Goal: Task Accomplishment & Management: Manage account settings

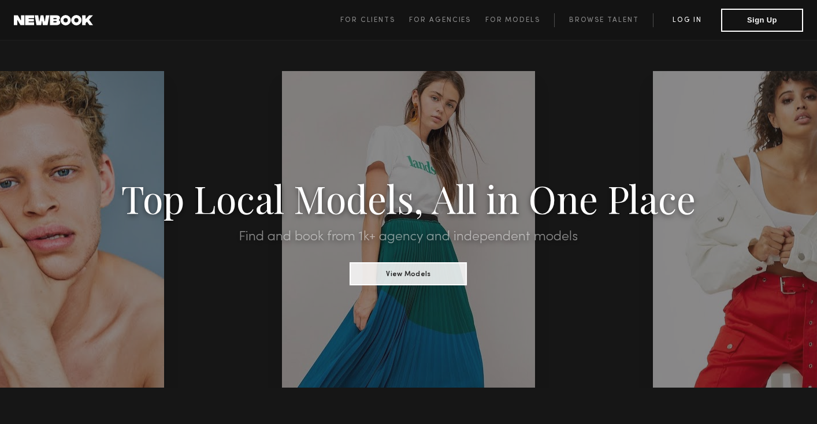
click at [685, 15] on link "Log in" at bounding box center [687, 20] width 68 height 14
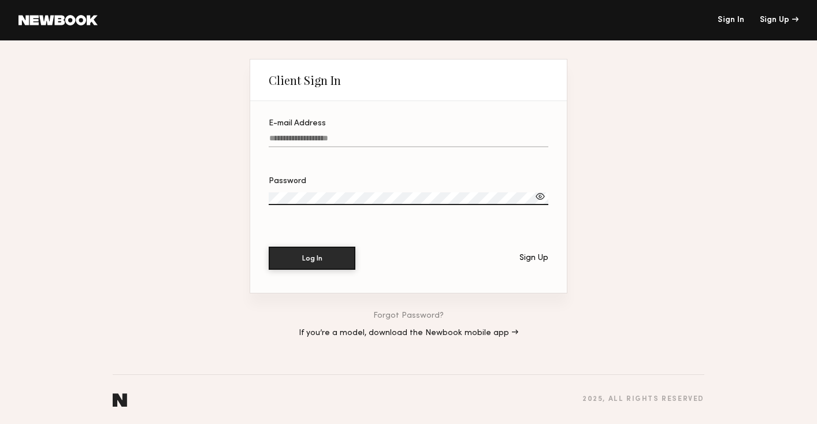
click at [300, 143] on input "E-mail Address" at bounding box center [409, 140] width 280 height 13
paste input "**********"
type input "**********"
click at [543, 198] on div at bounding box center [541, 197] width 12 height 12
click at [269, 247] on button "Log In" at bounding box center [312, 258] width 87 height 23
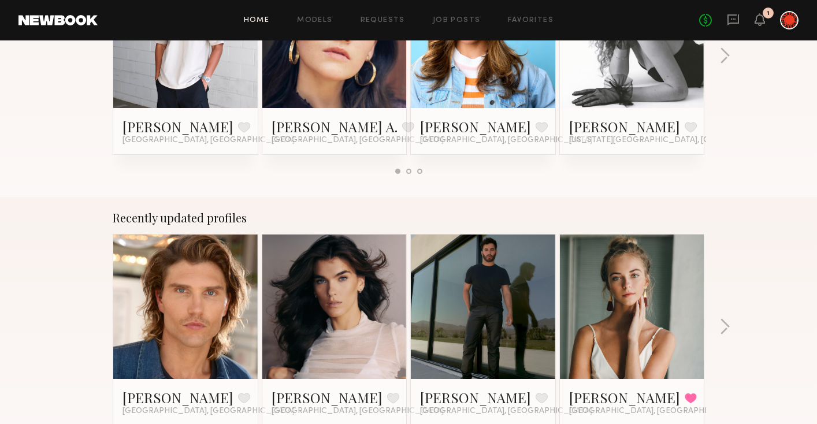
scroll to position [648, 0]
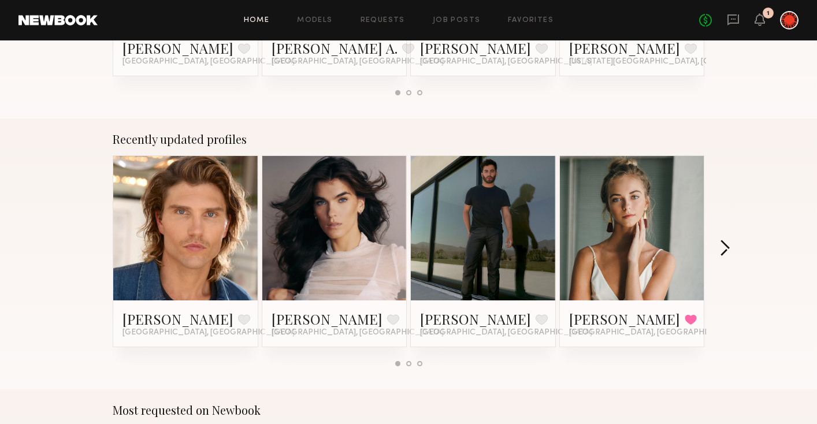
click at [724, 251] on button "button" at bounding box center [725, 249] width 11 height 19
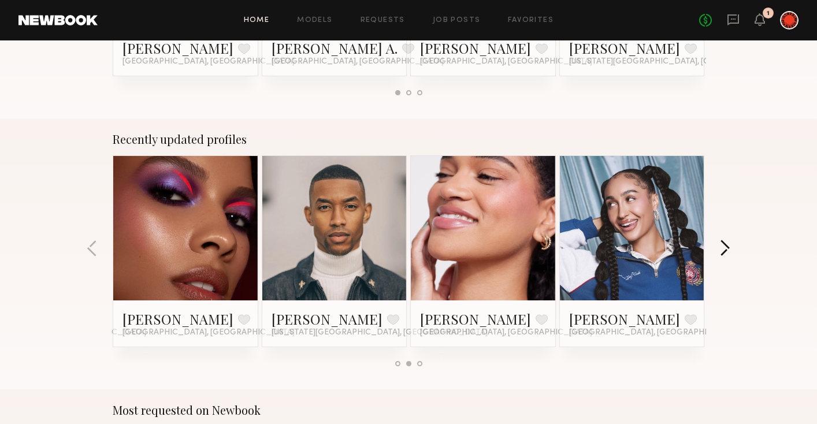
click at [724, 251] on button "button" at bounding box center [725, 249] width 11 height 19
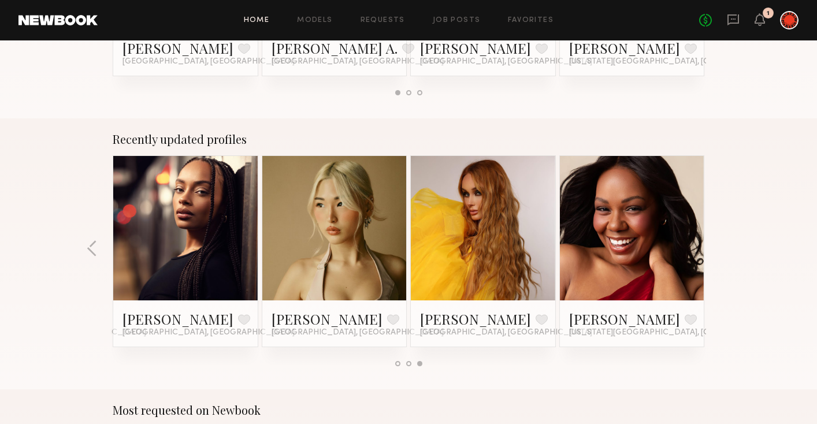
click at [724, 251] on div "Recently updated profiles Daniel L. Favorite Los Angeles, CA Summerlyn C. Favor…" at bounding box center [408, 253] width 817 height 271
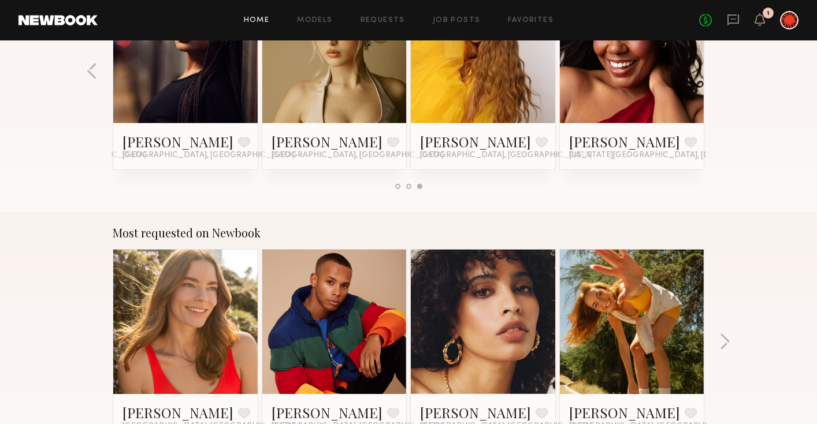
scroll to position [909, 0]
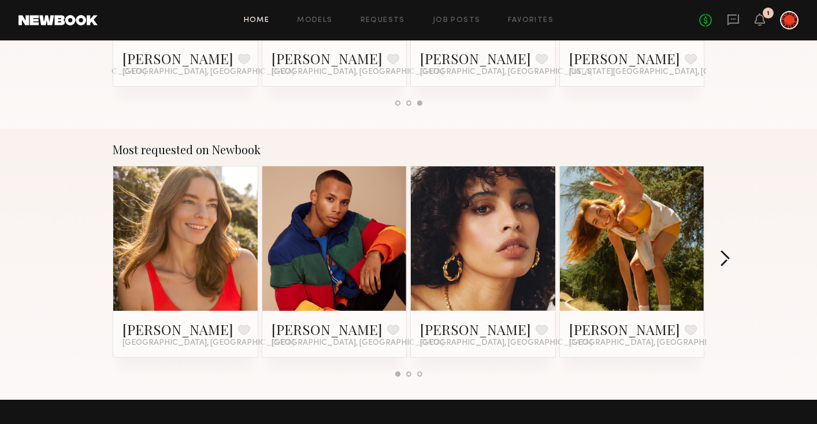
click at [720, 261] on button "button" at bounding box center [725, 259] width 11 height 19
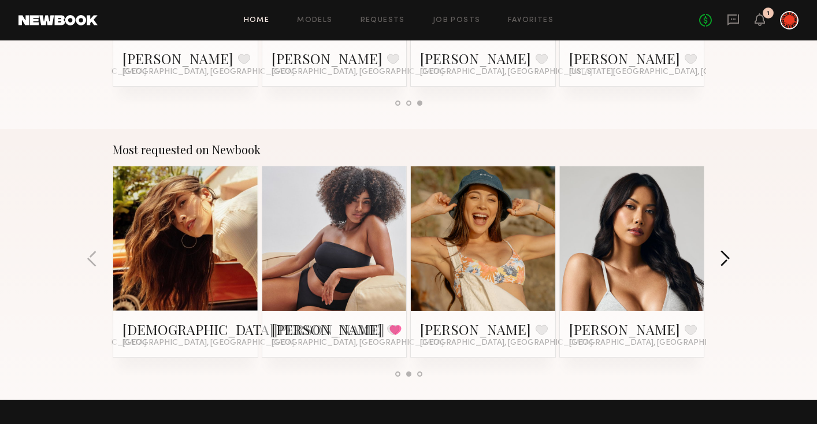
click at [720, 261] on button "button" at bounding box center [725, 259] width 11 height 19
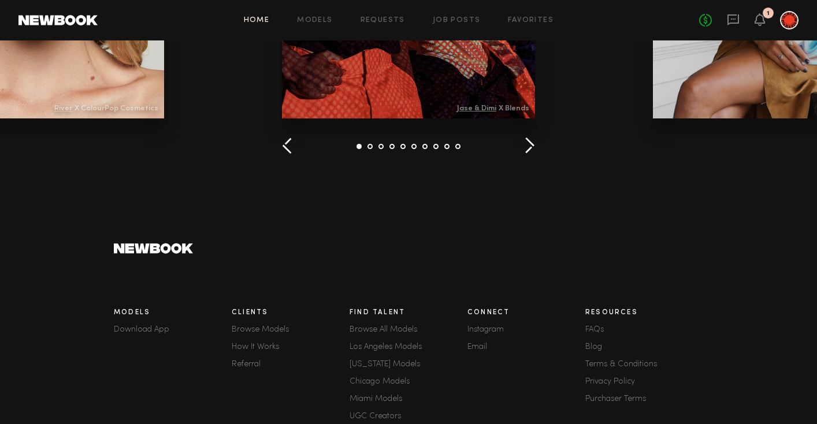
scroll to position [1677, 0]
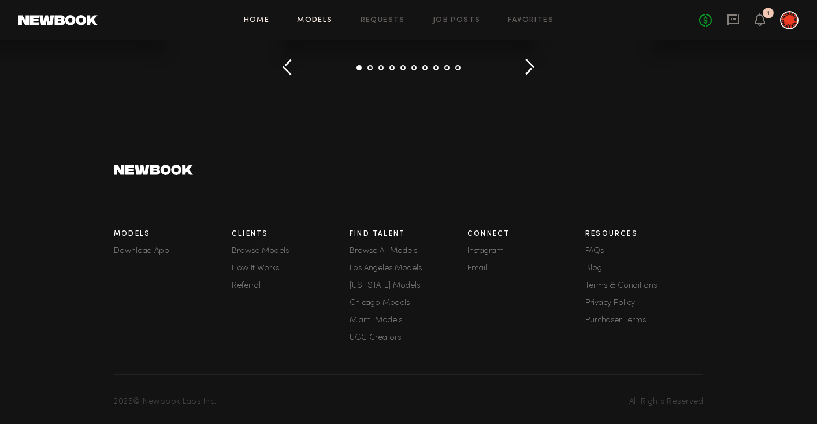
click at [323, 20] on link "Models" at bounding box center [314, 21] width 35 height 8
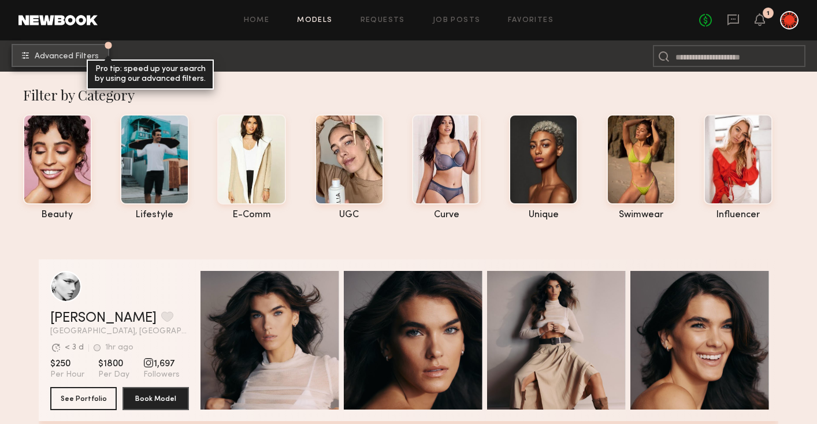
click at [73, 59] on span "Advanced Filters" at bounding box center [67, 57] width 64 height 8
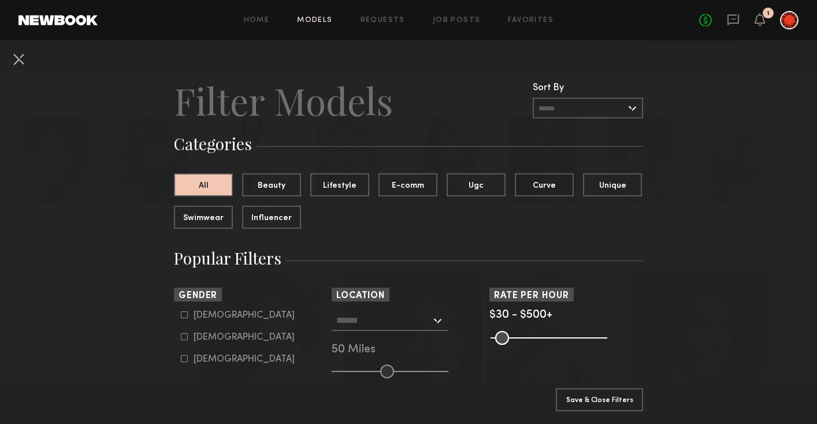
click at [211, 336] on div "Female" at bounding box center [244, 337] width 101 height 7
type input "**"
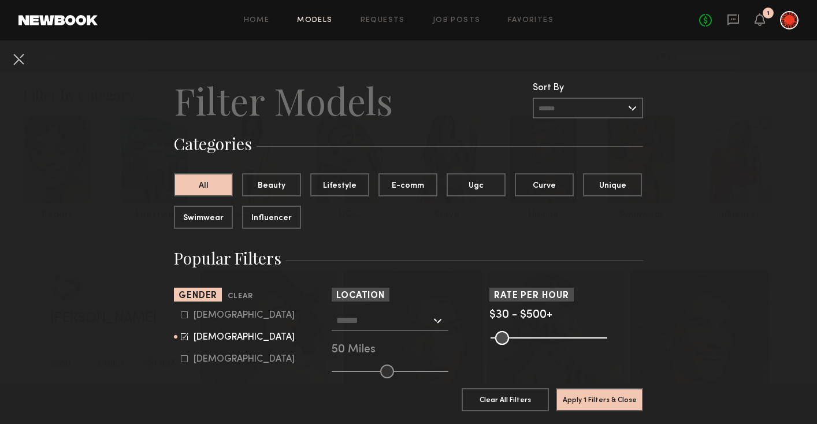
click at [430, 319] on input "text" at bounding box center [383, 320] width 95 height 20
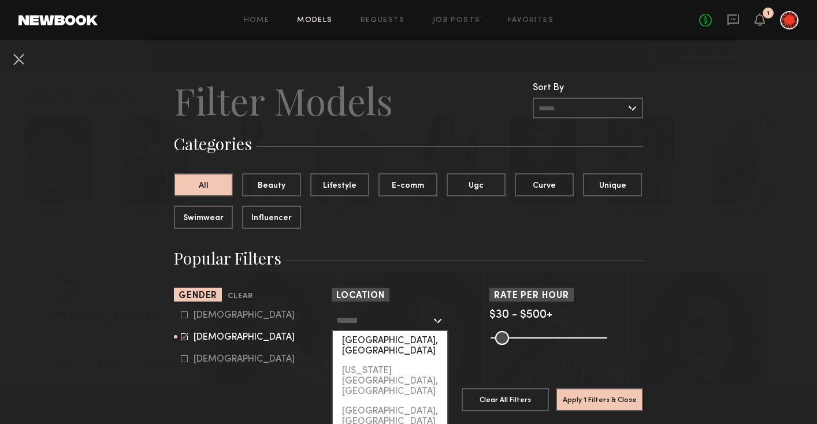
click at [423, 347] on div "Los Angeles, CA" at bounding box center [390, 346] width 114 height 30
type input "**********"
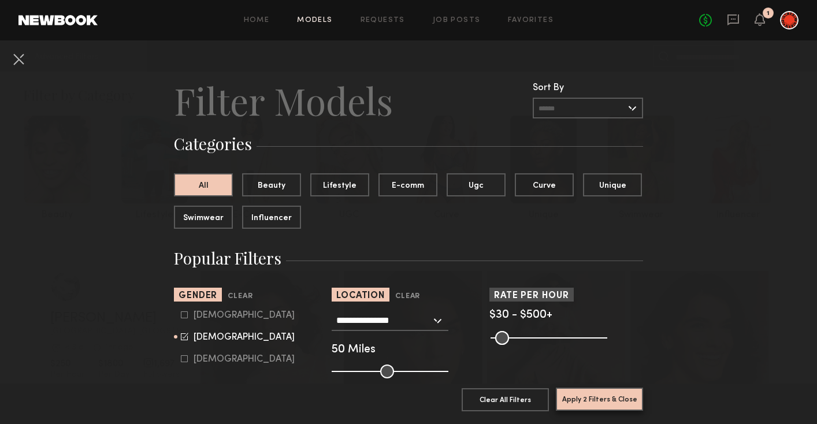
click at [621, 402] on button "Apply 2 Filters & Close" at bounding box center [599, 399] width 87 height 23
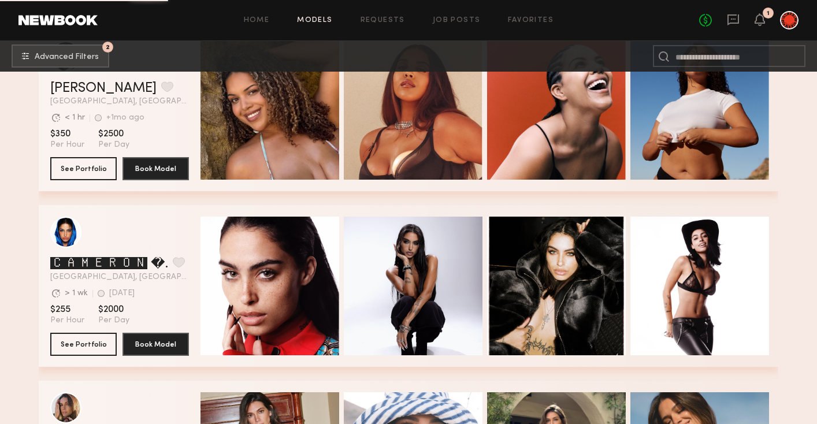
scroll to position [18561, 0]
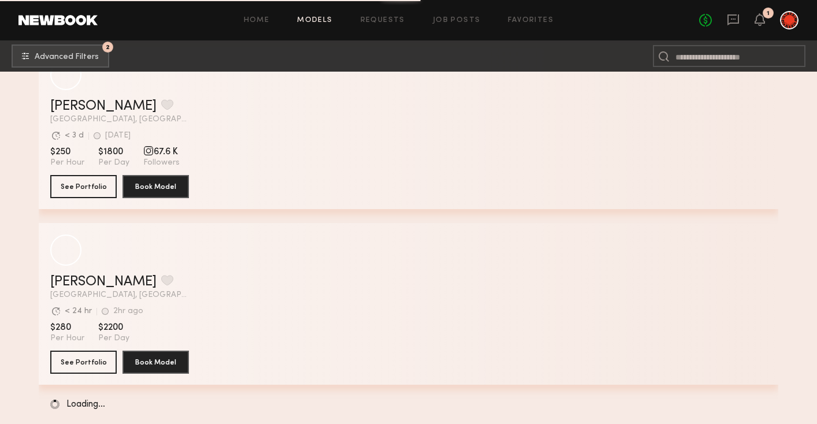
scroll to position [27288, 0]
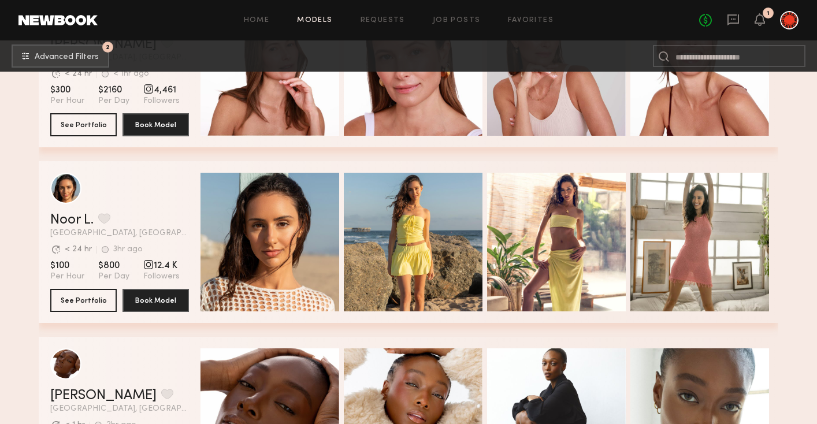
scroll to position [30346, 0]
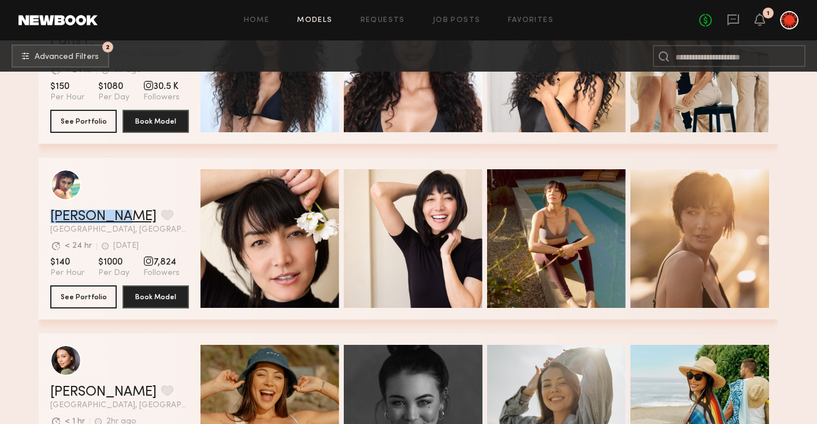
scroll to position [48247, 0]
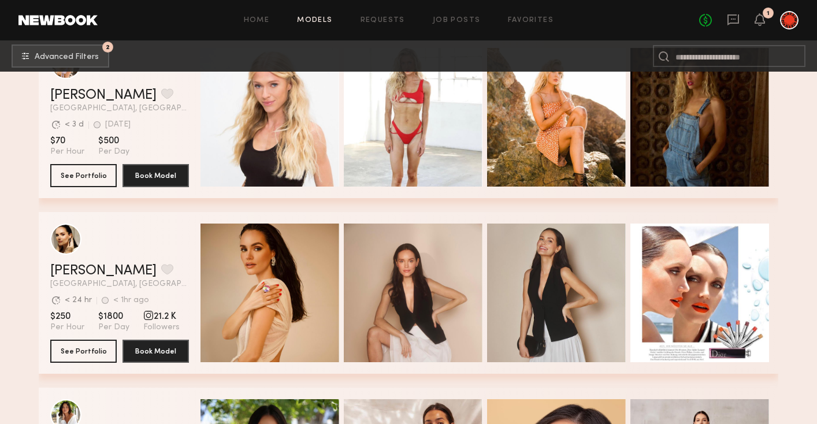
scroll to position [49300, 0]
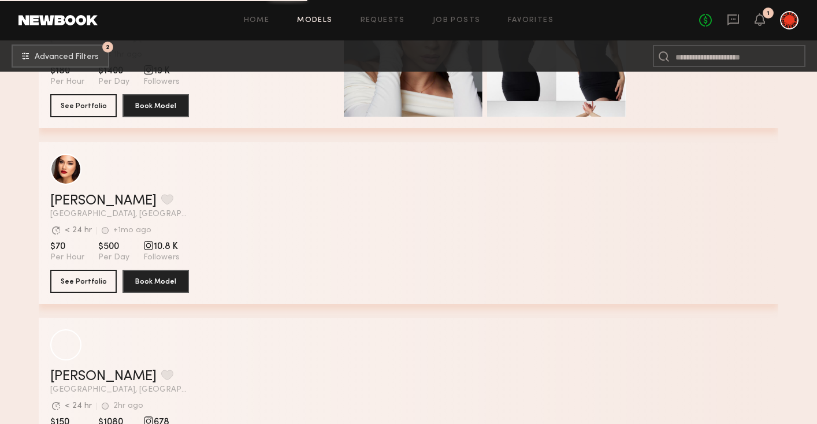
scroll to position [67354, 0]
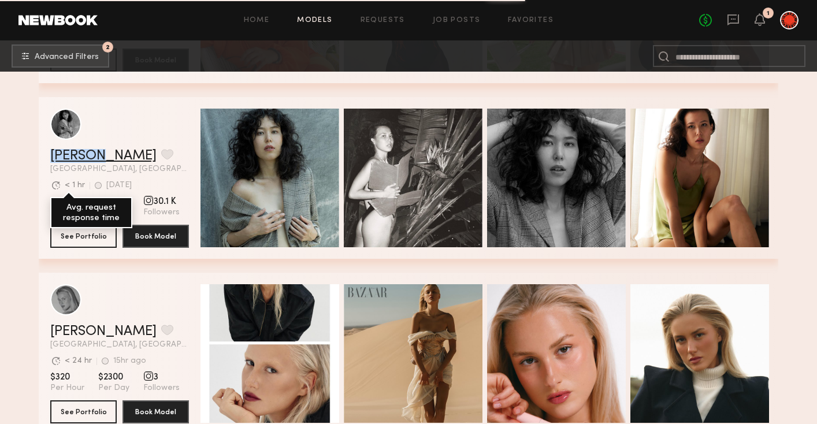
scroll to position [69346, 0]
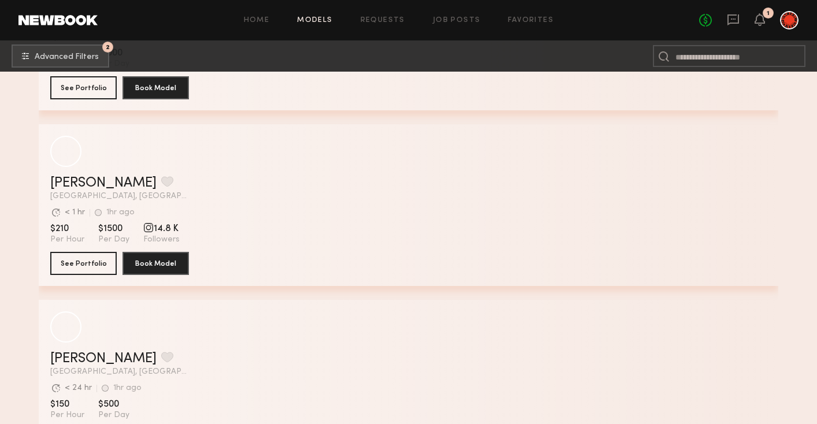
scroll to position [73585, 0]
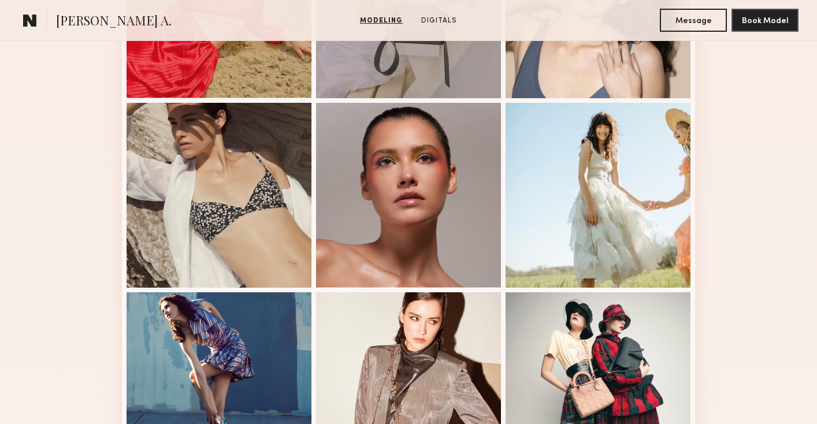
scroll to position [673, 0]
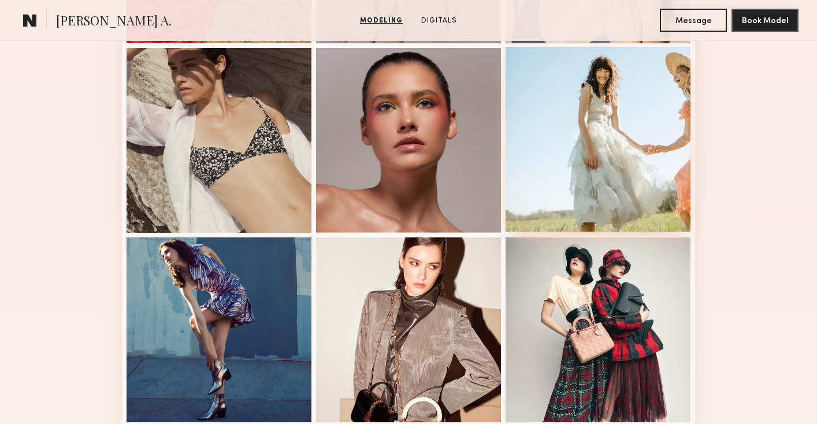
click at [562, 172] on div at bounding box center [598, 139] width 185 height 185
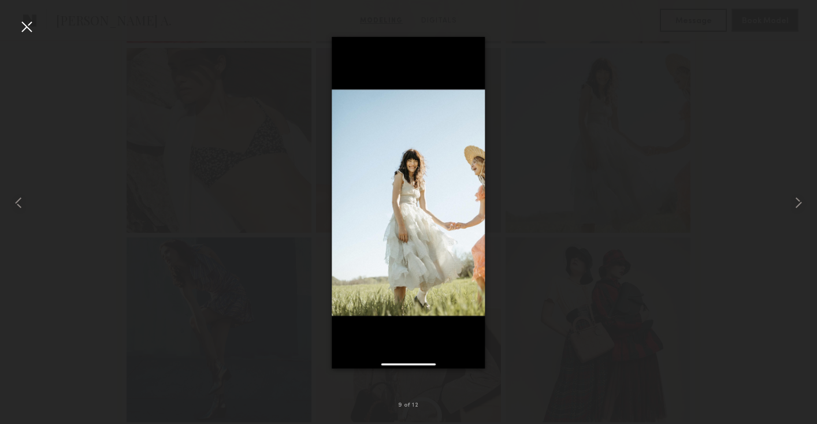
click at [28, 21] on div at bounding box center [26, 26] width 18 height 18
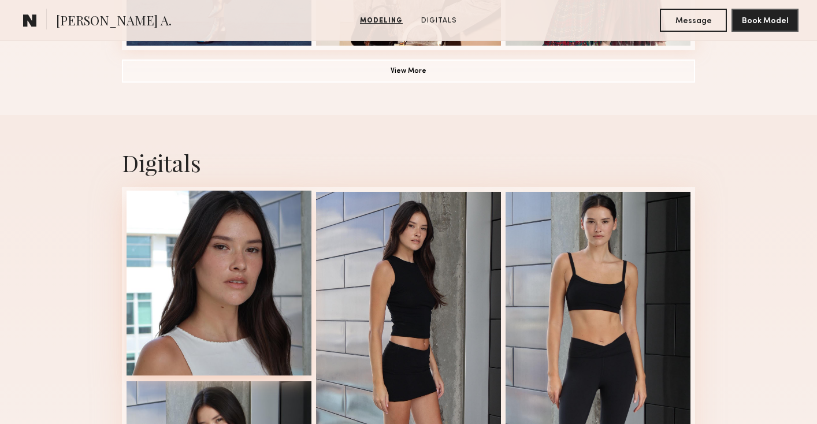
scroll to position [1152, 0]
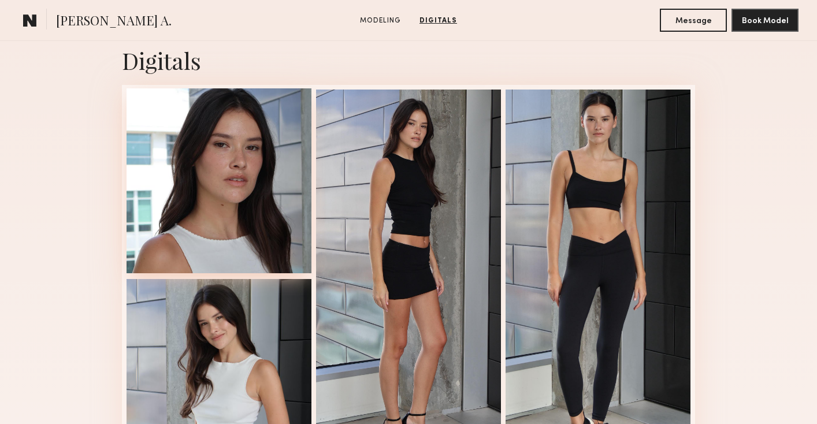
click at [236, 240] on div at bounding box center [219, 180] width 185 height 185
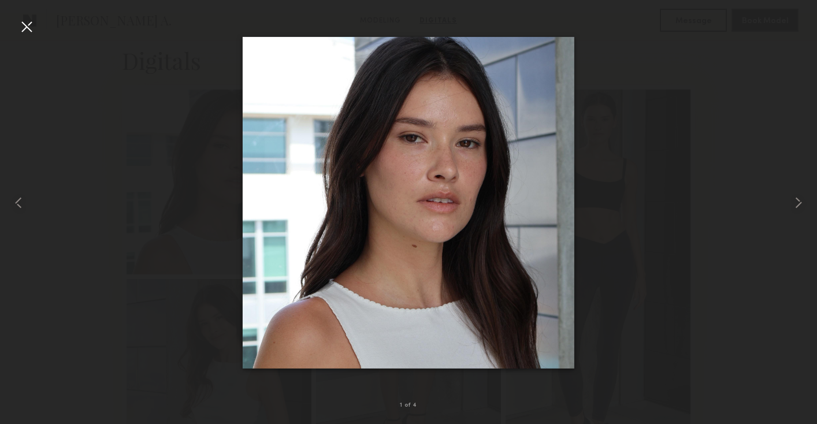
click at [26, 26] on div at bounding box center [26, 26] width 18 height 18
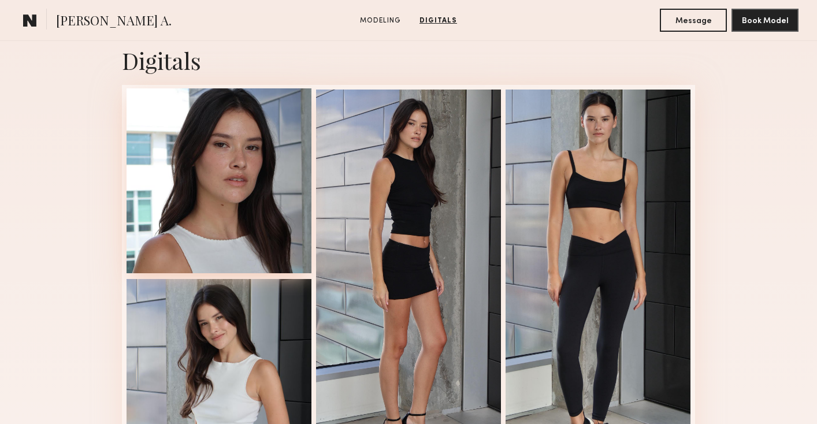
scroll to position [1344, 0]
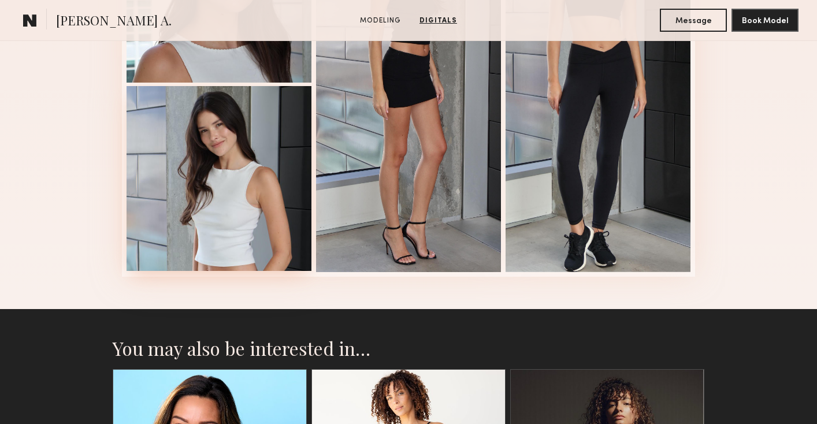
click at [206, 169] on div at bounding box center [219, 178] width 185 height 185
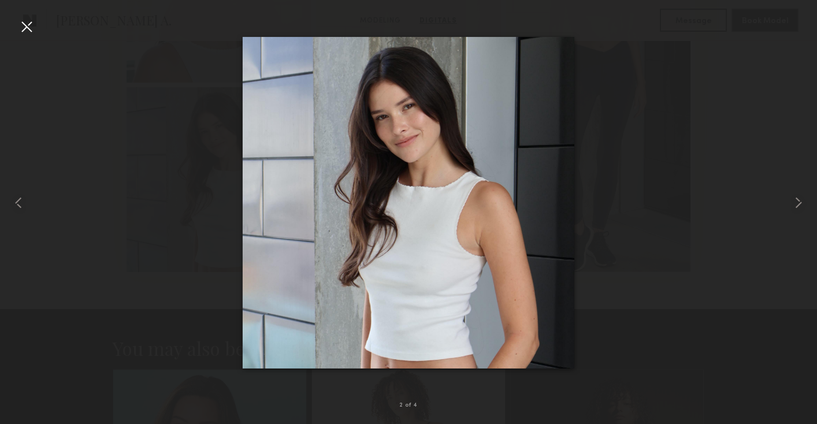
click at [28, 25] on div at bounding box center [26, 26] width 18 height 18
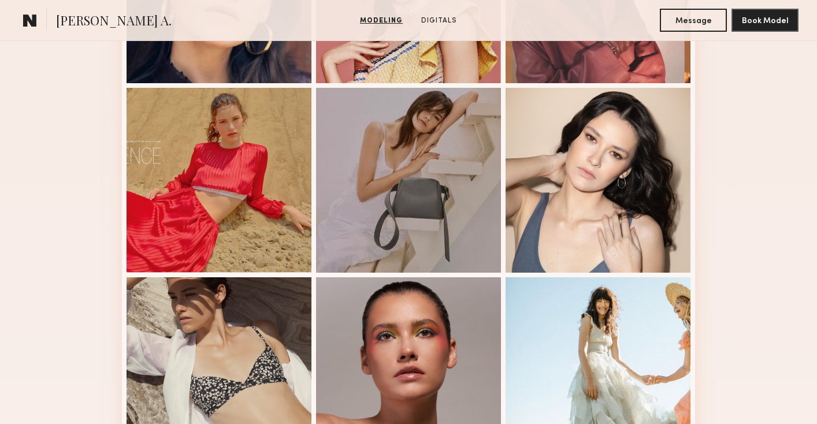
scroll to position [0, 0]
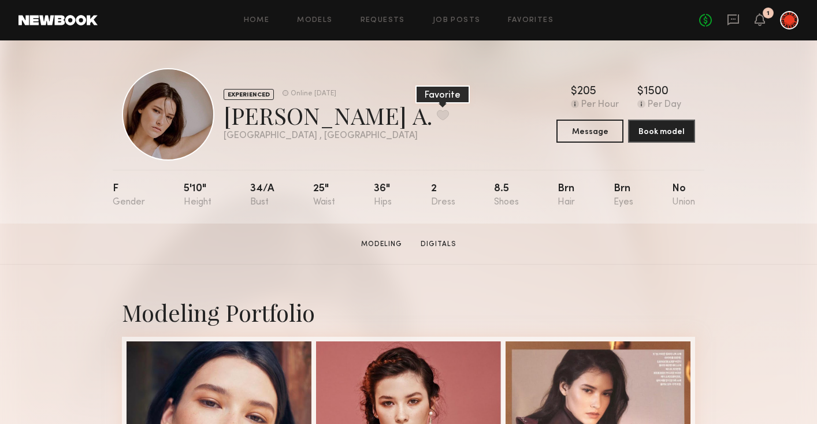
click at [437, 118] on button at bounding box center [443, 115] width 12 height 10
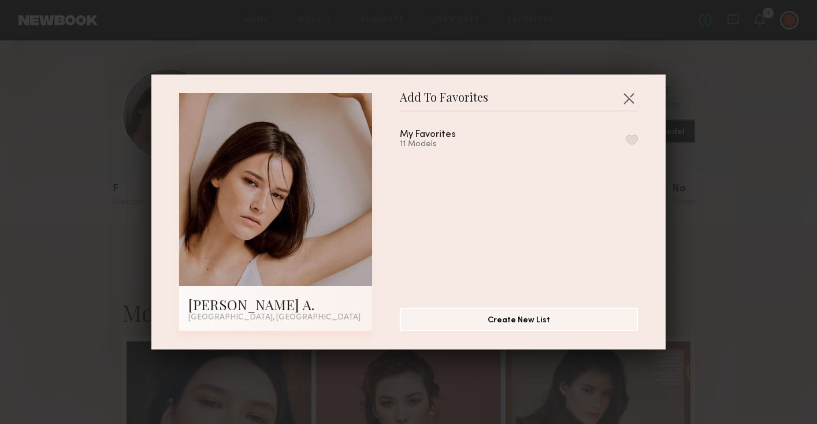
click at [633, 140] on button "button" at bounding box center [632, 140] width 12 height 10
click at [105, 308] on div "Add To Favorites Reagan A. Los Angeles, CA Add To Favorites My Favorites 12 Mod…" at bounding box center [408, 212] width 817 height 424
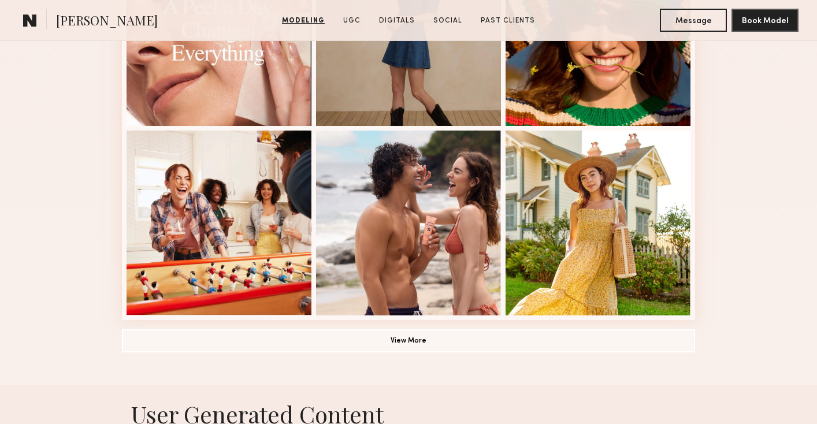
scroll to position [791, 0]
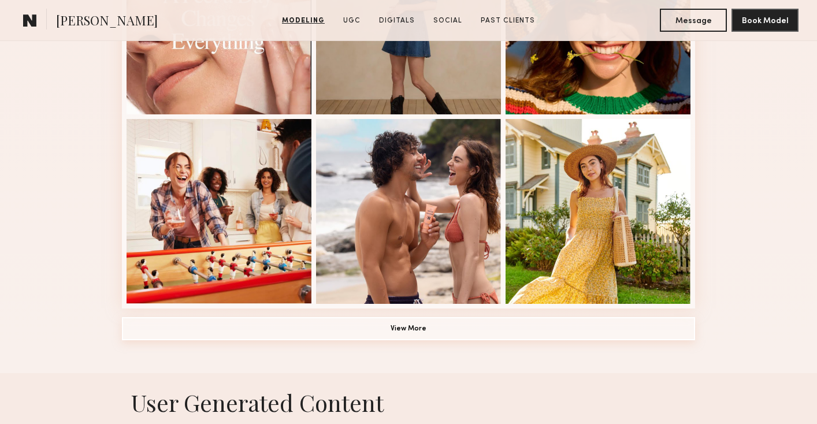
click at [560, 328] on button "View More" at bounding box center [408, 328] width 573 height 23
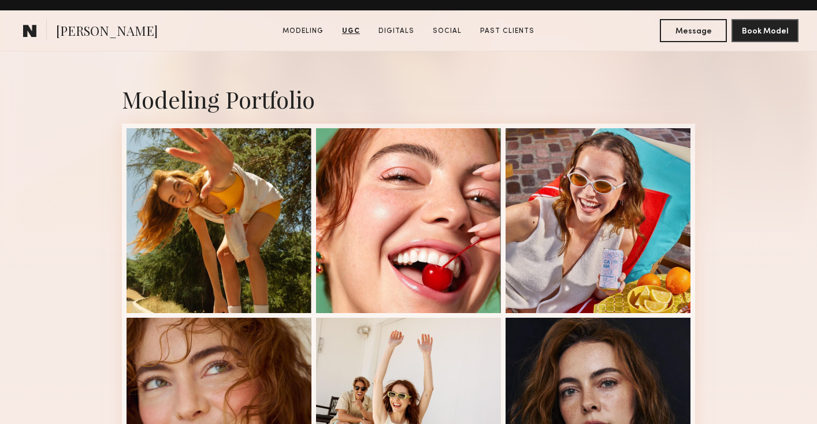
scroll to position [0, 0]
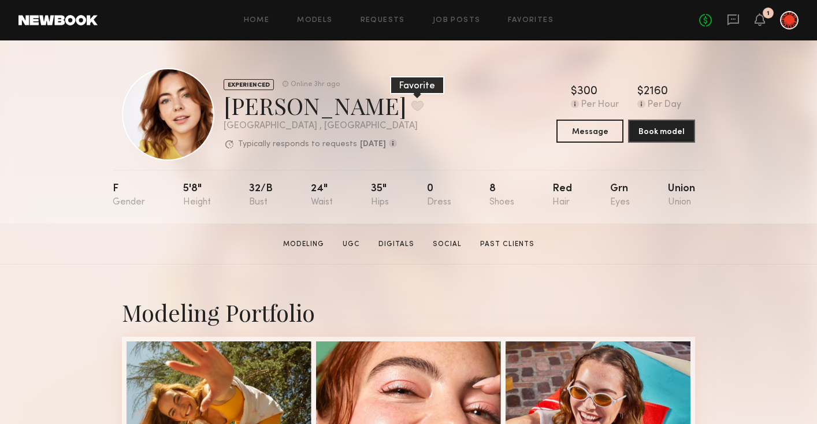
click at [412, 106] on button at bounding box center [418, 106] width 12 height 10
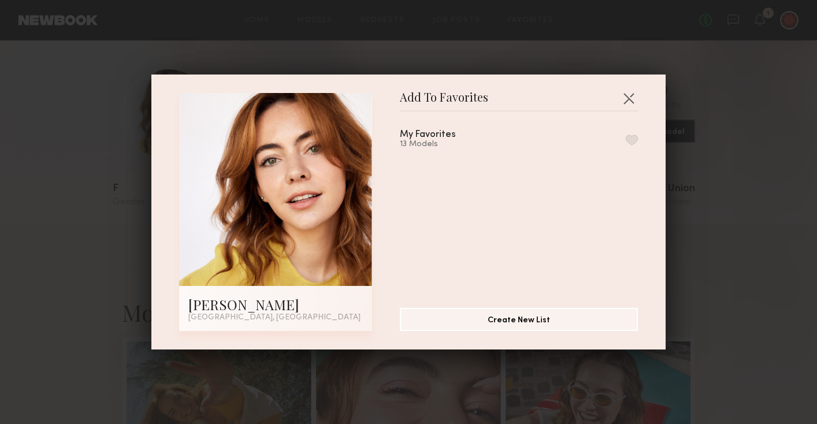
click at [591, 138] on div "My Favorites 13 Models" at bounding box center [519, 139] width 238 height 19
click at [632, 138] on button "button" at bounding box center [632, 140] width 12 height 10
click at [635, 96] on button "button" at bounding box center [629, 98] width 18 height 18
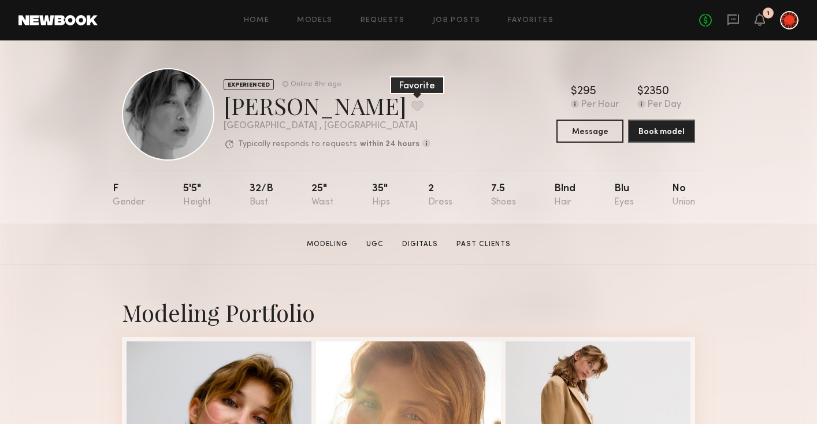
click at [412, 109] on button at bounding box center [418, 106] width 12 height 10
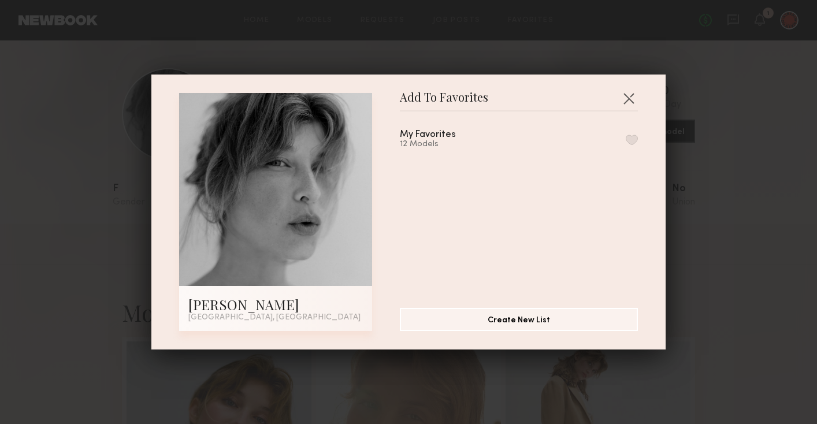
click at [631, 140] on button "button" at bounding box center [632, 140] width 12 height 10
click at [625, 90] on button "button" at bounding box center [629, 98] width 18 height 18
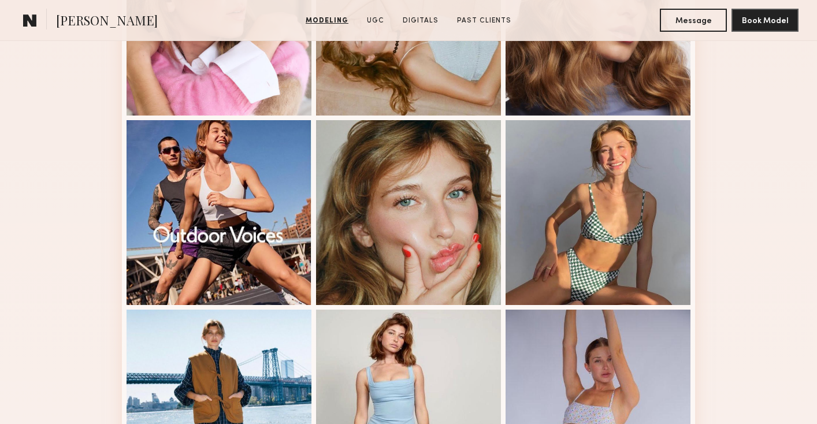
scroll to position [730, 0]
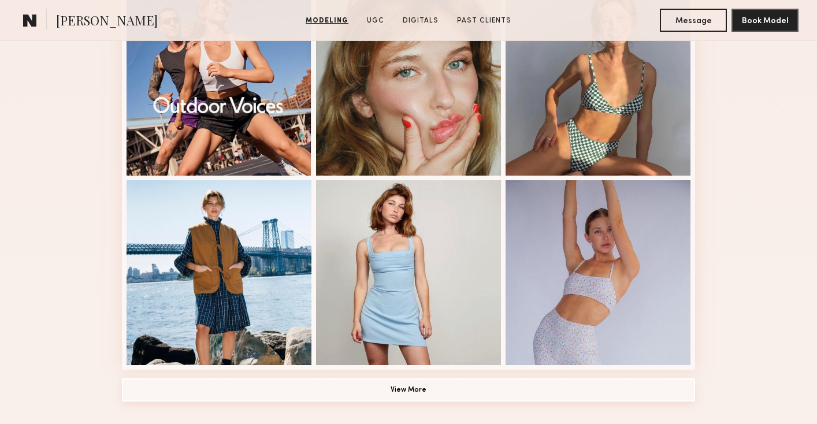
click at [201, 385] on button "View More" at bounding box center [408, 390] width 573 height 23
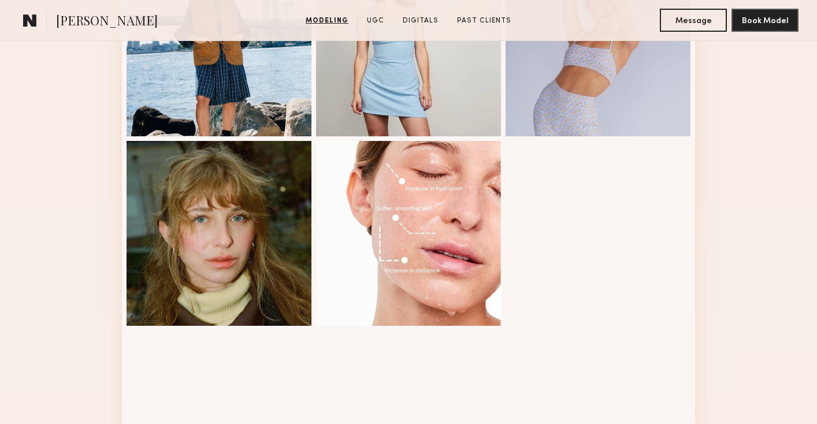
scroll to position [1067, 0]
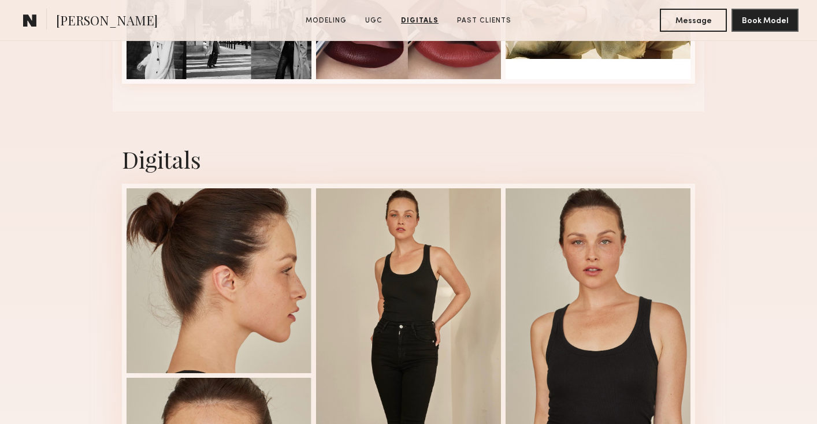
scroll to position [2742, 0]
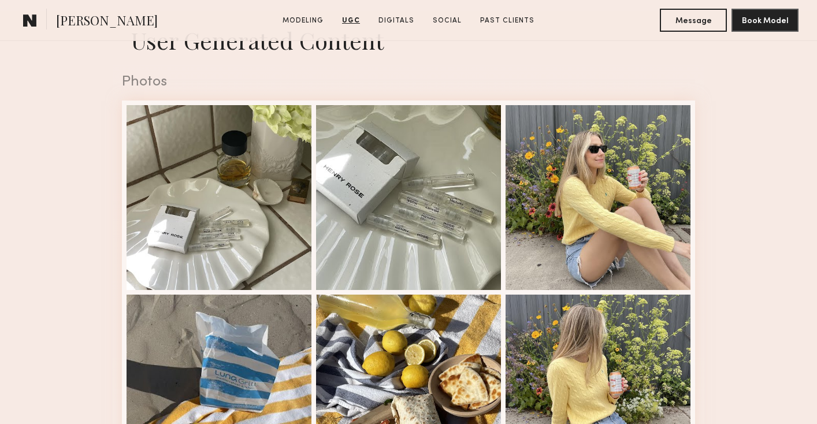
scroll to position [1155, 0]
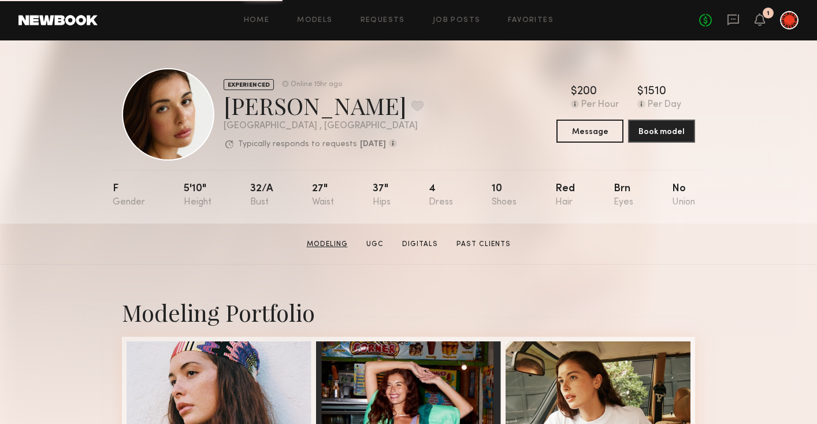
click at [338, 242] on link "Modeling" at bounding box center [327, 244] width 50 height 10
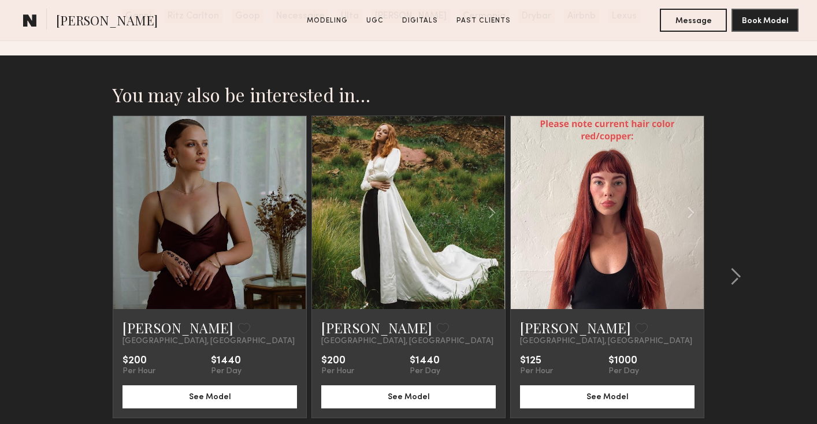
scroll to position [2497, 0]
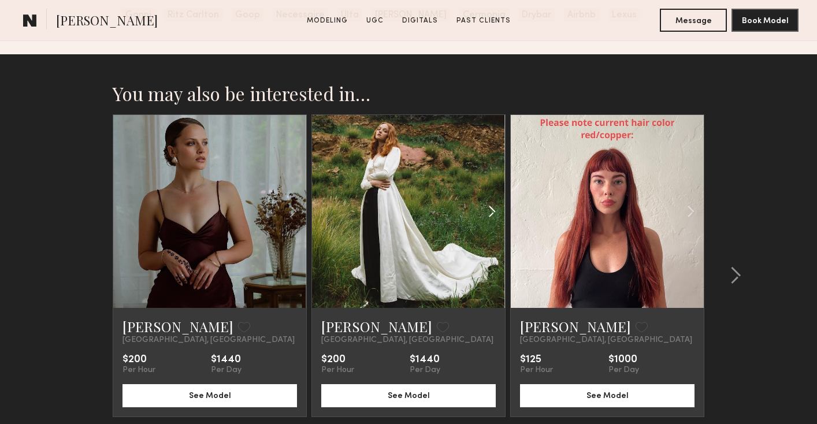
click at [496, 210] on common-icon at bounding box center [492, 212] width 17 height 22
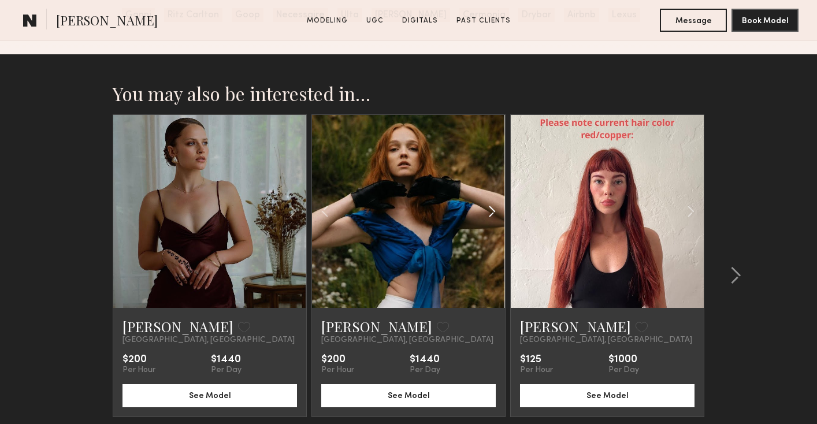
click at [496, 210] on common-icon at bounding box center [492, 212] width 17 height 22
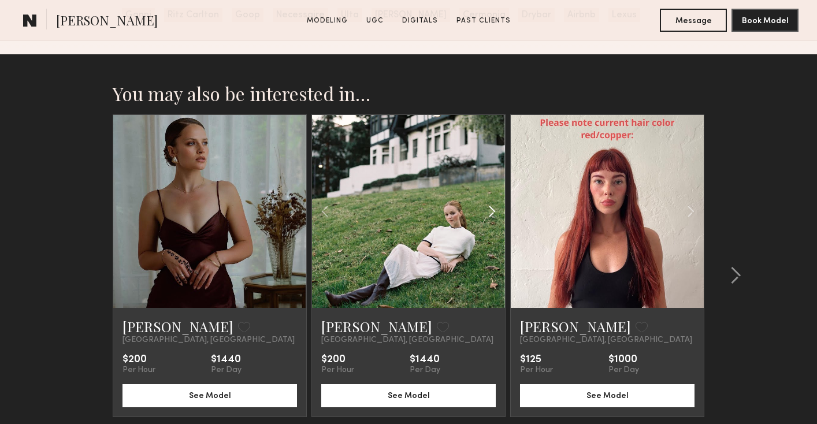
click at [496, 210] on common-icon at bounding box center [492, 212] width 17 height 22
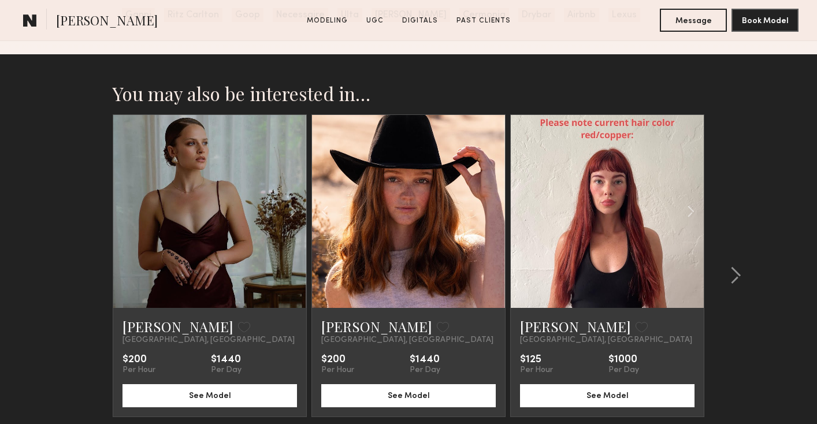
click at [496, 210] on div at bounding box center [408, 211] width 193 height 193
click at [329, 215] on common-icon at bounding box center [325, 212] width 17 height 22
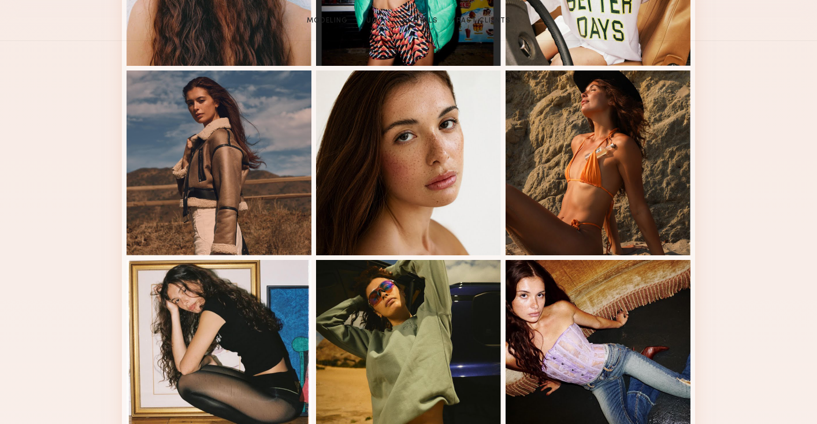
scroll to position [0, 0]
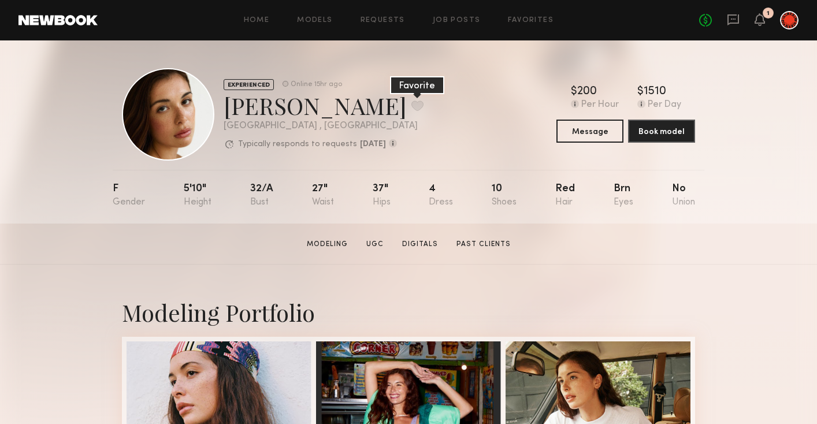
click at [412, 104] on button at bounding box center [418, 106] width 12 height 10
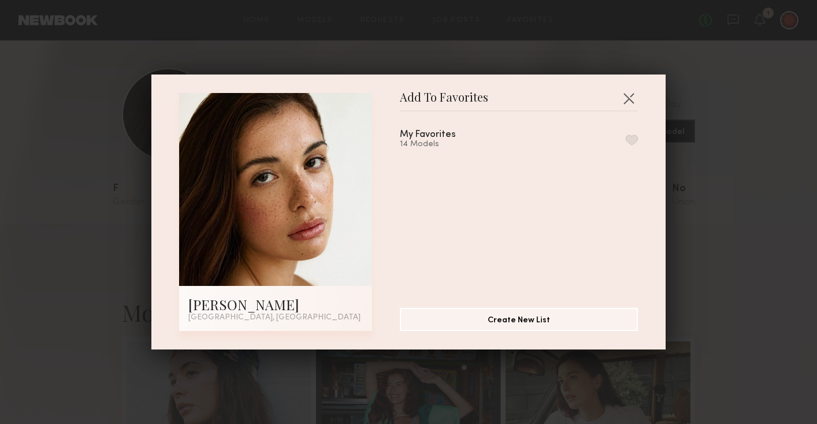
click at [635, 135] on button "button" at bounding box center [632, 140] width 12 height 10
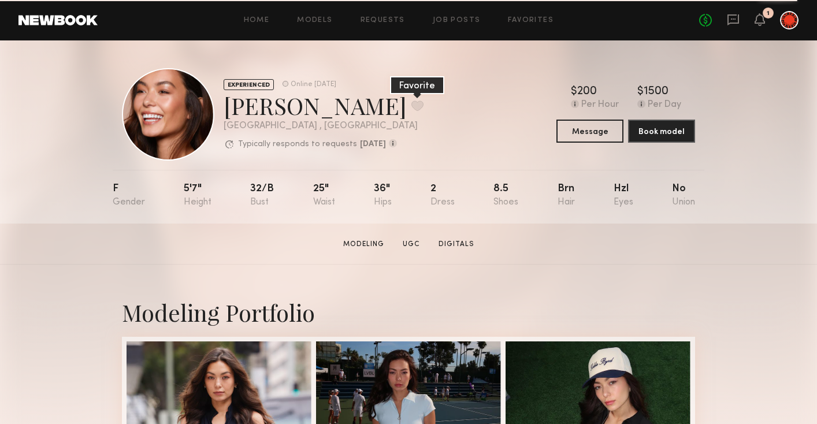
click at [412, 107] on button at bounding box center [418, 106] width 12 height 10
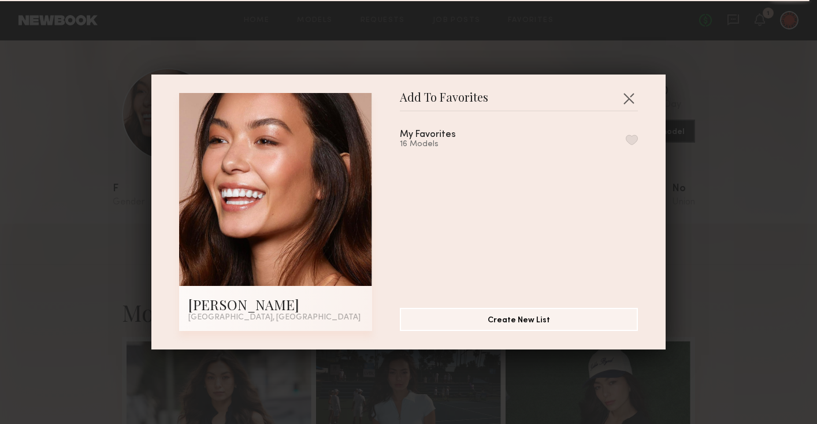
click at [605, 135] on div "My Favorites 16 Models" at bounding box center [519, 139] width 238 height 19
click at [631, 137] on button "button" at bounding box center [632, 140] width 12 height 10
click at [631, 99] on button "button" at bounding box center [629, 98] width 18 height 18
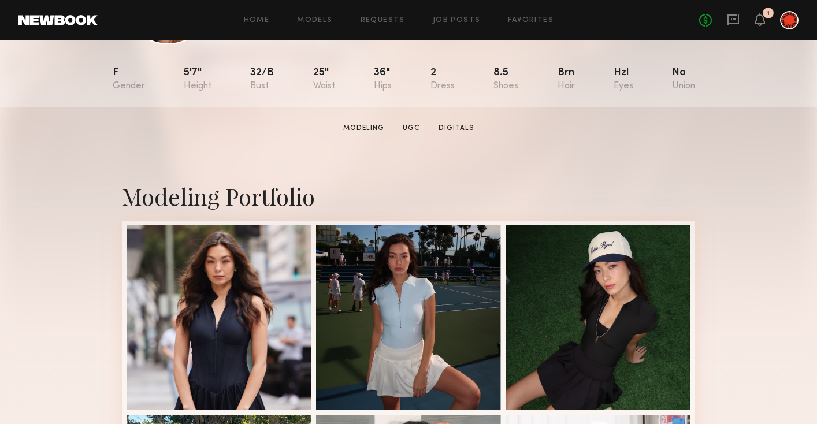
scroll to position [216, 0]
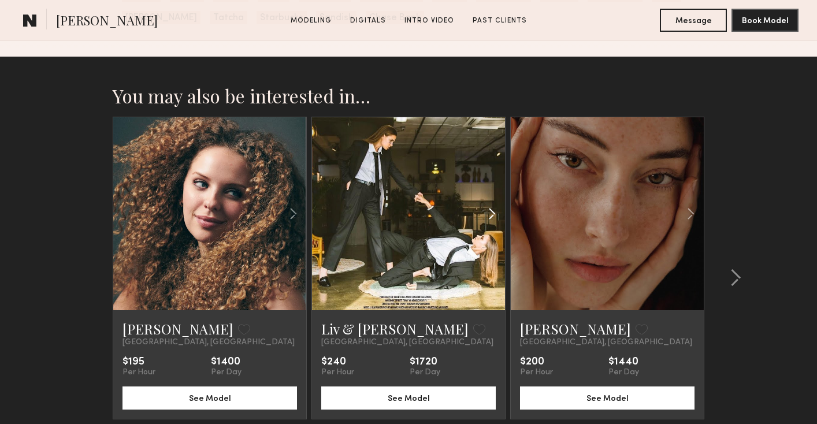
scroll to position [2241, 0]
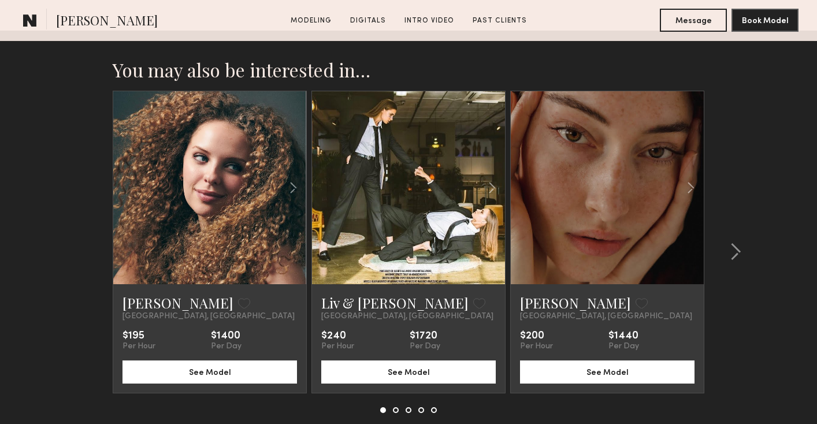
click at [595, 231] on link at bounding box center [608, 187] width 66 height 193
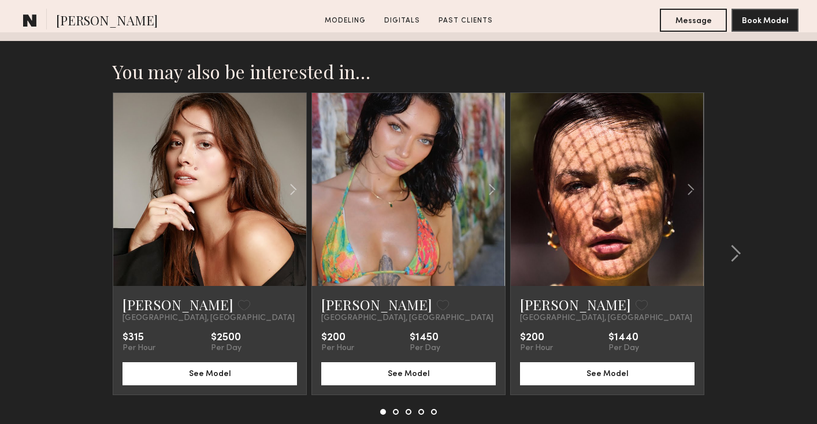
scroll to position [1838, 0]
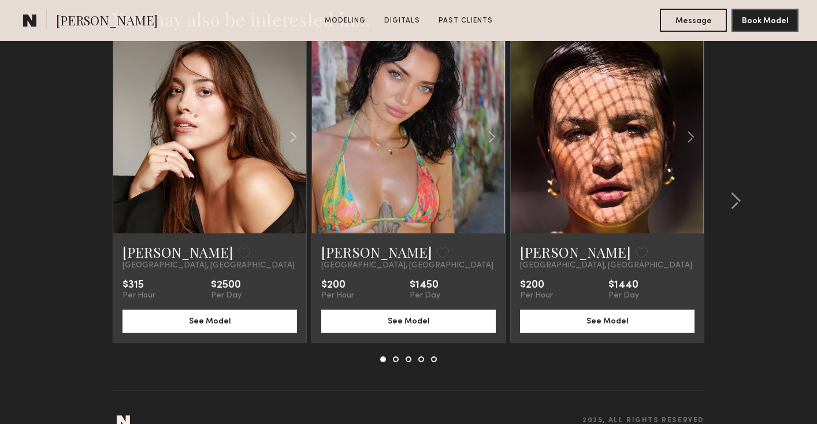
click at [594, 170] on link at bounding box center [608, 136] width 66 height 193
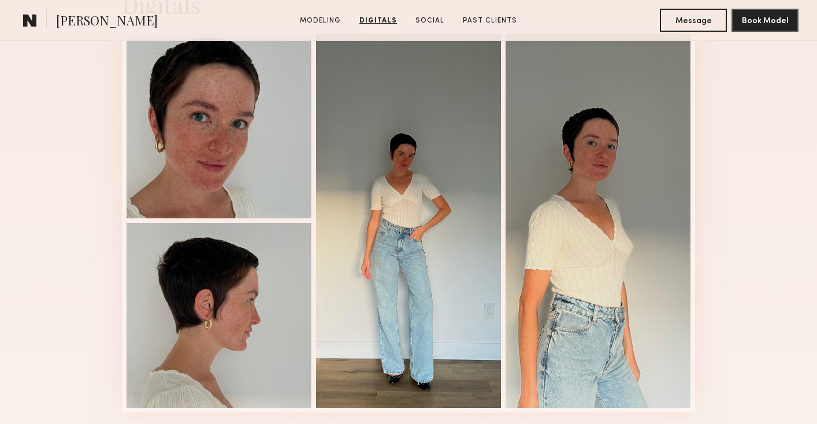
scroll to position [1194, 0]
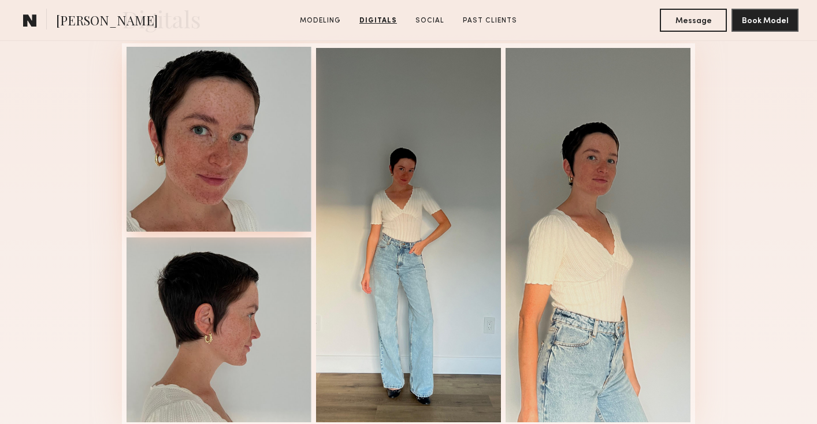
click at [231, 178] on div at bounding box center [219, 139] width 185 height 185
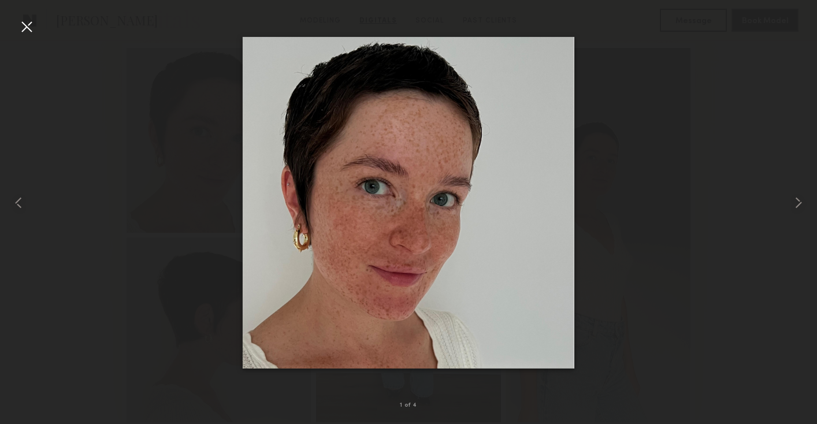
click at [27, 30] on div at bounding box center [26, 26] width 18 height 18
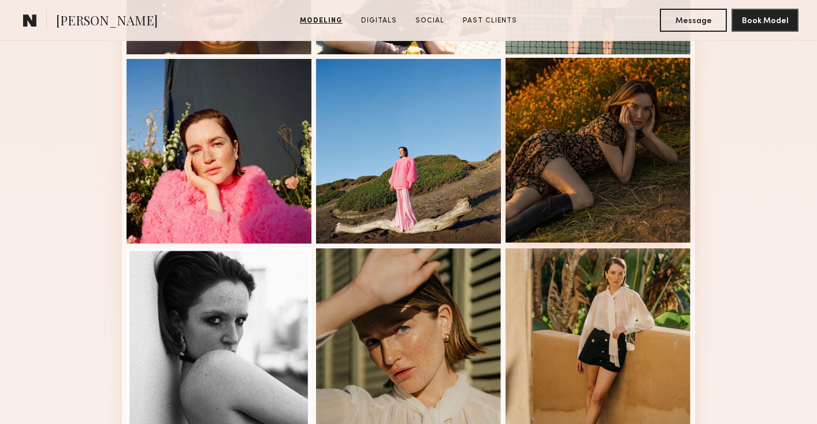
scroll to position [538, 0]
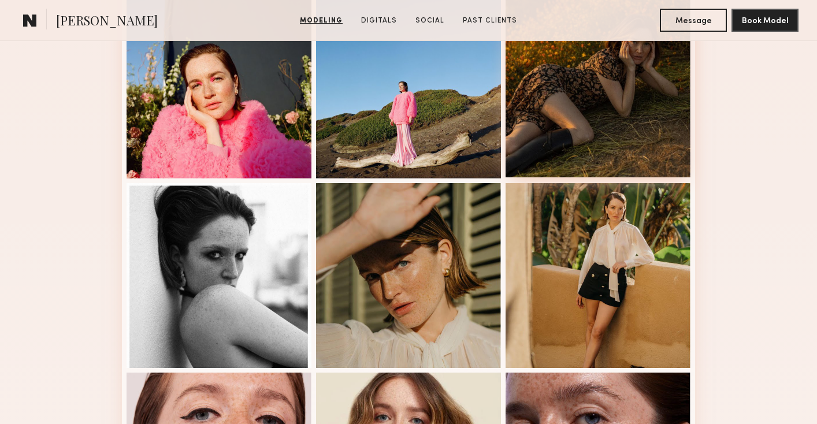
click at [533, 319] on div at bounding box center [598, 275] width 185 height 185
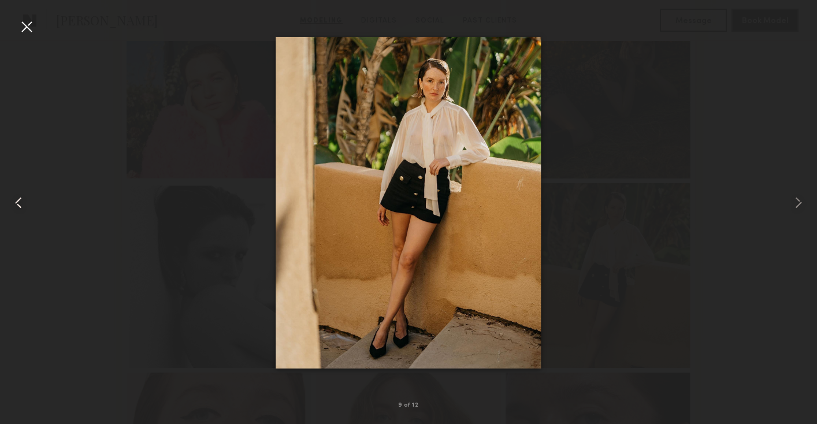
click at [25, 205] on common-icon at bounding box center [18, 203] width 18 height 18
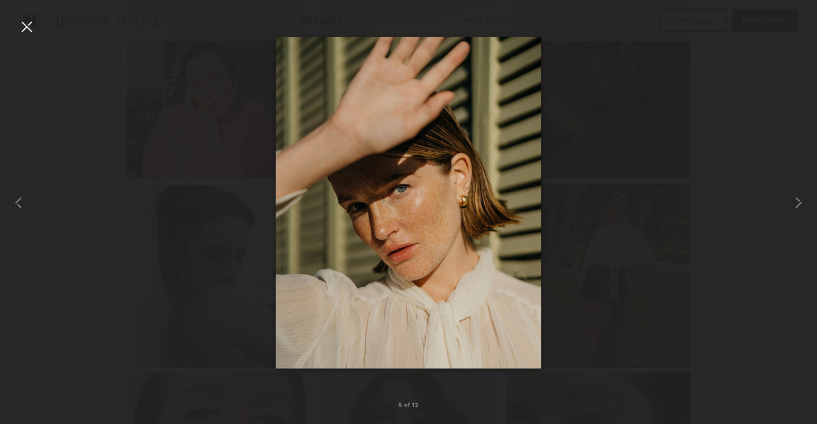
click at [21, 29] on div at bounding box center [26, 26] width 18 height 18
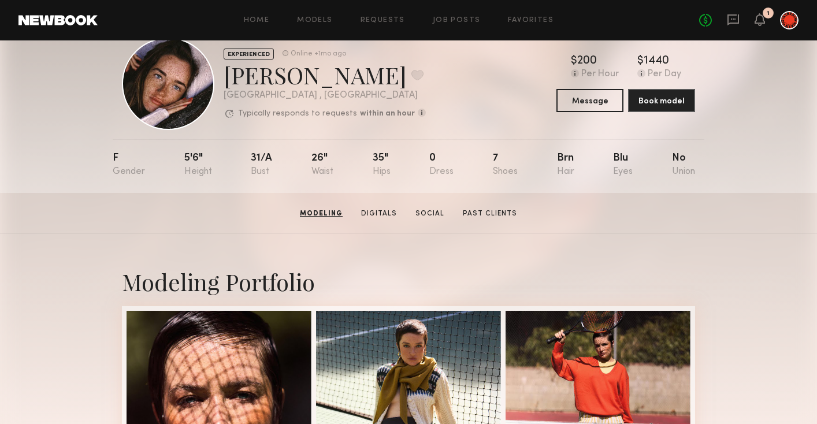
scroll to position [0, 0]
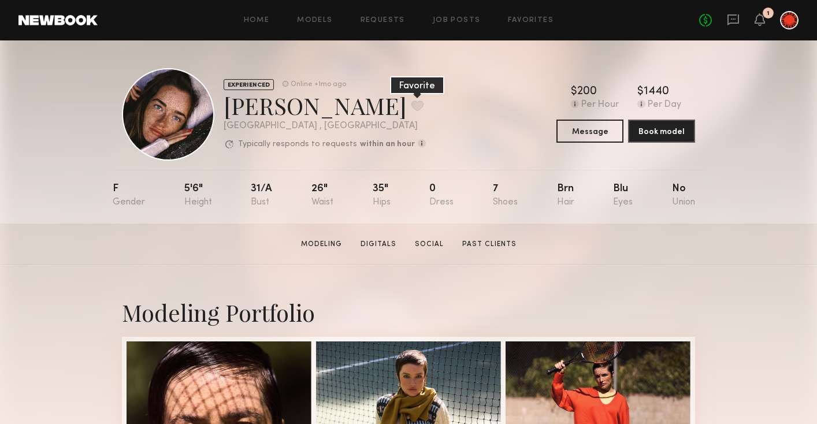
click at [412, 102] on button at bounding box center [418, 106] width 12 height 10
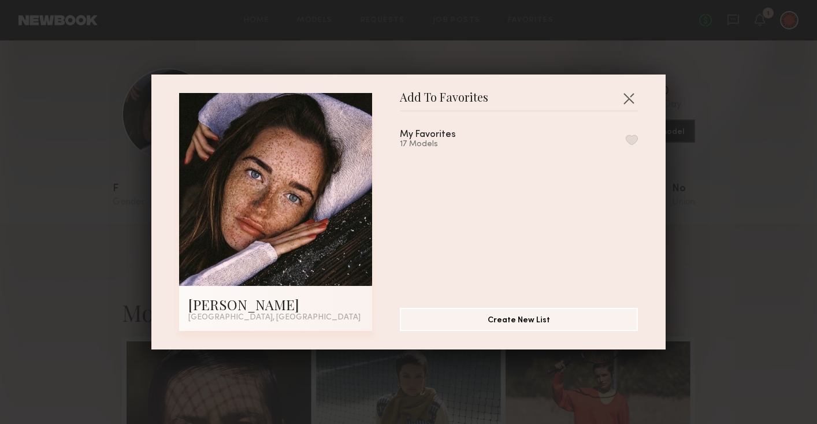
click at [631, 142] on button "button" at bounding box center [632, 140] width 12 height 10
click at [636, 99] on button "button" at bounding box center [629, 98] width 18 height 18
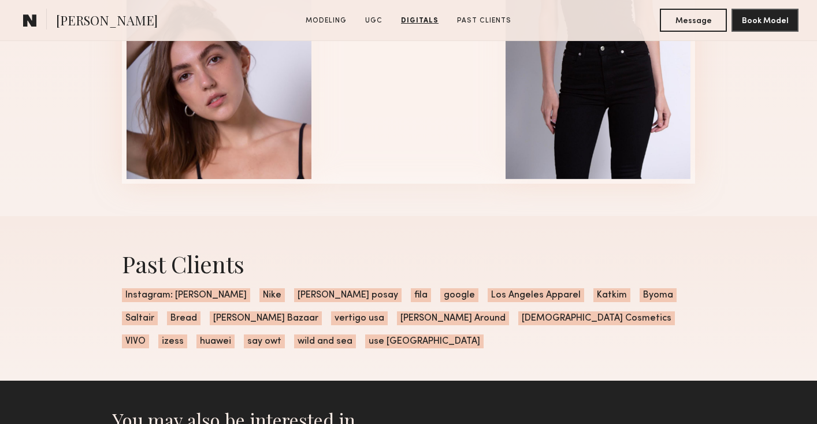
scroll to position [2015, 0]
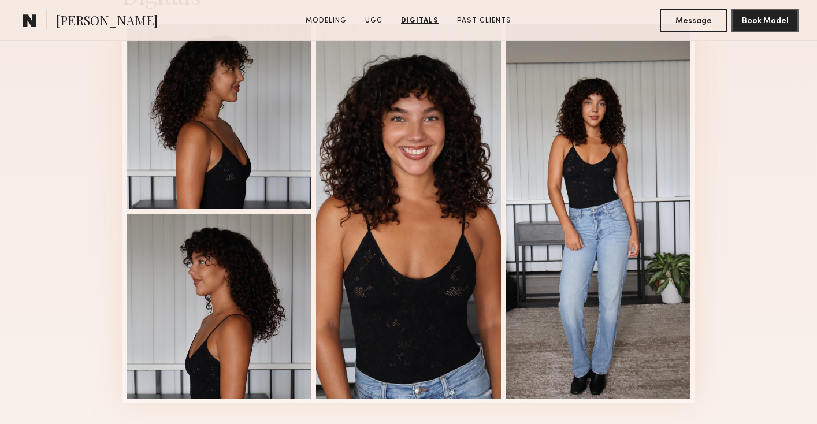
scroll to position [2917, 0]
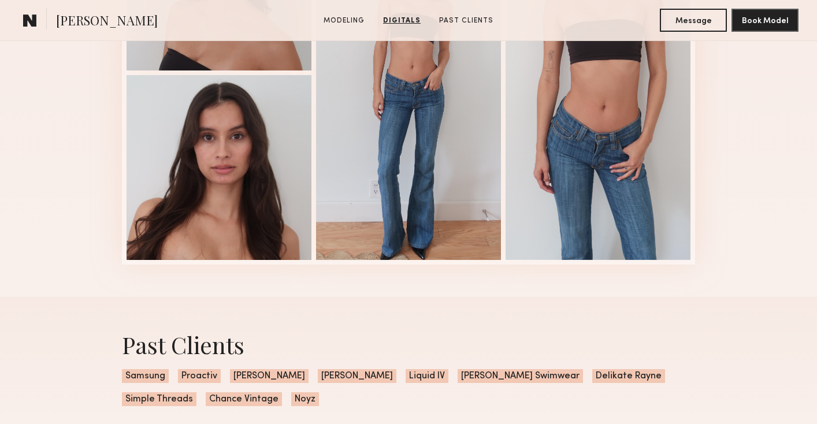
scroll to position [1609, 0]
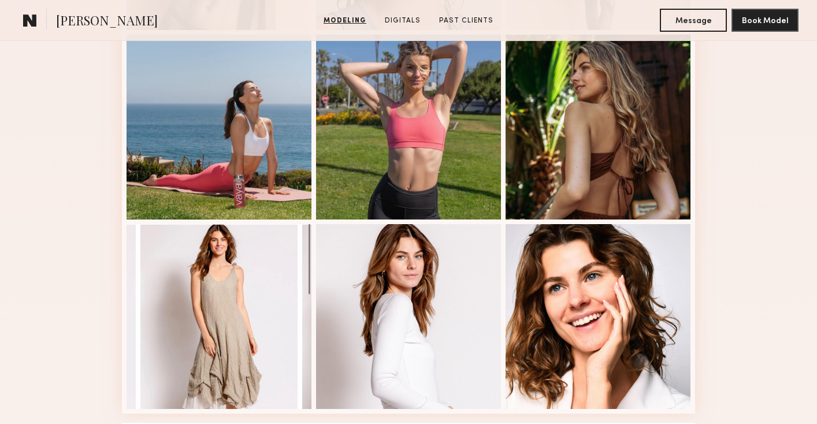
scroll to position [809, 0]
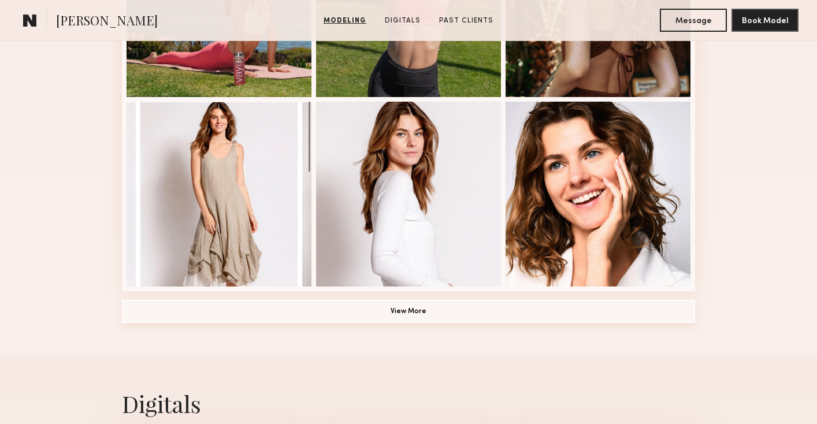
click at [300, 320] on button "View More" at bounding box center [408, 311] width 573 height 23
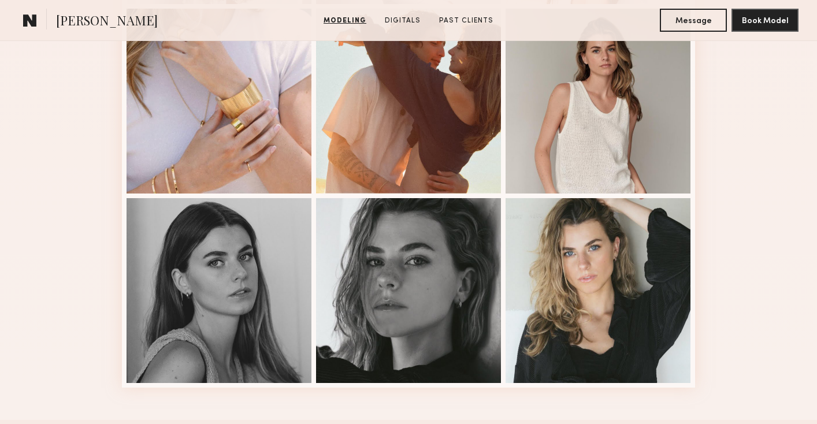
scroll to position [1477, 0]
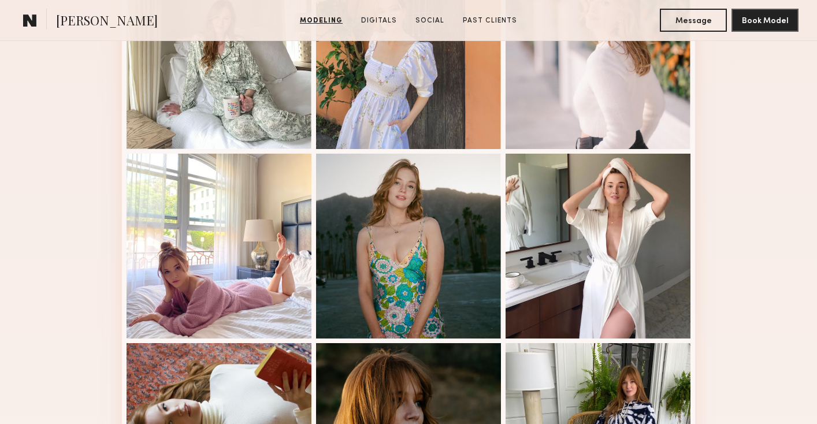
scroll to position [828, 0]
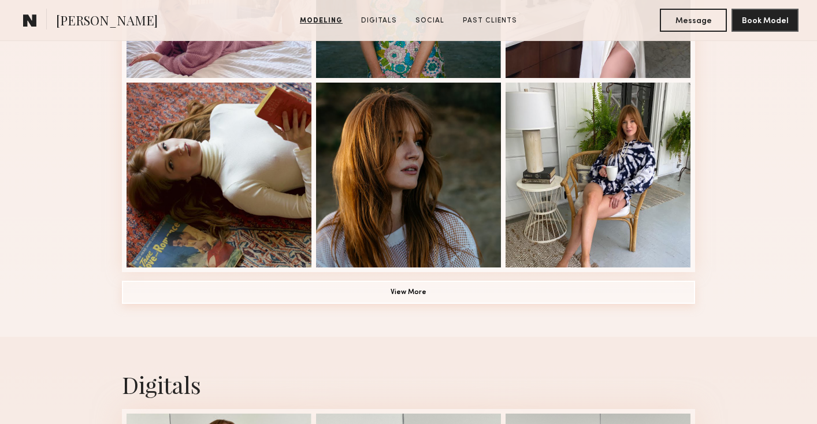
click at [255, 295] on button "View More" at bounding box center [408, 292] width 573 height 23
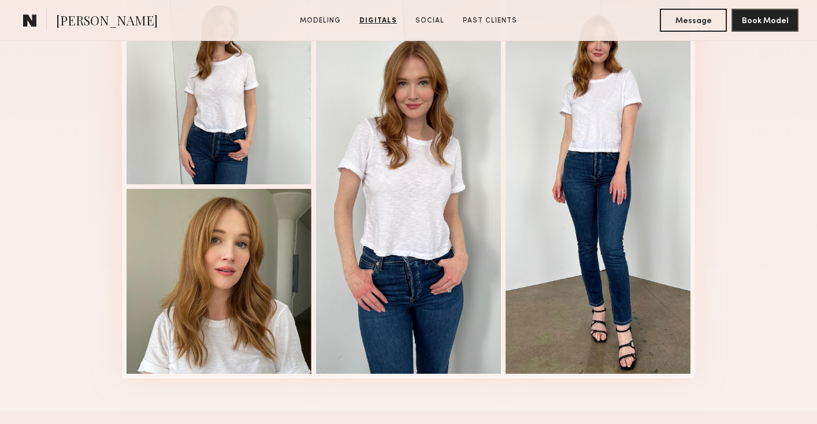
scroll to position [2256, 0]
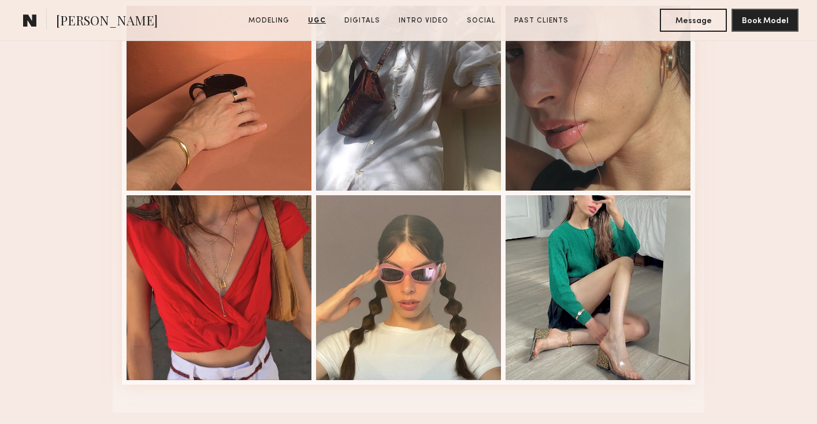
scroll to position [1184, 0]
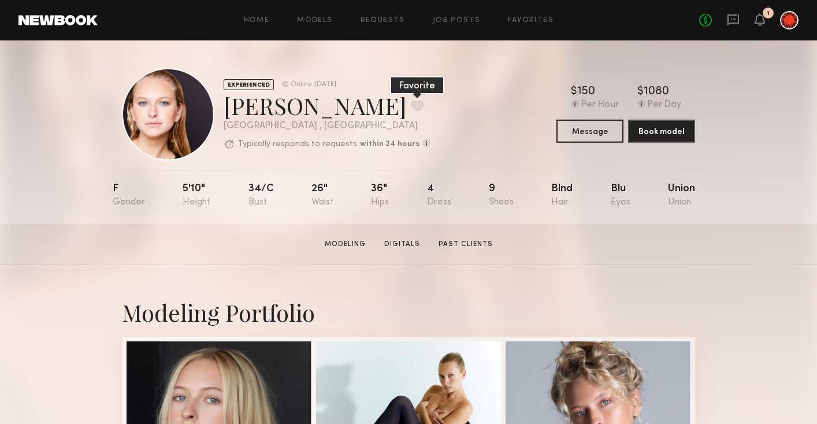
click at [412, 103] on button at bounding box center [418, 106] width 12 height 10
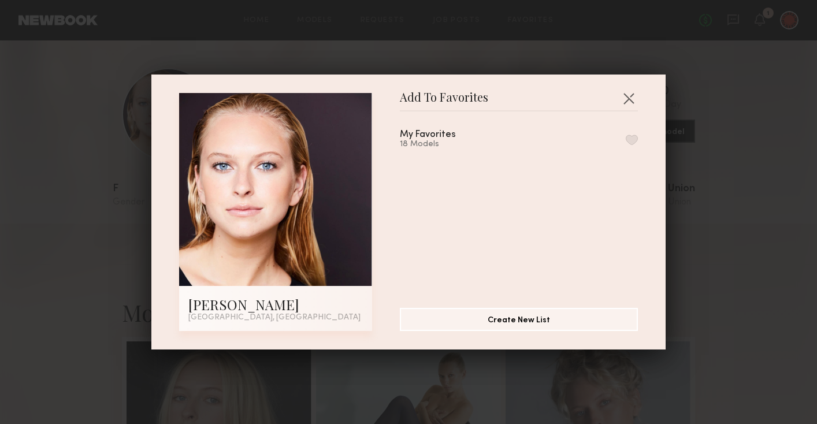
click at [631, 141] on button "button" at bounding box center [632, 140] width 12 height 10
click at [628, 95] on button "button" at bounding box center [629, 98] width 18 height 18
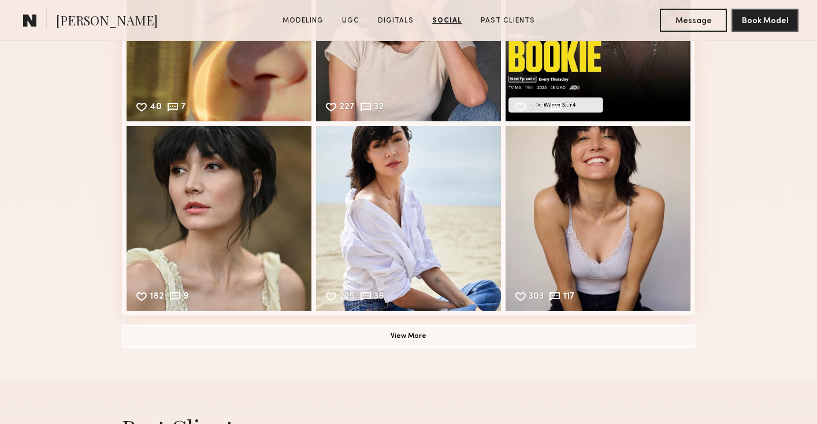
scroll to position [2924, 0]
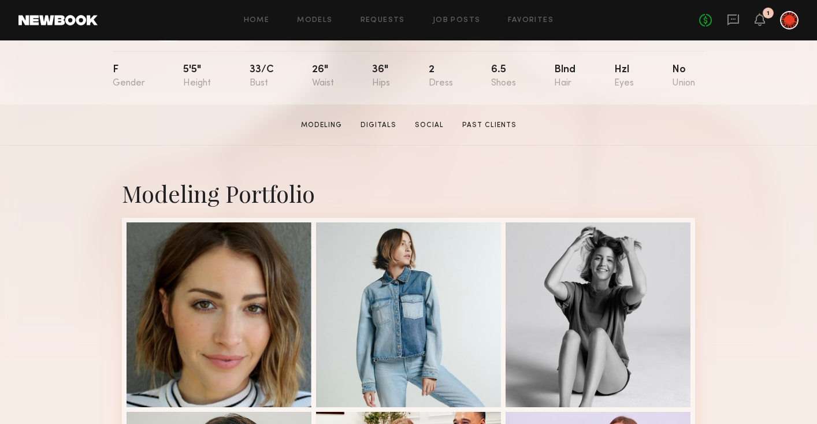
scroll to position [183, 0]
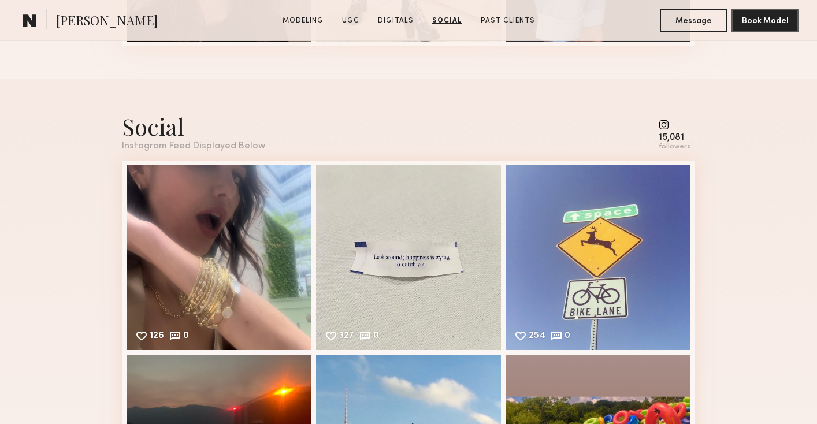
scroll to position [2475, 0]
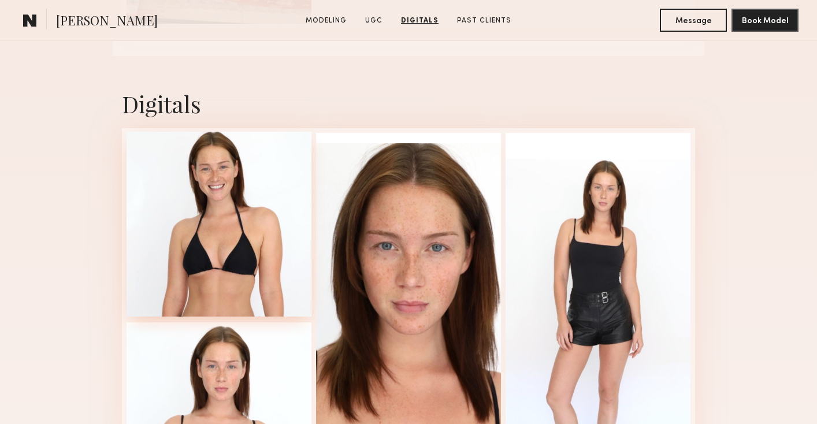
scroll to position [1843, 0]
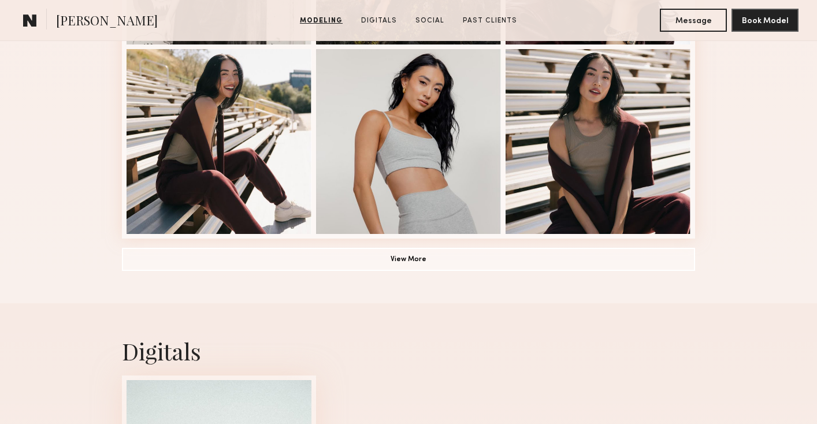
scroll to position [860, 0]
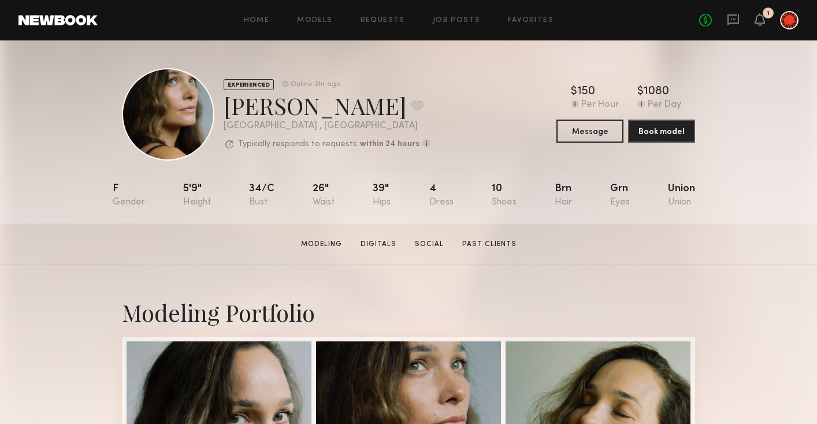
click at [325, 110] on div "Tatiane S. Favorite" at bounding box center [327, 105] width 207 height 31
click at [412, 109] on button at bounding box center [418, 106] width 12 height 10
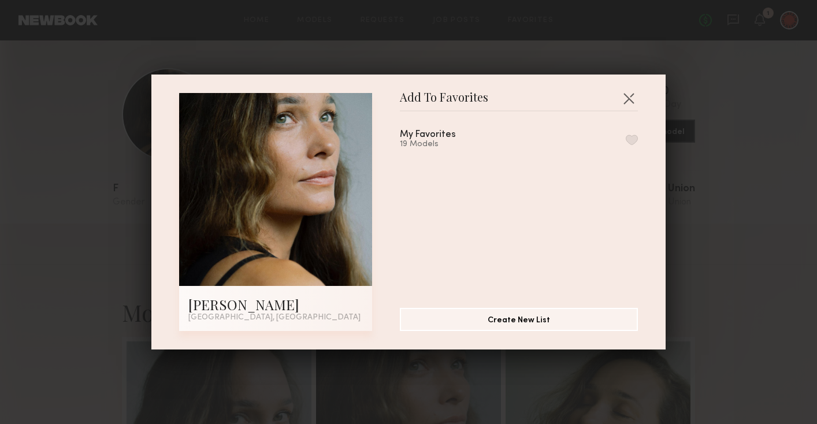
click at [626, 139] on button "button" at bounding box center [632, 140] width 12 height 10
click at [627, 106] on button "button" at bounding box center [629, 98] width 18 height 18
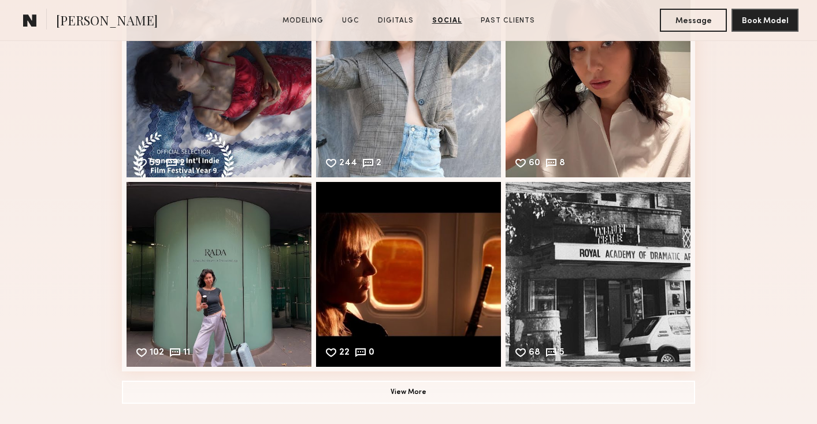
scroll to position [2884, 0]
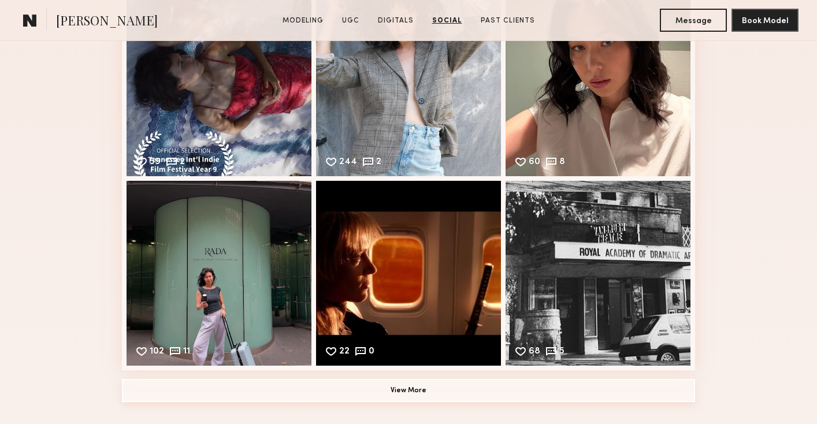
click at [371, 398] on button "View More" at bounding box center [408, 390] width 573 height 23
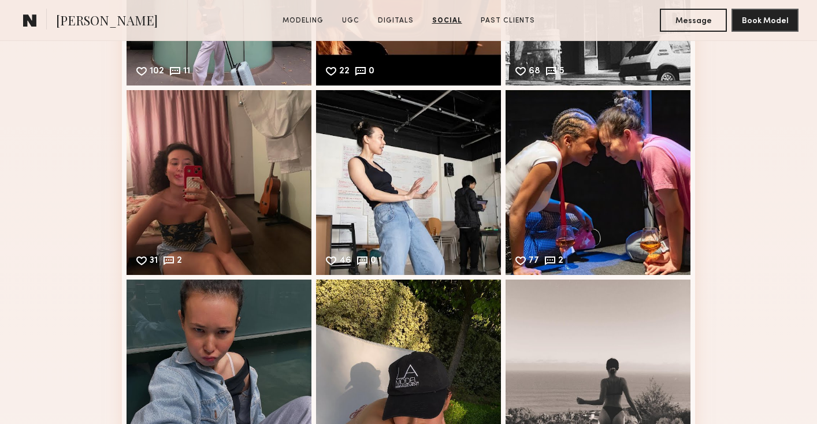
scroll to position [3409, 0]
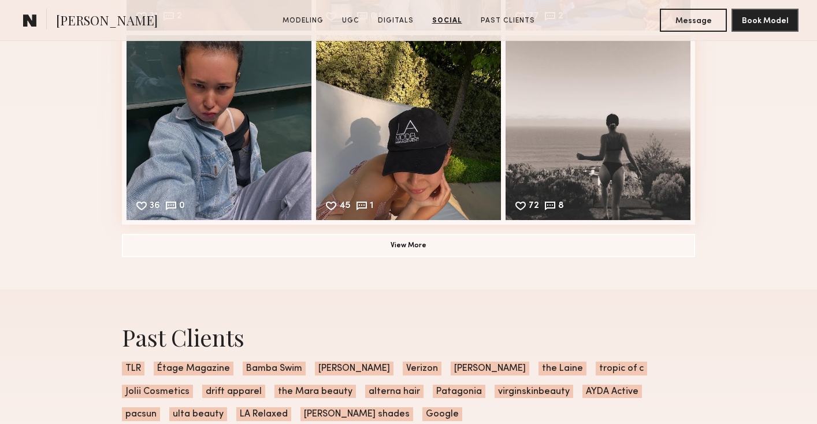
click at [355, 256] on common-button "View More" at bounding box center [408, 245] width 573 height 23
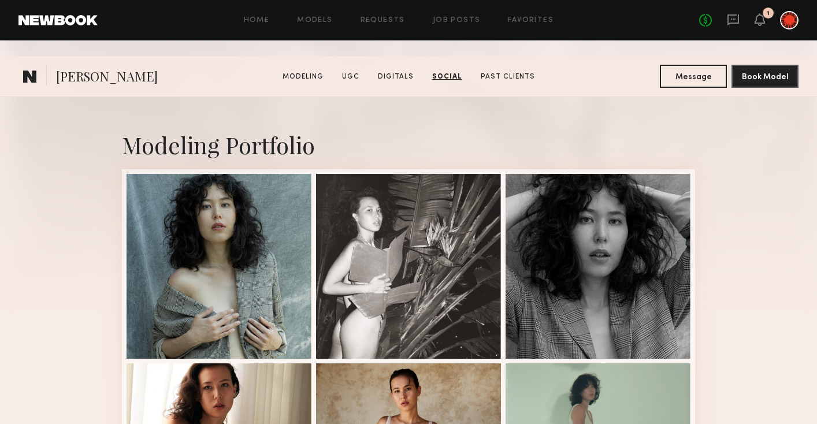
scroll to position [0, 0]
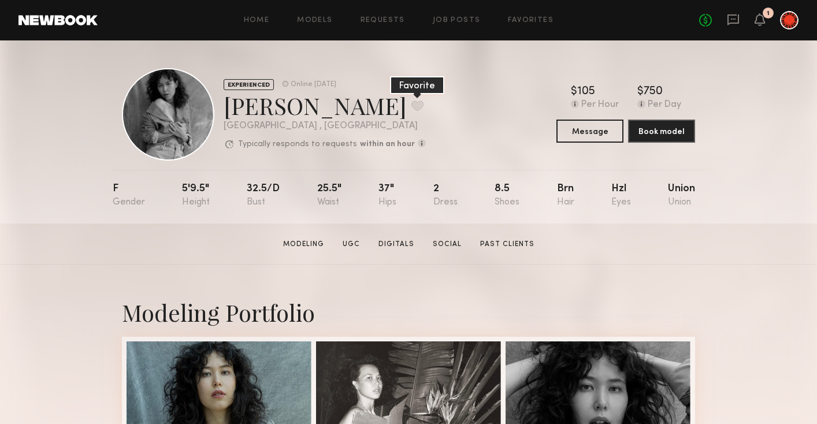
click at [412, 105] on button at bounding box center [418, 106] width 12 height 10
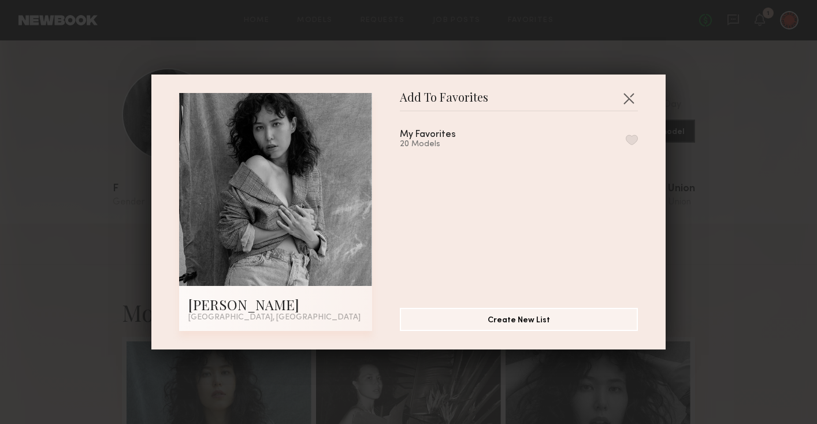
click at [578, 144] on div "My Favorites 20 Models" at bounding box center [519, 139] width 238 height 19
click at [635, 135] on button "button" at bounding box center [632, 140] width 12 height 10
click at [631, 101] on button "button" at bounding box center [629, 98] width 18 height 18
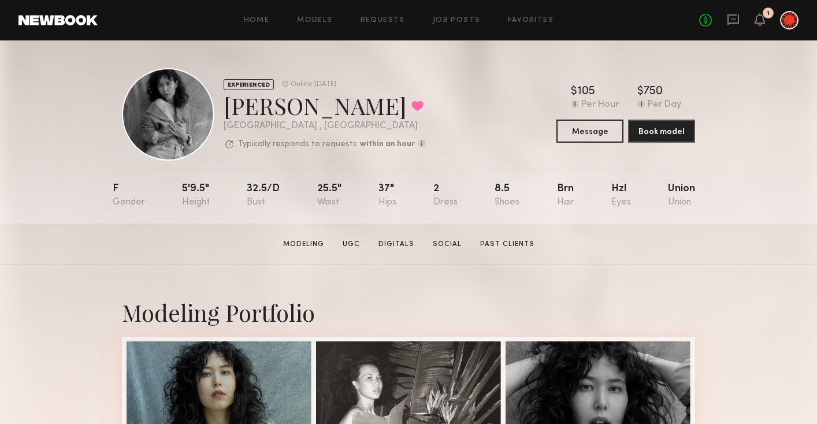
click at [766, 21] on div "No fees up to $5,000 1" at bounding box center [748, 20] width 99 height 18
click at [762, 21] on icon at bounding box center [760, 19] width 9 height 8
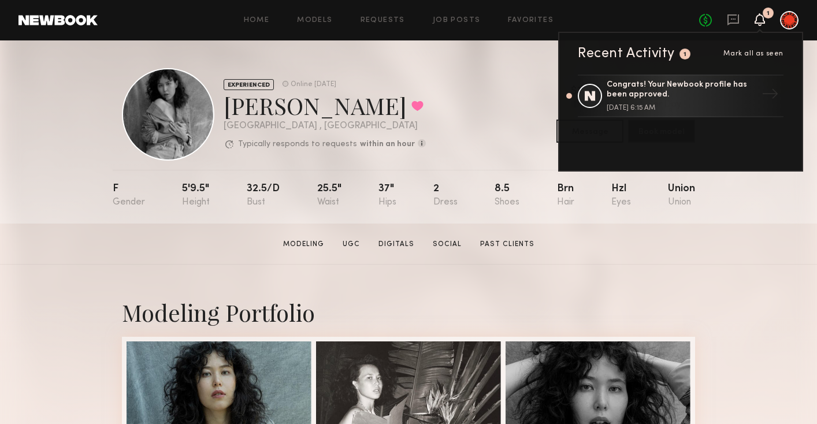
click at [479, 54] on nb-model-profile-header "EXPERIENCED Online 1d ago Mari A. Favorited Los Angeles , CA Typically responds…" at bounding box center [409, 100] width 592 height 120
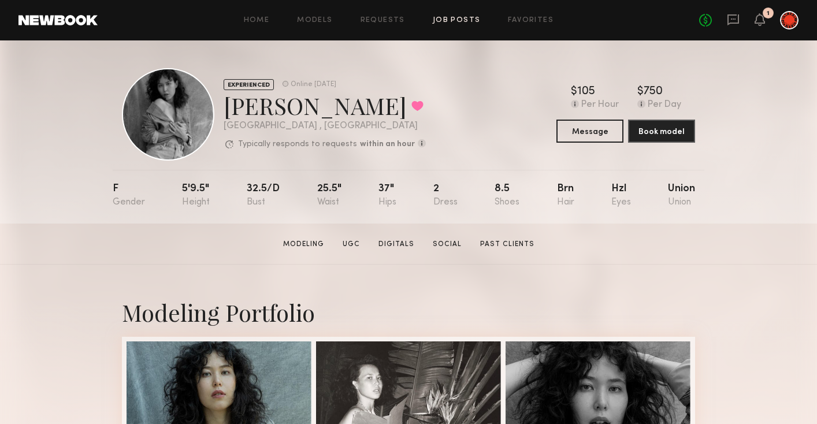
click at [461, 22] on link "Job Posts" at bounding box center [457, 21] width 48 height 8
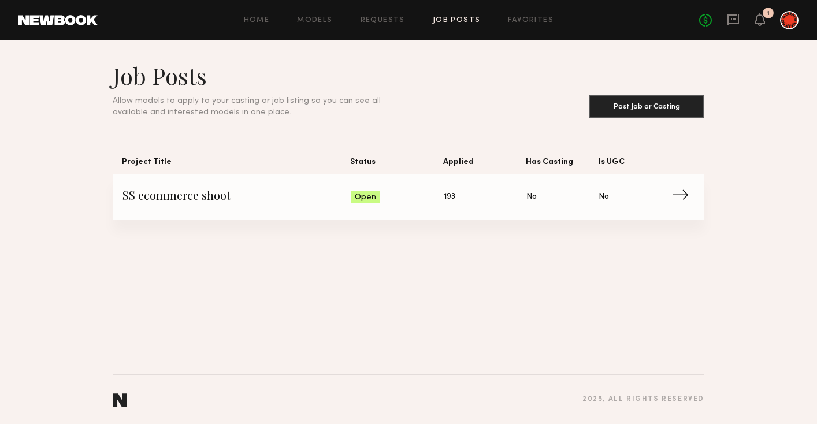
click at [680, 201] on span "→" at bounding box center [684, 196] width 24 height 17
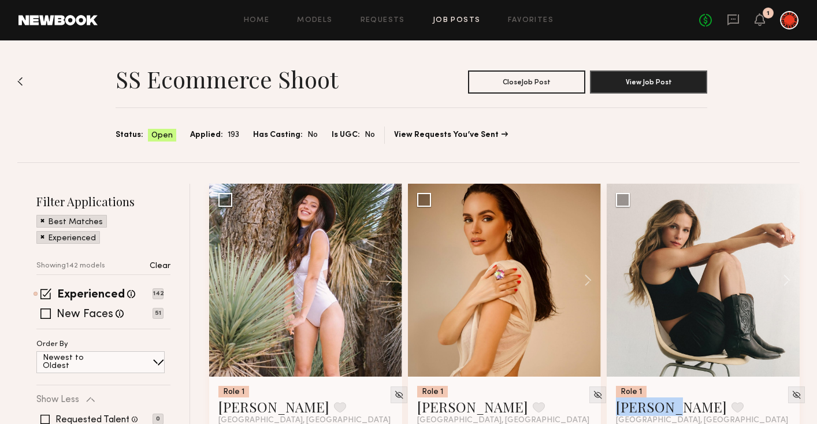
click at [460, 20] on link "Job Posts" at bounding box center [457, 21] width 48 height 8
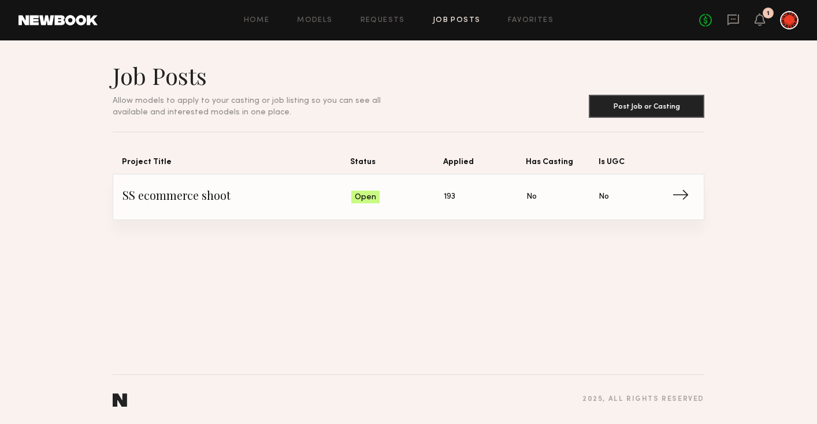
click at [285, 183] on link "SS ecommerce shoot Status: Open Applied: 193 Has Casting: No Is UGC: No →" at bounding box center [409, 197] width 572 height 45
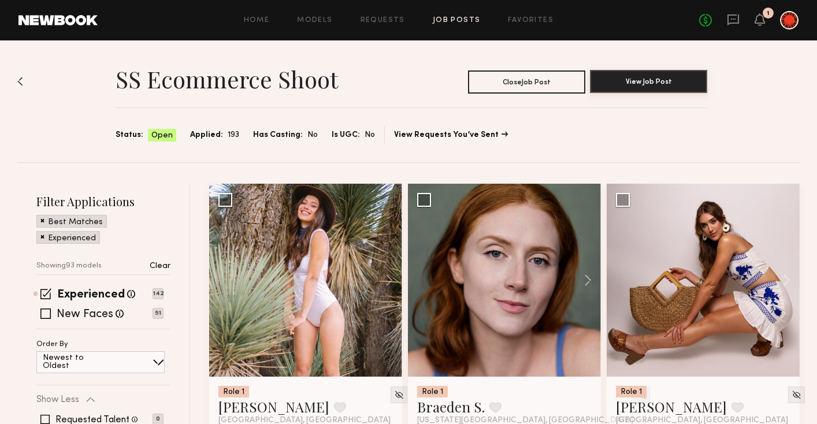
click at [647, 90] on button "View Job Post" at bounding box center [648, 81] width 117 height 23
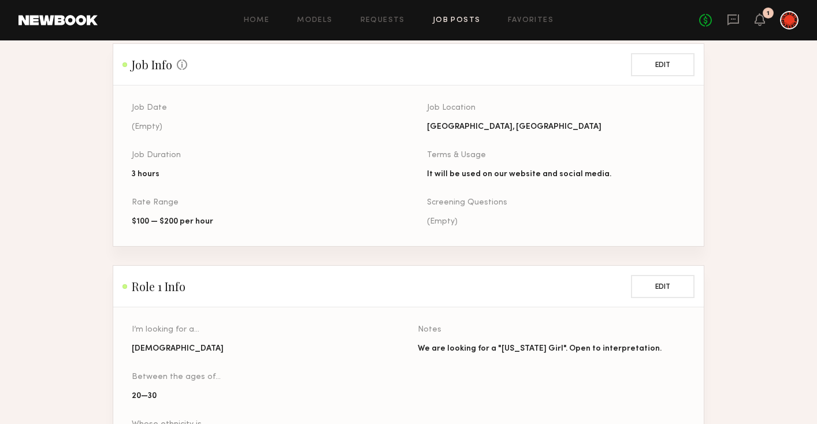
scroll to position [376, 0]
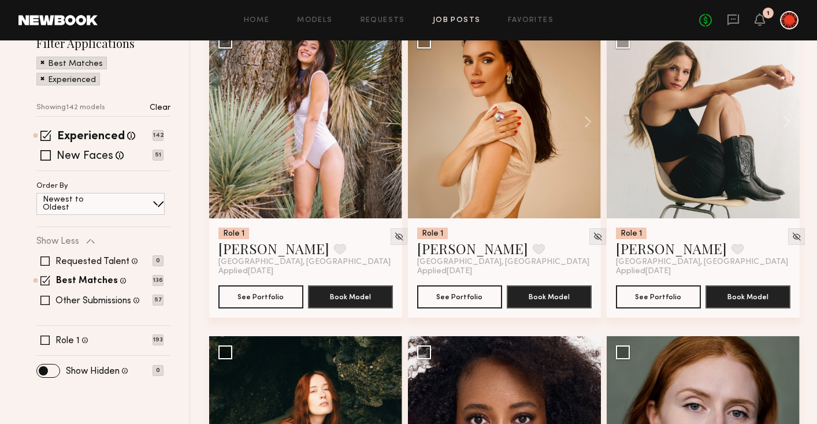
scroll to position [88, 0]
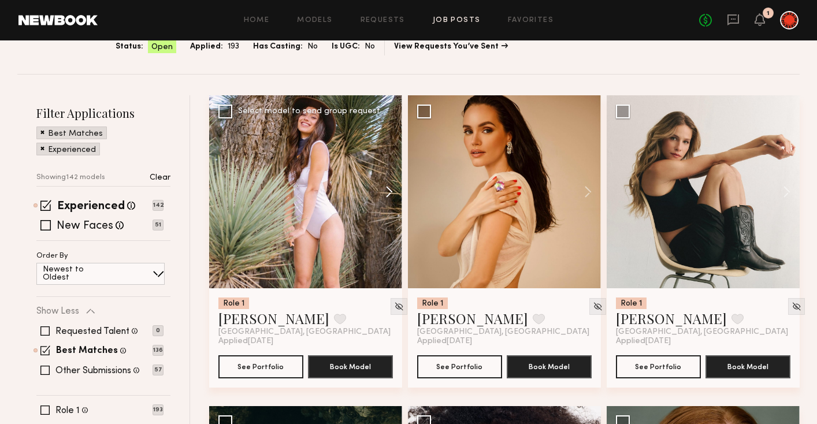
click at [390, 192] on button at bounding box center [383, 191] width 37 height 193
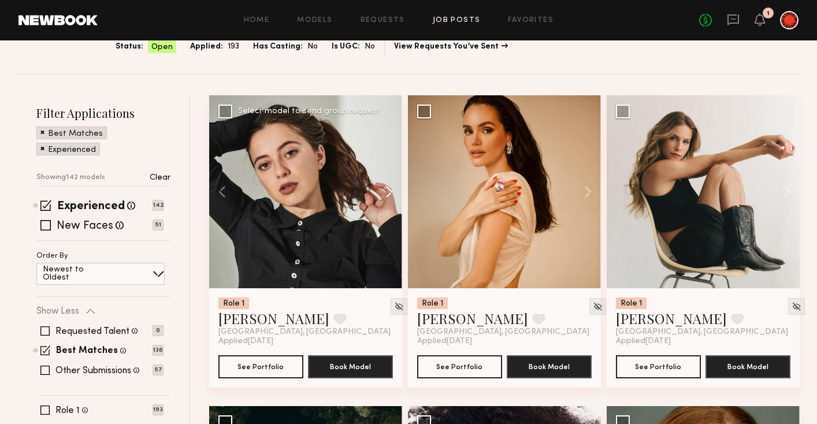
click at [390, 192] on button at bounding box center [383, 191] width 37 height 193
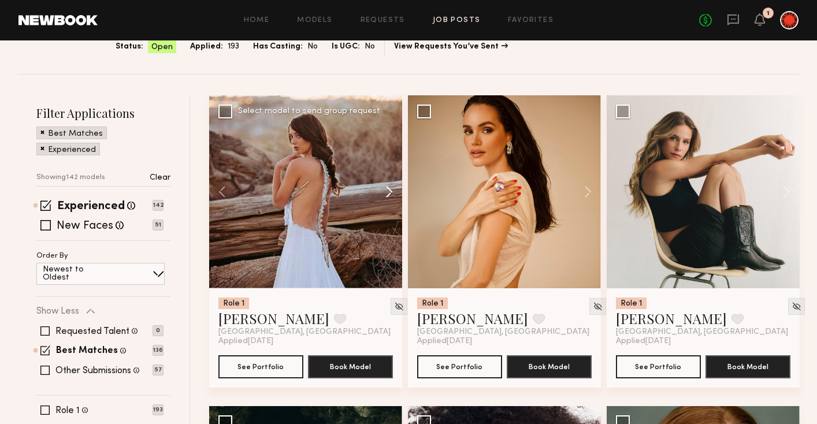
click at [390, 192] on button at bounding box center [383, 191] width 37 height 193
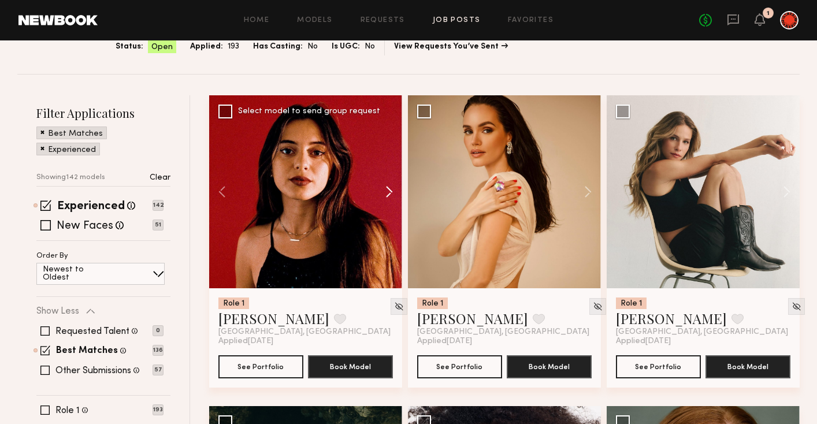
click at [390, 192] on button at bounding box center [383, 191] width 37 height 193
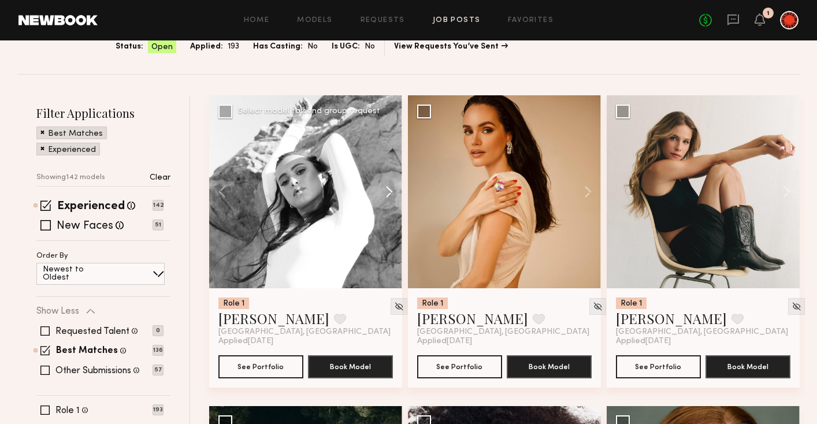
click at [390, 192] on button at bounding box center [383, 191] width 37 height 193
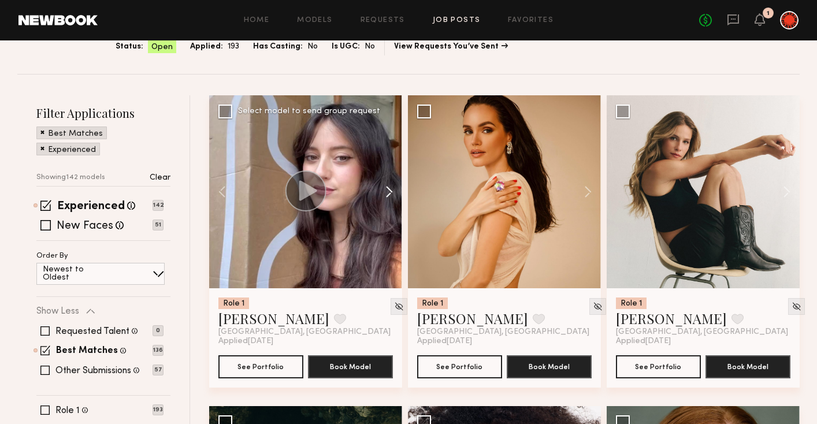
click at [390, 192] on button at bounding box center [383, 191] width 37 height 193
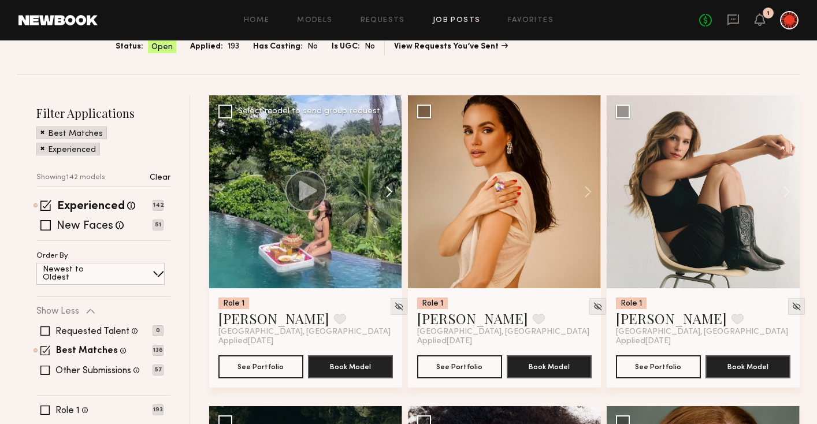
click at [390, 192] on button at bounding box center [383, 191] width 37 height 193
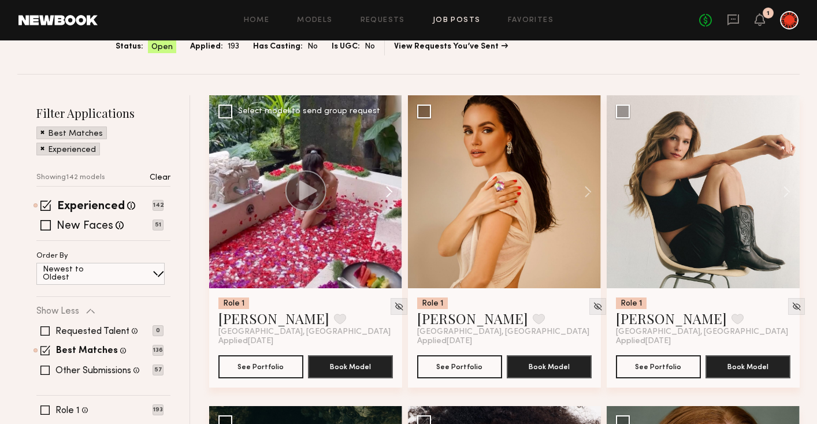
click at [390, 192] on button at bounding box center [383, 191] width 37 height 193
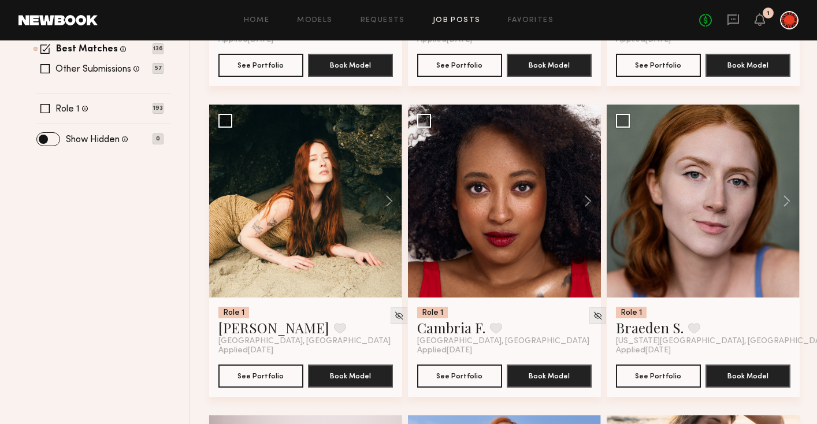
scroll to position [392, 0]
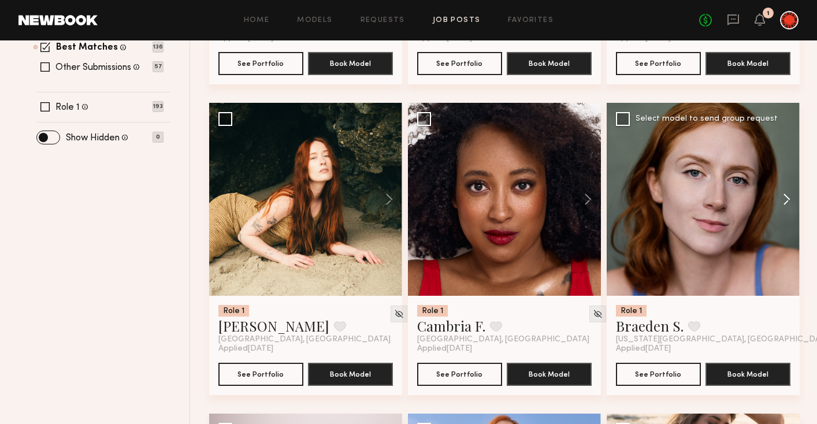
click at [784, 200] on button at bounding box center [781, 199] width 37 height 193
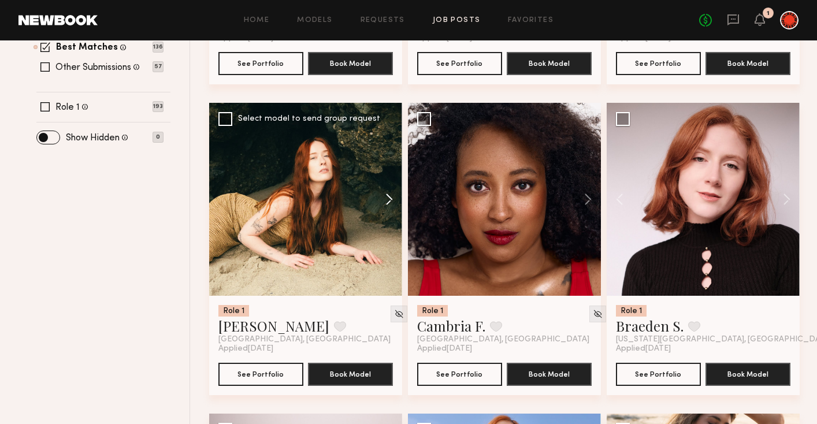
click at [386, 202] on button at bounding box center [383, 199] width 37 height 193
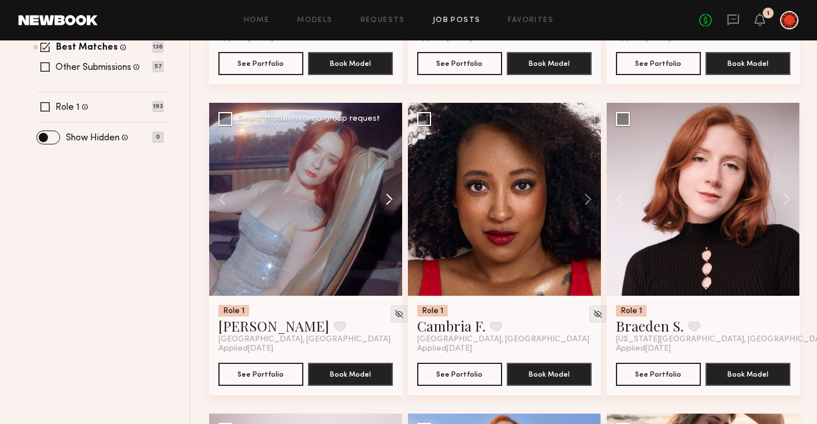
click at [386, 202] on button at bounding box center [383, 199] width 37 height 193
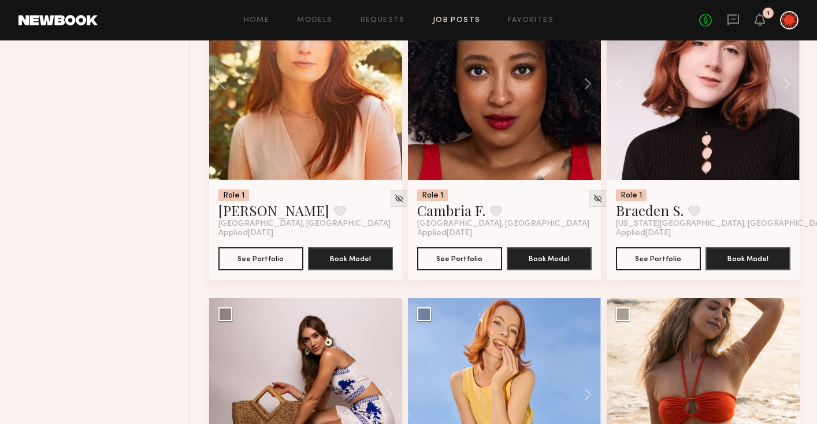
scroll to position [658, 0]
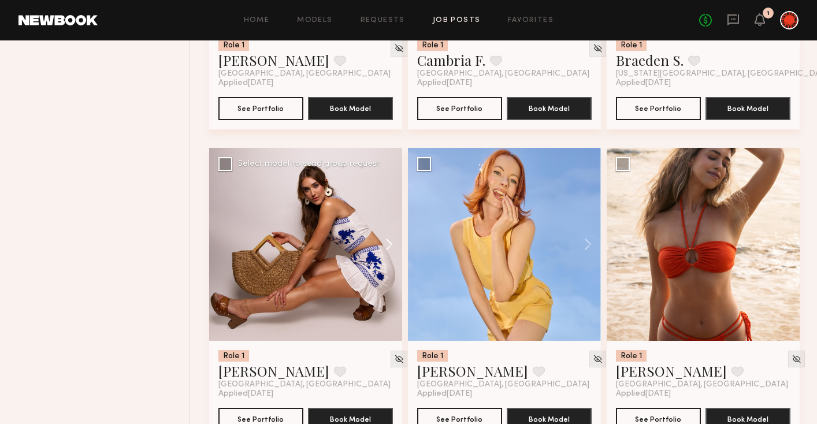
click at [391, 248] on button at bounding box center [383, 244] width 37 height 193
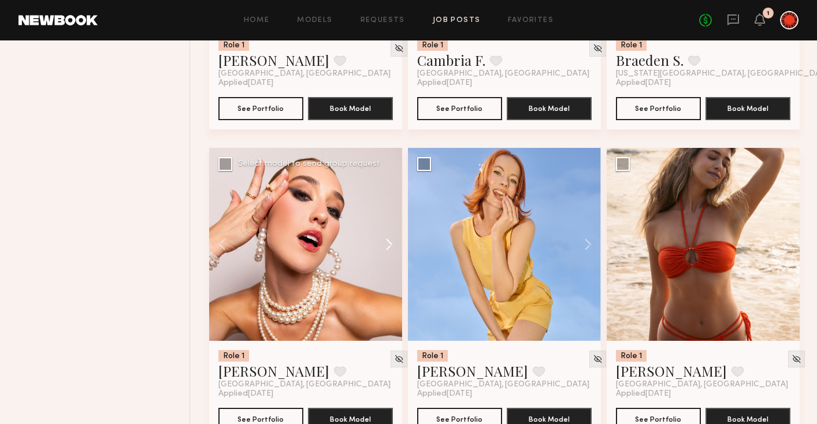
click at [391, 248] on button at bounding box center [383, 244] width 37 height 193
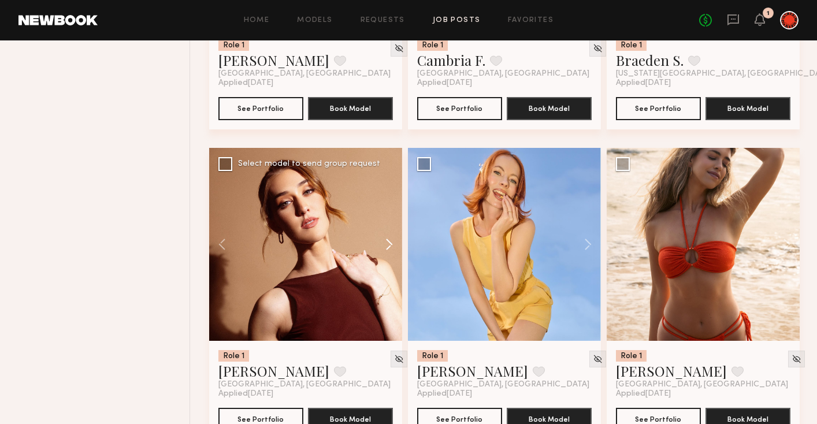
click at [391, 248] on button at bounding box center [383, 244] width 37 height 193
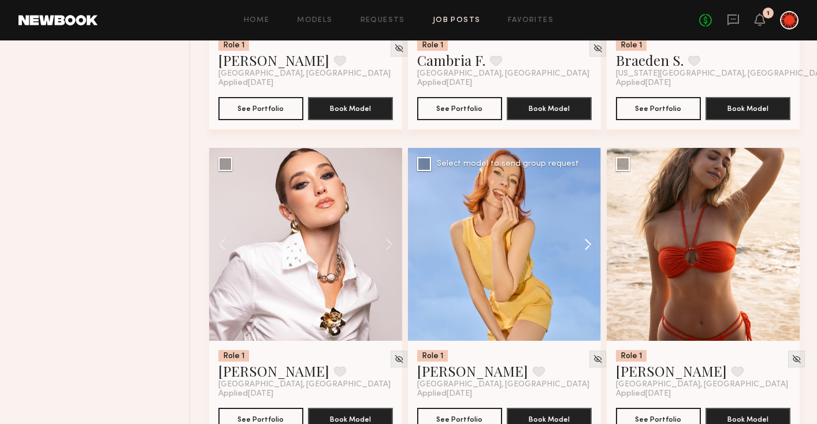
click at [586, 240] on button at bounding box center [582, 244] width 37 height 193
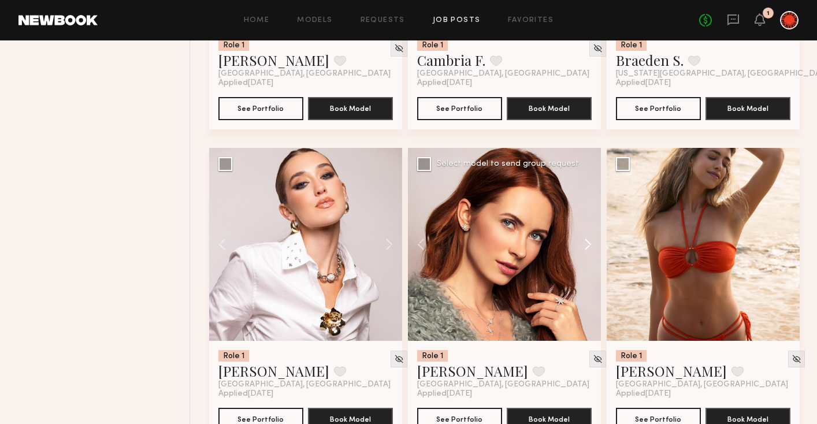
click at [586, 240] on button at bounding box center [582, 244] width 37 height 193
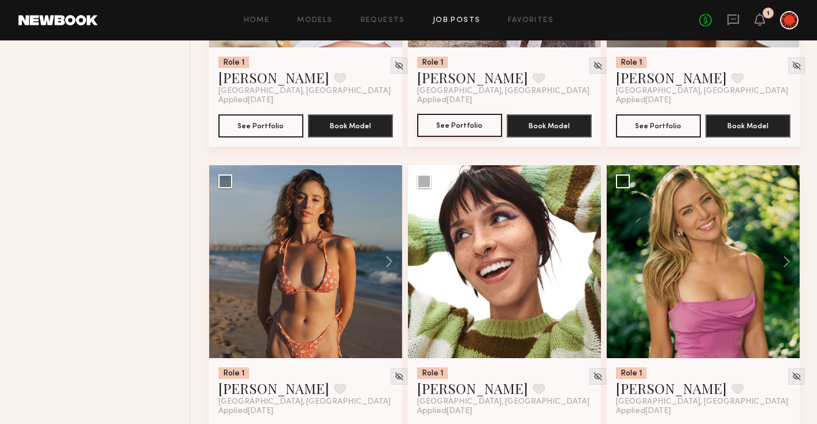
scroll to position [1351, 0]
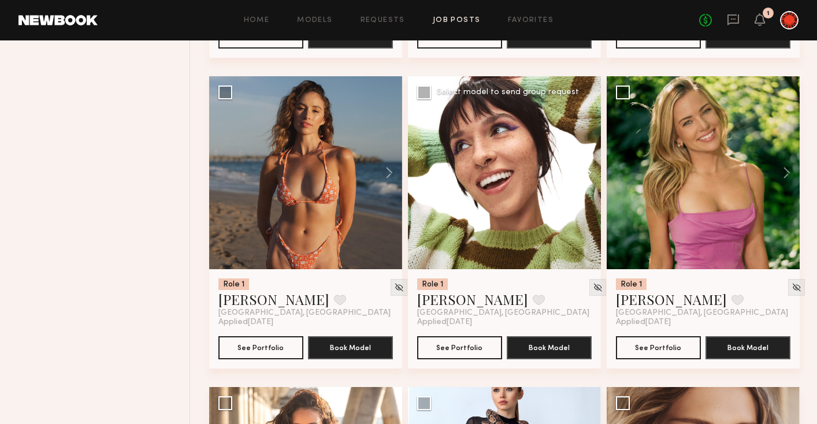
click at [587, 171] on button at bounding box center [582, 172] width 37 height 193
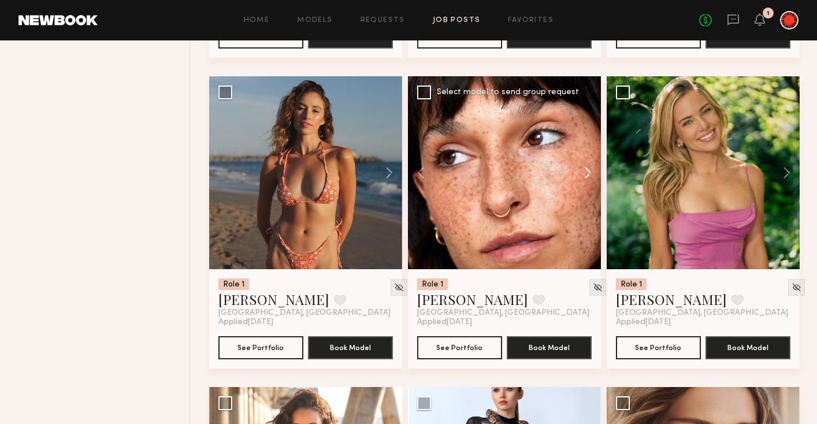
click at [587, 171] on button at bounding box center [582, 172] width 37 height 193
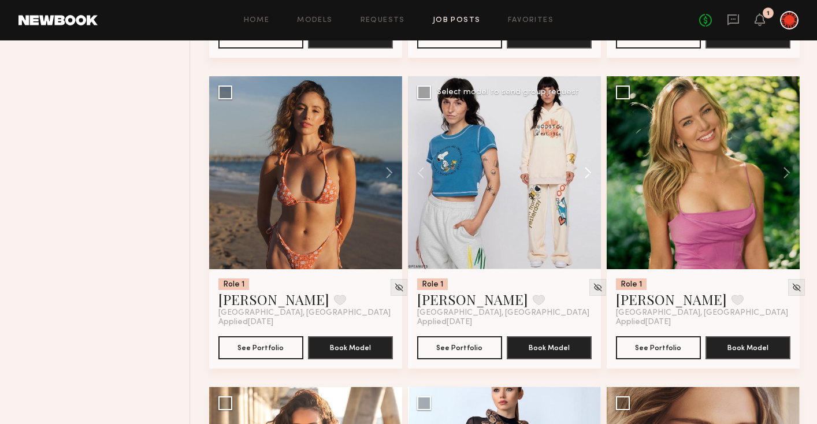
click at [587, 171] on button at bounding box center [582, 172] width 37 height 193
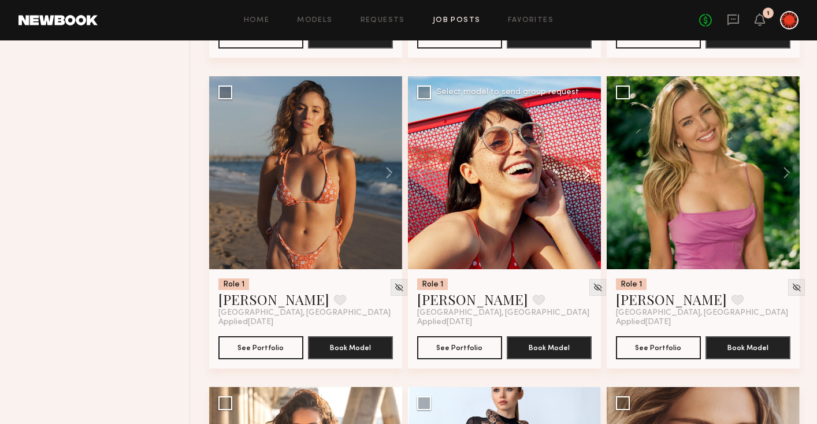
click at [587, 171] on button at bounding box center [582, 172] width 37 height 193
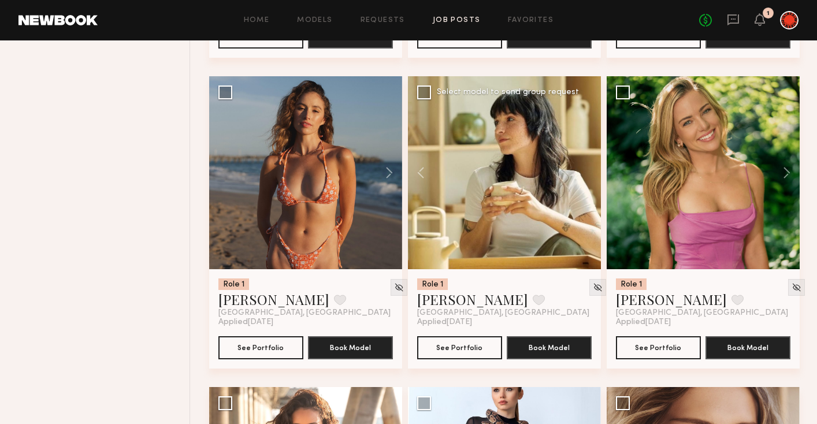
click at [587, 171] on div at bounding box center [504, 172] width 193 height 193
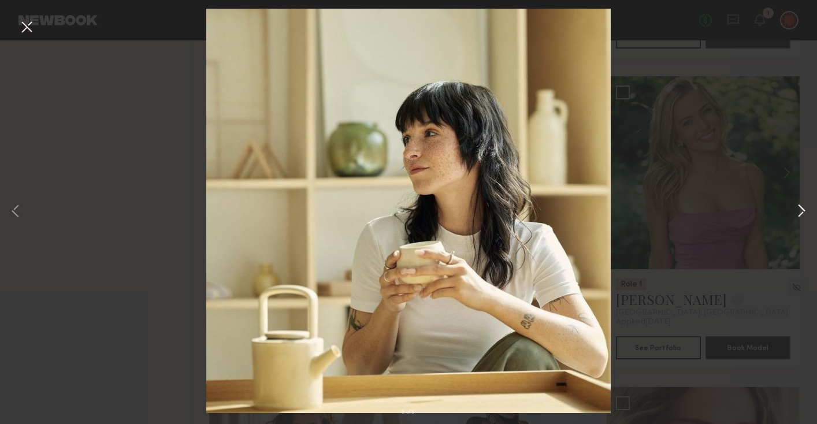
click at [805, 213] on button at bounding box center [802, 211] width 14 height 339
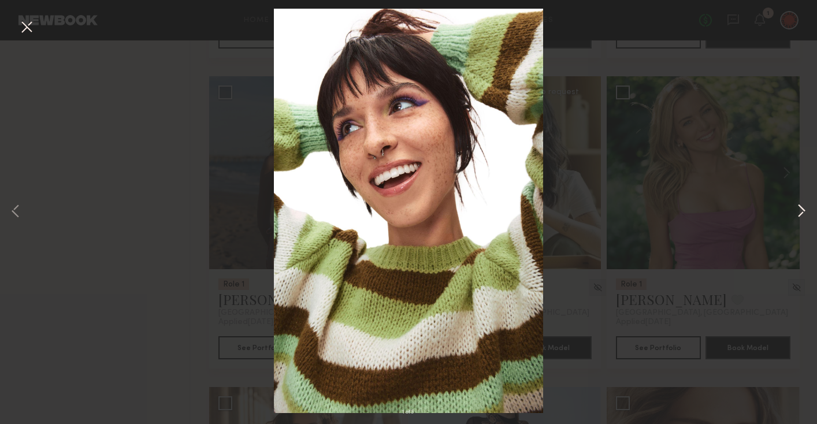
click at [805, 213] on button at bounding box center [802, 211] width 14 height 339
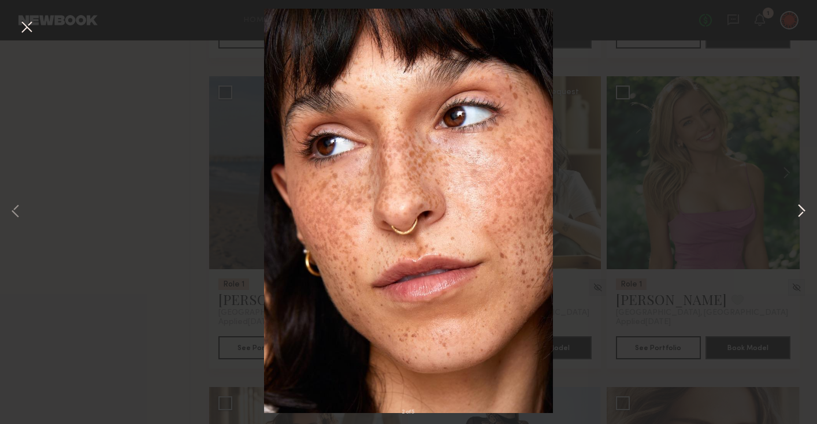
click at [805, 213] on button at bounding box center [802, 211] width 14 height 339
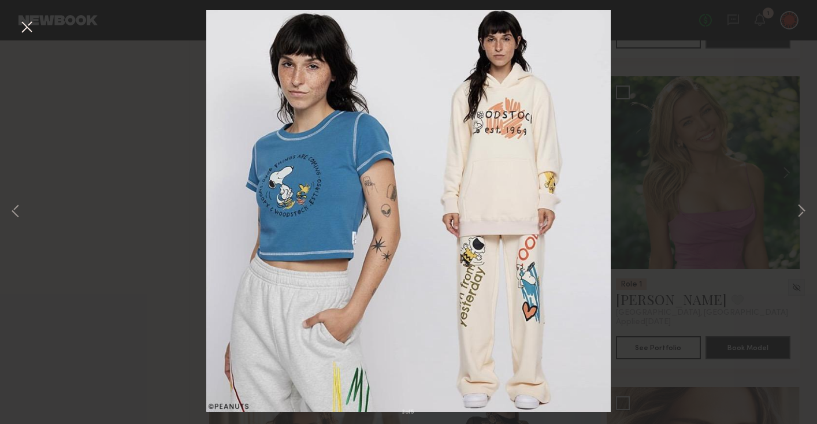
click at [756, 105] on div "3 of 5" at bounding box center [408, 212] width 817 height 424
click at [36, 26] on div "3 of 5" at bounding box center [408, 212] width 817 height 424
click at [19, 28] on button at bounding box center [26, 27] width 18 height 21
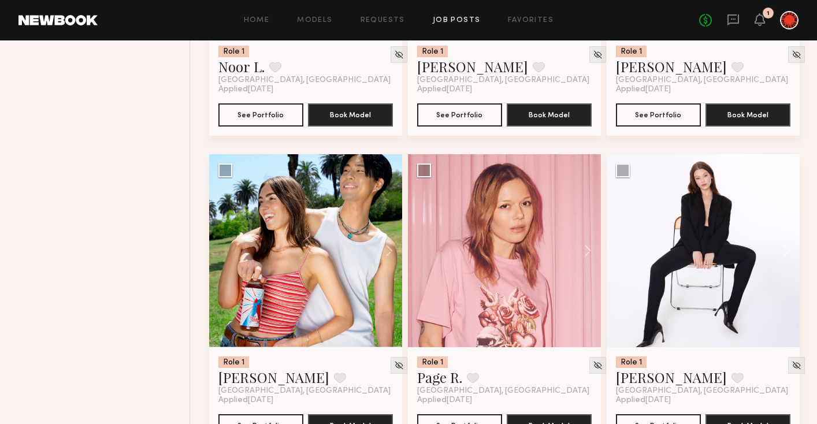
scroll to position [1897, 0]
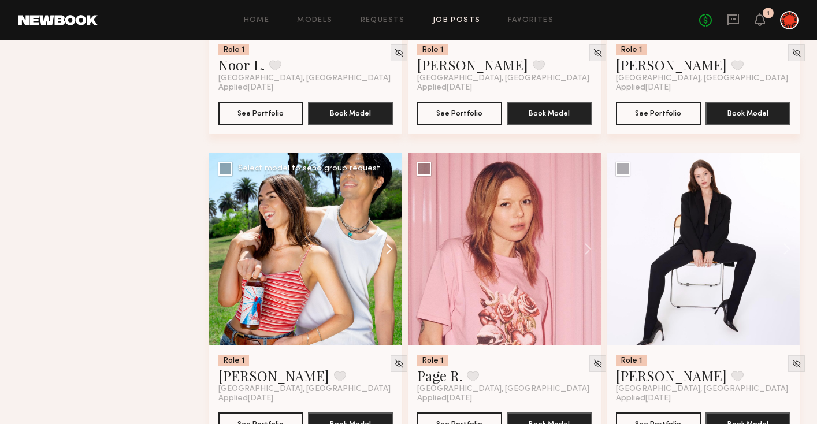
click at [390, 252] on button at bounding box center [383, 249] width 37 height 193
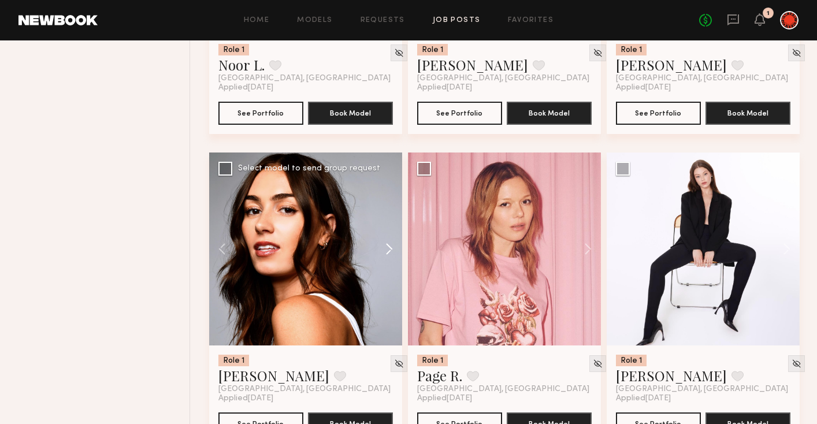
click at [390, 252] on button at bounding box center [383, 249] width 37 height 193
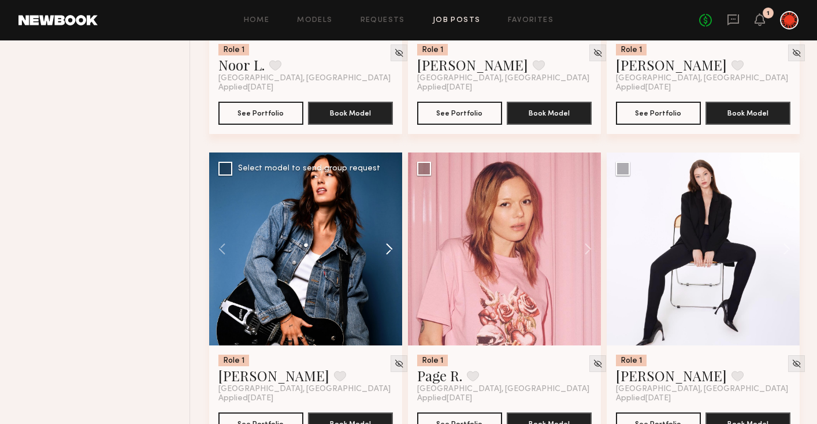
click at [390, 252] on button at bounding box center [383, 249] width 37 height 193
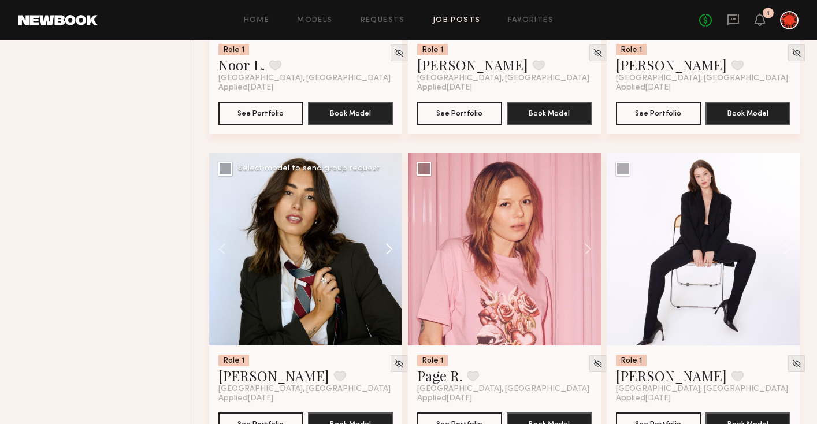
click at [390, 252] on button at bounding box center [383, 249] width 37 height 193
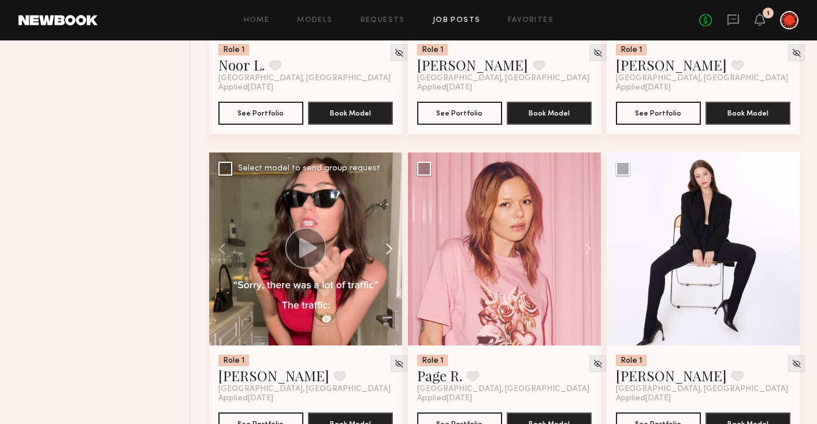
click at [390, 252] on button at bounding box center [383, 249] width 37 height 193
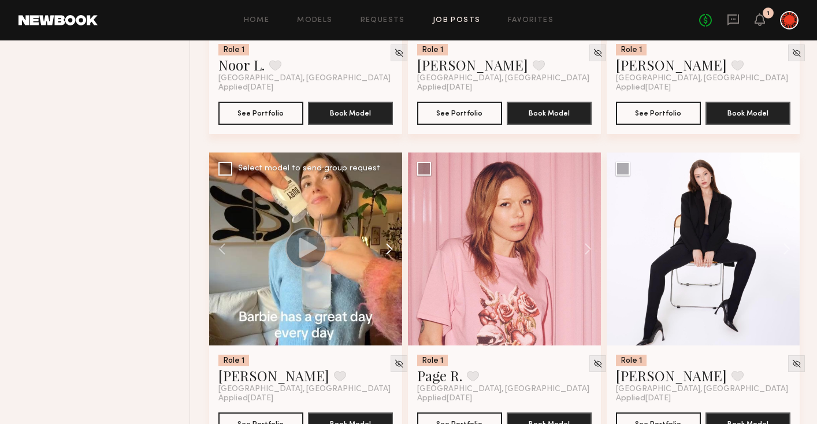
click at [390, 252] on button at bounding box center [383, 249] width 37 height 193
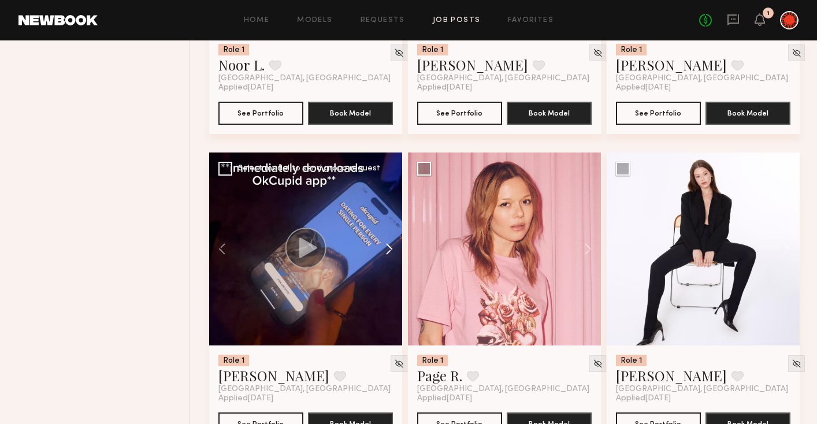
click at [390, 252] on button at bounding box center [383, 249] width 37 height 193
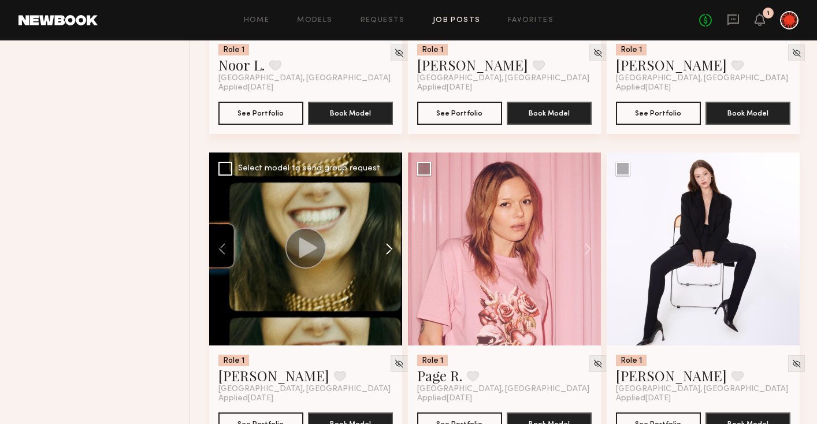
click at [390, 252] on button at bounding box center [383, 249] width 37 height 193
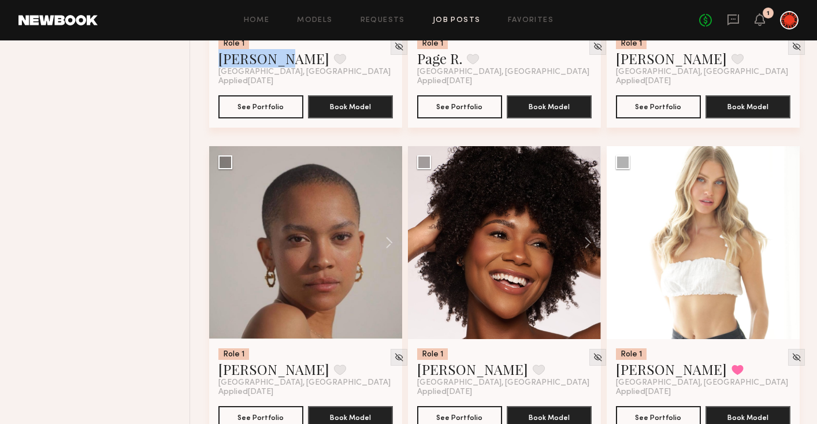
scroll to position [2320, 0]
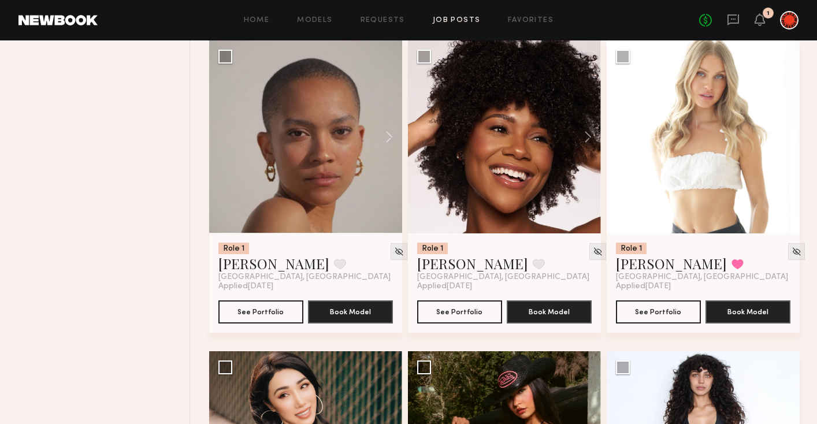
click at [395, 136] on button at bounding box center [383, 136] width 37 height 193
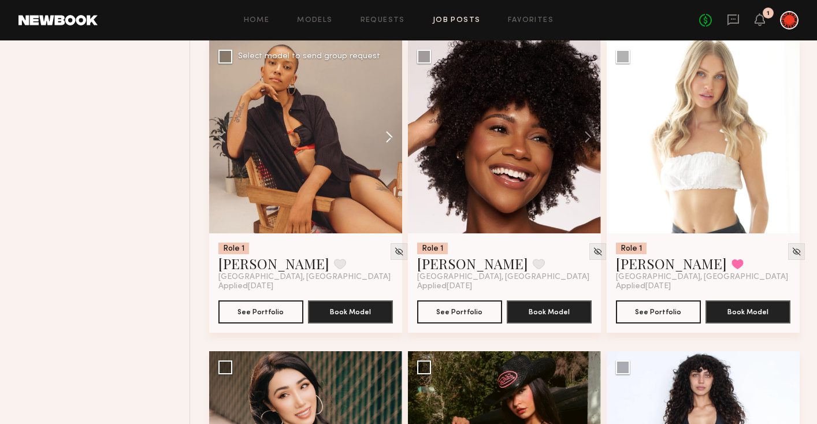
click at [395, 136] on button at bounding box center [383, 136] width 37 height 193
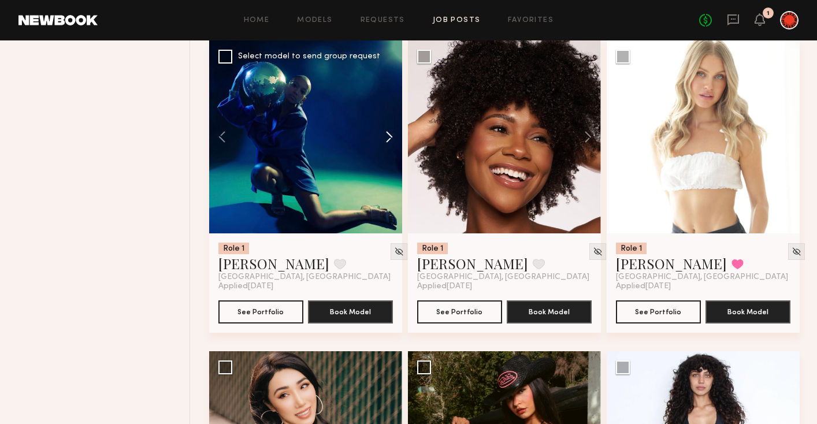
click at [395, 136] on button at bounding box center [383, 136] width 37 height 193
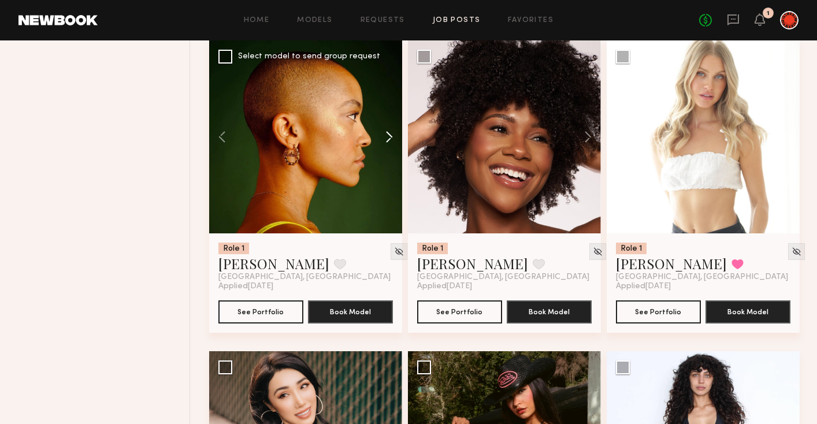
click at [395, 136] on button at bounding box center [383, 136] width 37 height 193
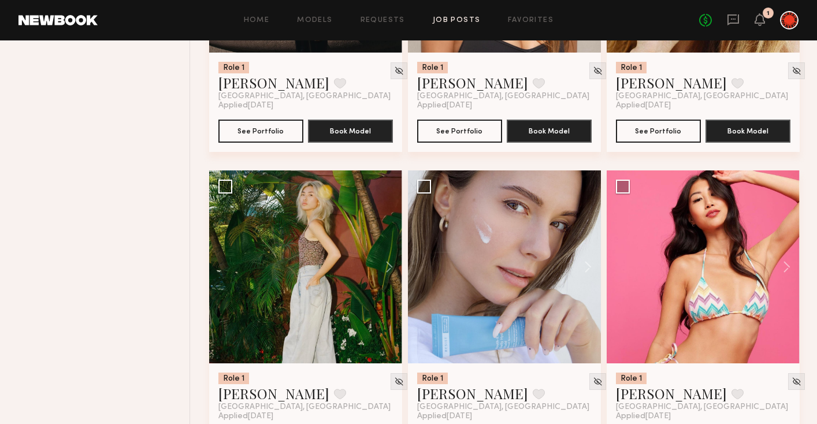
scroll to position [3149, 0]
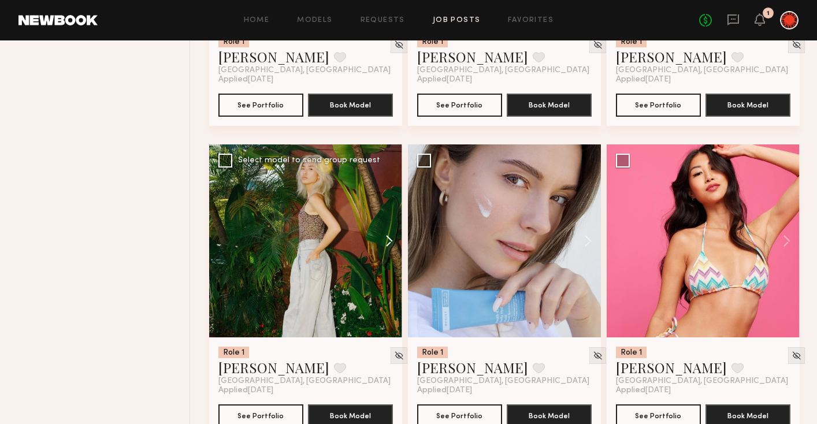
click at [389, 246] on button at bounding box center [383, 241] width 37 height 193
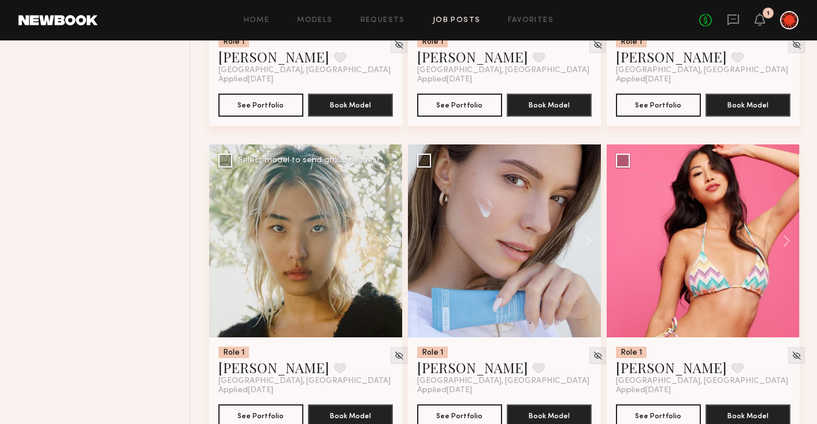
click at [389, 246] on button at bounding box center [383, 241] width 37 height 193
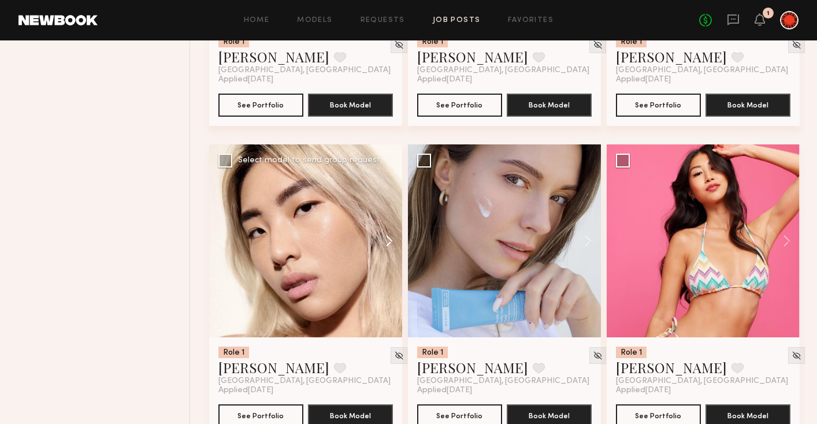
click at [389, 246] on button at bounding box center [383, 241] width 37 height 193
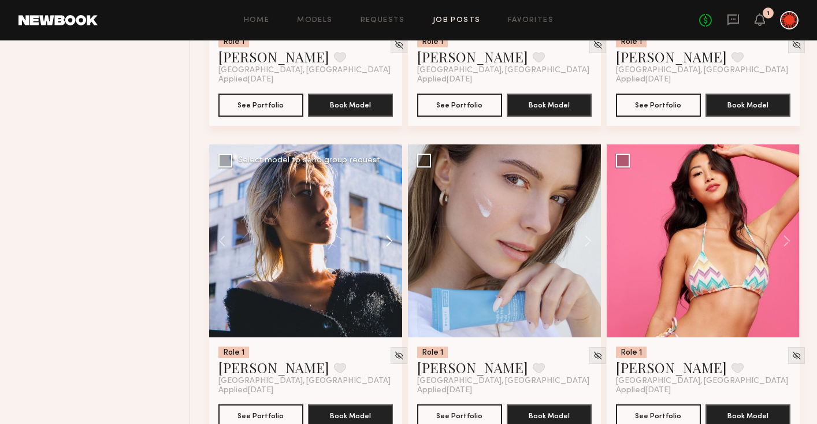
click at [387, 243] on button at bounding box center [383, 241] width 37 height 193
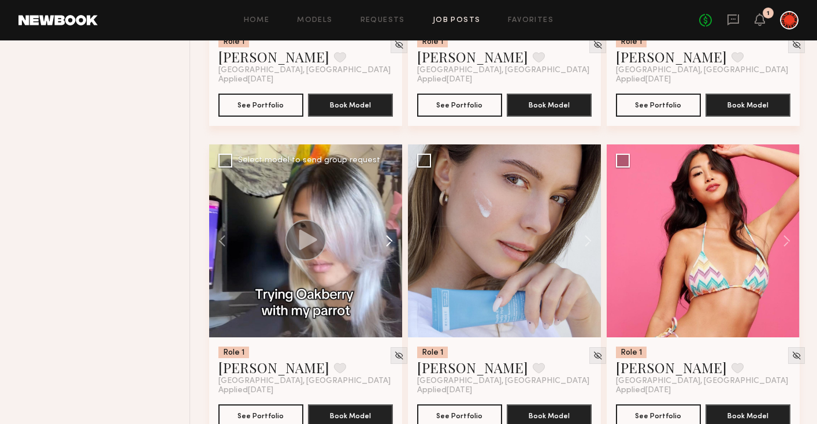
click at [388, 243] on button at bounding box center [383, 241] width 37 height 193
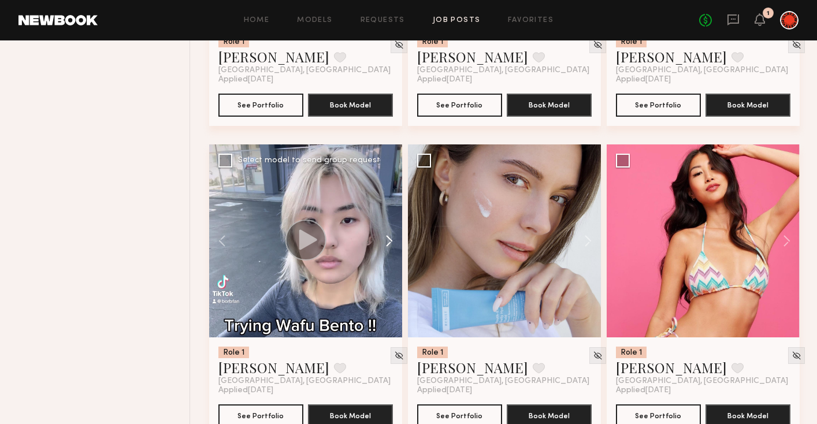
click at [388, 243] on button at bounding box center [383, 241] width 37 height 193
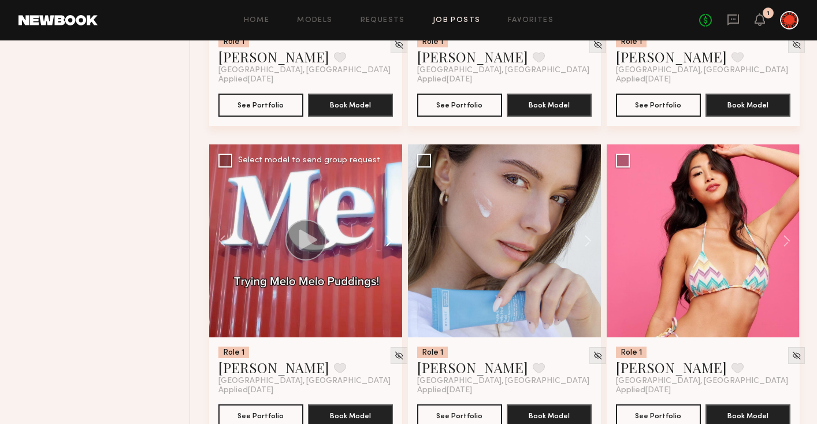
click at [388, 243] on button at bounding box center [383, 241] width 37 height 193
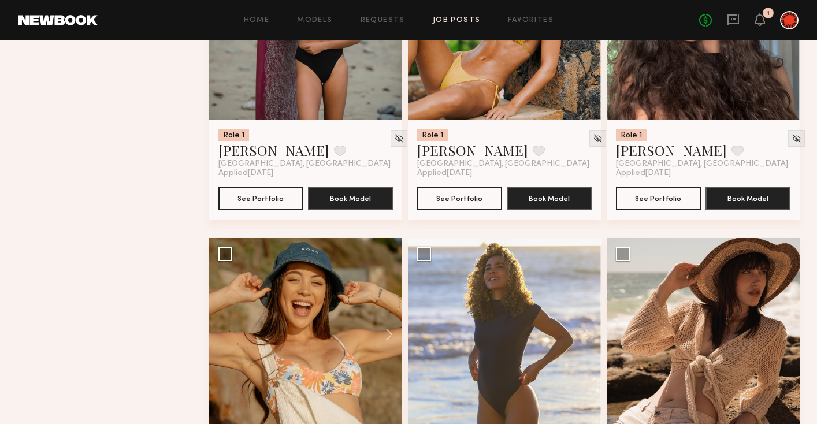
scroll to position [4120, 0]
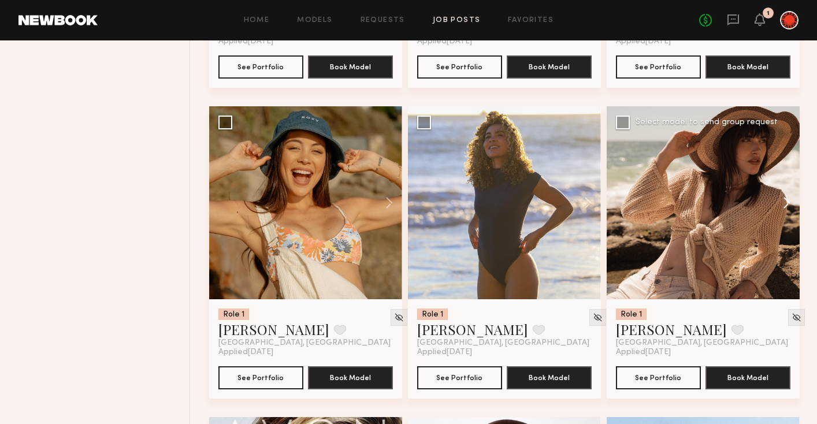
click at [787, 209] on button at bounding box center [781, 202] width 37 height 193
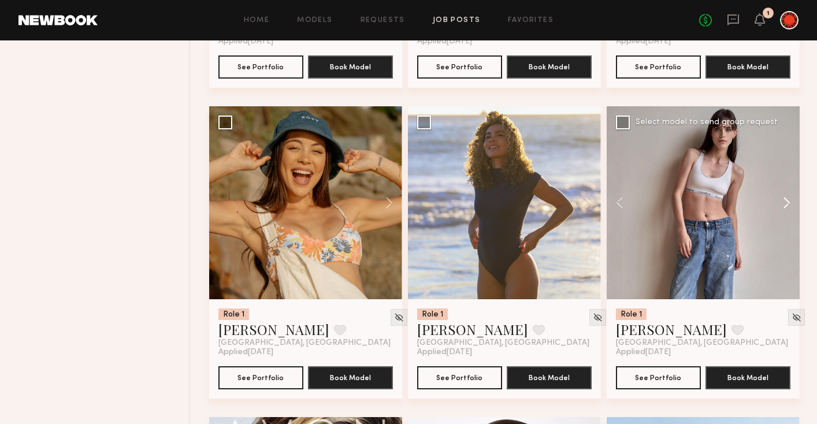
click at [787, 209] on button at bounding box center [781, 202] width 37 height 193
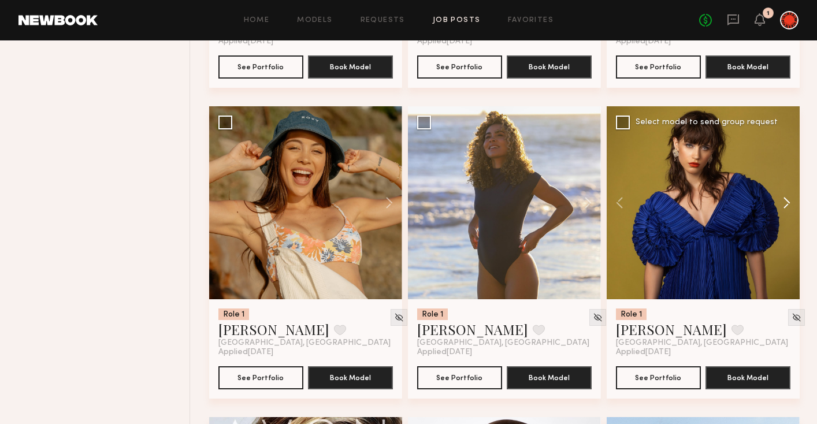
click at [787, 209] on button at bounding box center [781, 202] width 37 height 193
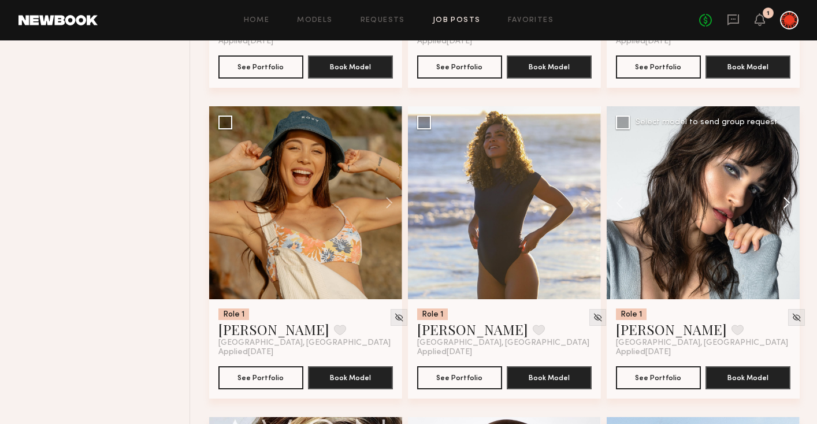
click at [787, 209] on button at bounding box center [781, 202] width 37 height 193
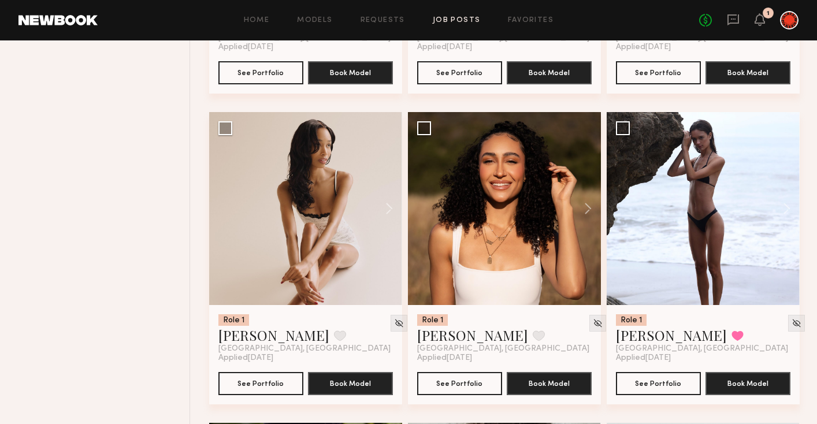
scroll to position [4383, 0]
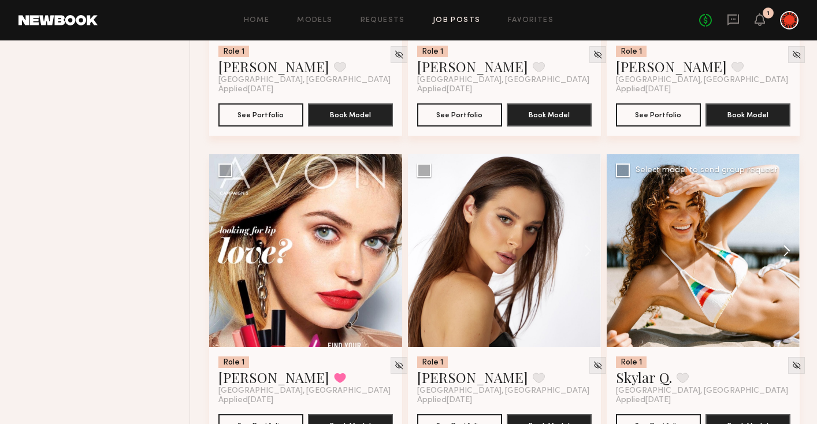
click at [793, 253] on button at bounding box center [781, 250] width 37 height 193
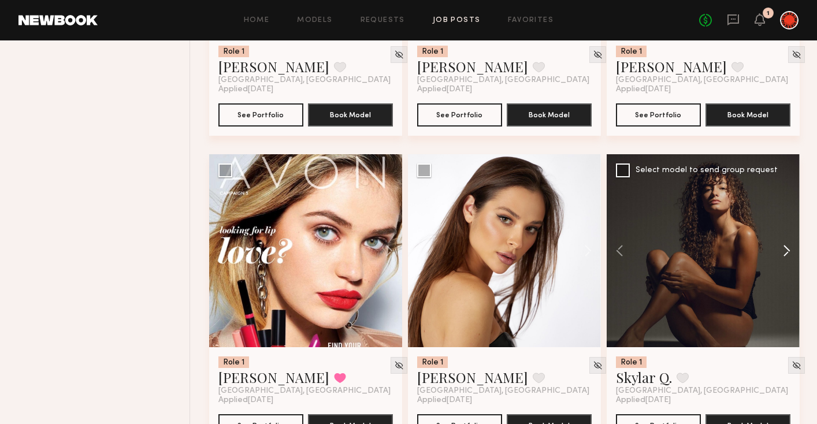
click at [793, 253] on button at bounding box center [781, 250] width 37 height 193
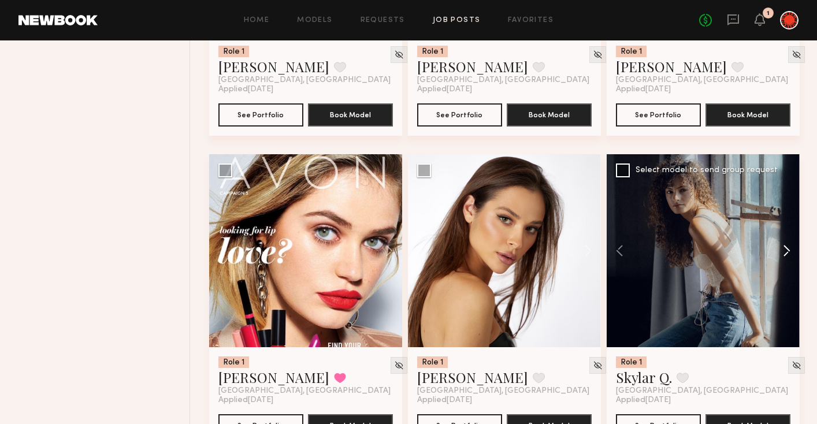
click at [793, 253] on button at bounding box center [781, 250] width 37 height 193
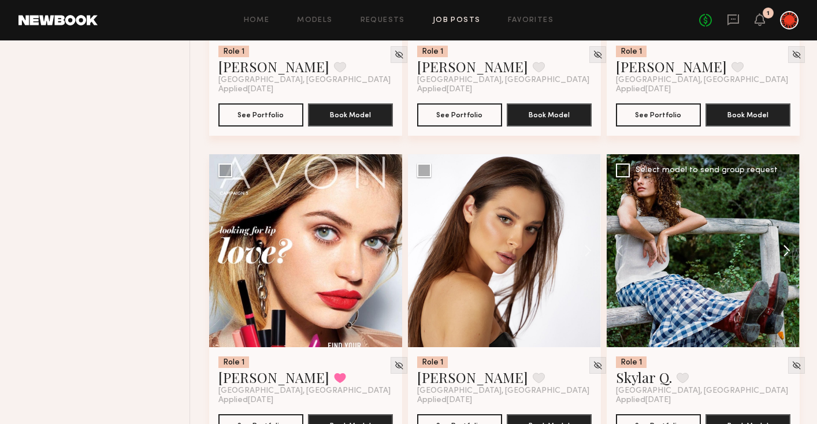
click at [793, 253] on button at bounding box center [781, 250] width 37 height 193
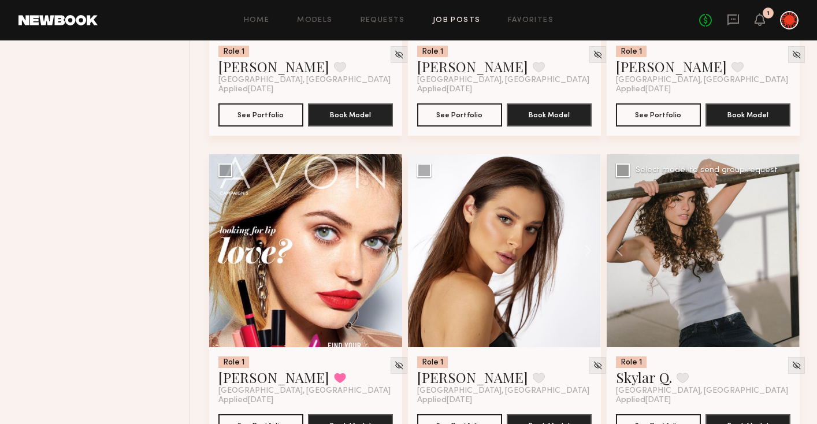
click at [793, 253] on div at bounding box center [703, 250] width 193 height 193
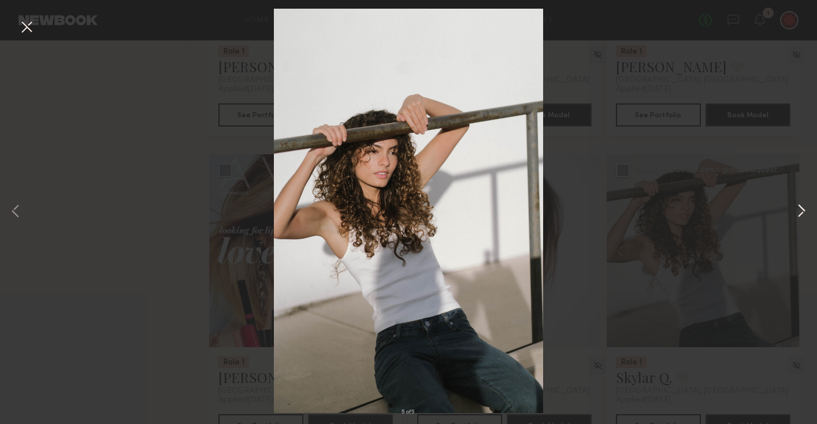
click at [801, 210] on button at bounding box center [802, 211] width 14 height 339
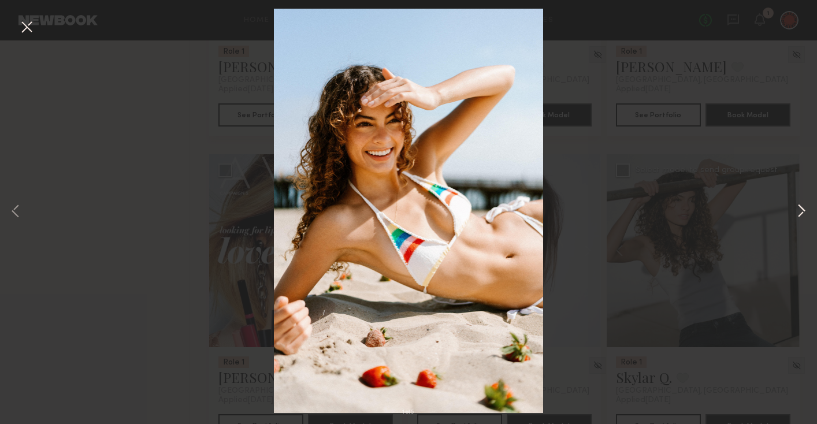
click at [801, 210] on button at bounding box center [802, 211] width 14 height 339
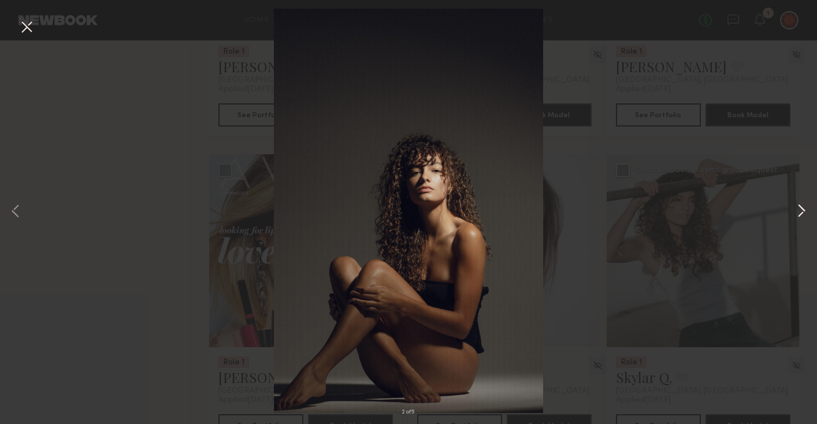
click at [802, 207] on button at bounding box center [802, 211] width 14 height 339
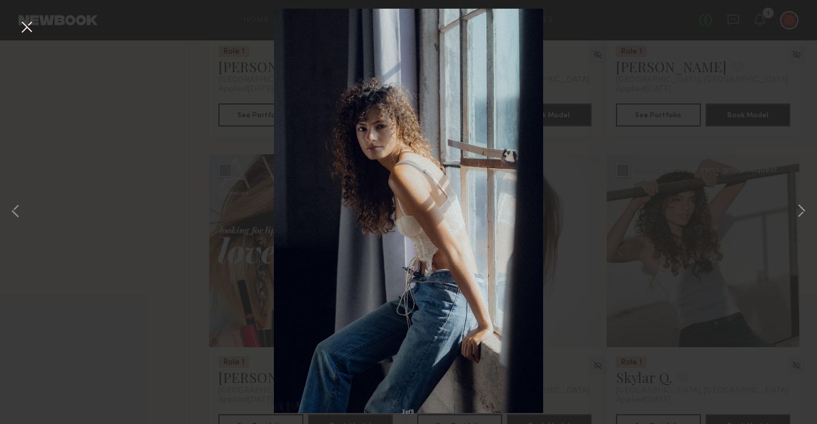
click at [617, 251] on div "3 of 5" at bounding box center [408, 212] width 817 height 424
click at [30, 21] on button at bounding box center [26, 27] width 18 height 21
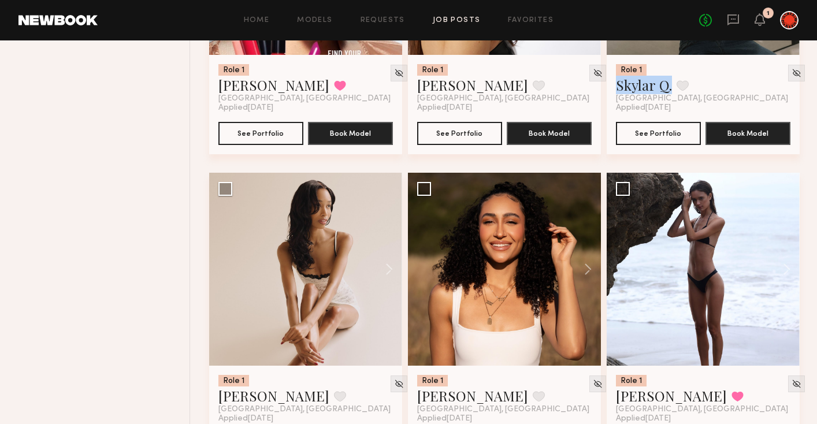
scroll to position [4748, 0]
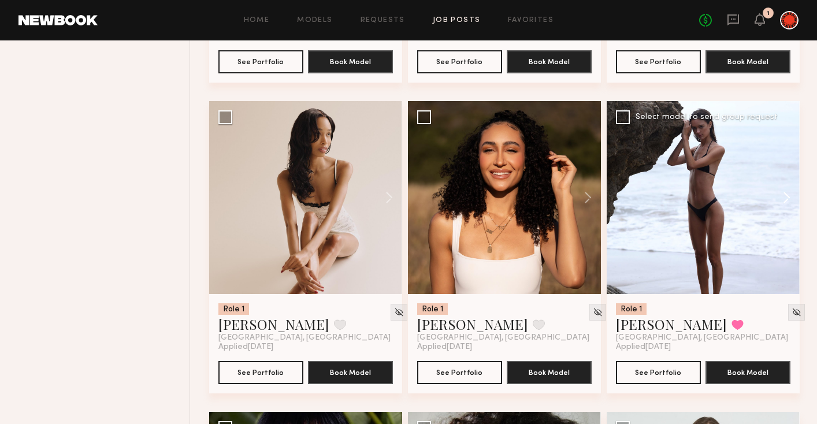
click at [786, 202] on button at bounding box center [781, 197] width 37 height 193
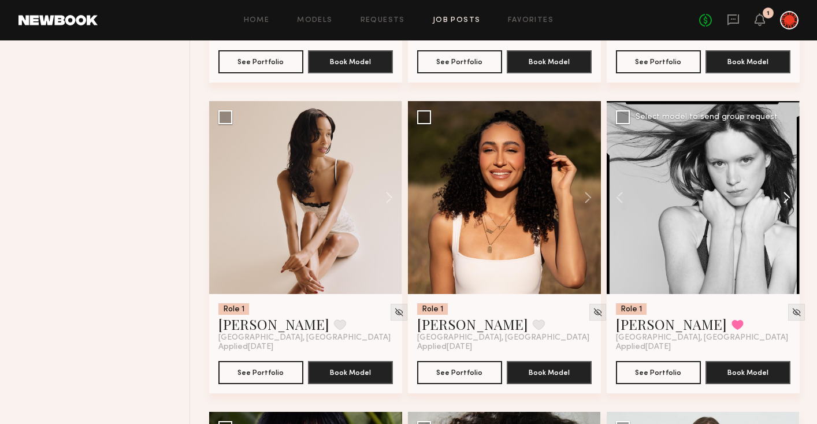
click at [786, 202] on button at bounding box center [781, 197] width 37 height 193
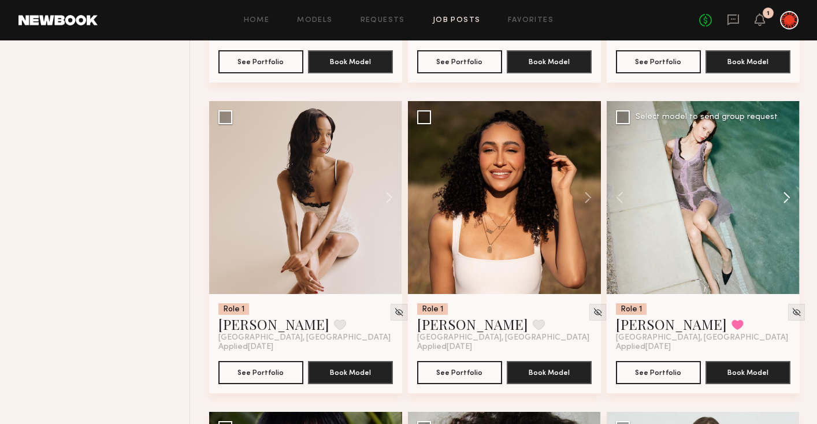
click at [786, 202] on button at bounding box center [781, 197] width 37 height 193
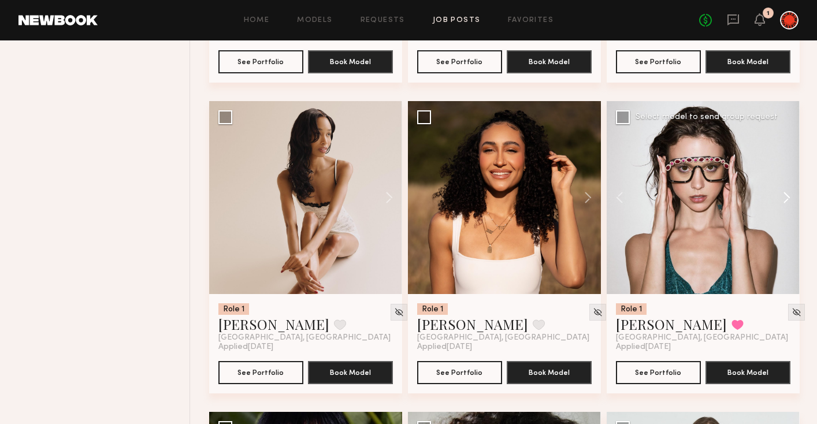
click at [786, 202] on button at bounding box center [781, 197] width 37 height 193
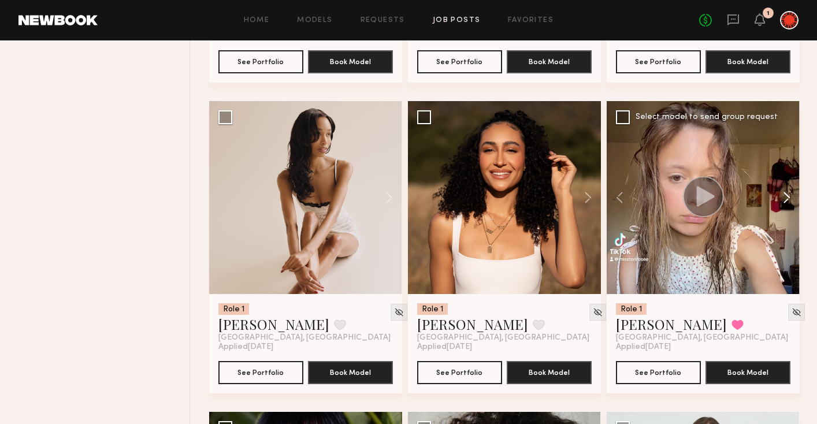
click at [786, 202] on button at bounding box center [781, 197] width 37 height 193
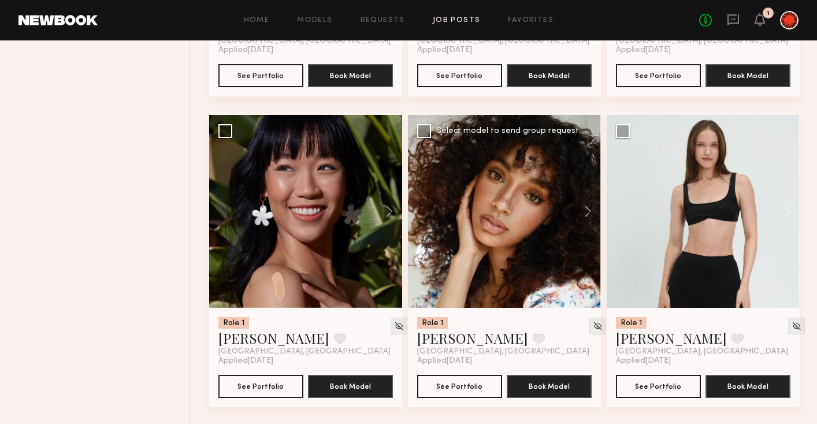
scroll to position [4159, 0]
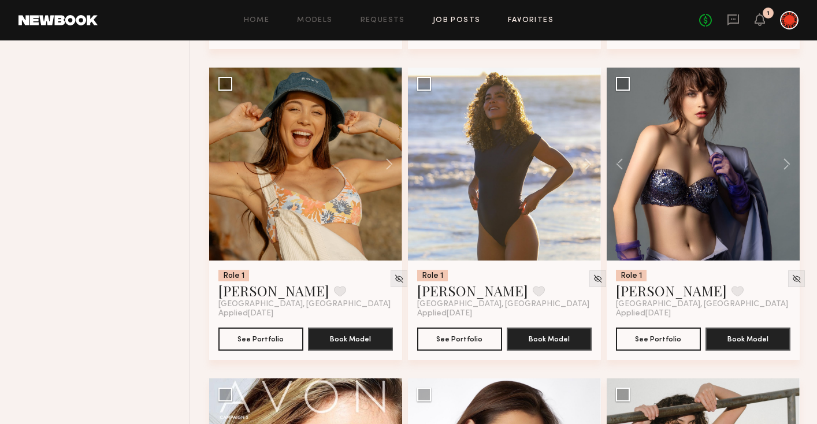
click at [529, 18] on link "Favorites" at bounding box center [531, 21] width 46 height 8
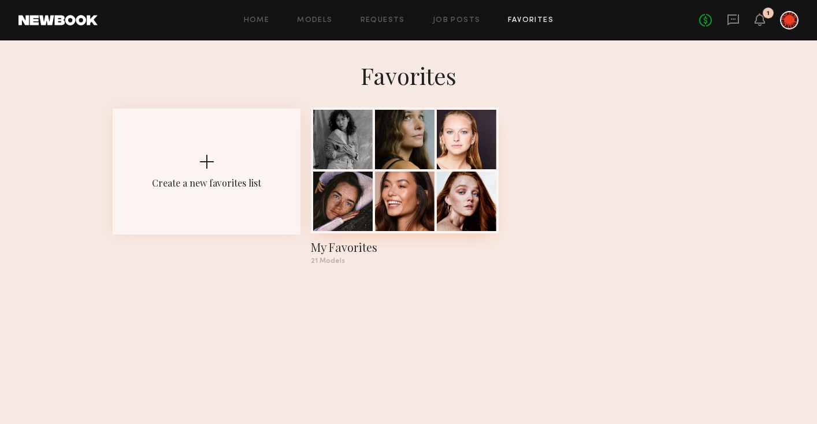
click at [411, 194] on div at bounding box center [405, 202] width 60 height 60
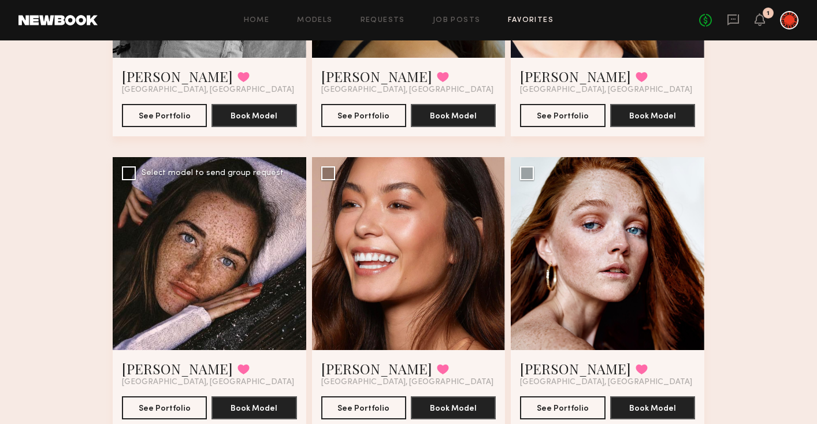
scroll to position [308, 0]
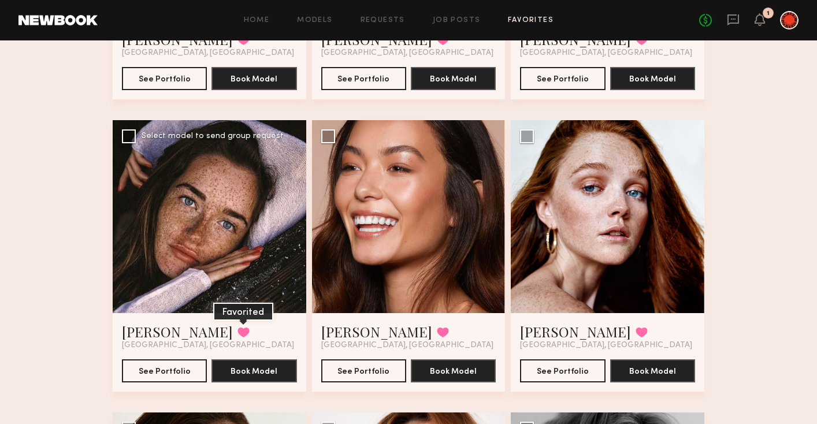
click at [238, 329] on button at bounding box center [244, 332] width 12 height 10
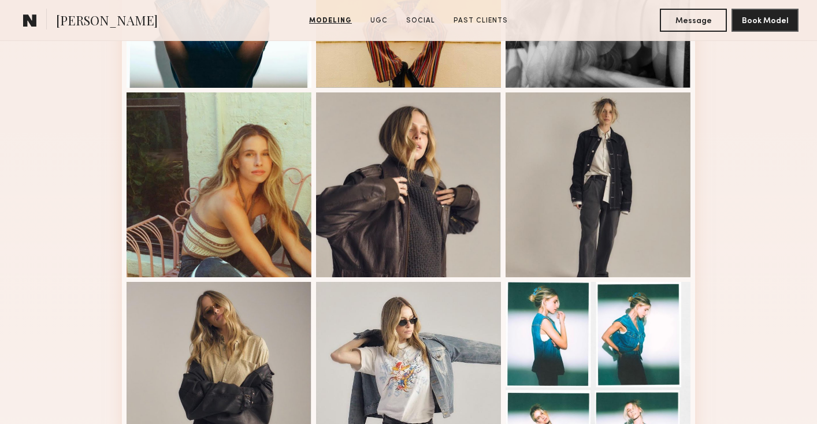
scroll to position [778, 0]
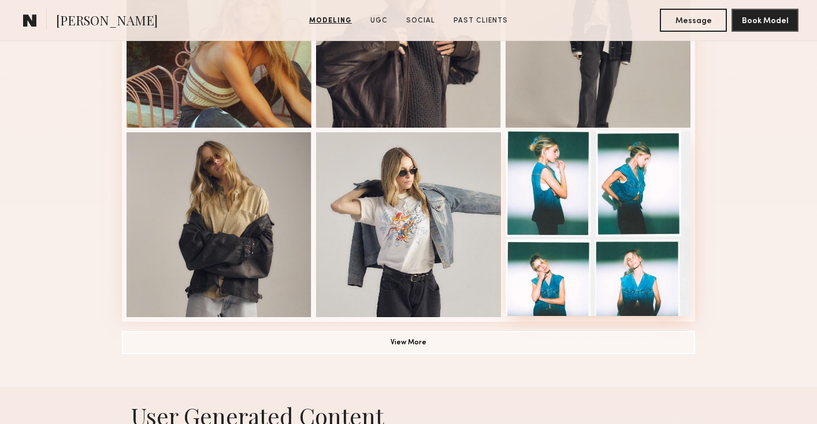
click at [562, 282] on div at bounding box center [598, 223] width 185 height 185
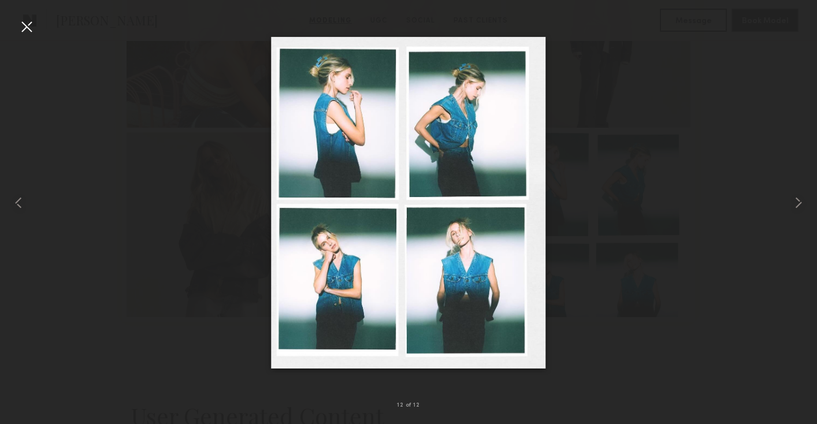
click at [35, 28] on div at bounding box center [26, 26] width 18 height 18
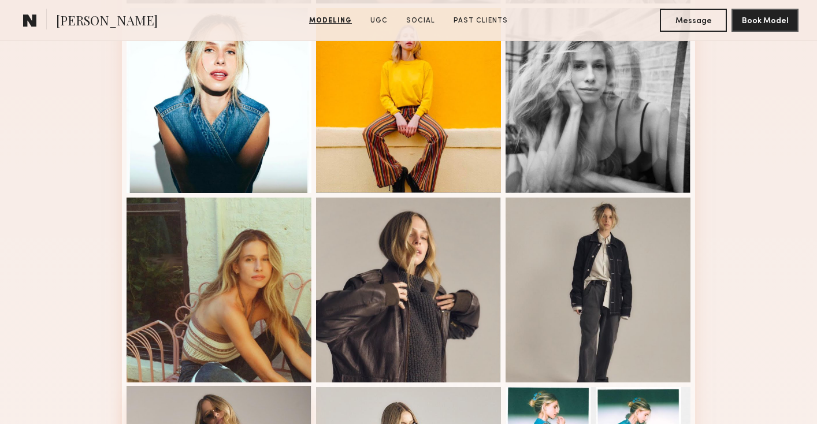
scroll to position [0, 0]
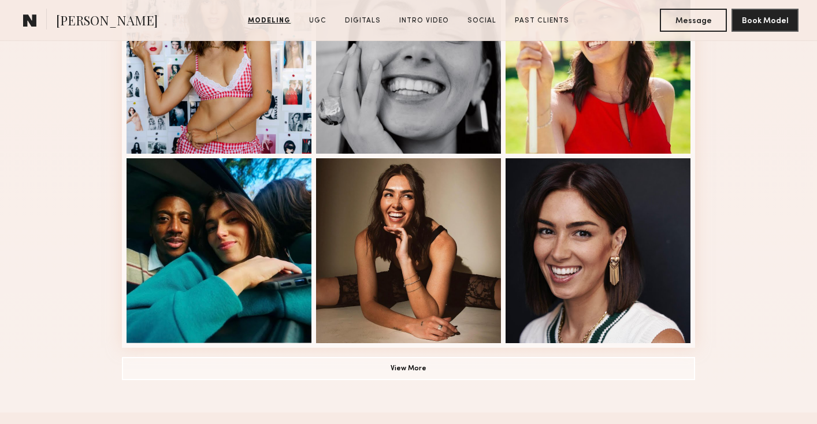
scroll to position [885, 0]
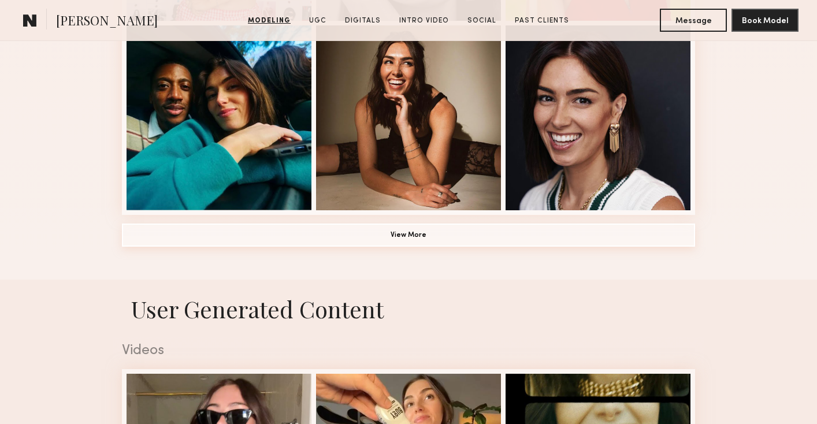
click at [294, 235] on button "View More" at bounding box center [408, 235] width 573 height 23
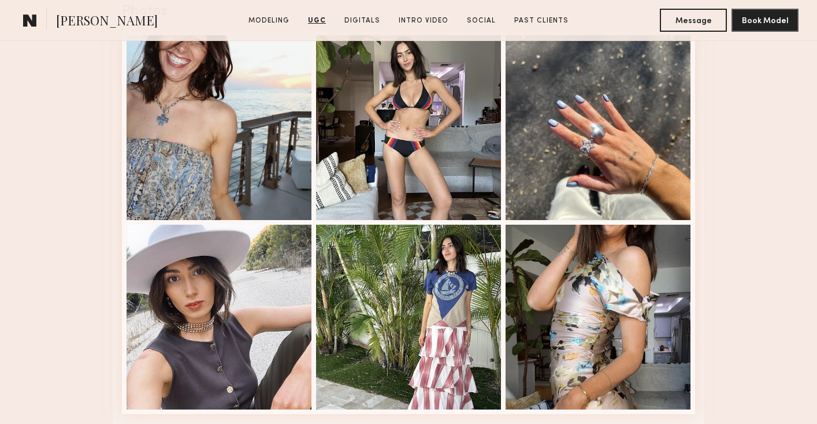
scroll to position [2386, 0]
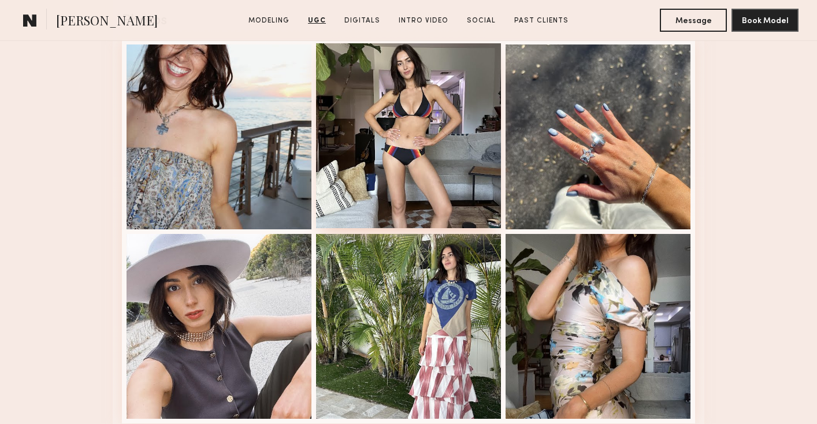
click at [440, 173] on div at bounding box center [408, 135] width 185 height 185
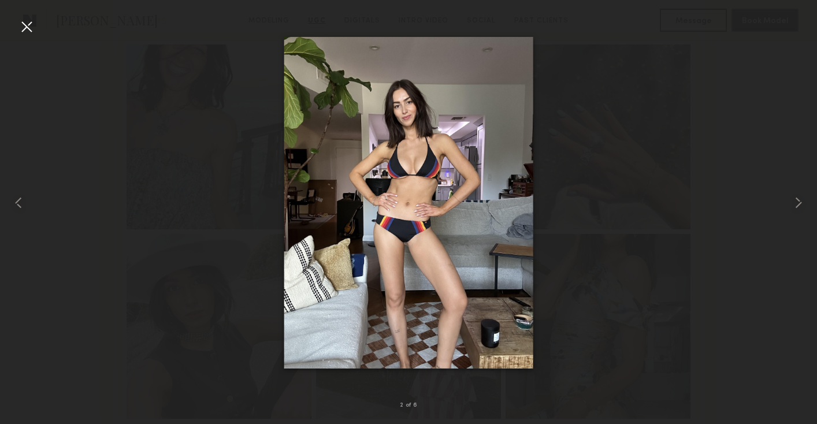
click at [31, 33] on div at bounding box center [26, 26] width 18 height 18
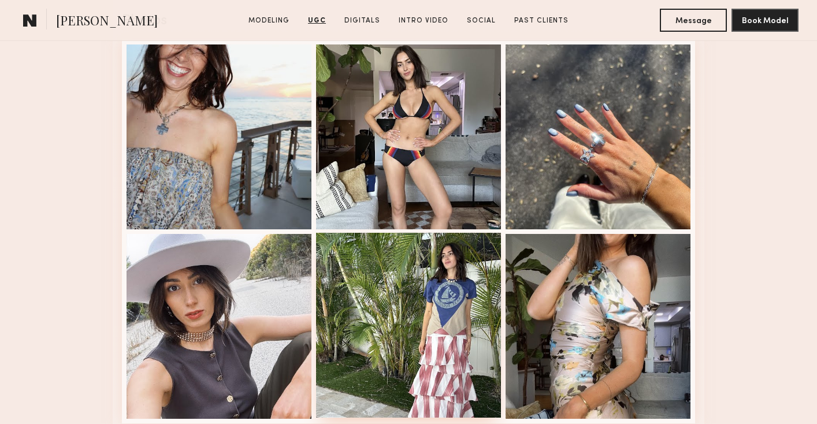
click at [389, 291] on div at bounding box center [408, 325] width 185 height 185
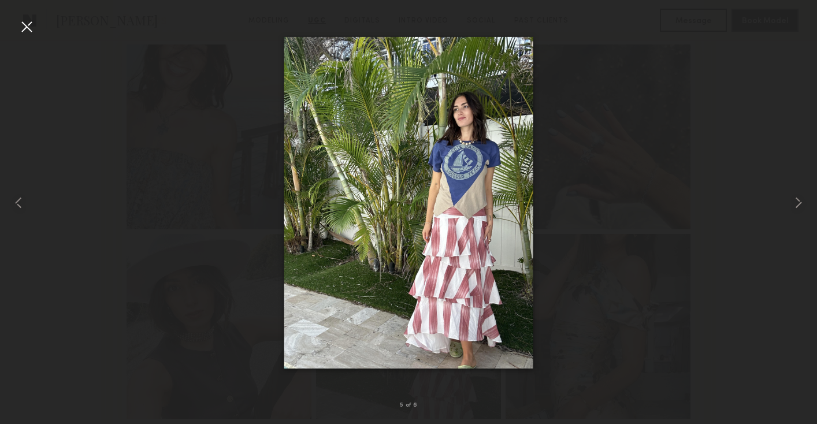
click at [30, 32] on div at bounding box center [26, 26] width 18 height 18
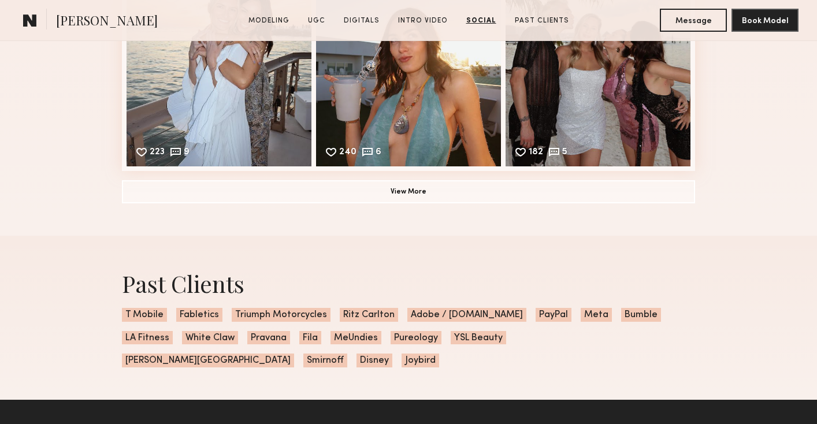
scroll to position [3920, 0]
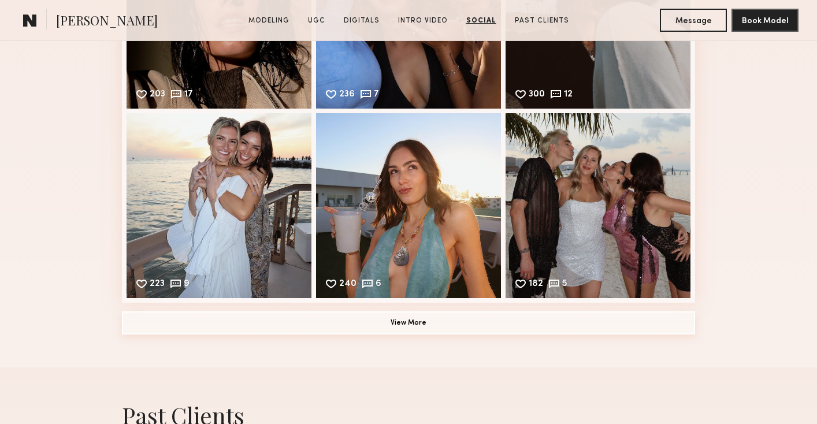
click at [282, 331] on button "View More" at bounding box center [408, 323] width 573 height 23
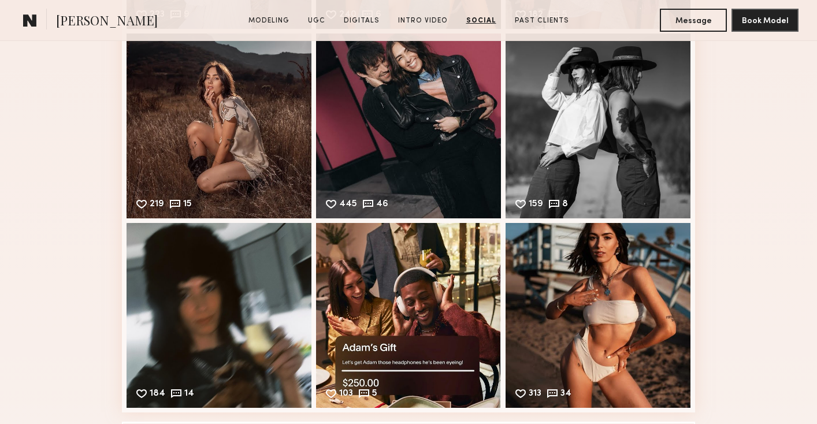
scroll to position [4286, 0]
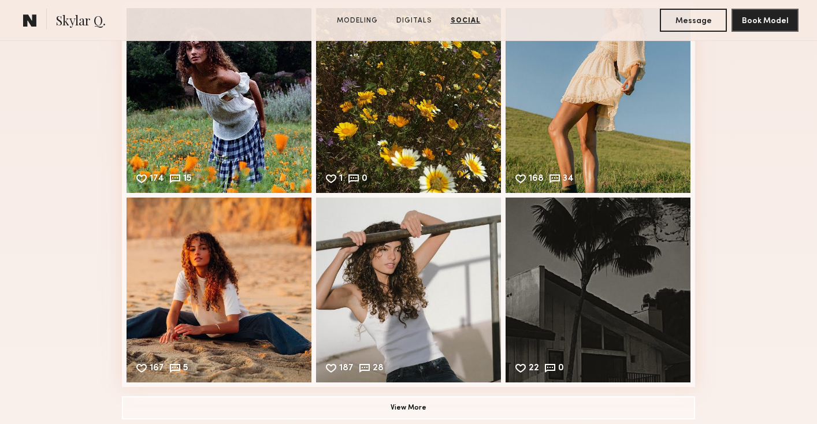
scroll to position [1851, 0]
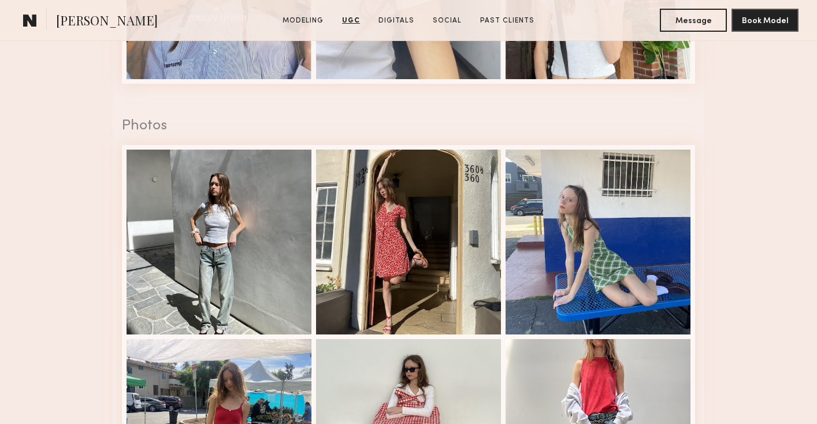
scroll to position [1586, 0]
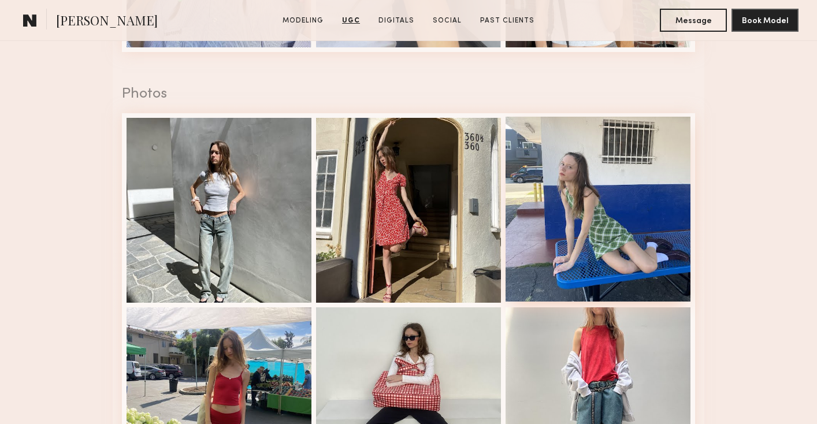
click at [529, 196] on div at bounding box center [598, 209] width 185 height 185
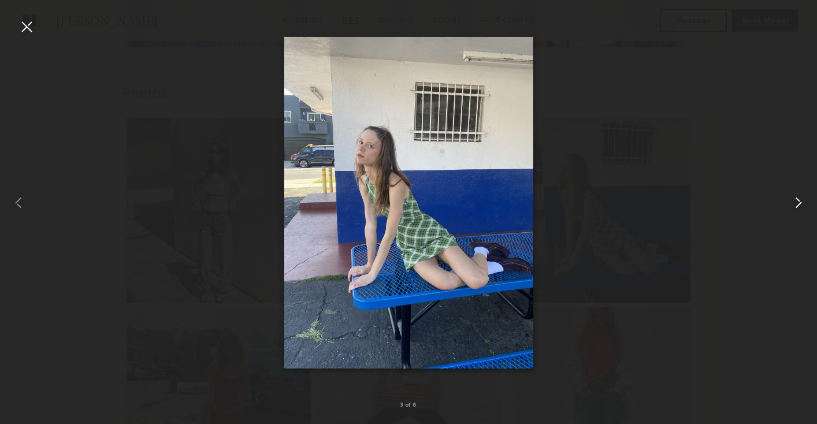
click at [797, 203] on common-icon at bounding box center [799, 203] width 18 height 18
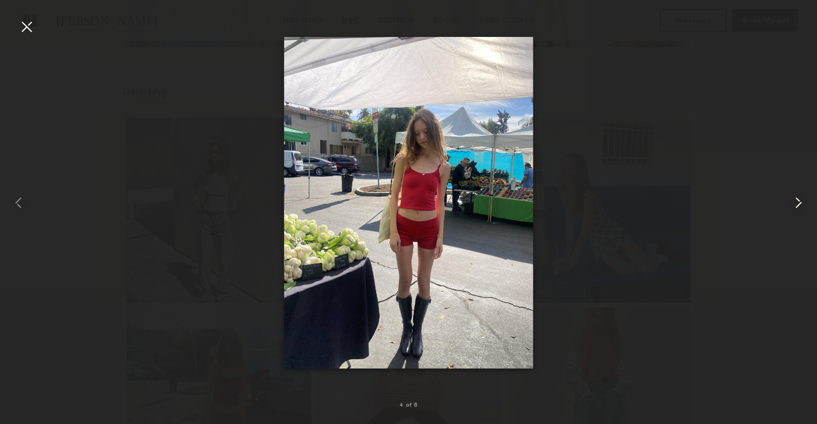
click at [797, 203] on common-icon at bounding box center [799, 203] width 18 height 18
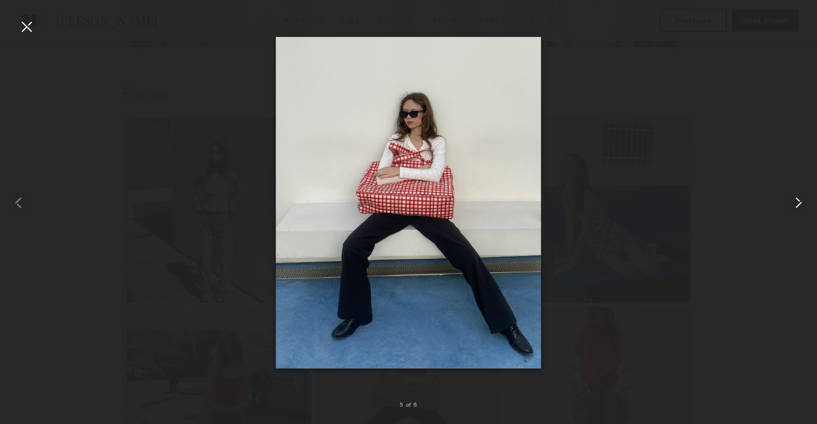
click at [797, 203] on common-icon at bounding box center [799, 203] width 18 height 18
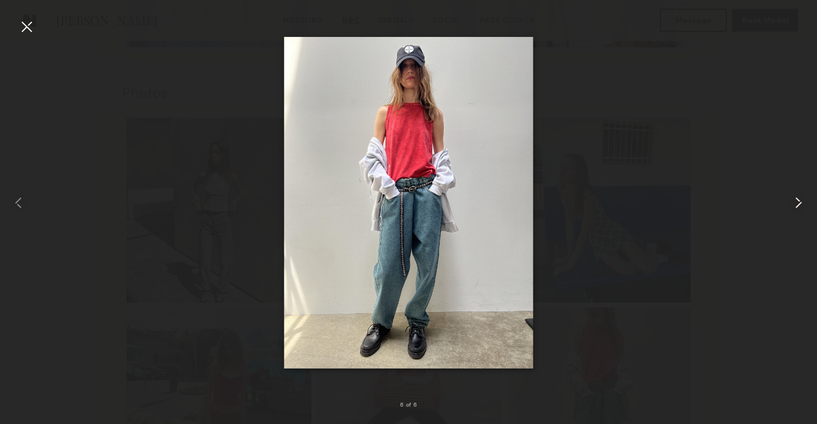
click at [797, 203] on common-icon at bounding box center [799, 203] width 18 height 18
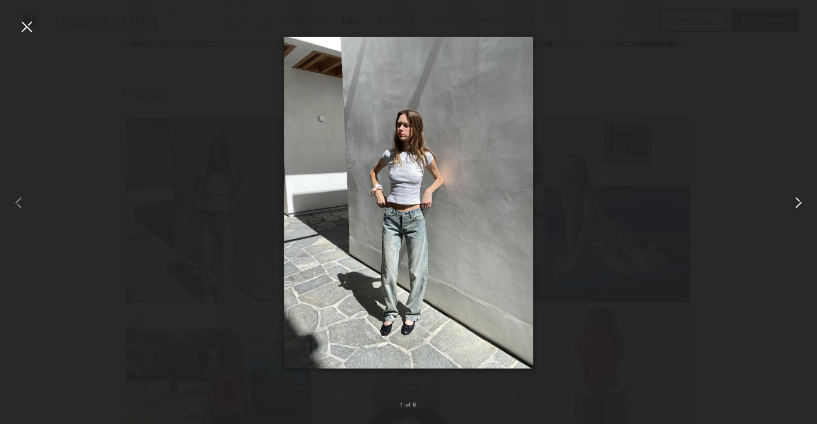
click at [797, 203] on common-icon at bounding box center [799, 203] width 18 height 18
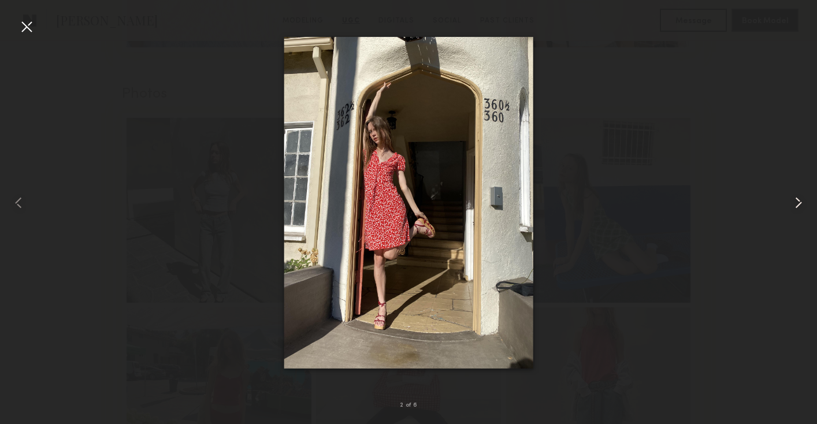
click at [797, 203] on common-icon at bounding box center [799, 203] width 18 height 18
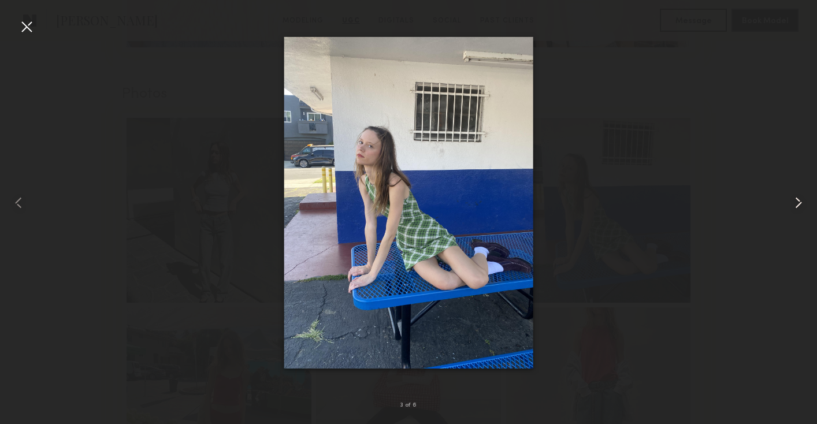
click at [797, 203] on common-icon at bounding box center [799, 203] width 18 height 18
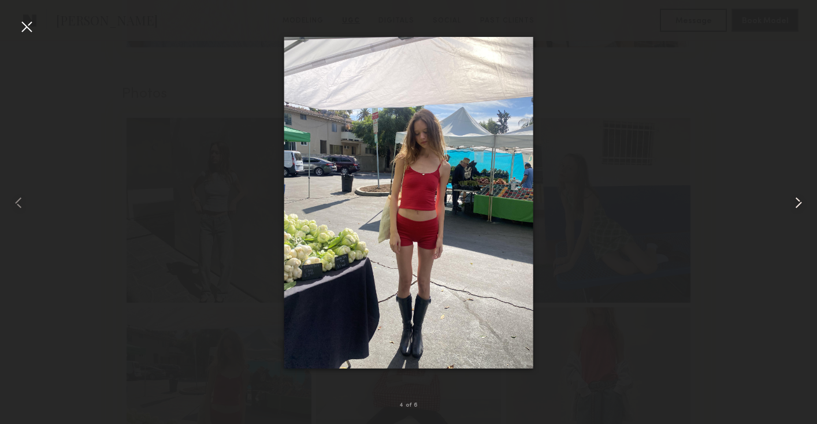
click at [797, 203] on common-icon at bounding box center [799, 203] width 18 height 18
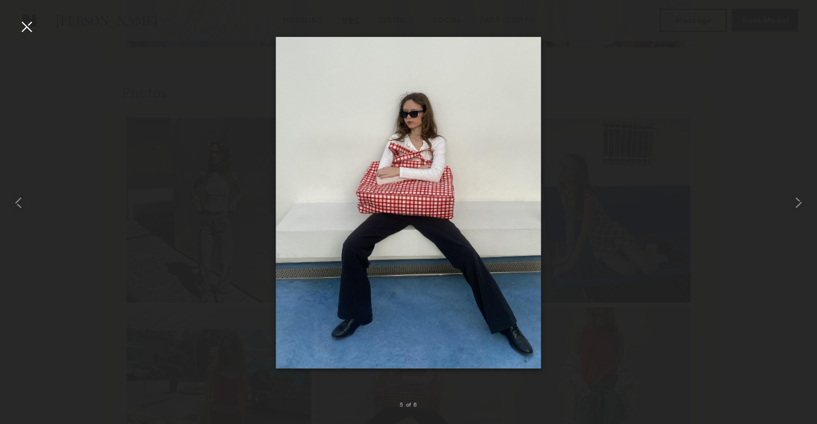
click at [26, 31] on div at bounding box center [26, 26] width 18 height 18
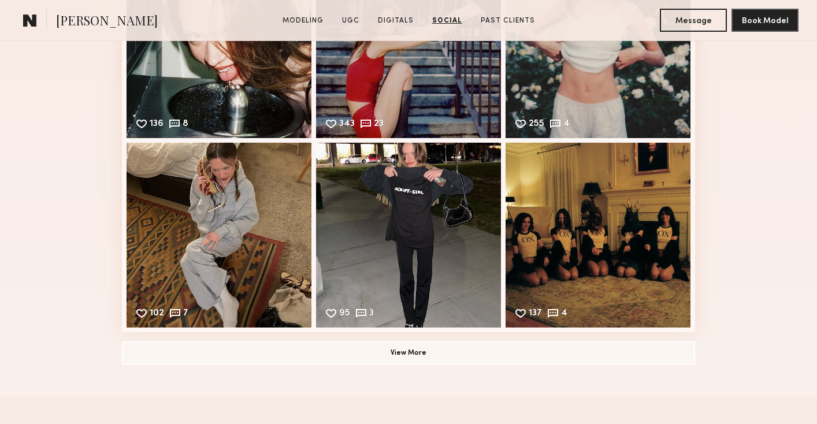
scroll to position [2747, 0]
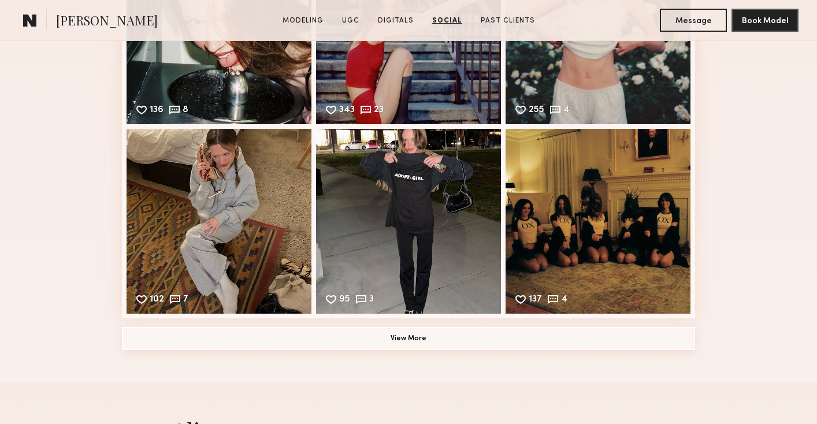
click at [333, 345] on button "View More" at bounding box center [408, 338] width 573 height 23
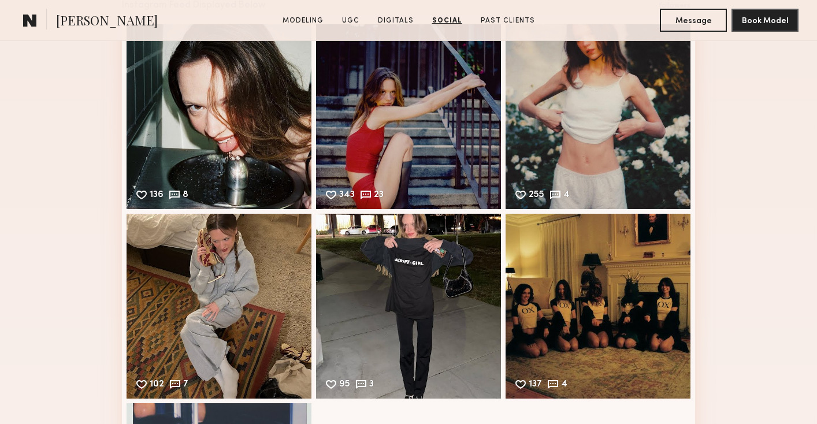
scroll to position [2621, 0]
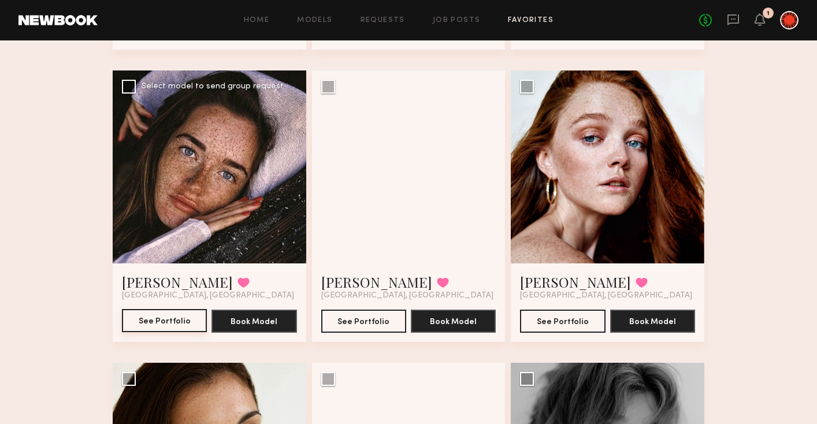
scroll to position [353, 0]
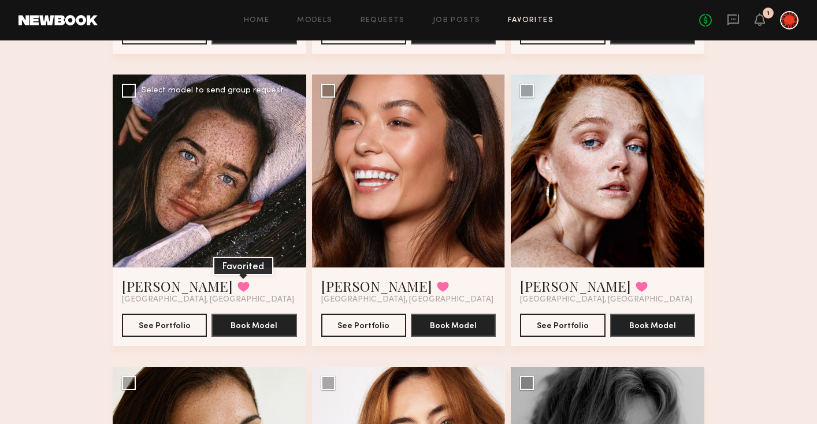
click at [238, 288] on button at bounding box center [244, 287] width 12 height 10
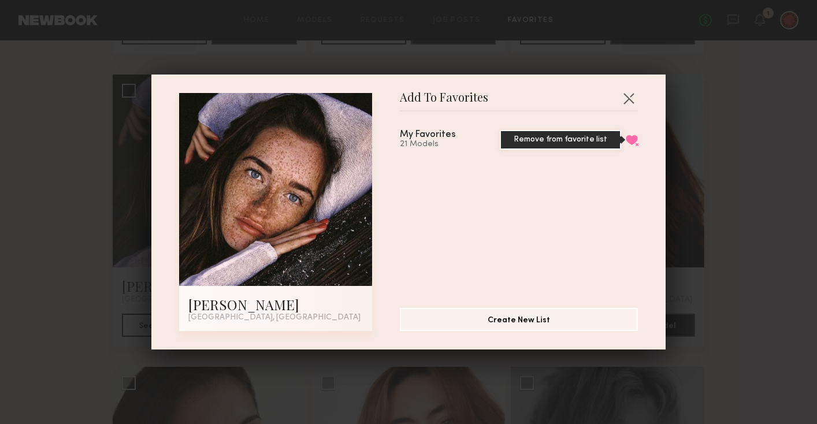
click at [632, 140] on button "Remove from favorite list" at bounding box center [632, 140] width 12 height 10
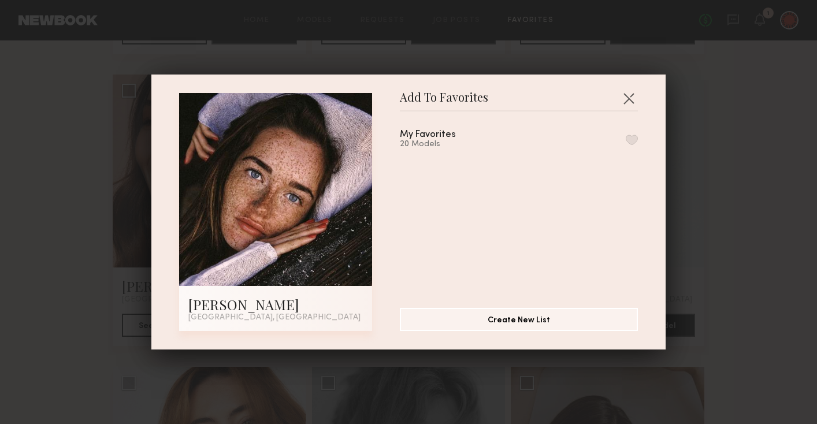
click at [632, 140] on button "button" at bounding box center [632, 140] width 12 height 10
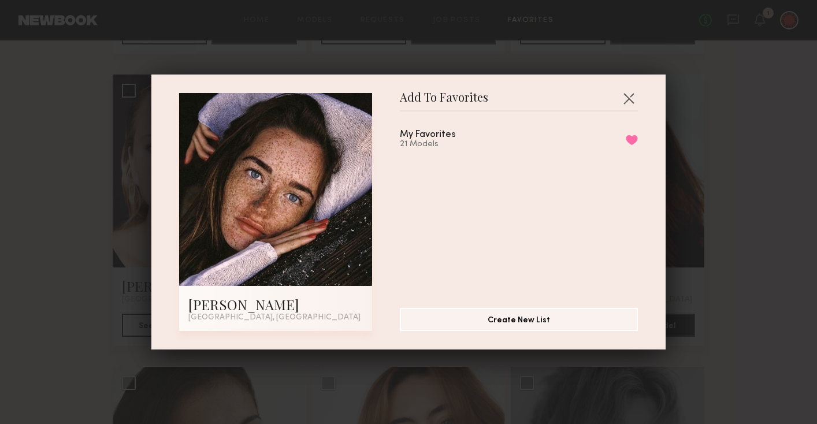
click at [79, 344] on div "Add To Favorites [PERSON_NAME] [GEOGRAPHIC_DATA], [GEOGRAPHIC_DATA] Add To Favo…" at bounding box center [408, 212] width 817 height 424
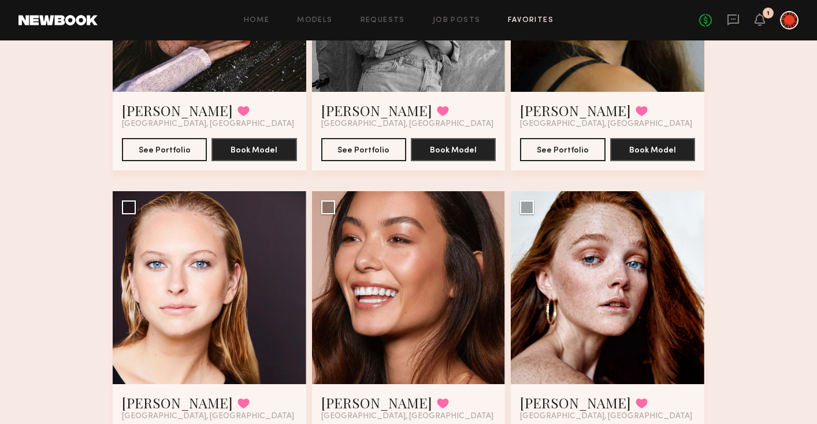
scroll to position [0, 0]
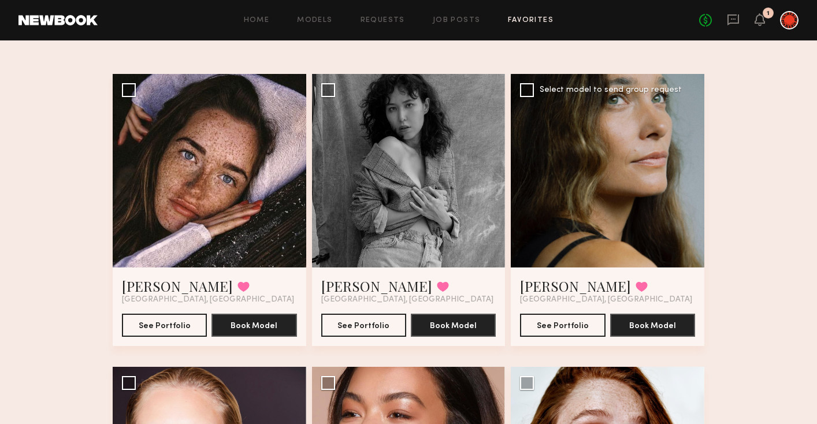
scroll to position [78, 0]
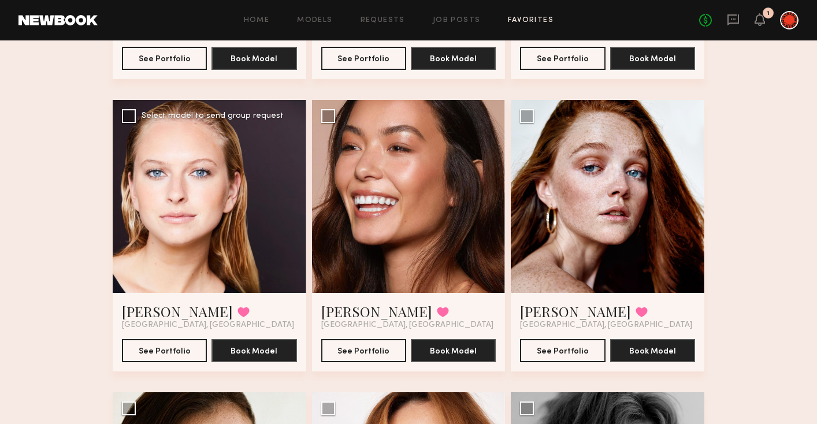
scroll to position [329, 0]
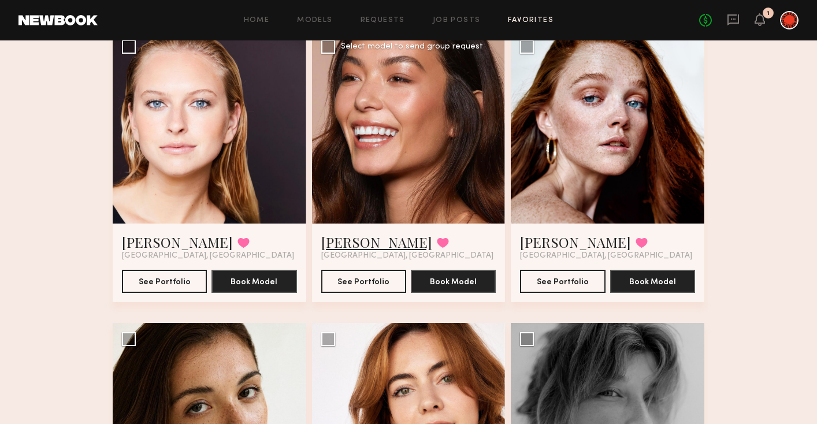
scroll to position [408, 0]
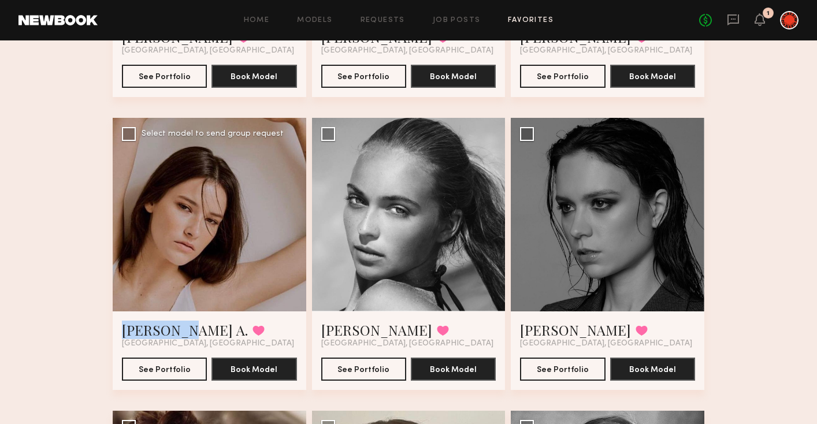
scroll to position [897, 0]
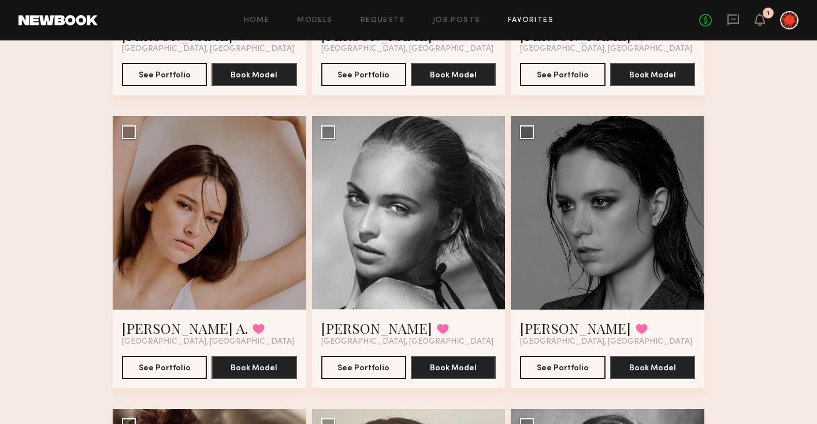
click at [31, 313] on div "Favorites My Favorites 21 Models Share Copy Shareable Link Edit [PERSON_NAME] F…" at bounding box center [408, 235] width 817 height 2142
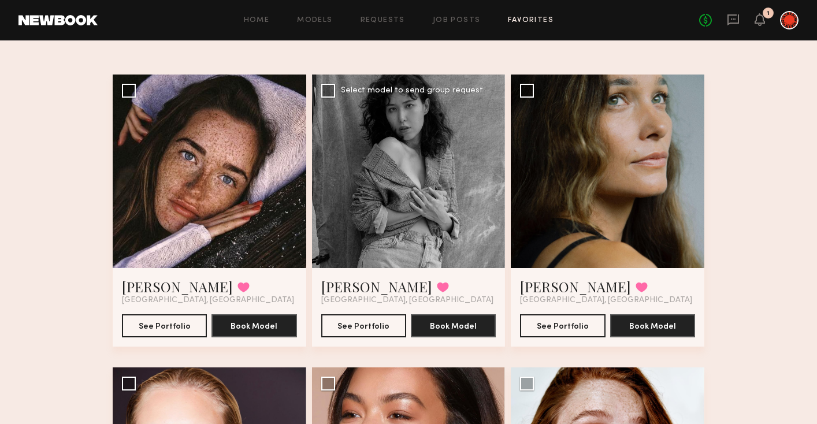
scroll to position [61, 0]
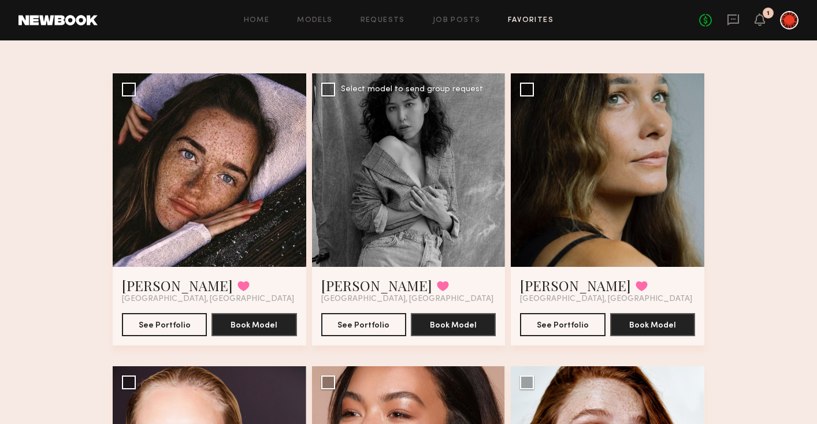
click at [401, 213] on div at bounding box center [409, 170] width 194 height 194
click at [344, 288] on link "[PERSON_NAME]" at bounding box center [376, 285] width 111 height 18
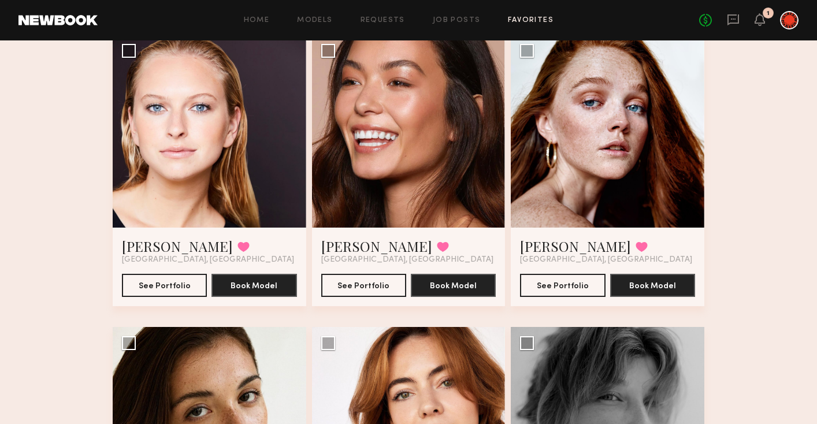
scroll to position [353, 0]
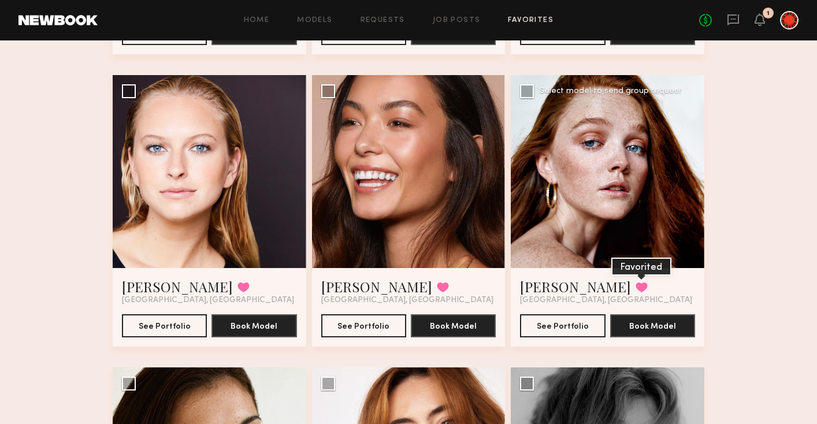
click at [636, 286] on button at bounding box center [642, 287] width 12 height 10
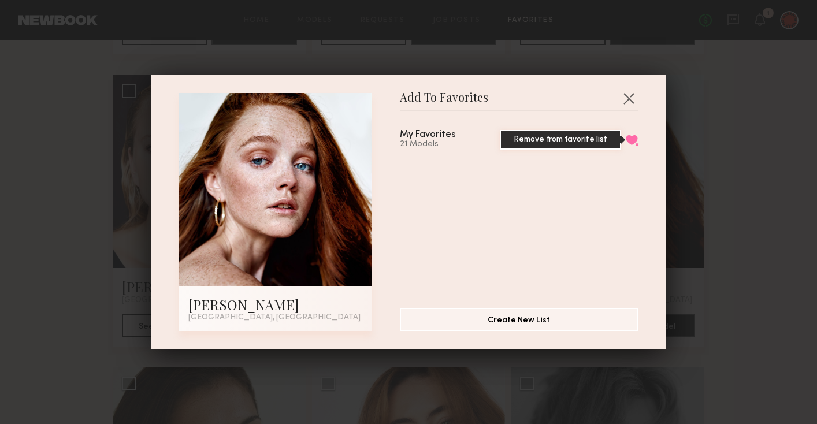
click at [629, 139] on button "Remove from favorite list" at bounding box center [632, 140] width 12 height 10
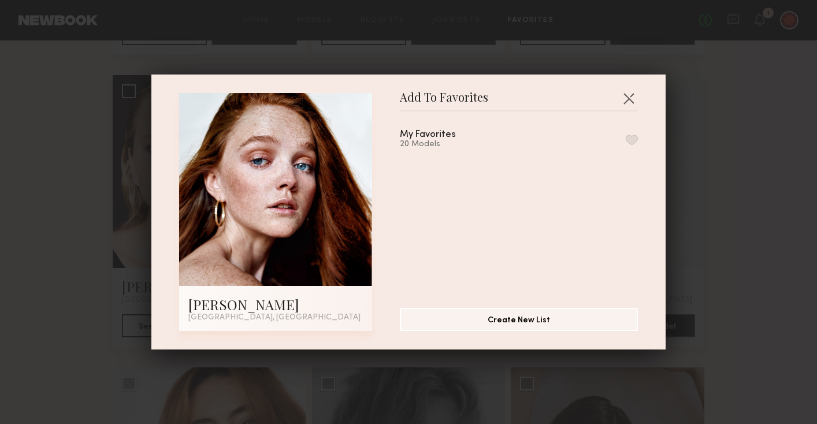
click at [76, 277] on div "Add To Favorites [PERSON_NAME] [GEOGRAPHIC_DATA], [GEOGRAPHIC_DATA] Add To Favo…" at bounding box center [408, 212] width 817 height 424
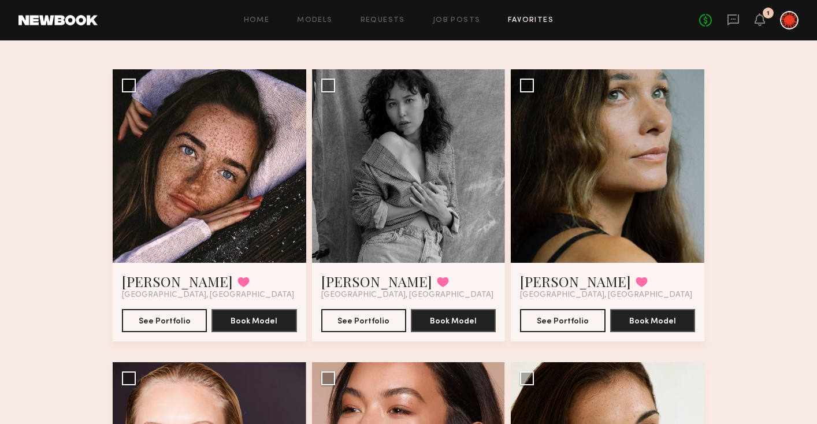
scroll to position [0, 0]
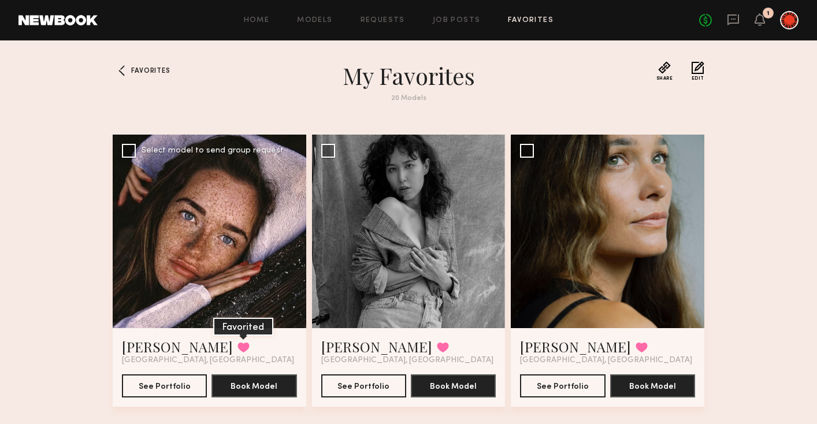
click at [238, 349] on button at bounding box center [244, 347] width 12 height 10
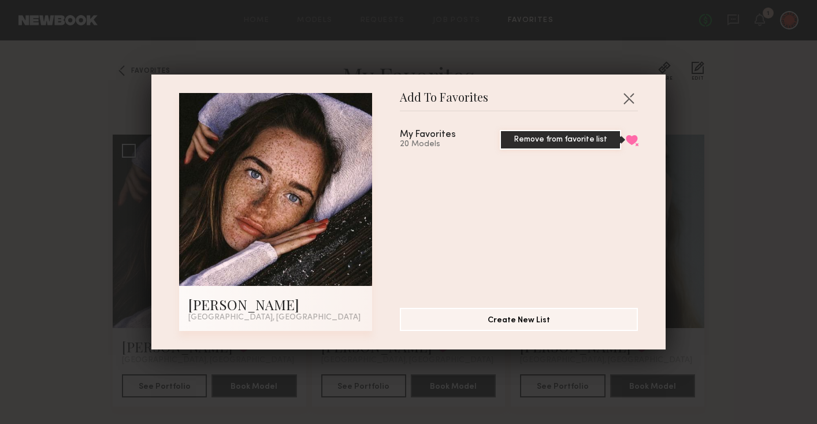
click at [632, 140] on button "Remove from favorite list" at bounding box center [632, 140] width 12 height 10
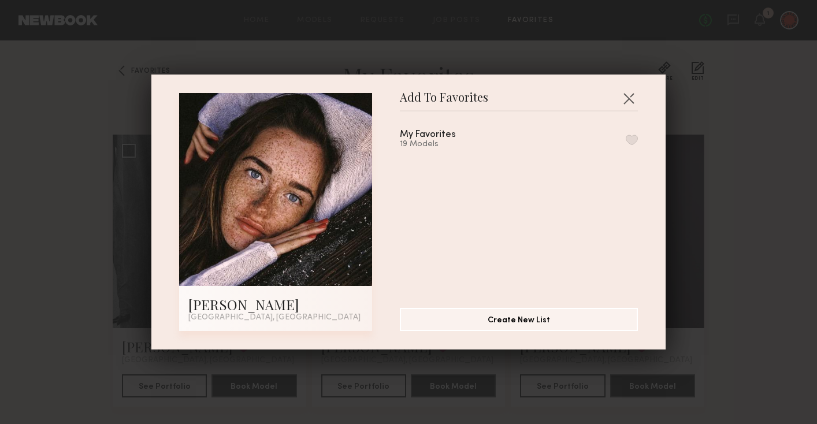
click at [31, 320] on div "Add To Favorites [PERSON_NAME] [GEOGRAPHIC_DATA], [GEOGRAPHIC_DATA] Add To Favo…" at bounding box center [408, 212] width 817 height 424
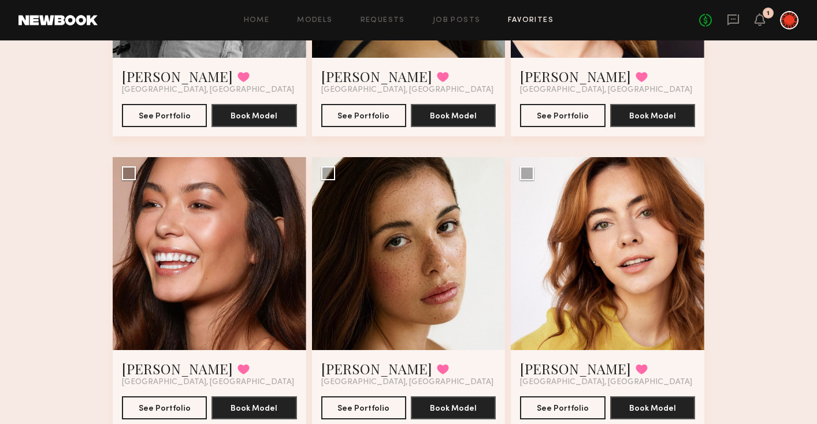
scroll to position [279, 0]
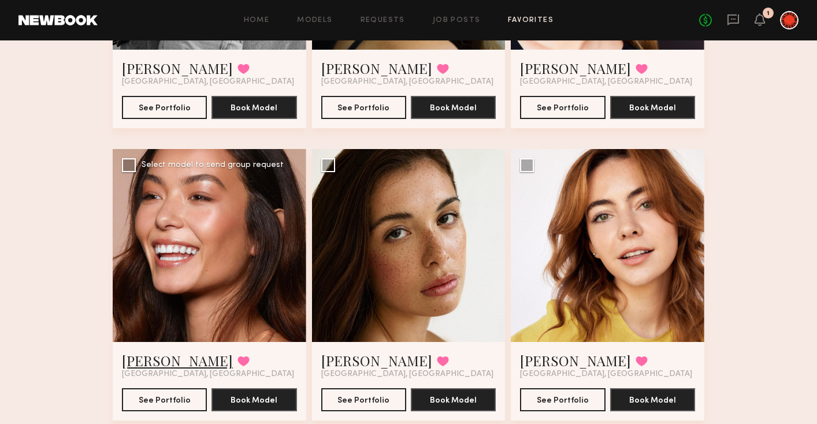
click at [146, 360] on link "[PERSON_NAME]" at bounding box center [177, 360] width 111 height 18
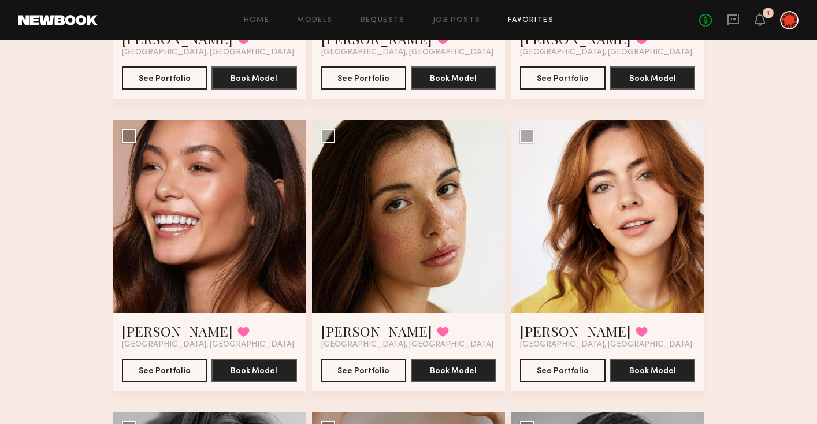
scroll to position [344, 0]
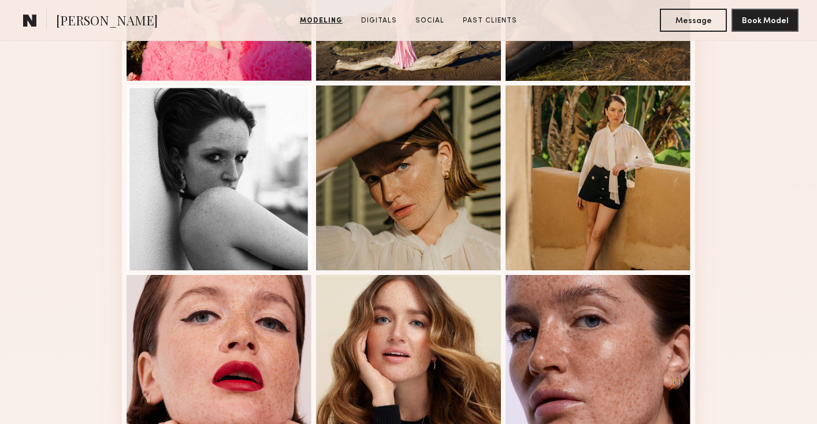
scroll to position [636, 0]
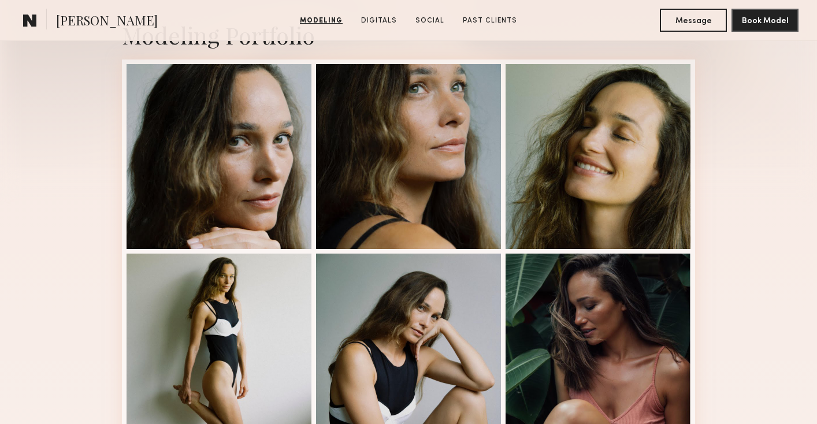
scroll to position [262, 0]
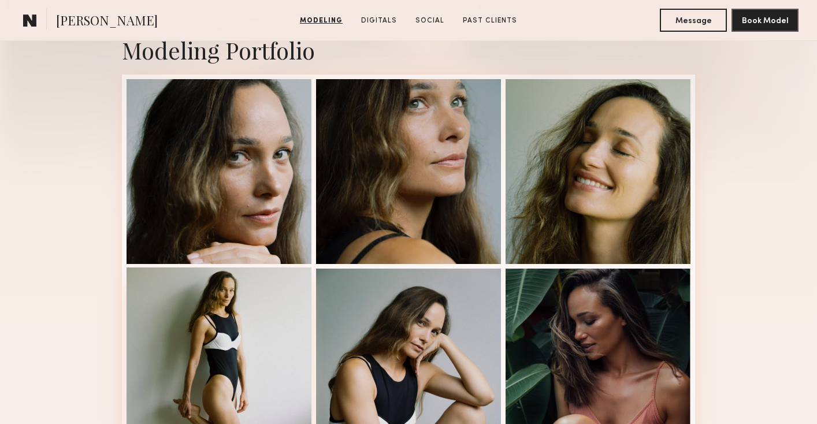
click at [273, 362] on div at bounding box center [219, 360] width 185 height 185
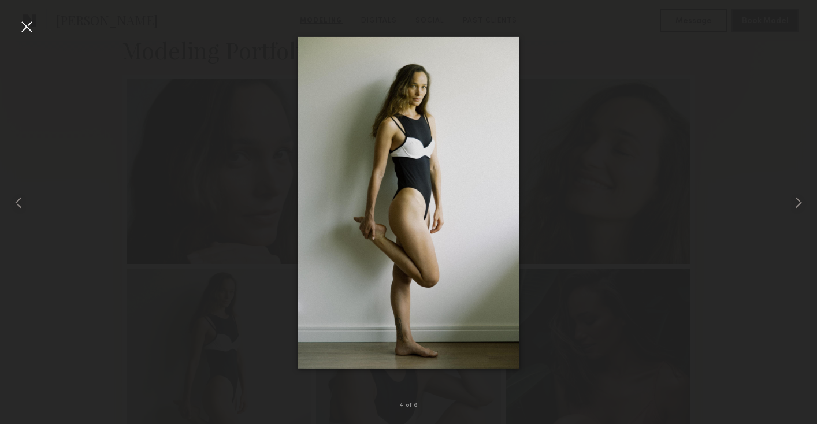
click at [30, 20] on div at bounding box center [26, 26] width 18 height 18
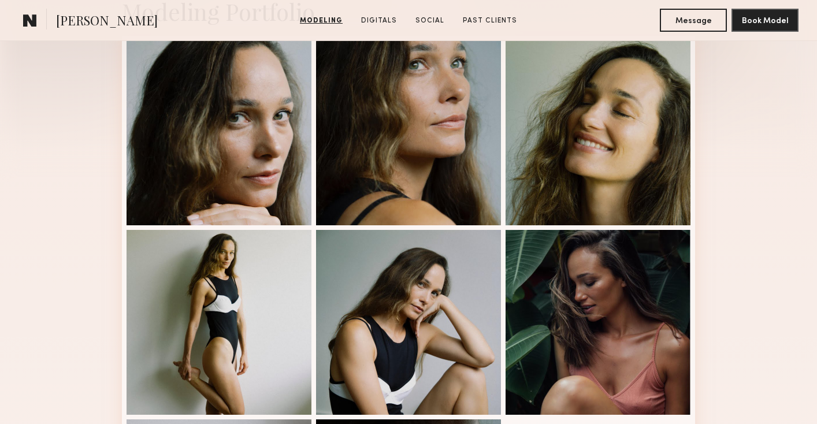
scroll to position [257, 0]
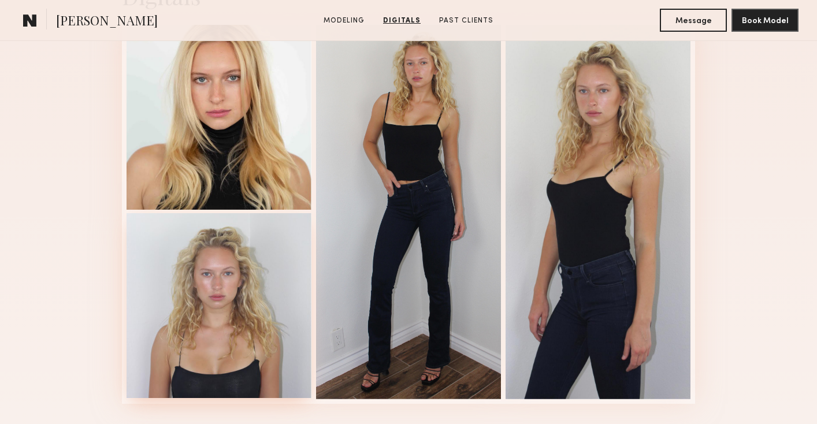
scroll to position [1158, 0]
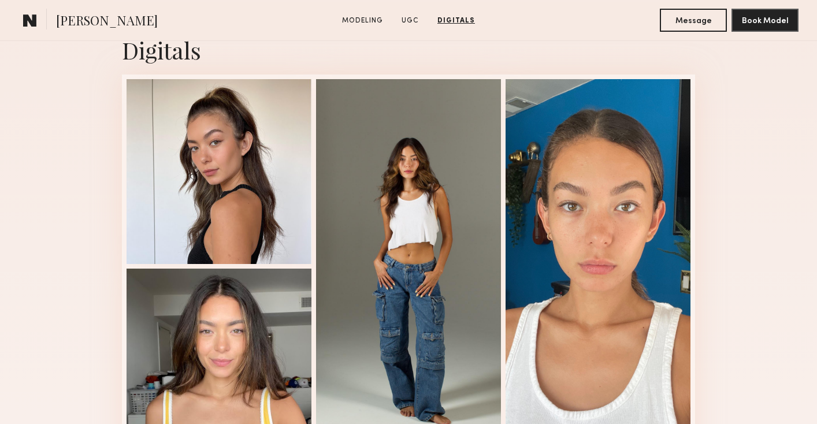
scroll to position [2058, 0]
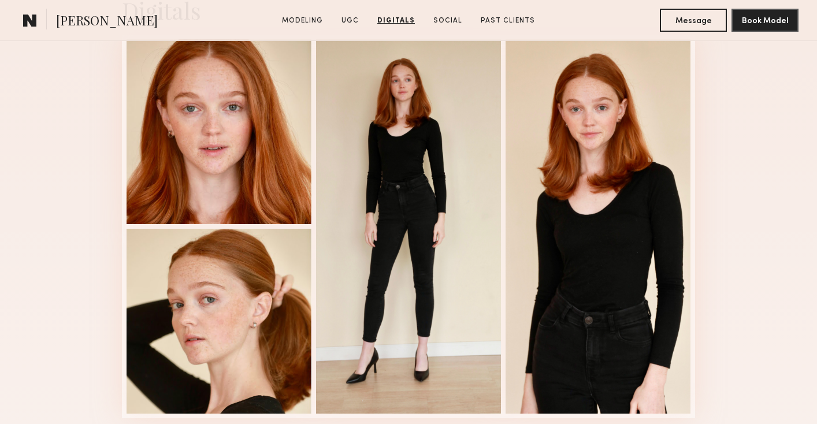
scroll to position [1731, 0]
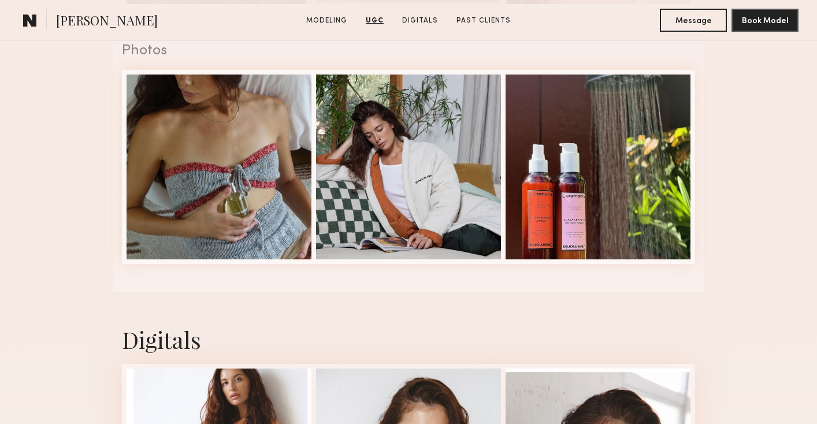
scroll to position [1866, 0]
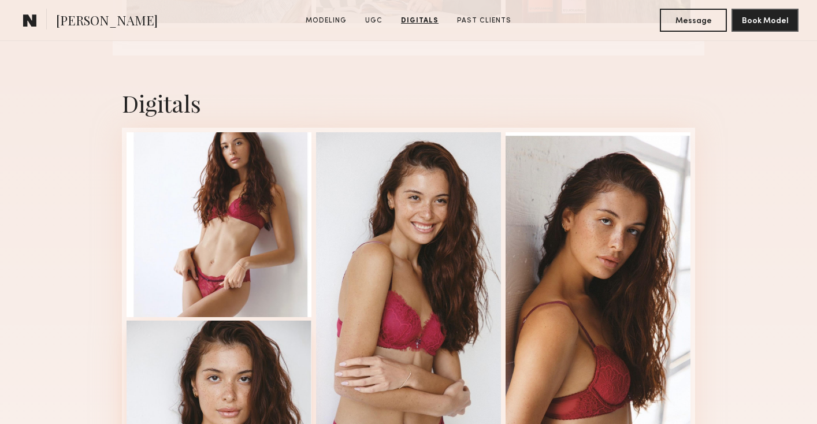
click at [235, 373] on div at bounding box center [219, 413] width 185 height 185
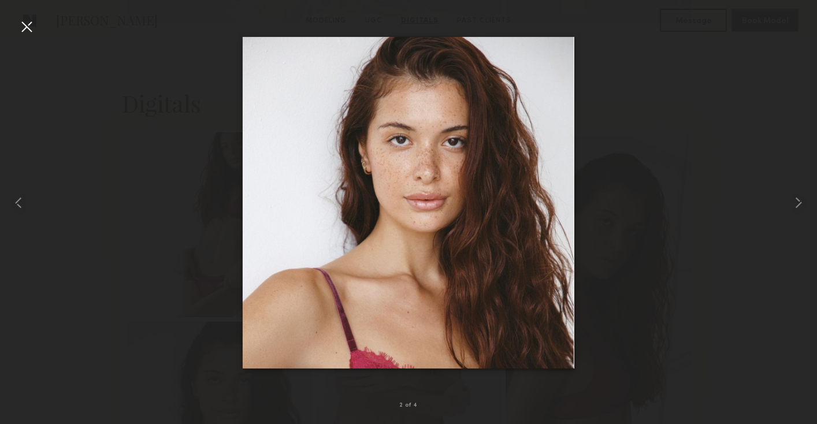
click at [31, 29] on div at bounding box center [26, 26] width 18 height 18
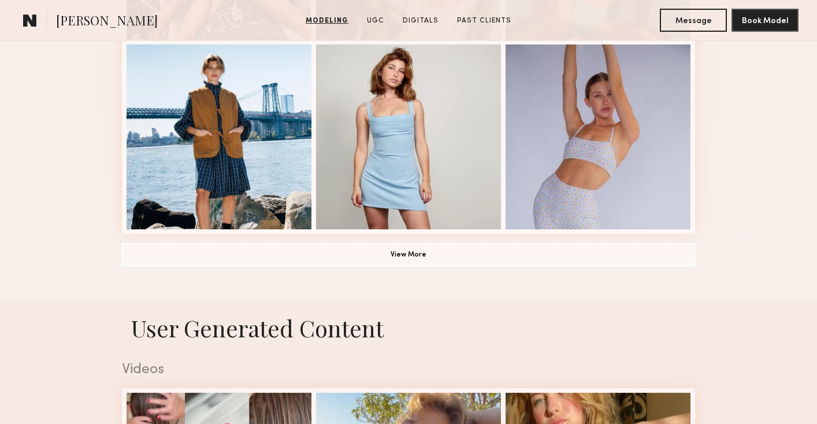
scroll to position [866, 0]
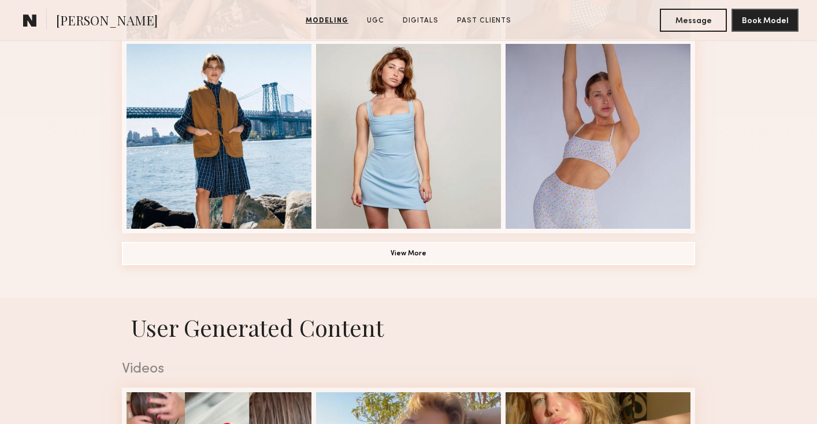
click at [380, 255] on button "View More" at bounding box center [408, 253] width 573 height 23
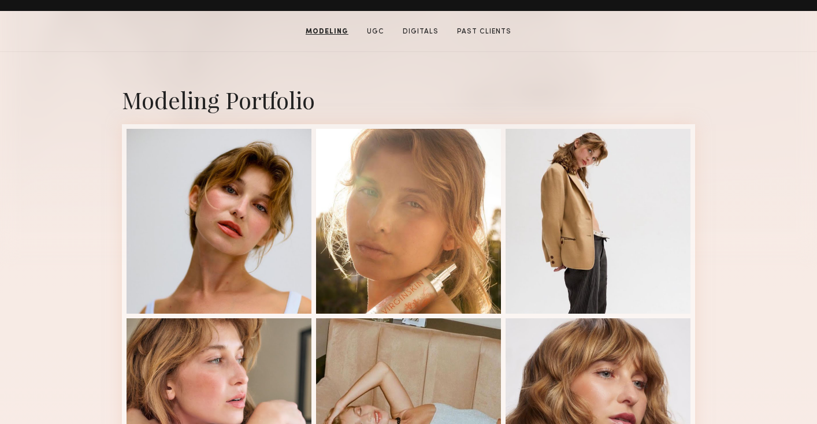
scroll to position [0, 0]
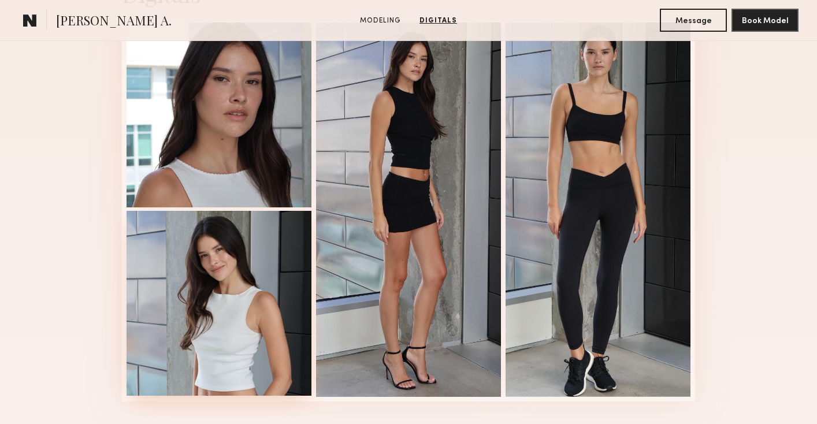
scroll to position [1208, 0]
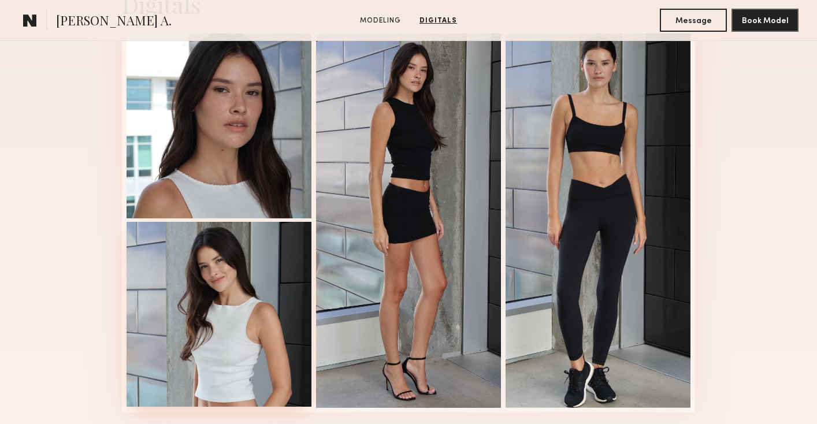
click at [219, 269] on div at bounding box center [219, 314] width 185 height 185
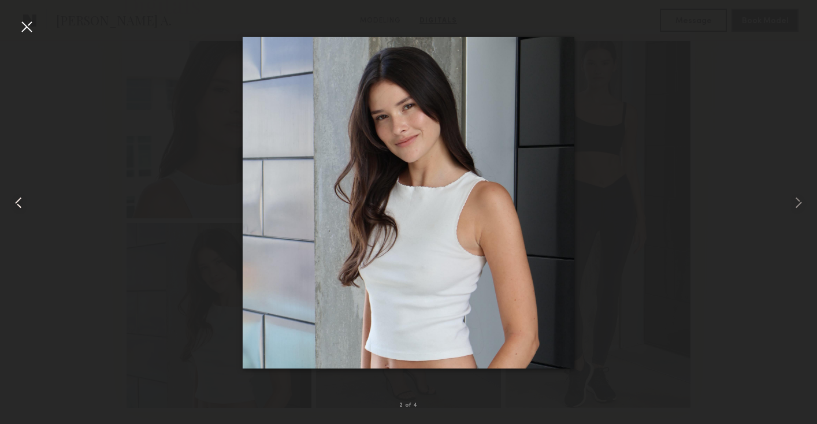
click at [20, 207] on common-icon at bounding box center [18, 203] width 18 height 18
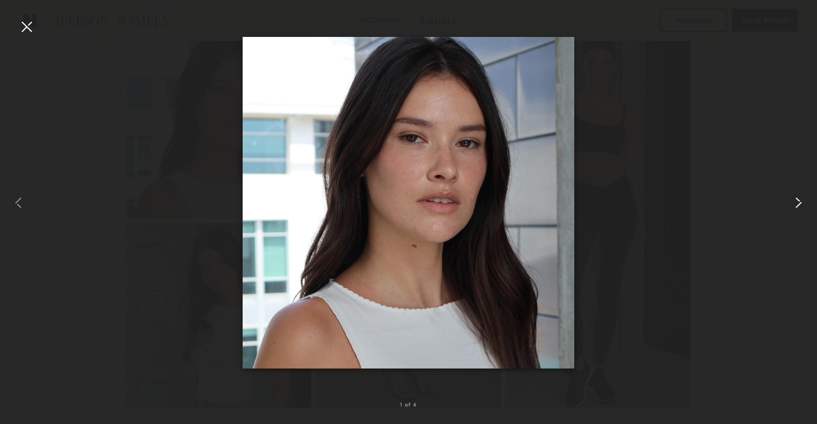
click at [801, 203] on common-icon at bounding box center [799, 203] width 18 height 18
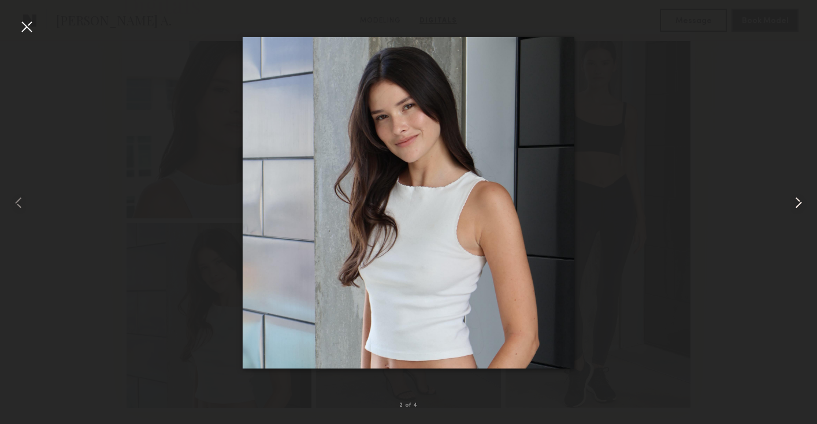
click at [801, 203] on common-icon at bounding box center [799, 203] width 18 height 18
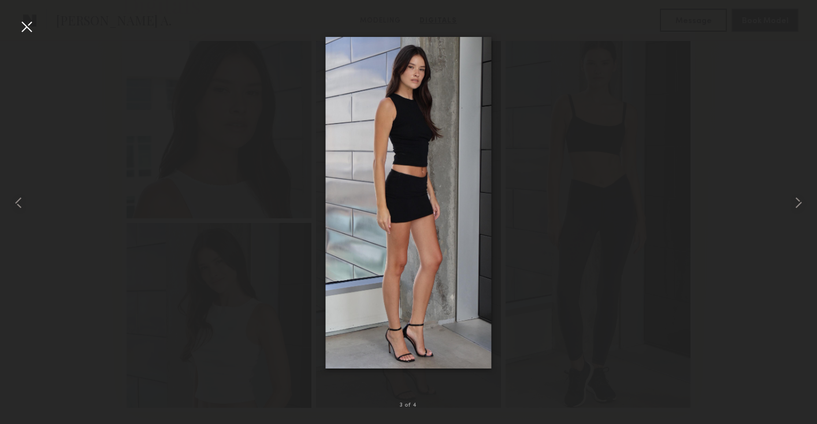
click at [23, 26] on div at bounding box center [26, 26] width 18 height 18
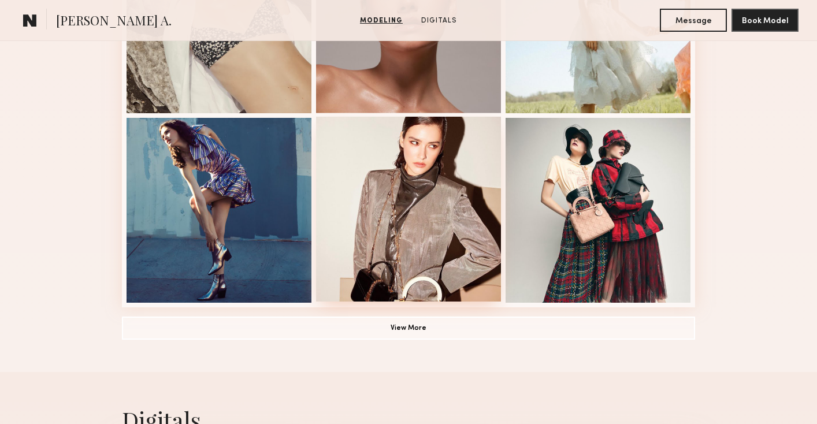
scroll to position [790, 0]
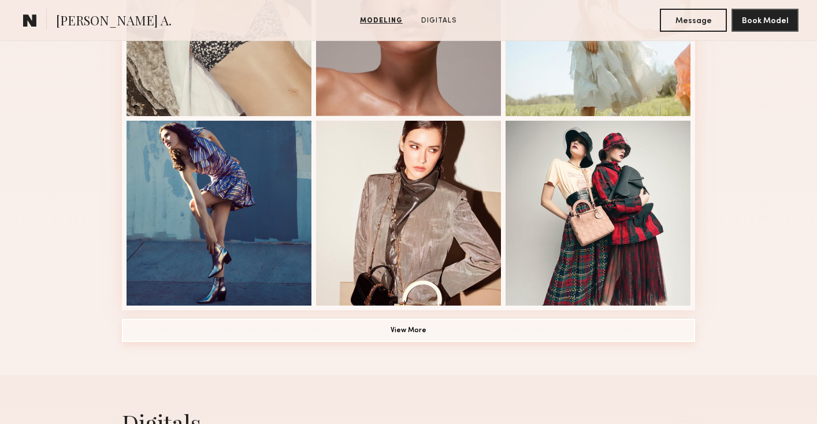
click at [382, 328] on button "View More" at bounding box center [408, 330] width 573 height 23
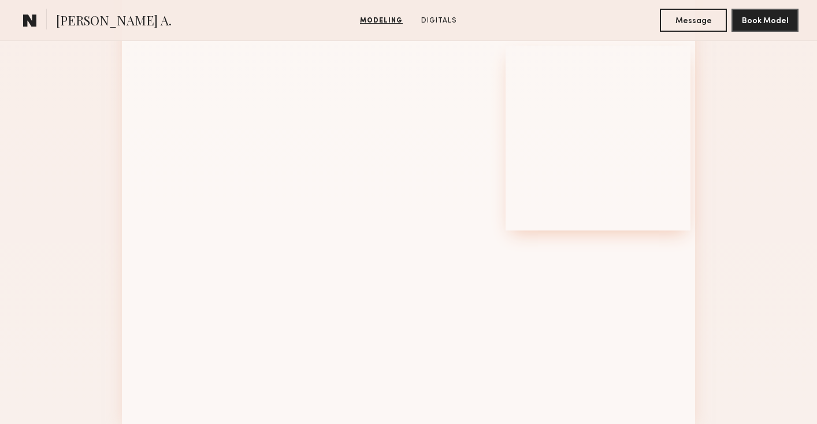
scroll to position [1386, 0]
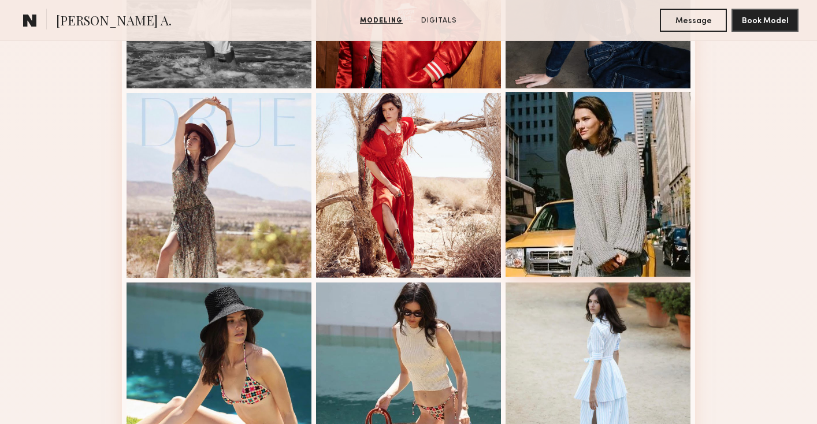
click at [592, 205] on div at bounding box center [598, 184] width 185 height 185
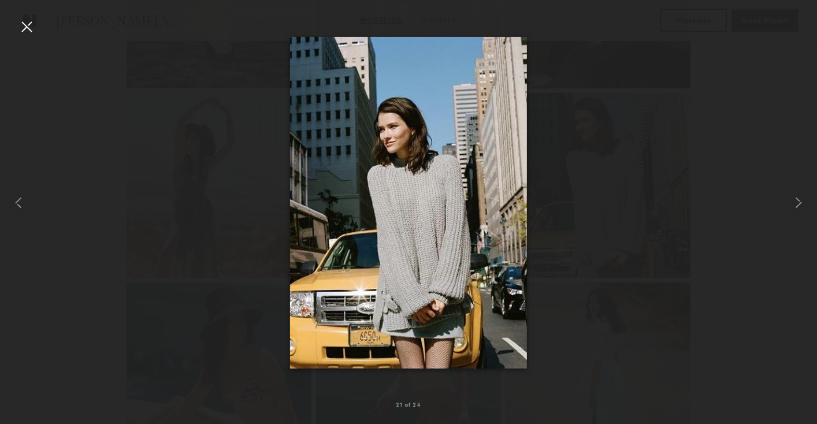
click at [31, 27] on div at bounding box center [26, 26] width 18 height 18
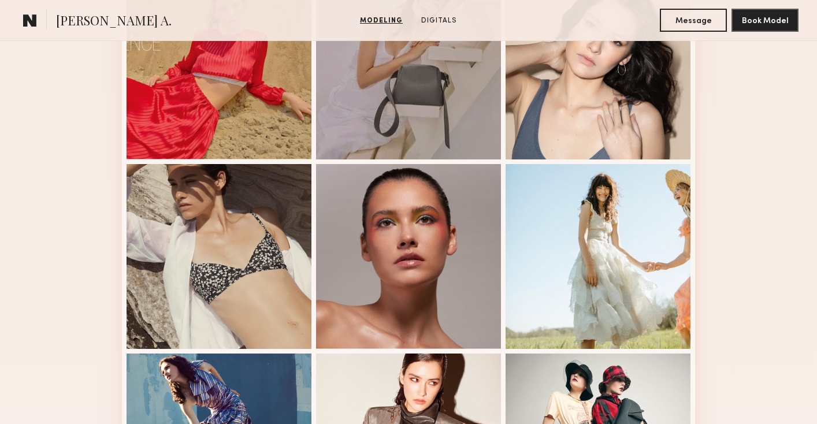
scroll to position [569, 0]
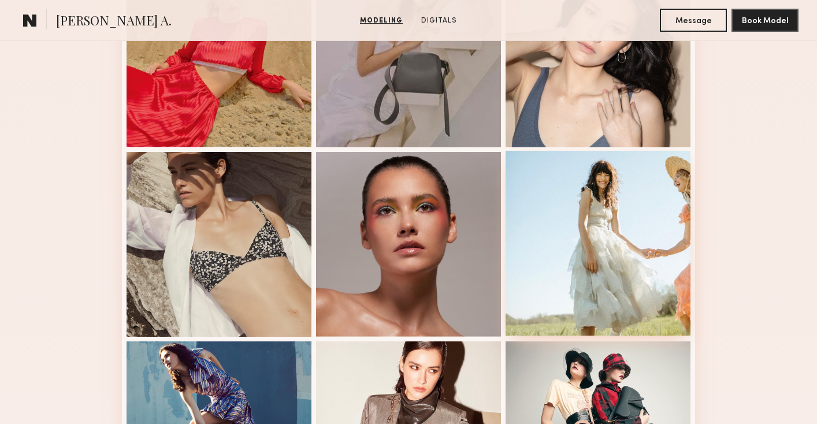
click at [594, 239] on div at bounding box center [598, 243] width 185 height 185
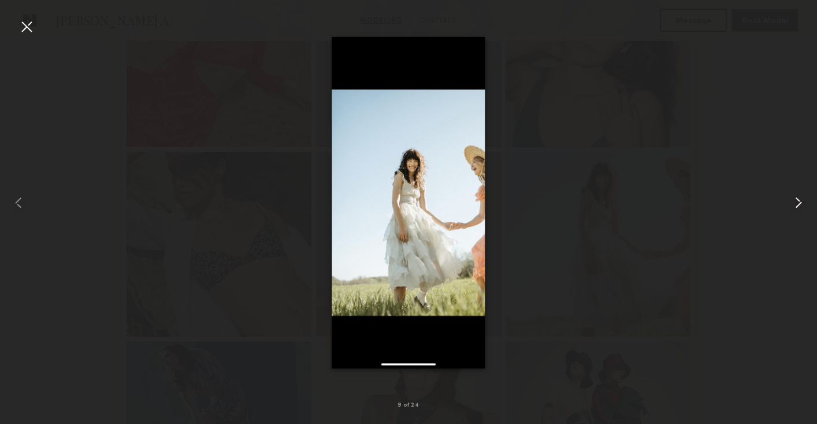
click at [798, 209] on common-icon at bounding box center [799, 203] width 18 height 18
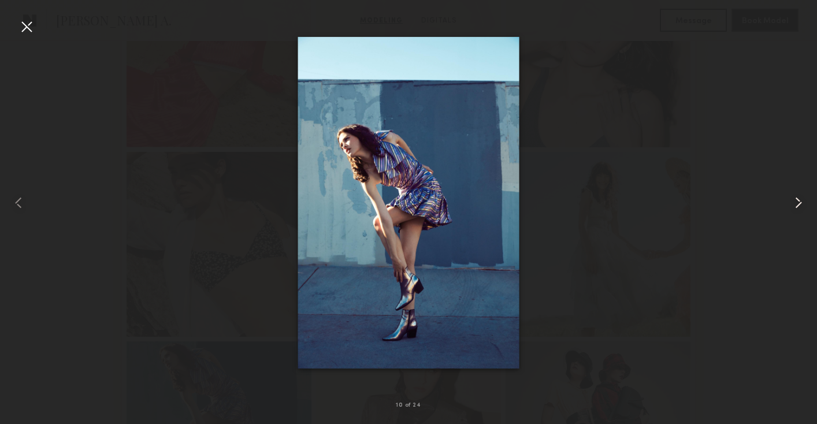
click at [793, 211] on common-icon at bounding box center [799, 203] width 18 height 18
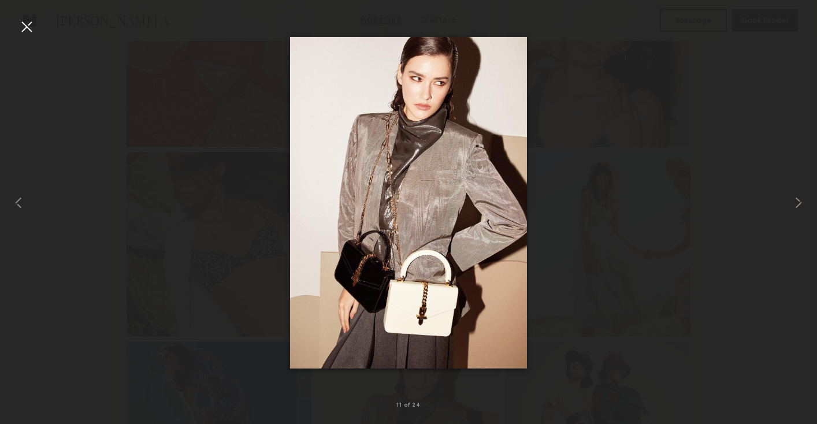
click at [691, 232] on div at bounding box center [408, 202] width 817 height 369
click at [28, 36] on div at bounding box center [16, 202] width 33 height 369
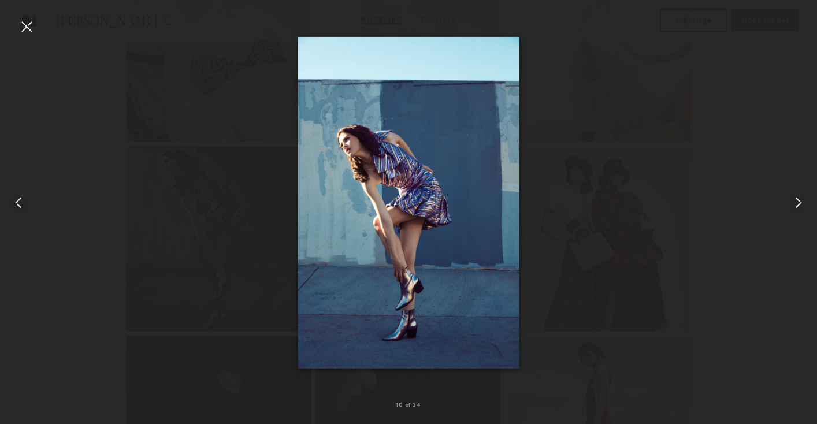
click at [30, 23] on div at bounding box center [26, 26] width 18 height 18
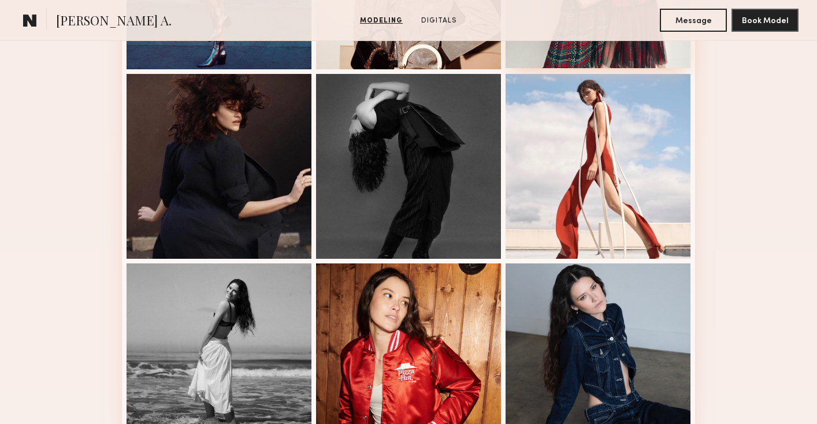
scroll to position [980, 0]
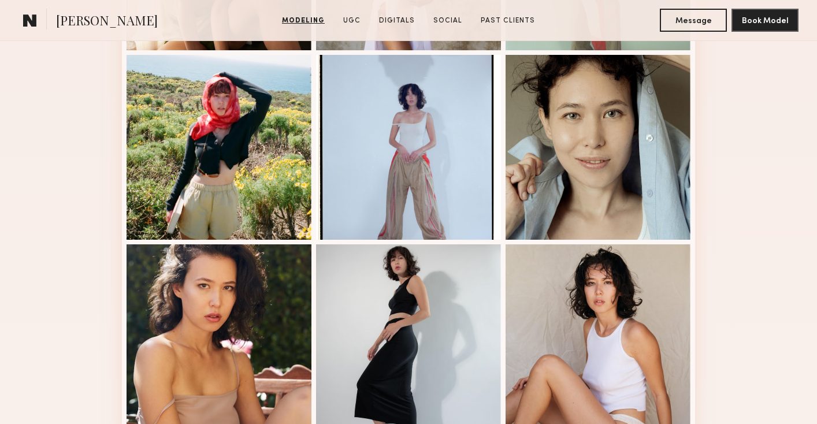
scroll to position [811, 0]
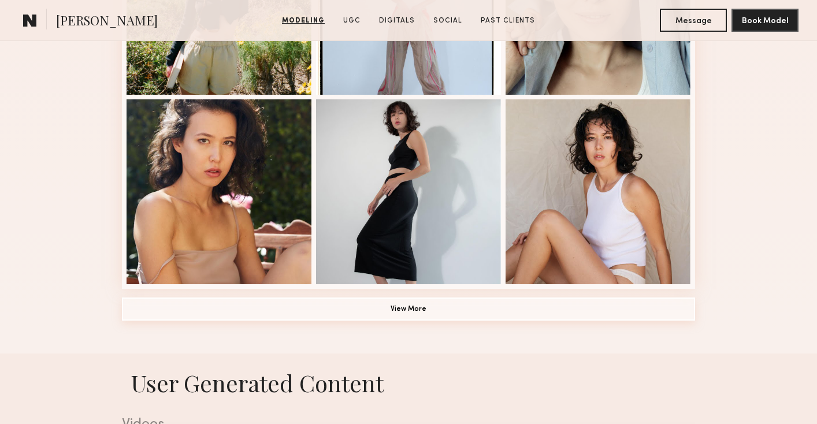
click at [252, 317] on button "View More" at bounding box center [408, 309] width 573 height 23
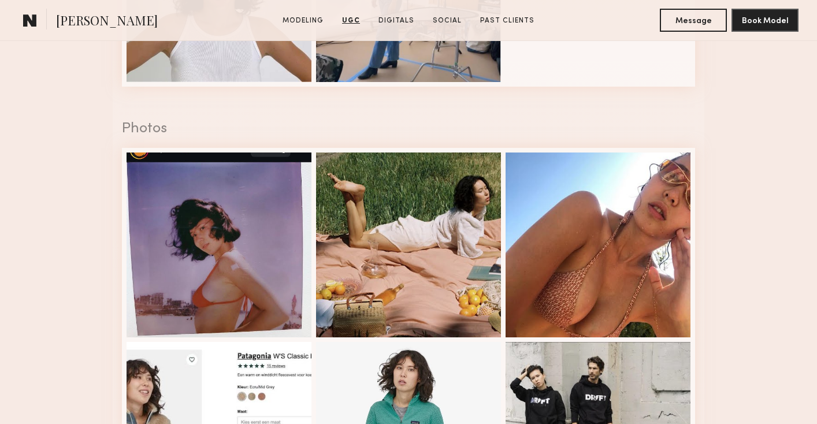
scroll to position [2348, 0]
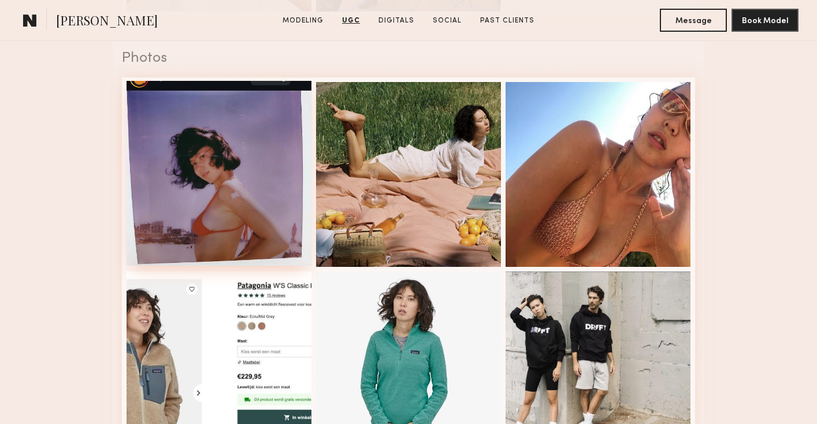
click at [185, 206] on div at bounding box center [219, 173] width 185 height 185
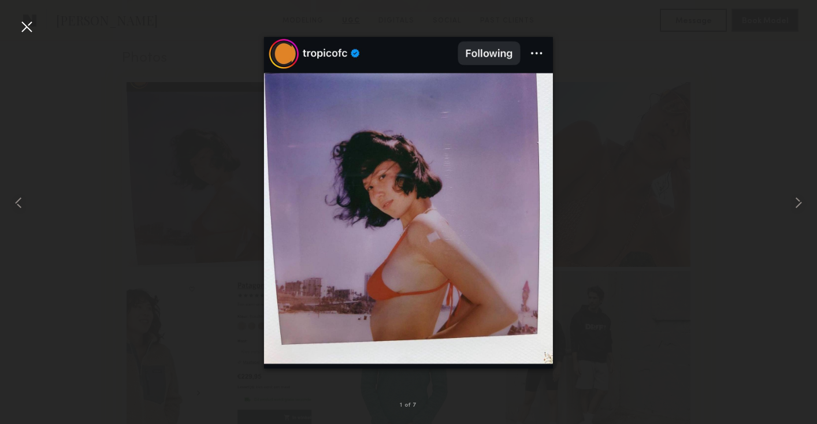
click at [25, 31] on div at bounding box center [26, 26] width 18 height 18
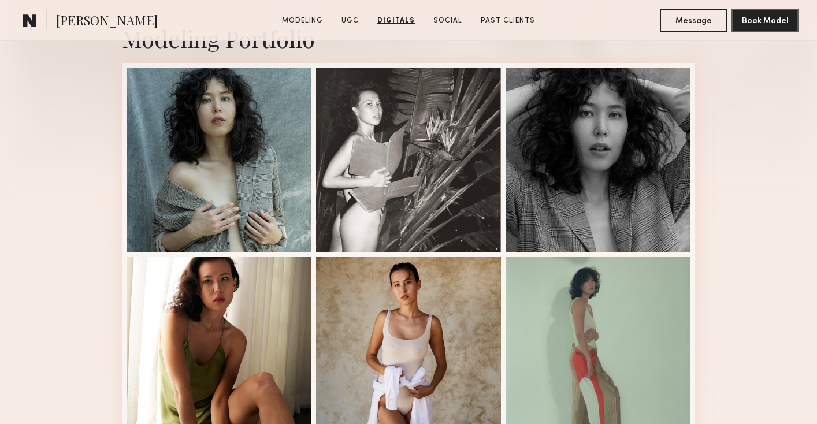
scroll to position [271, 0]
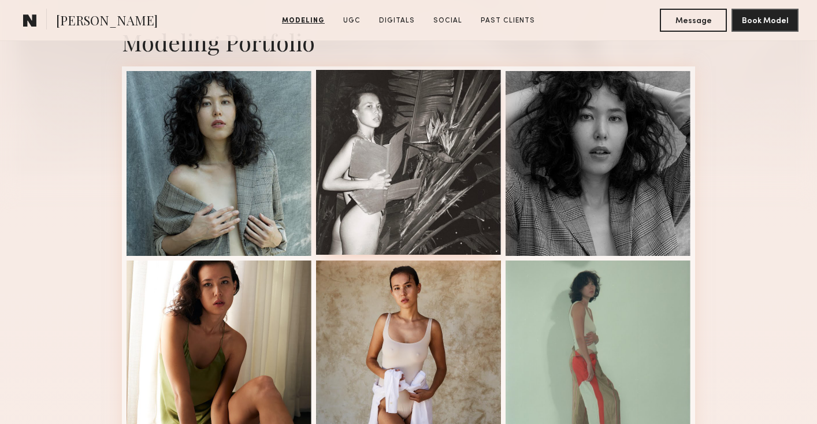
click at [447, 173] on div at bounding box center [408, 162] width 185 height 185
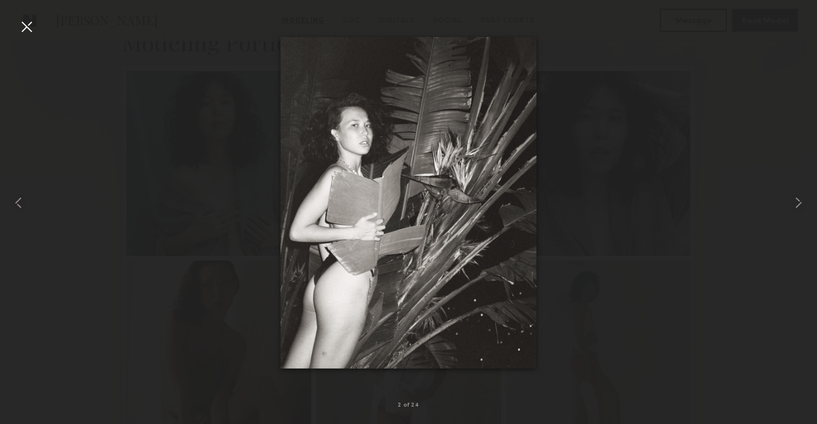
click at [32, 25] on div at bounding box center [26, 26] width 18 height 18
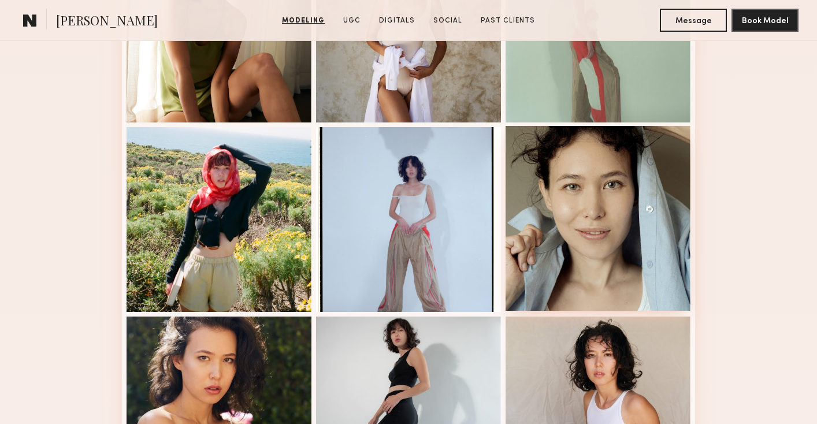
scroll to position [748, 0]
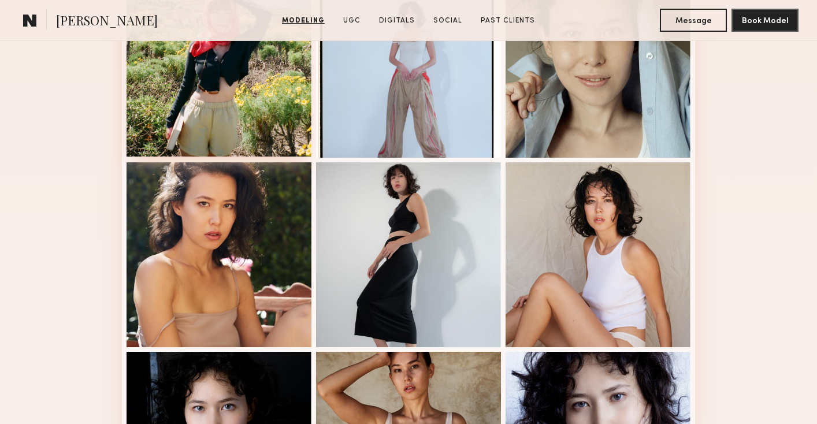
click at [282, 114] on div at bounding box center [219, 64] width 185 height 185
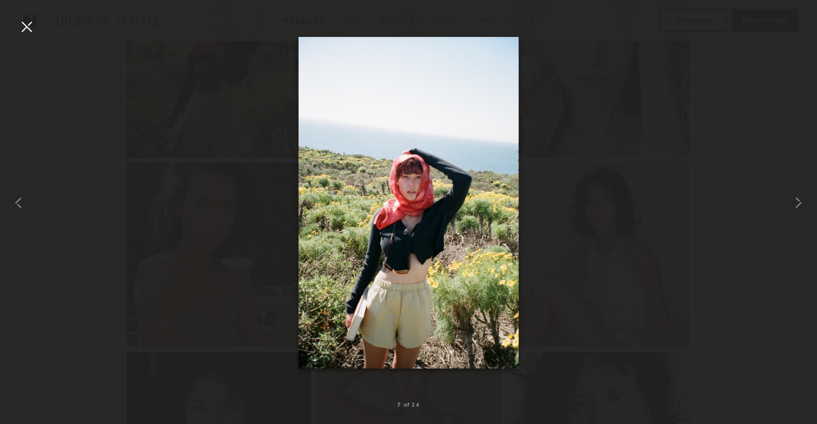
click at [26, 28] on div at bounding box center [26, 26] width 18 height 18
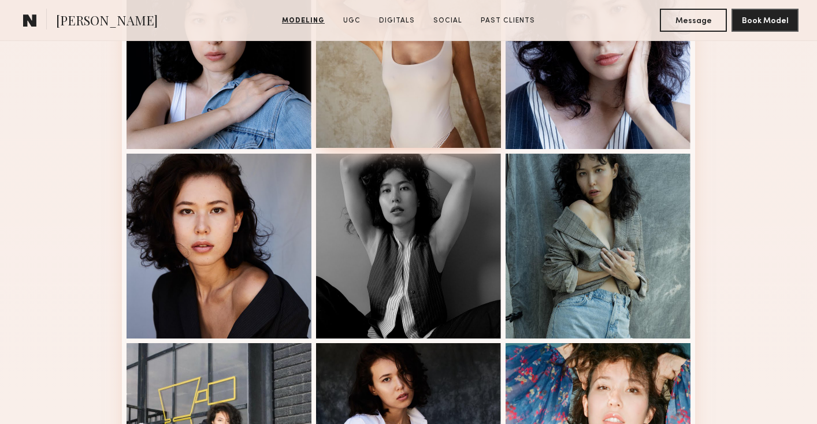
scroll to position [1335, 0]
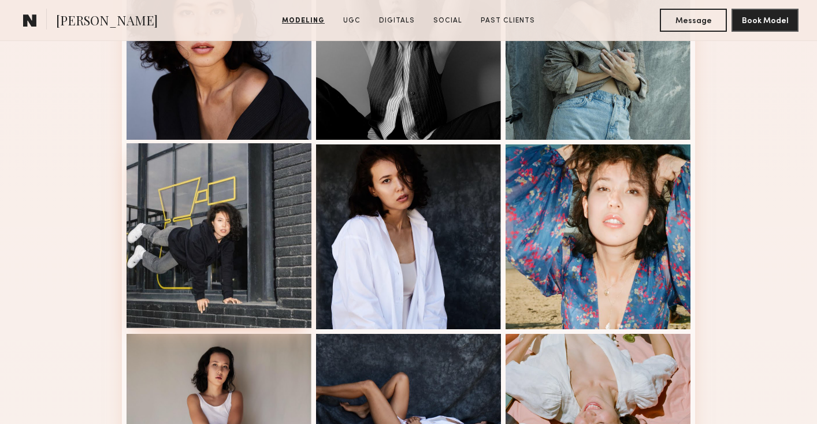
click at [239, 291] on div at bounding box center [219, 235] width 185 height 185
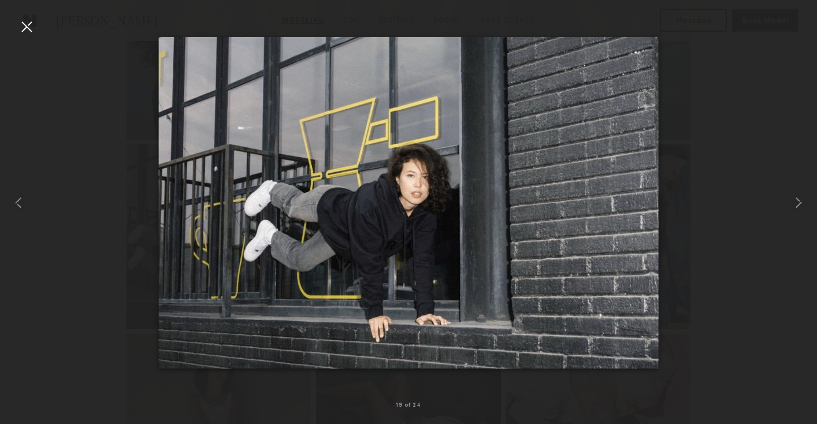
click at [28, 26] on div at bounding box center [26, 26] width 18 height 18
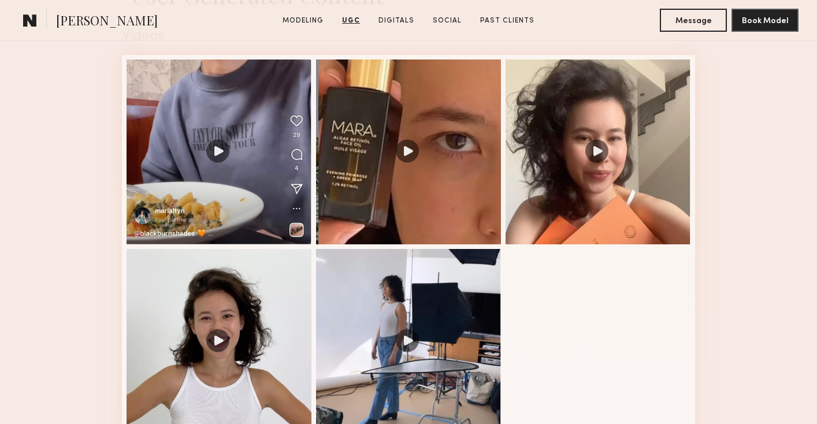
scroll to position [2013, 0]
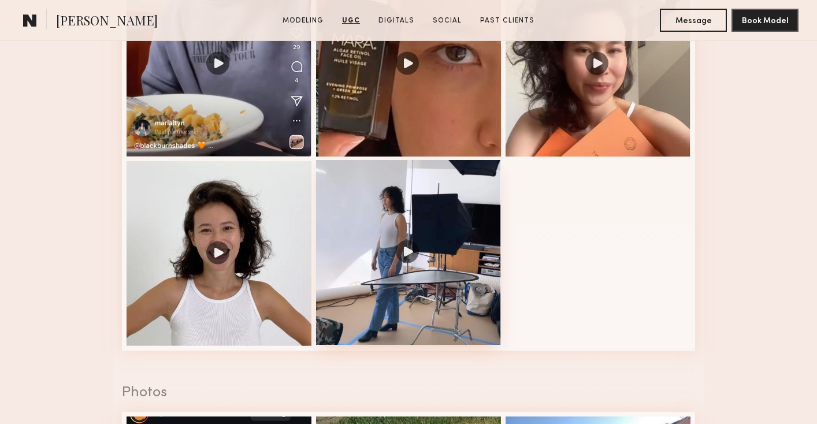
click at [342, 300] on div at bounding box center [408, 252] width 185 height 185
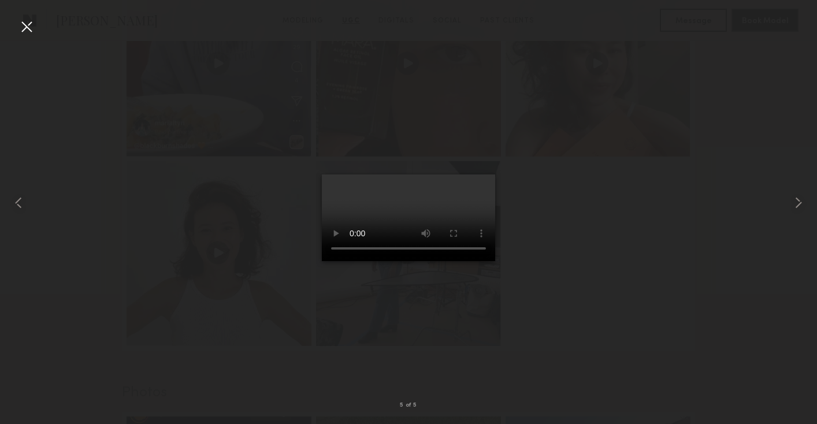
click at [31, 29] on div at bounding box center [26, 26] width 18 height 18
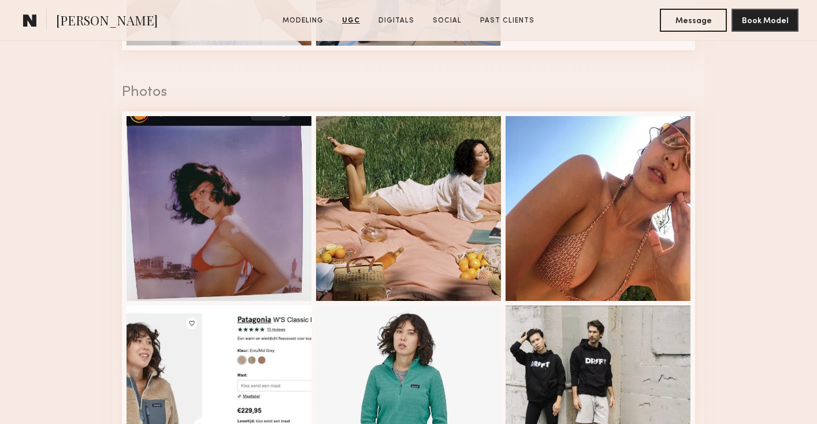
scroll to position [2329, 0]
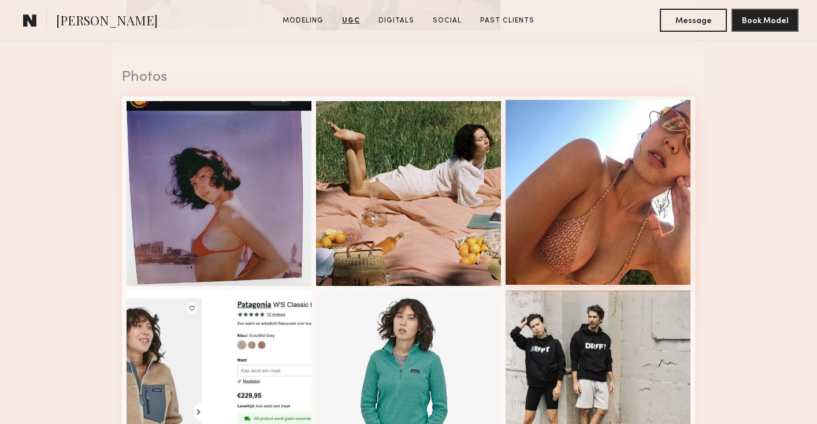
click at [530, 242] on div at bounding box center [598, 192] width 185 height 185
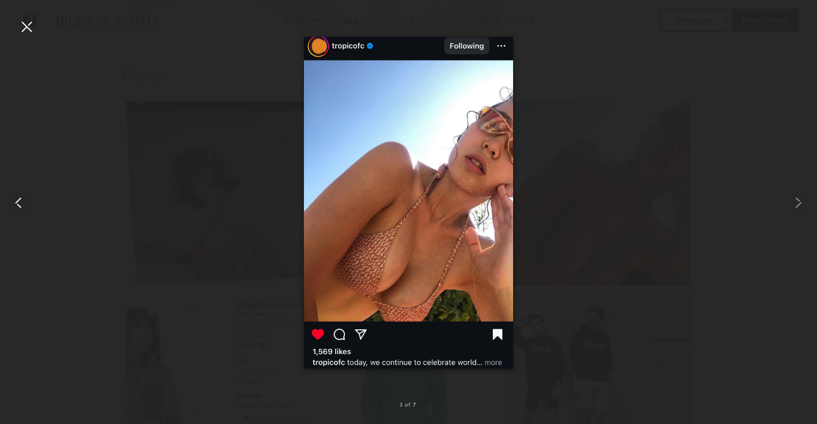
click at [23, 201] on common-icon at bounding box center [18, 203] width 18 height 18
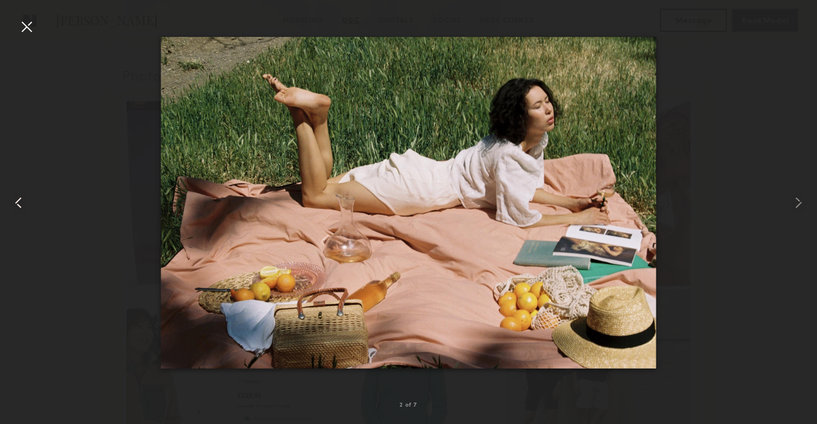
click at [23, 201] on common-icon at bounding box center [18, 203] width 18 height 18
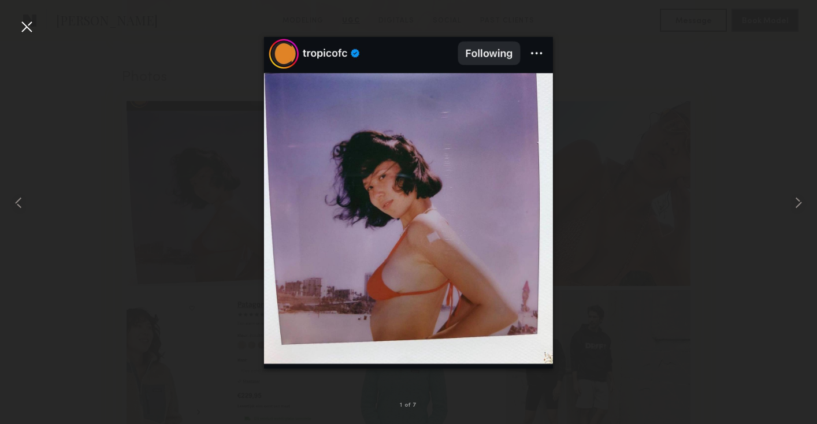
click at [32, 29] on div at bounding box center [26, 26] width 18 height 18
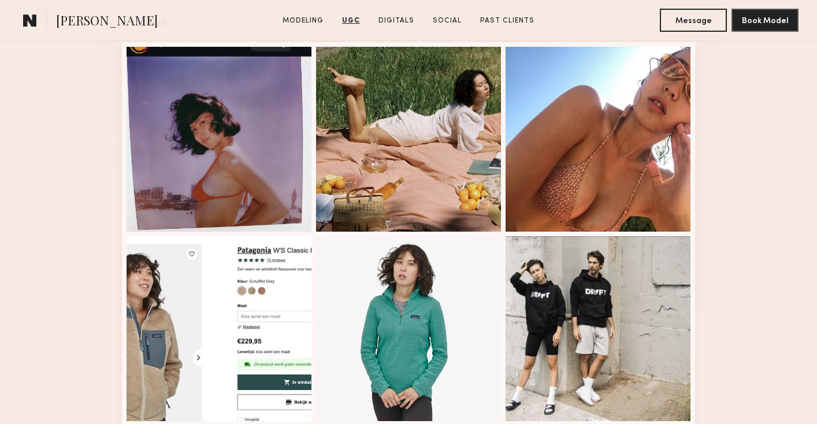
scroll to position [2470, 0]
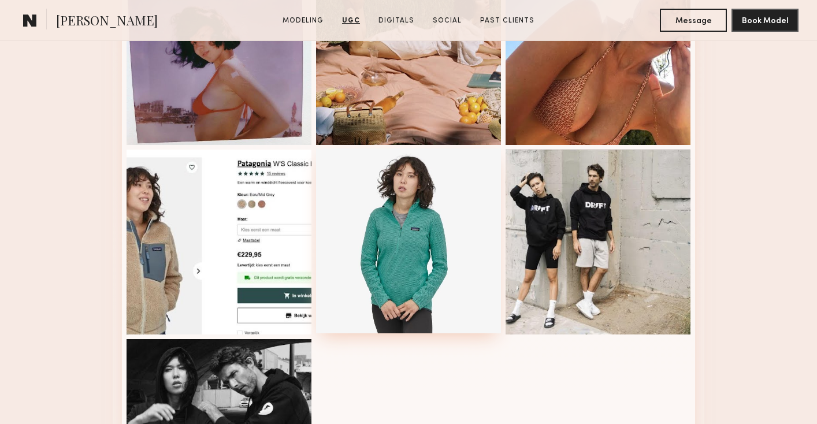
click at [358, 260] on div at bounding box center [408, 241] width 185 height 185
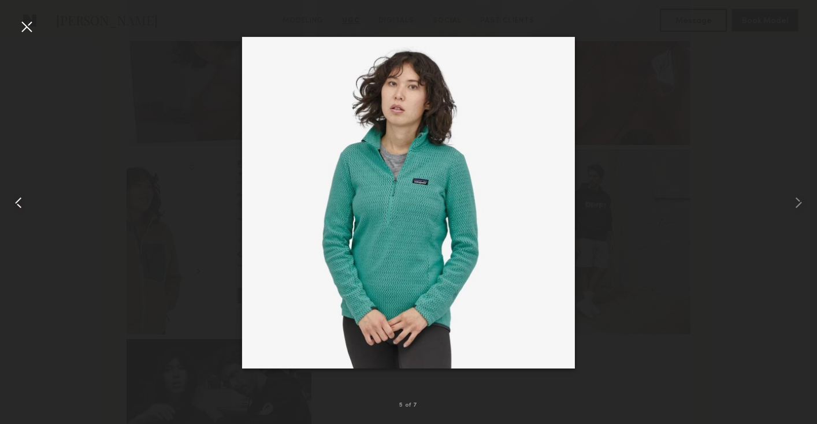
click at [20, 209] on common-icon at bounding box center [18, 203] width 18 height 18
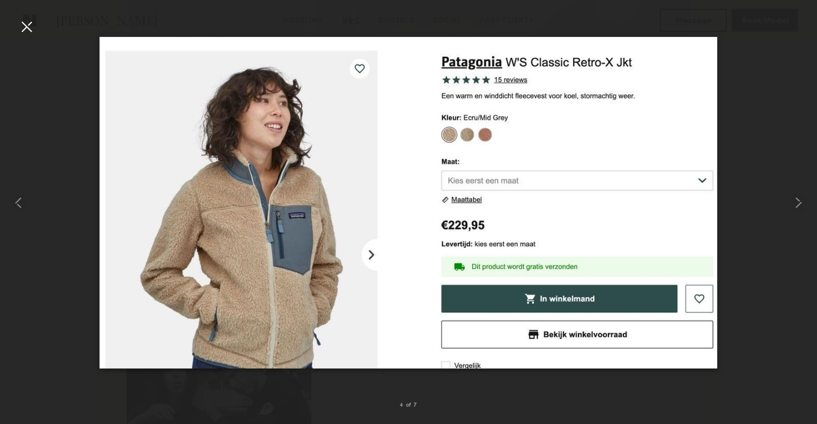
click at [25, 30] on div at bounding box center [26, 26] width 18 height 18
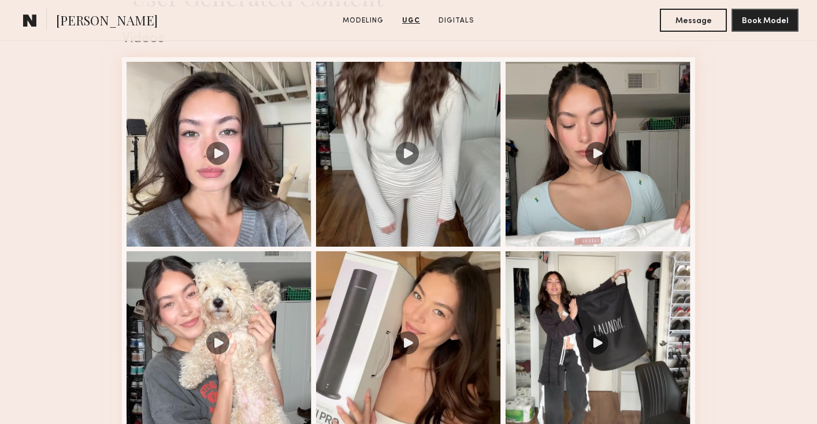
scroll to position [741, 0]
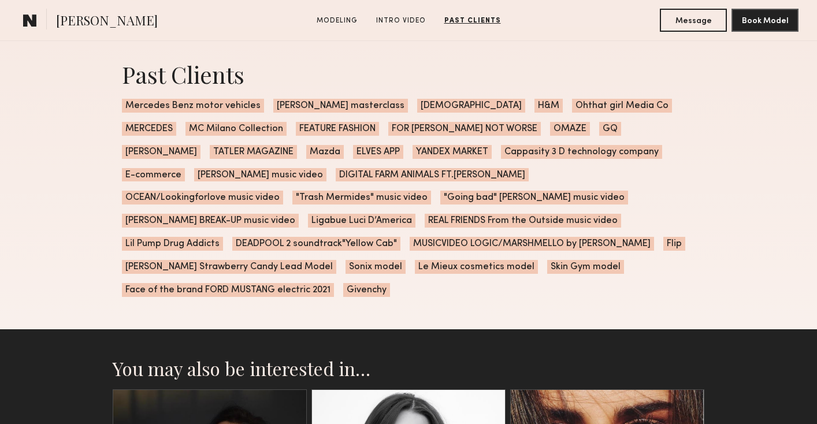
scroll to position [1816, 0]
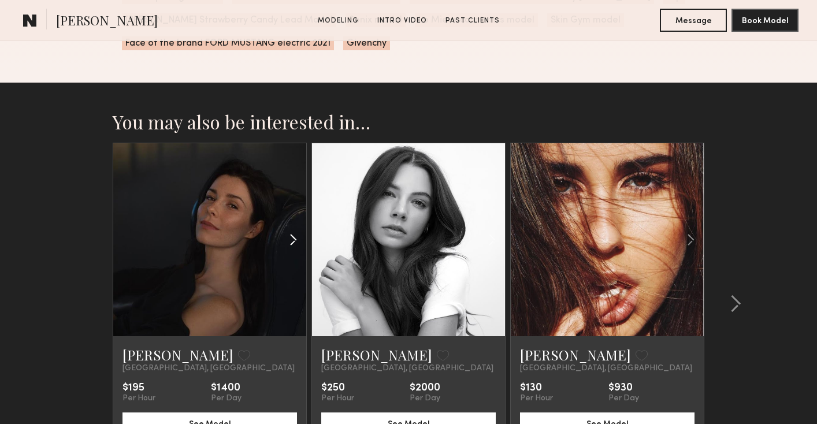
click at [289, 229] on common-icon at bounding box center [293, 240] width 17 height 22
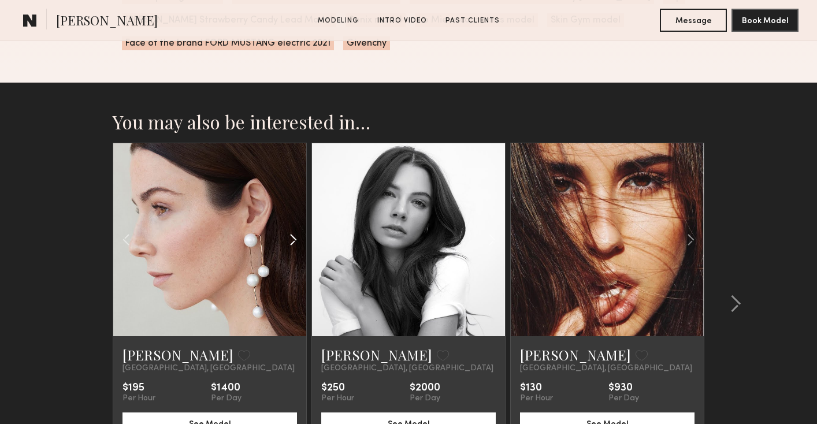
click at [289, 229] on common-icon at bounding box center [293, 240] width 17 height 22
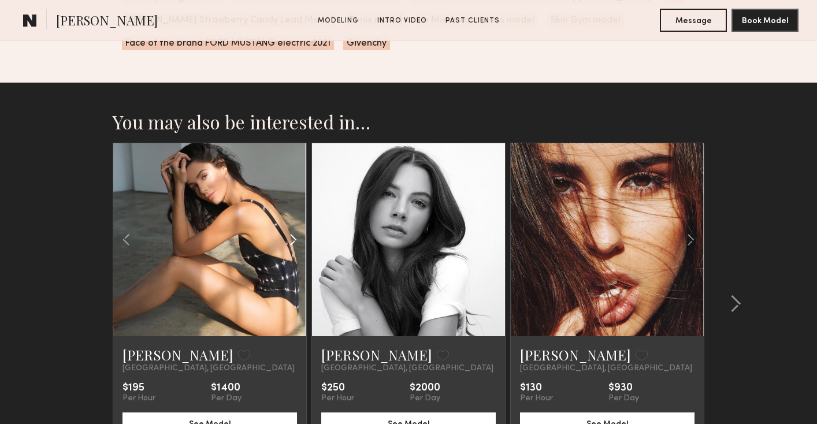
click at [289, 229] on common-icon at bounding box center [293, 240] width 17 height 22
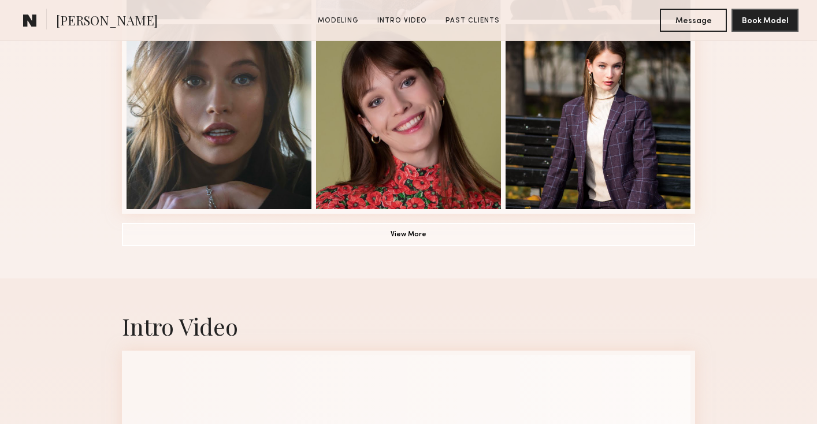
scroll to position [429, 0]
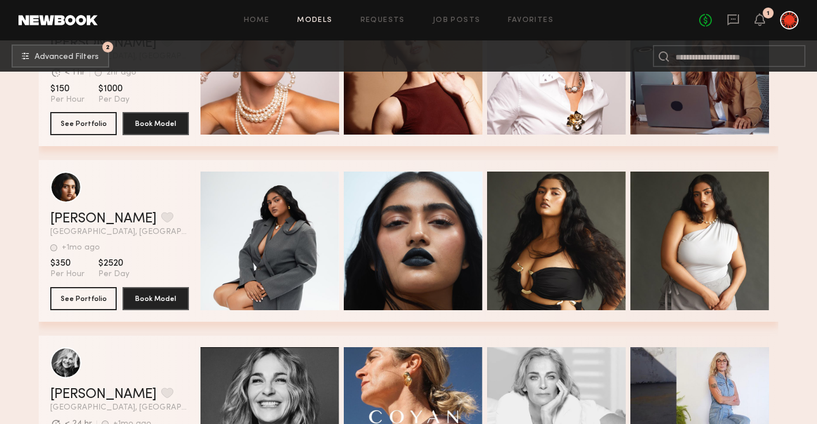
scroll to position [79359, 0]
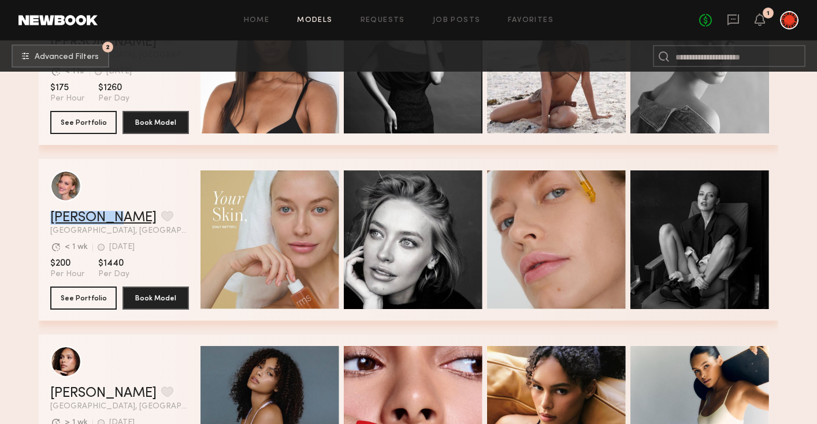
scroll to position [80766, 0]
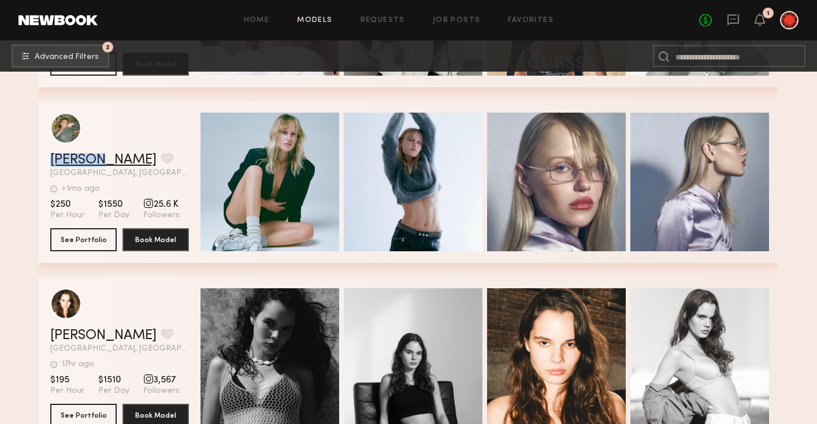
scroll to position [82953, 0]
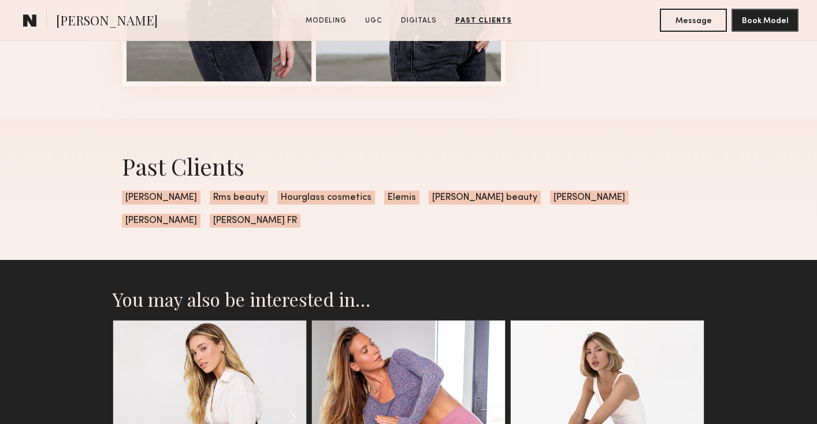
scroll to position [2035, 0]
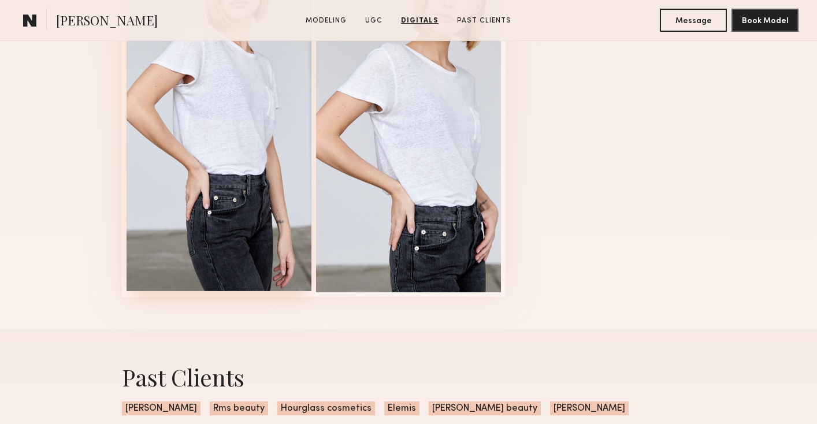
click at [203, 237] on div at bounding box center [219, 104] width 185 height 375
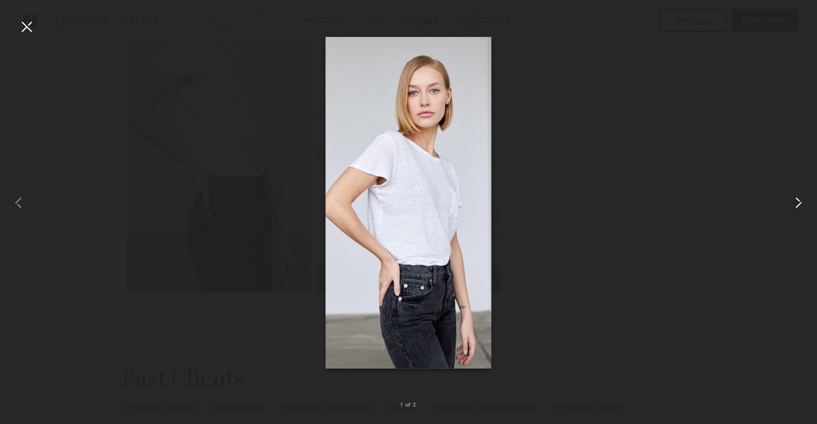
click at [797, 205] on common-icon at bounding box center [799, 203] width 18 height 18
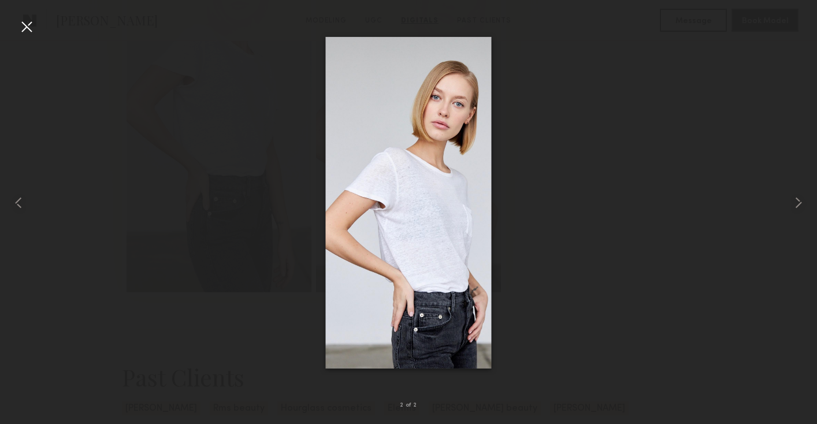
click at [28, 27] on div at bounding box center [26, 26] width 18 height 18
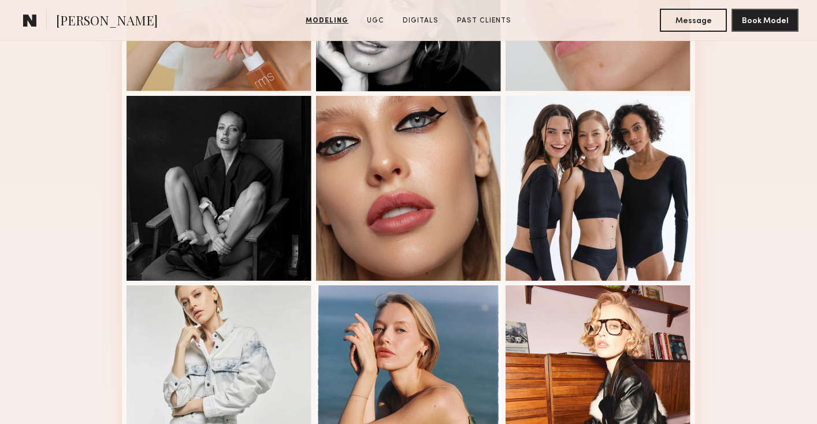
scroll to position [238, 0]
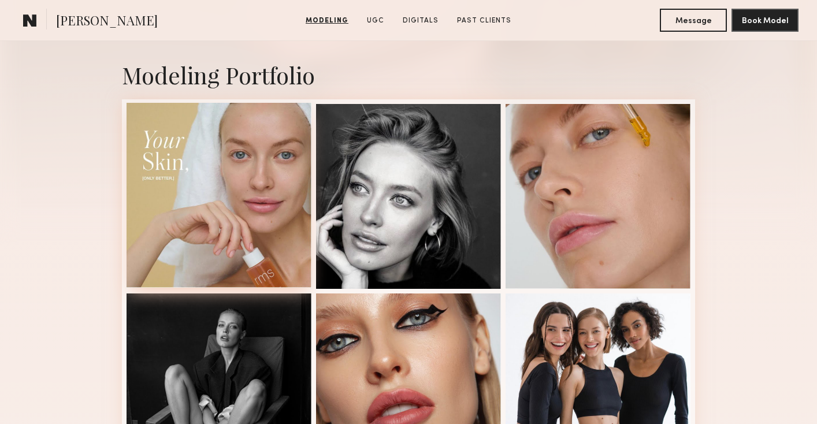
click at [264, 221] on div at bounding box center [219, 195] width 185 height 185
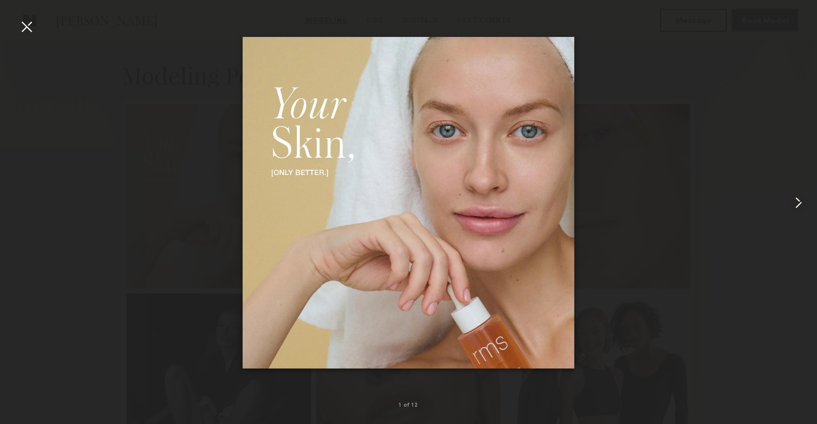
click at [795, 198] on common-icon at bounding box center [799, 203] width 18 height 18
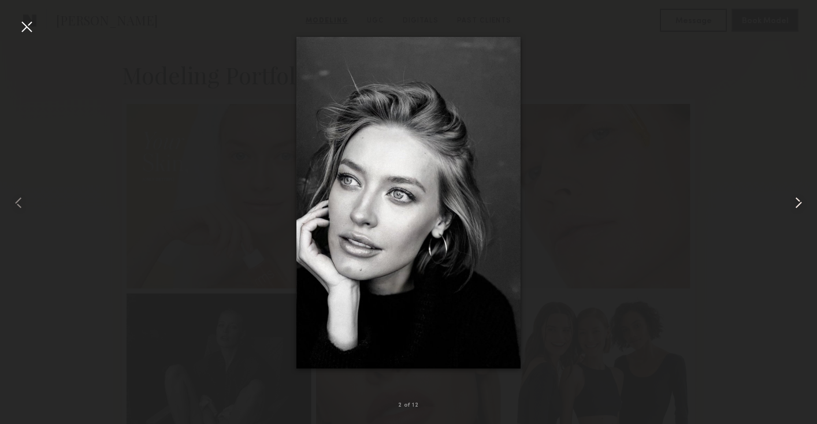
click at [795, 198] on common-icon at bounding box center [799, 203] width 18 height 18
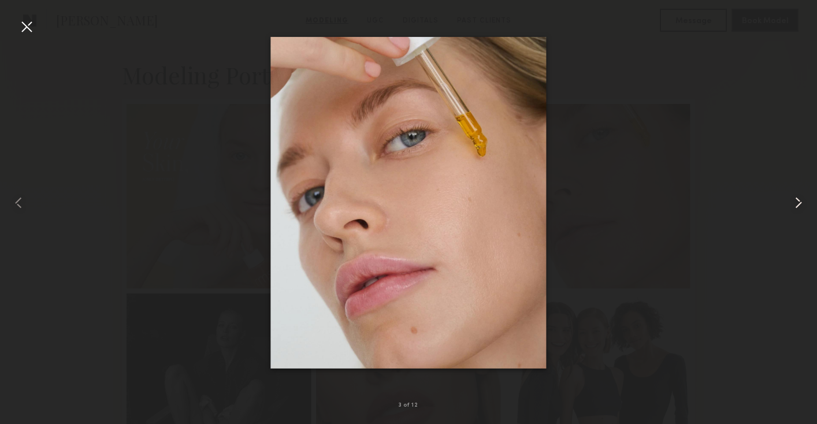
click at [795, 198] on common-icon at bounding box center [799, 203] width 18 height 18
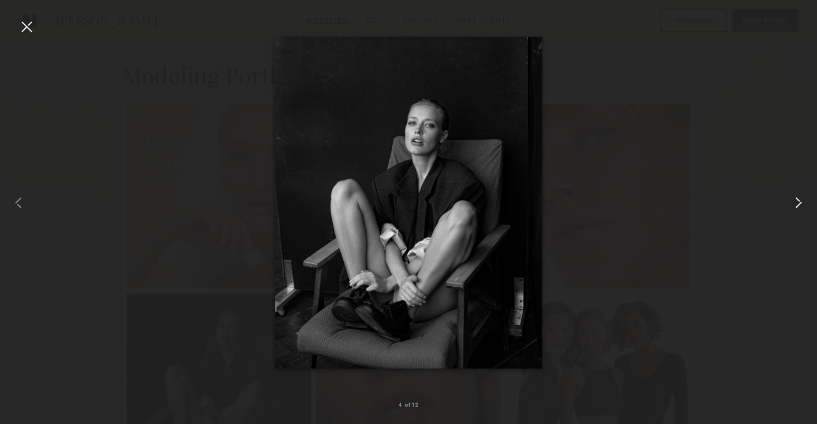
click at [795, 198] on common-icon at bounding box center [799, 203] width 18 height 18
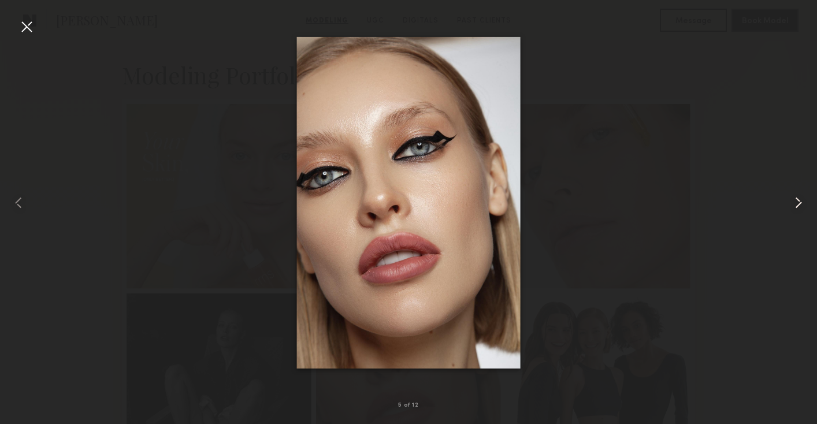
click at [795, 198] on common-icon at bounding box center [799, 203] width 18 height 18
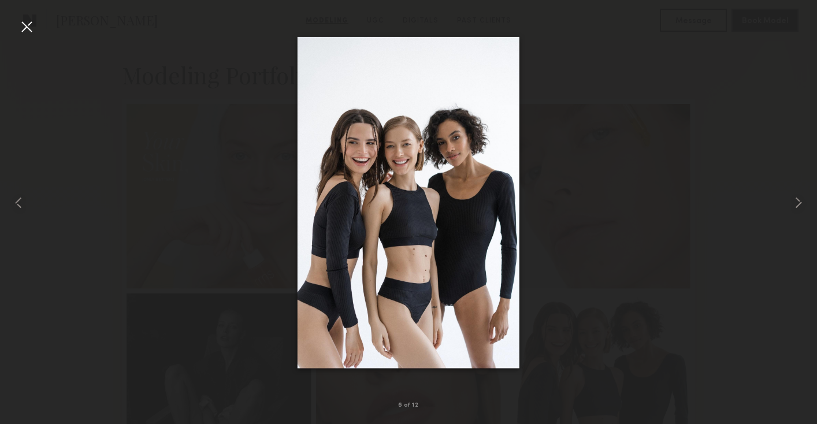
click at [24, 25] on div at bounding box center [26, 26] width 18 height 18
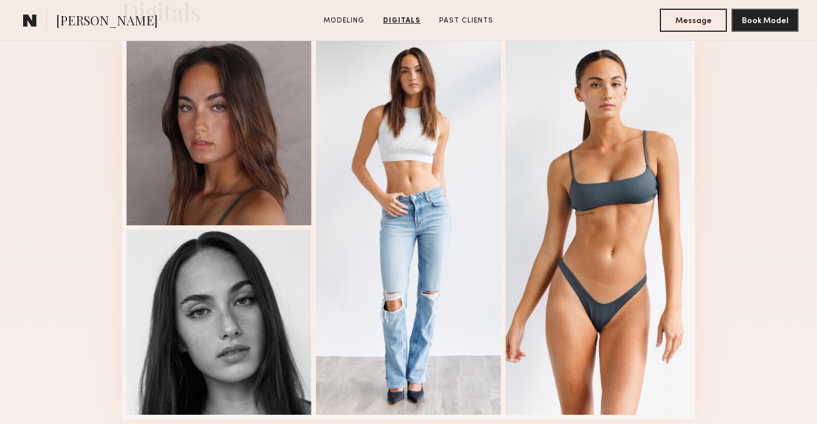
scroll to position [999, 0]
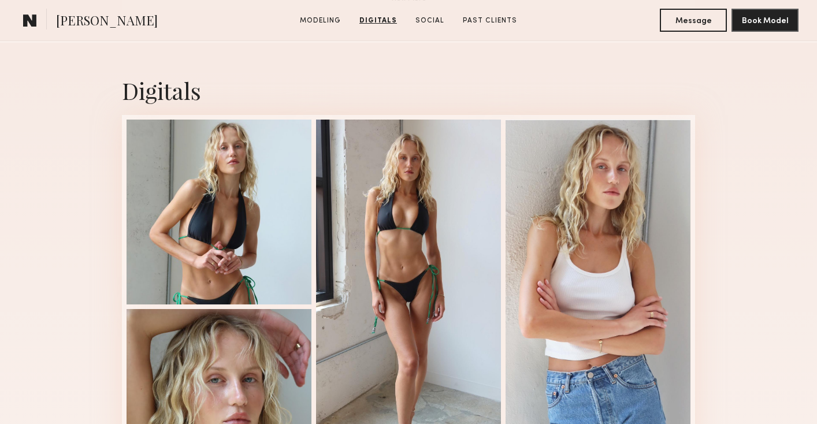
scroll to position [1124, 0]
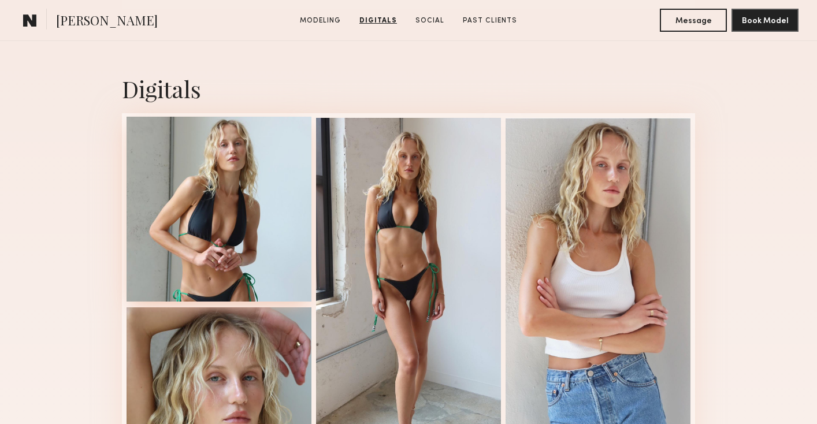
click at [245, 254] on div at bounding box center [219, 209] width 185 height 185
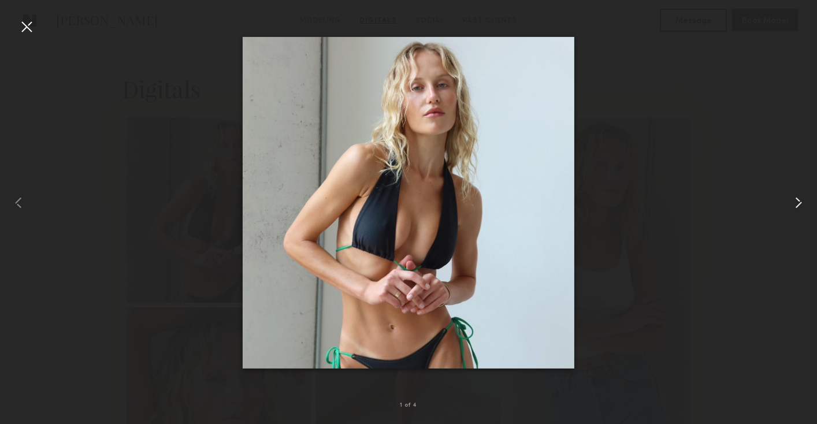
click at [802, 199] on common-icon at bounding box center [799, 203] width 18 height 18
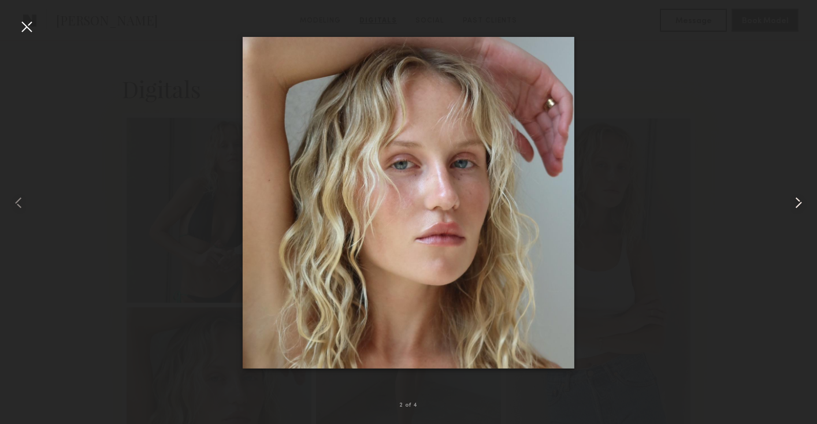
click at [802, 199] on common-icon at bounding box center [799, 203] width 18 height 18
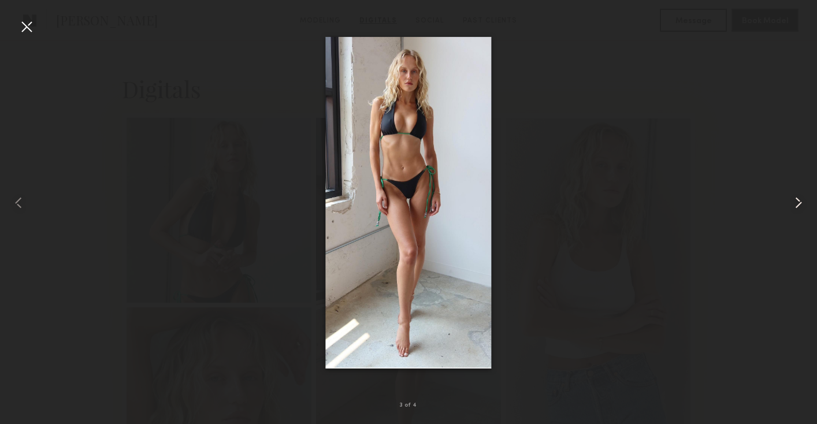
click at [802, 199] on common-icon at bounding box center [799, 203] width 18 height 18
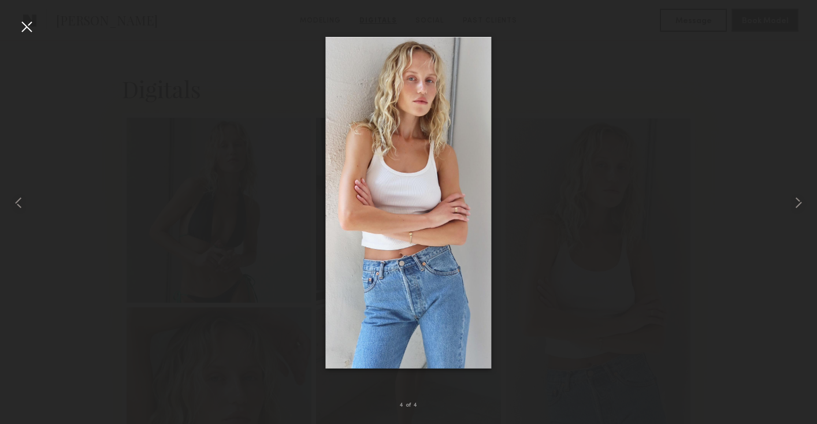
click at [21, 23] on div at bounding box center [26, 26] width 18 height 18
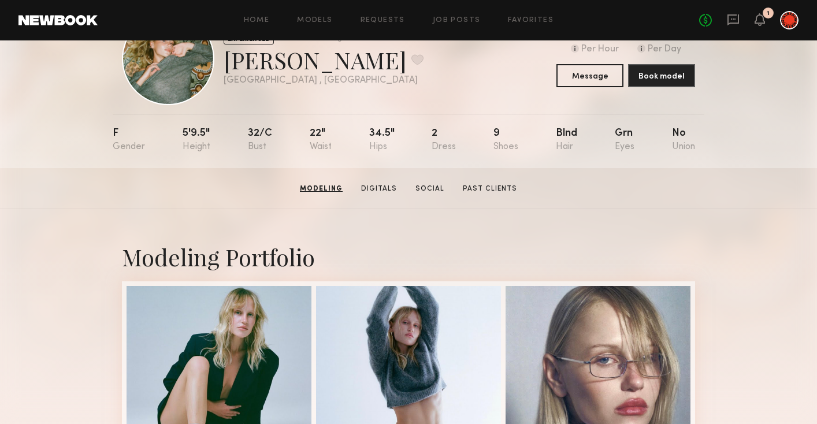
scroll to position [8, 0]
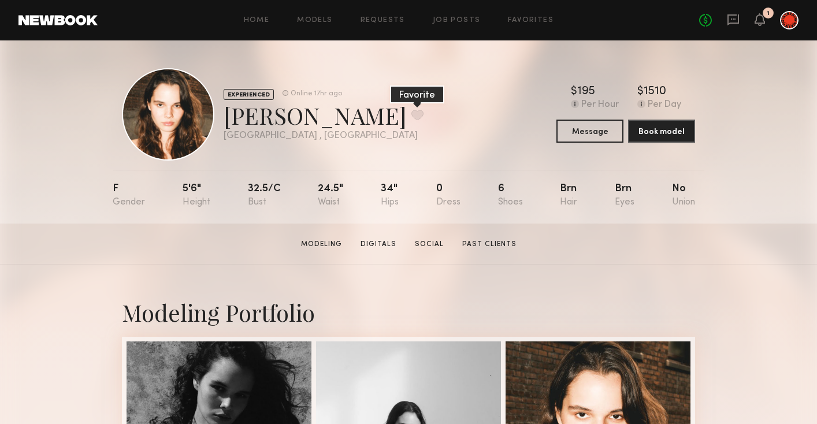
click at [412, 118] on button at bounding box center [418, 115] width 12 height 10
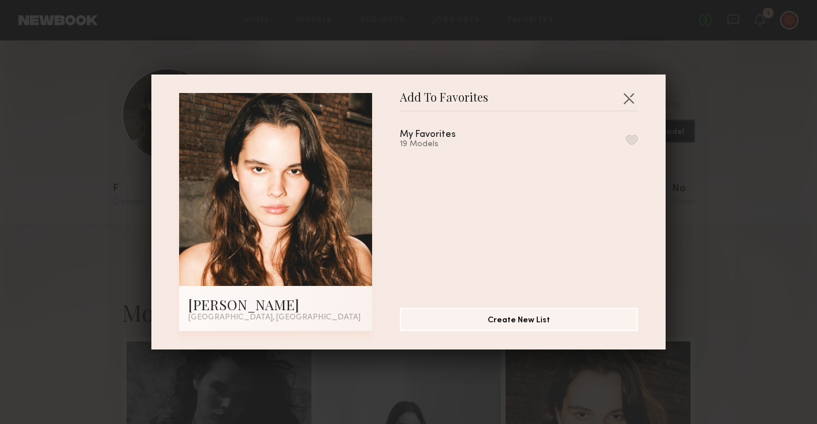
click at [630, 140] on button "button" at bounding box center [632, 140] width 12 height 10
click at [627, 99] on button "button" at bounding box center [629, 98] width 18 height 18
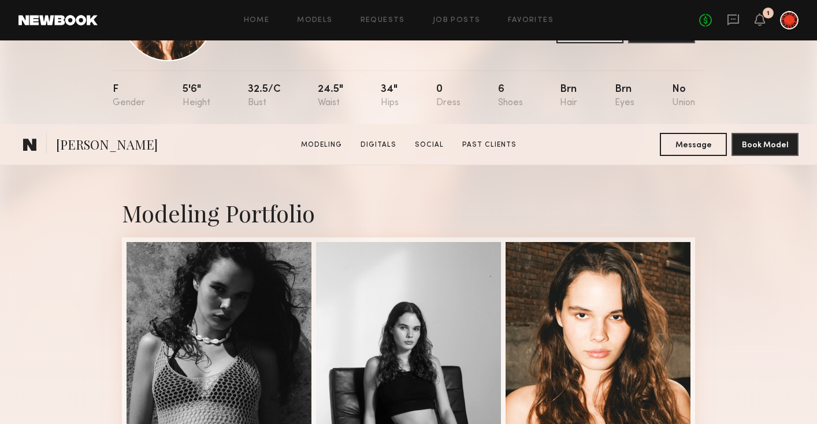
scroll to position [306, 0]
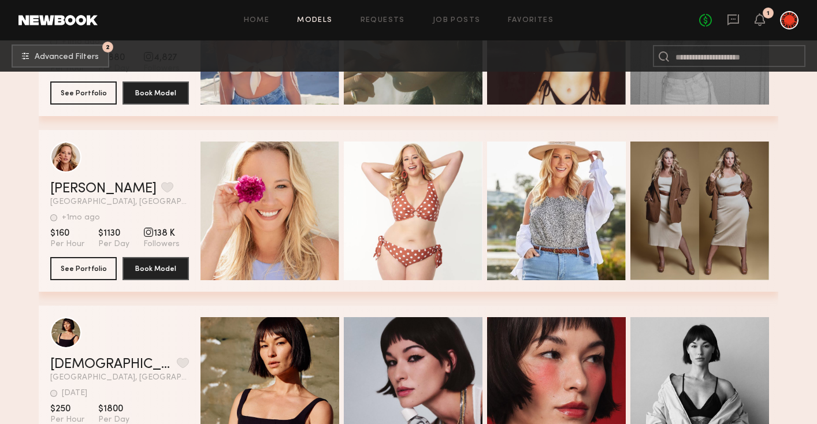
scroll to position [85131, 0]
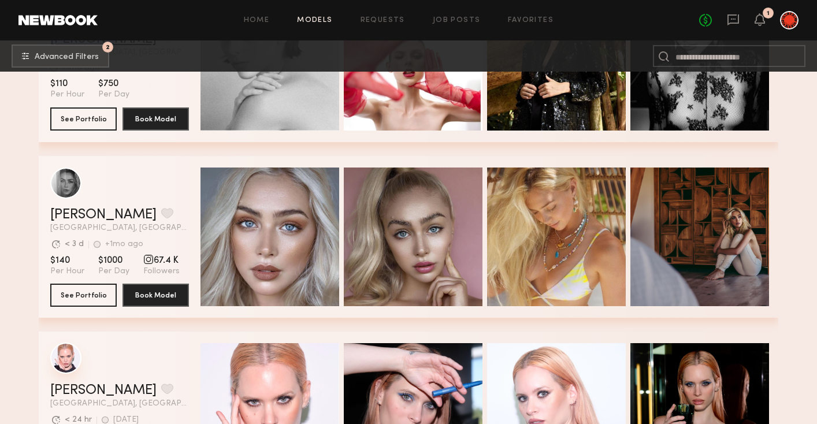
scroll to position [91903, 0]
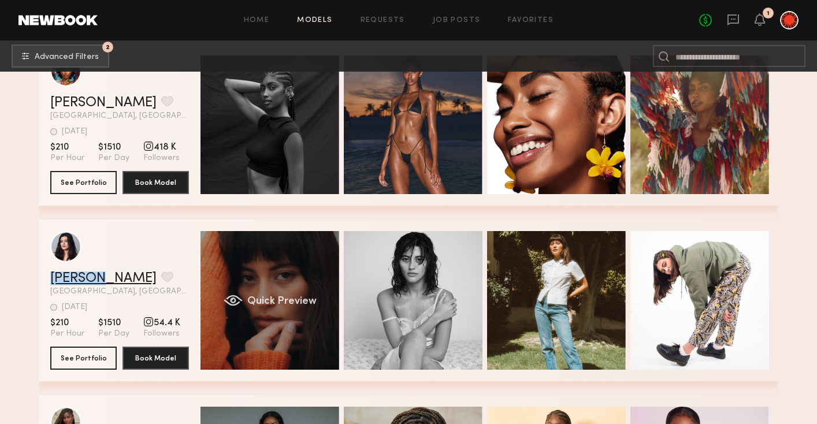
scroll to position [94696, 0]
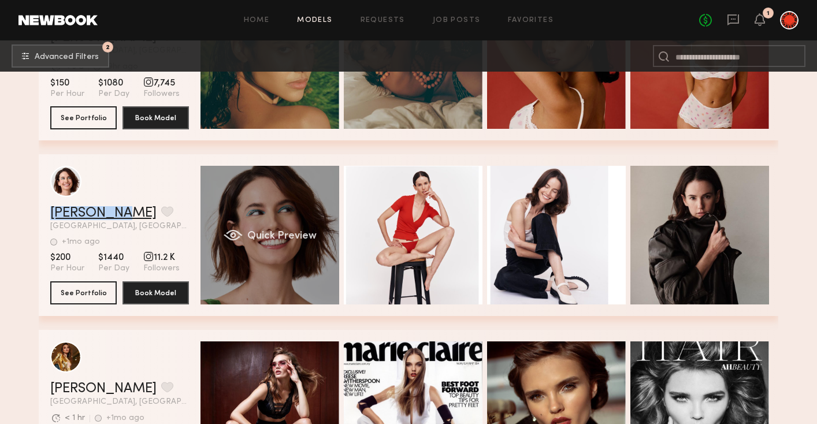
scroll to position [100831, 0]
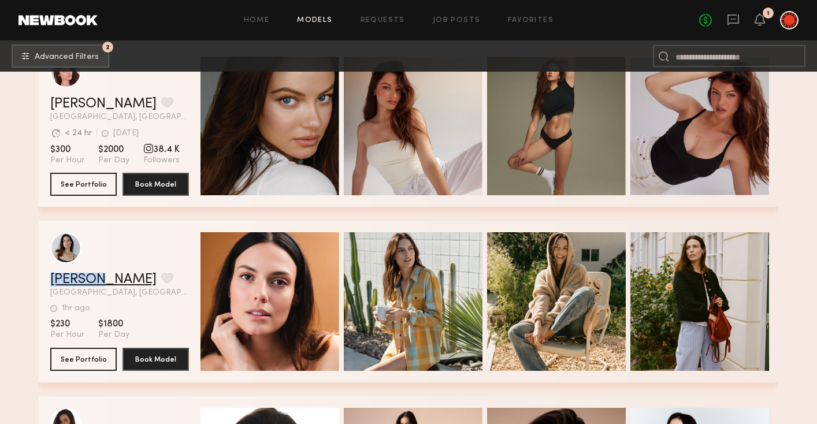
scroll to position [102599, 0]
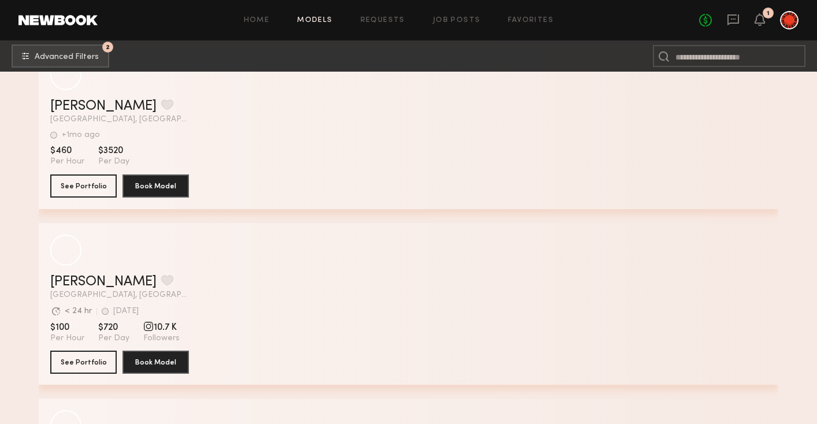
scroll to position [135863, 0]
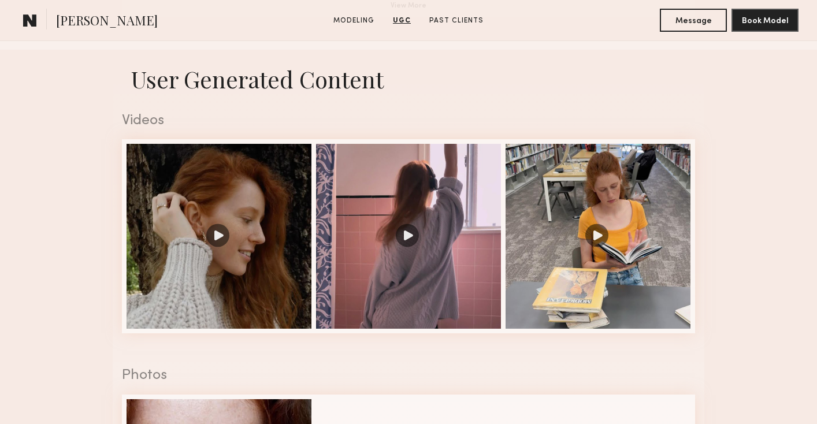
scroll to position [751, 0]
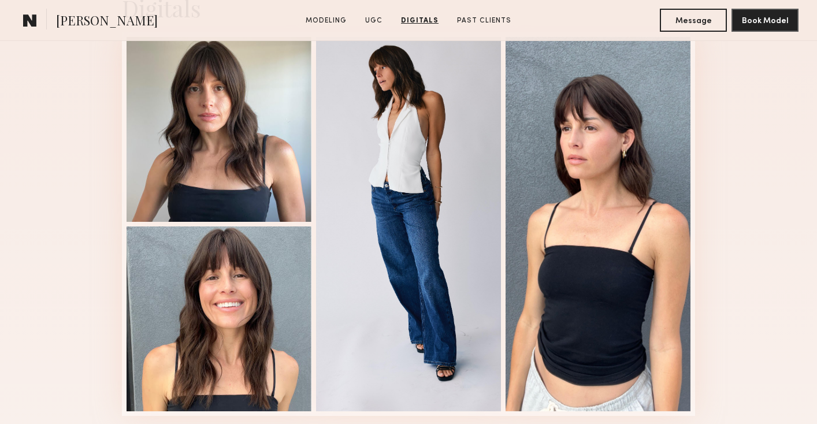
scroll to position [2752, 0]
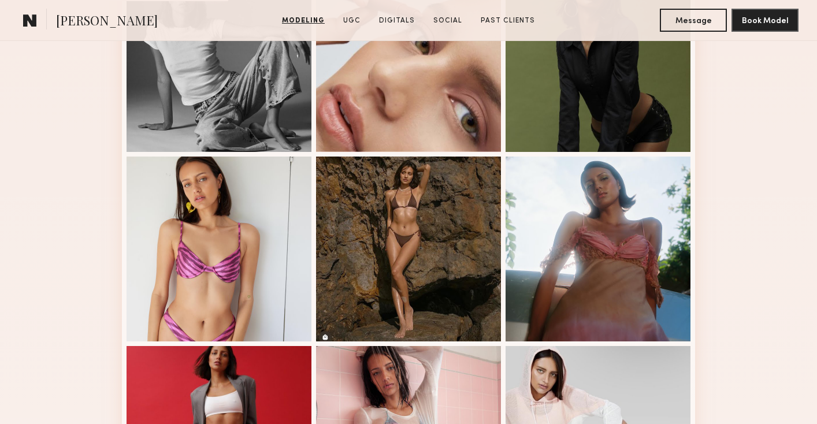
scroll to position [657, 0]
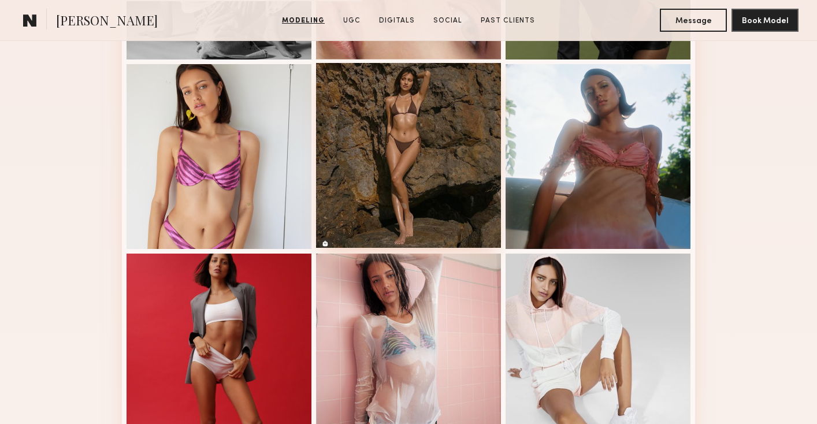
click at [428, 186] on div at bounding box center [408, 155] width 185 height 185
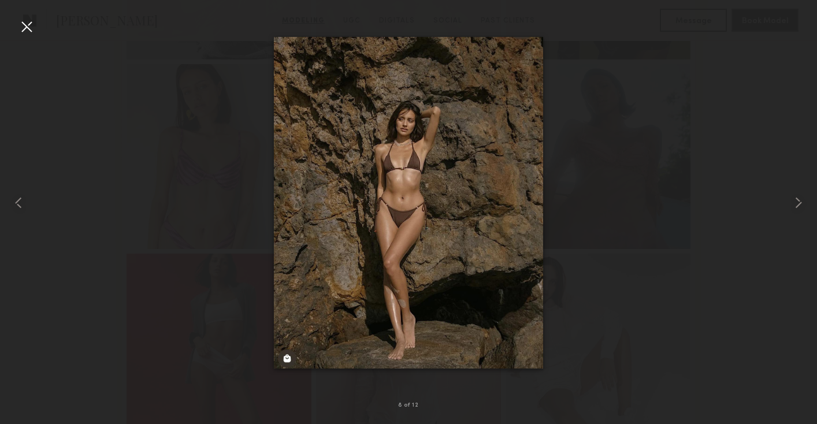
click at [27, 32] on div at bounding box center [26, 26] width 18 height 18
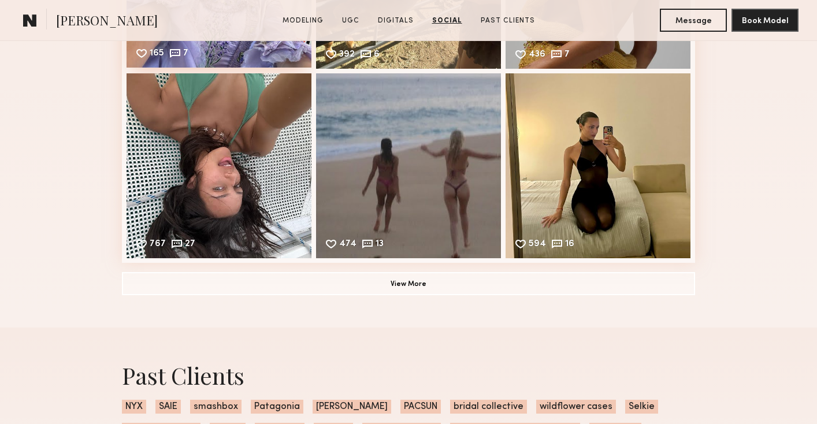
scroll to position [2208, 0]
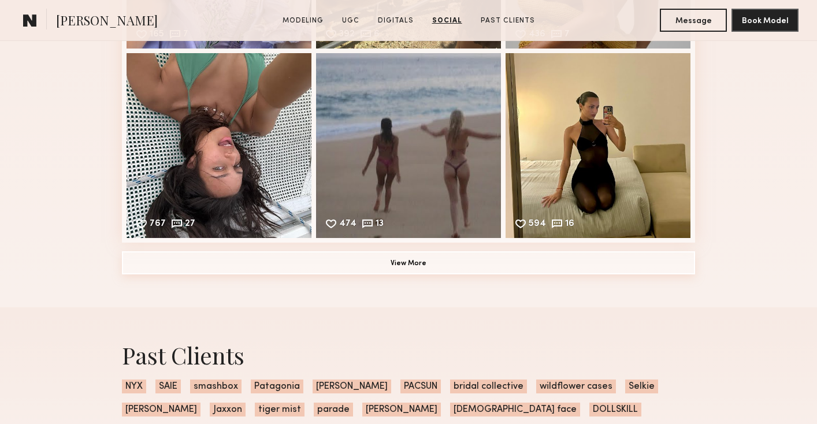
click at [352, 255] on button "View More" at bounding box center [408, 262] width 573 height 23
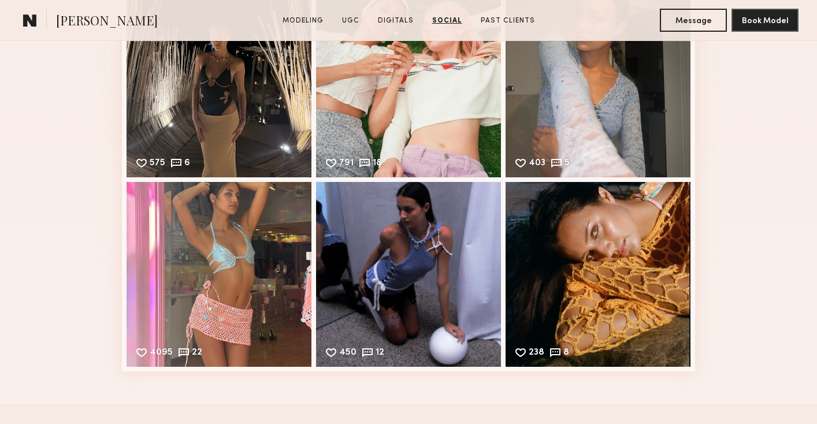
scroll to position [2332, 0]
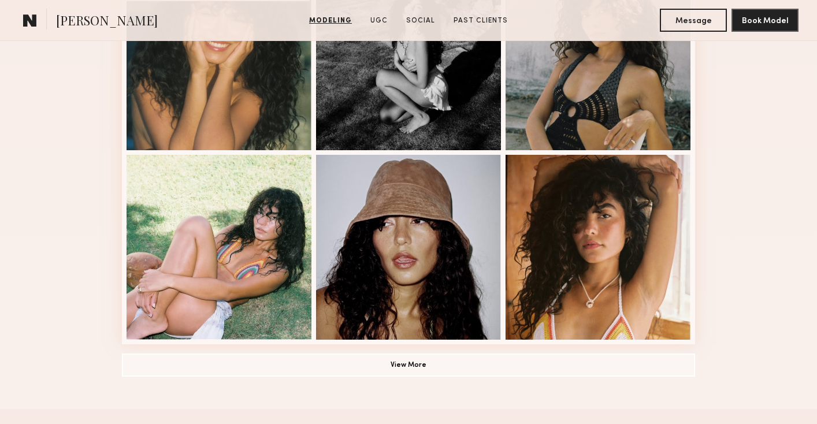
scroll to position [819, 0]
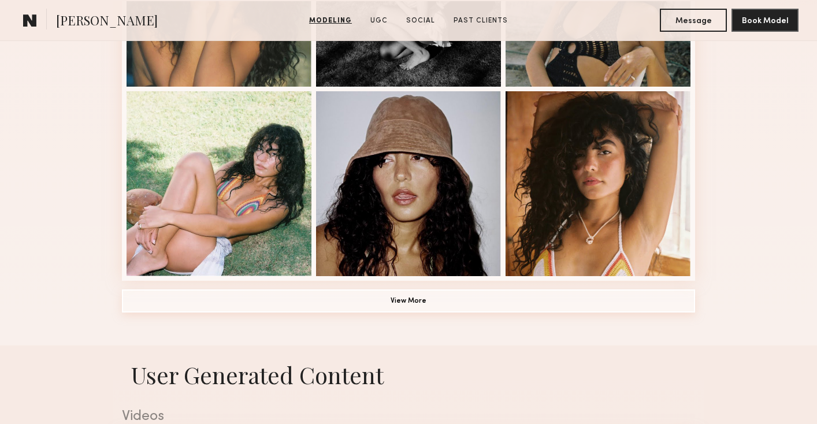
click at [358, 310] on button "View More" at bounding box center [408, 301] width 573 height 23
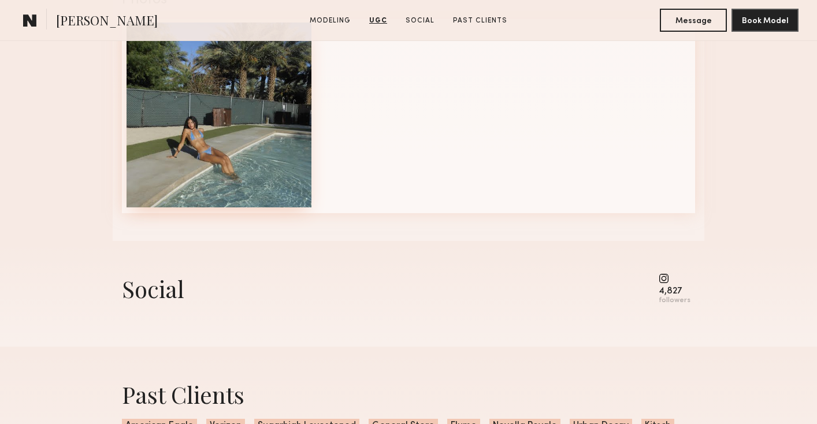
scroll to position [2401, 0]
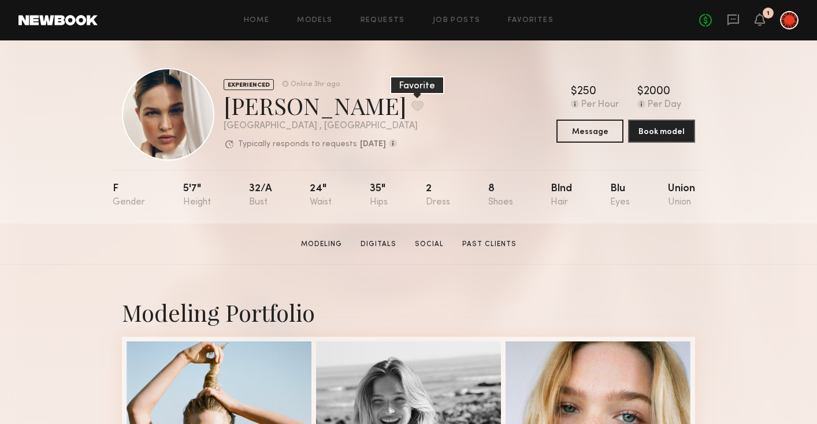
click at [412, 106] on button at bounding box center [418, 106] width 12 height 10
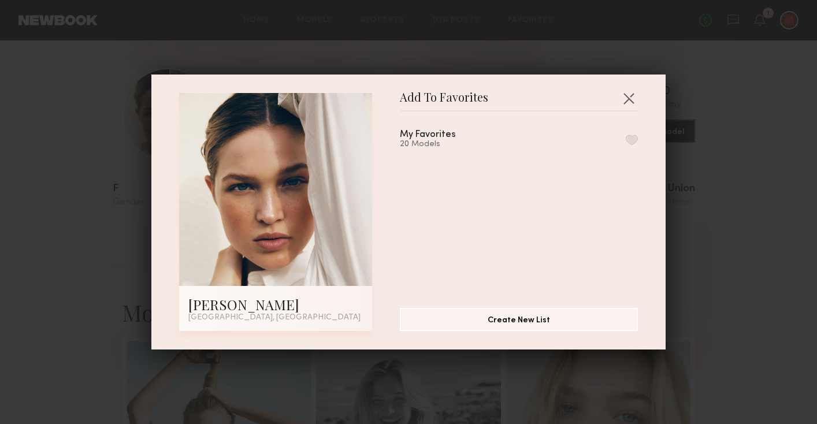
click at [630, 142] on button "button" at bounding box center [632, 140] width 12 height 10
click at [87, 281] on div "Add To Favorites Ali C. Los Angeles, CA Add To Favorites My Favorites 21 Models…" at bounding box center [408, 212] width 817 height 424
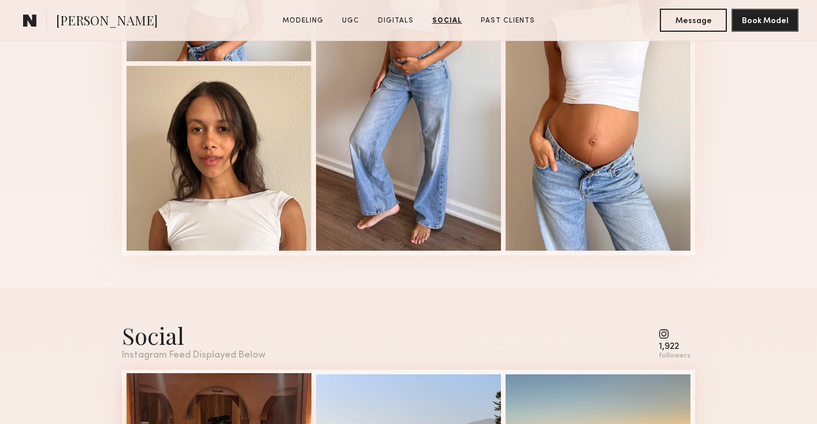
scroll to position [1817, 0]
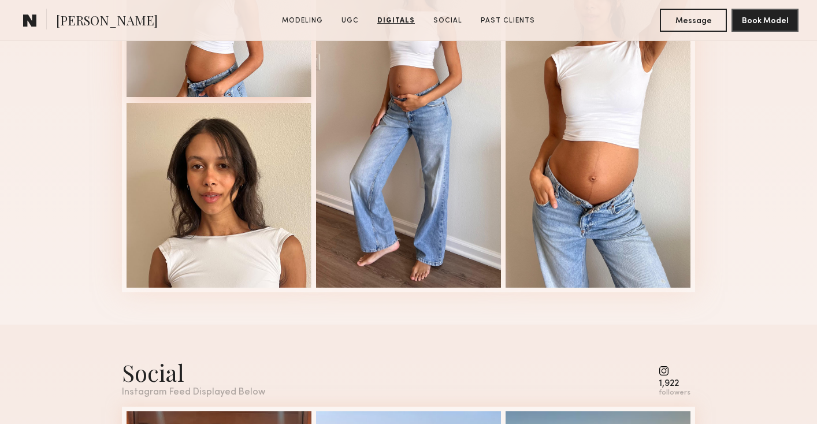
click at [251, 87] on div at bounding box center [219, 4] width 185 height 185
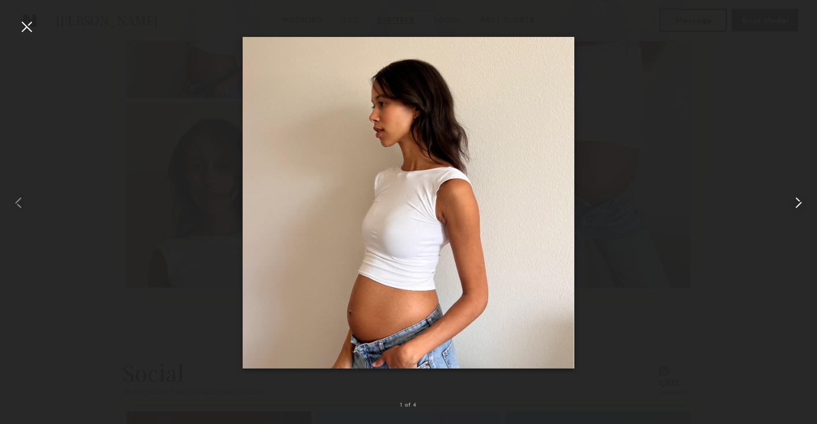
click at [797, 208] on common-icon at bounding box center [799, 203] width 18 height 18
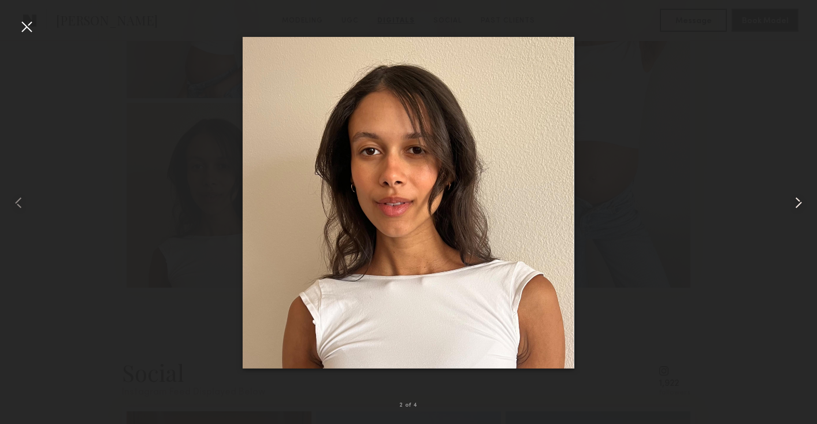
click at [797, 208] on common-icon at bounding box center [799, 203] width 18 height 18
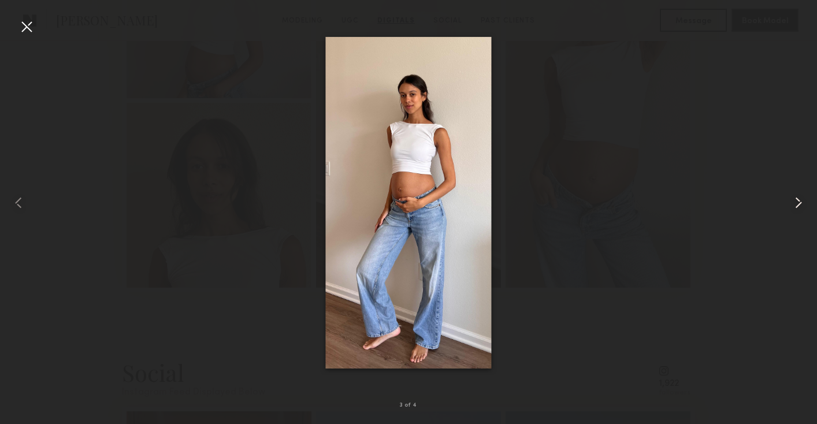
click at [797, 208] on common-icon at bounding box center [799, 203] width 18 height 18
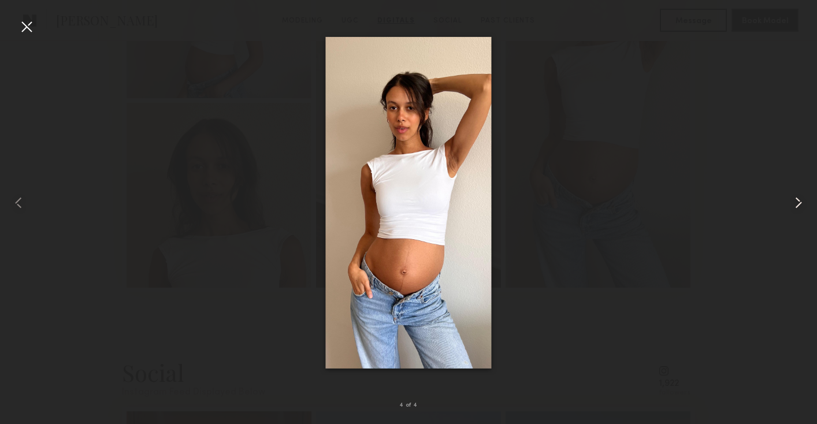
click at [797, 208] on common-icon at bounding box center [799, 203] width 18 height 18
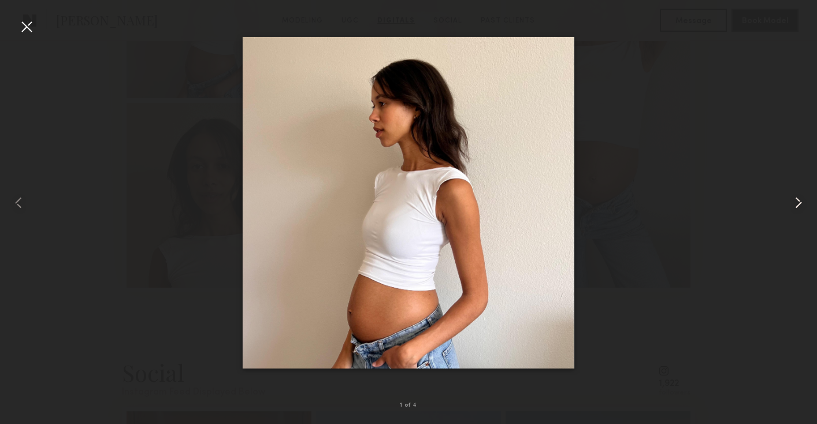
click at [797, 208] on common-icon at bounding box center [799, 203] width 18 height 18
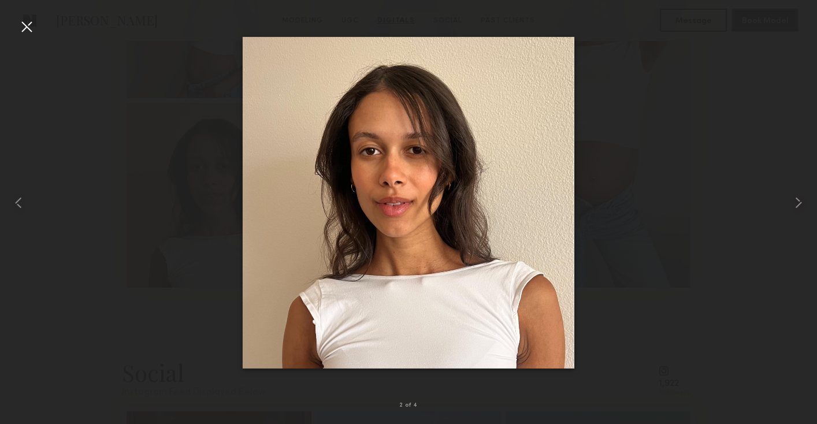
click at [17, 25] on div at bounding box center [26, 26] width 18 height 18
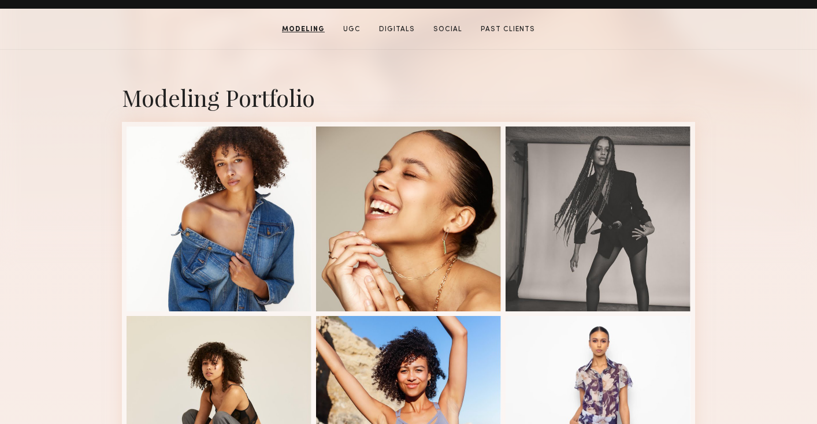
scroll to position [0, 0]
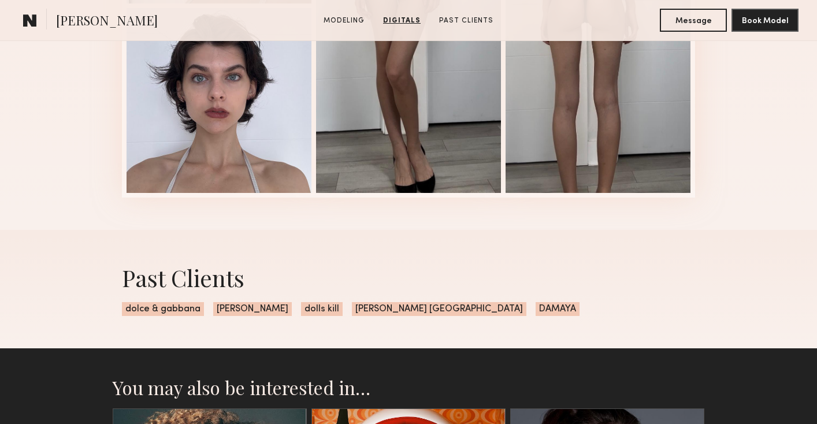
scroll to position [1603, 0]
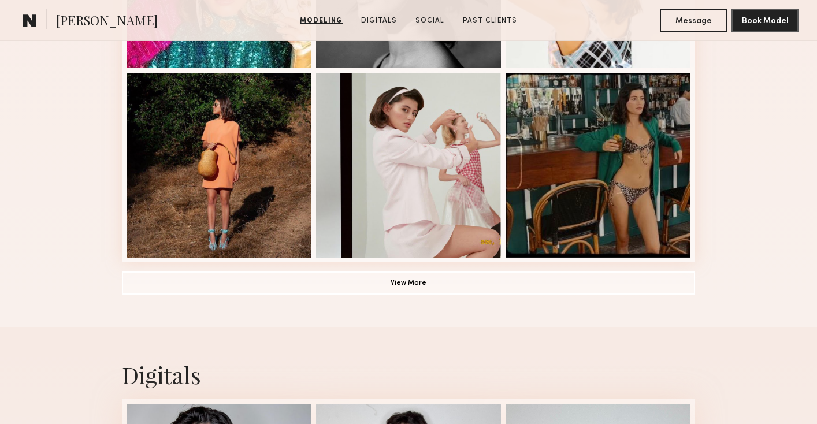
scroll to position [842, 0]
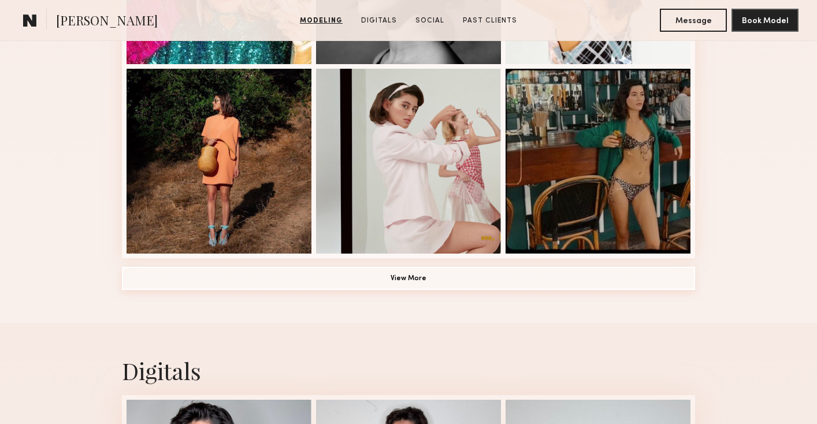
click at [288, 288] on button "View More" at bounding box center [408, 278] width 573 height 23
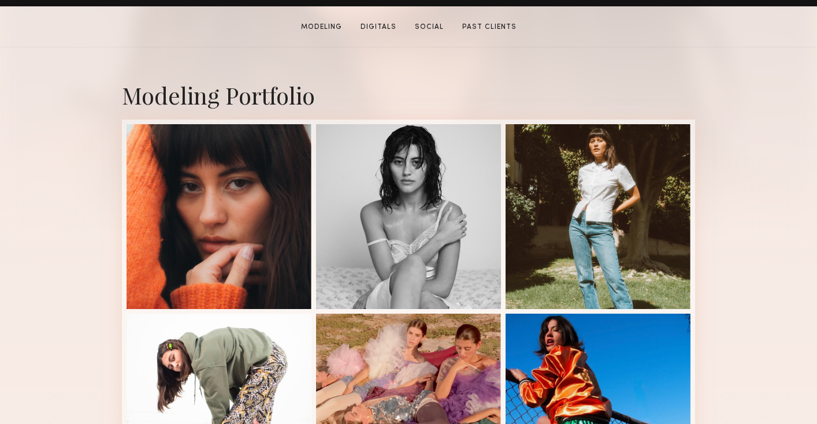
scroll to position [216, 0]
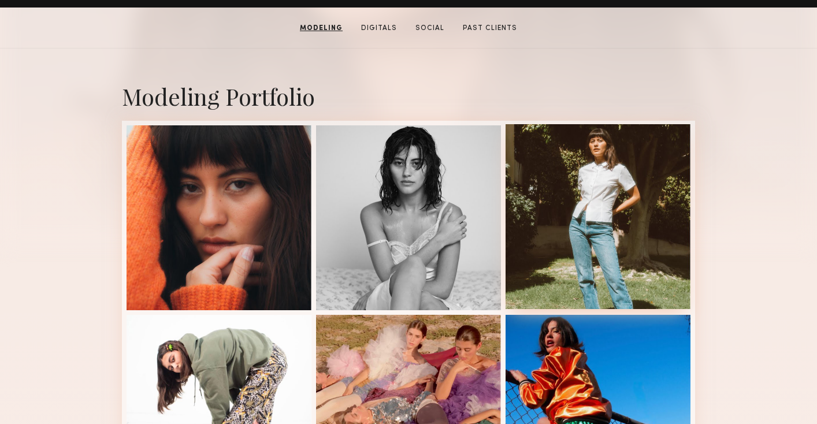
click at [556, 255] on div at bounding box center [598, 216] width 185 height 185
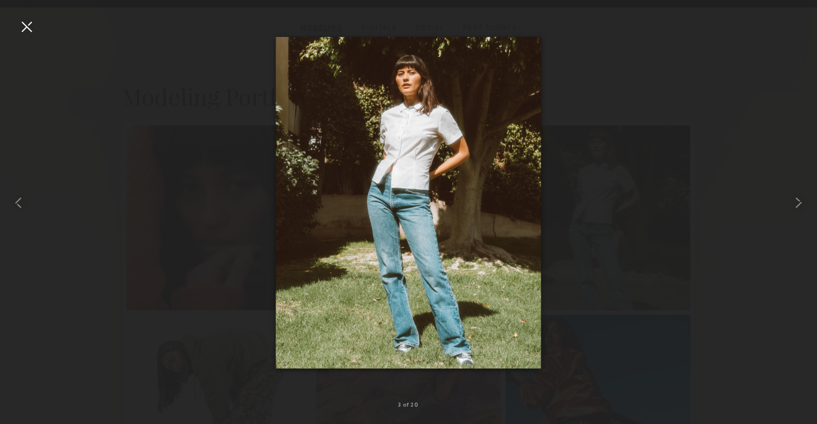
click at [28, 28] on div at bounding box center [26, 26] width 18 height 18
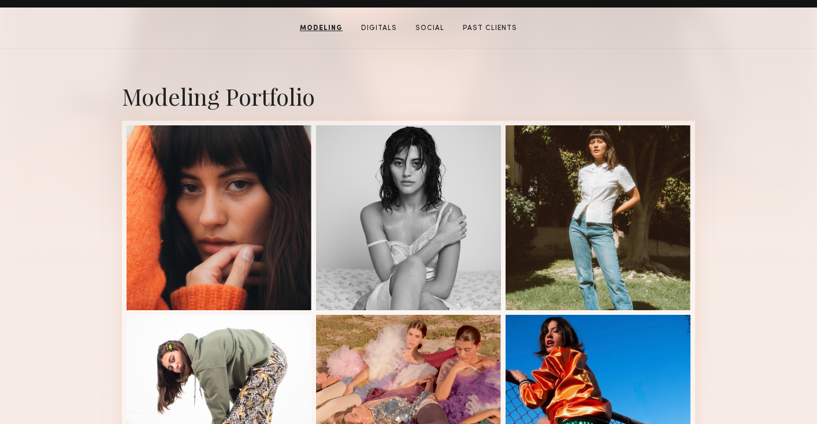
scroll to position [0, 0]
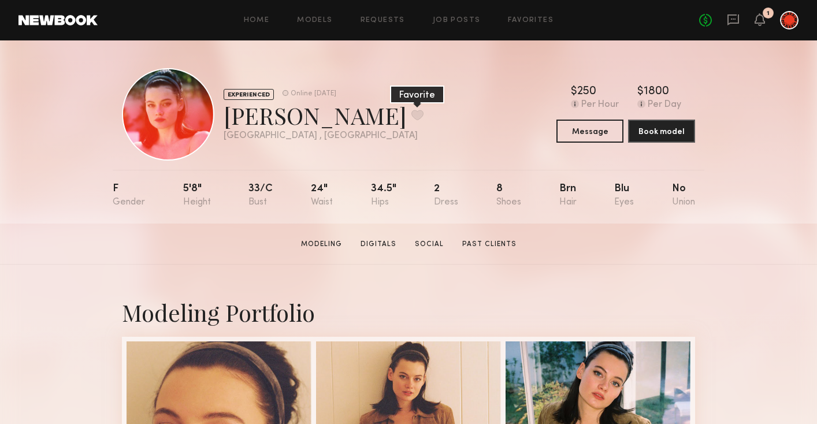
click at [412, 112] on button at bounding box center [418, 115] width 12 height 10
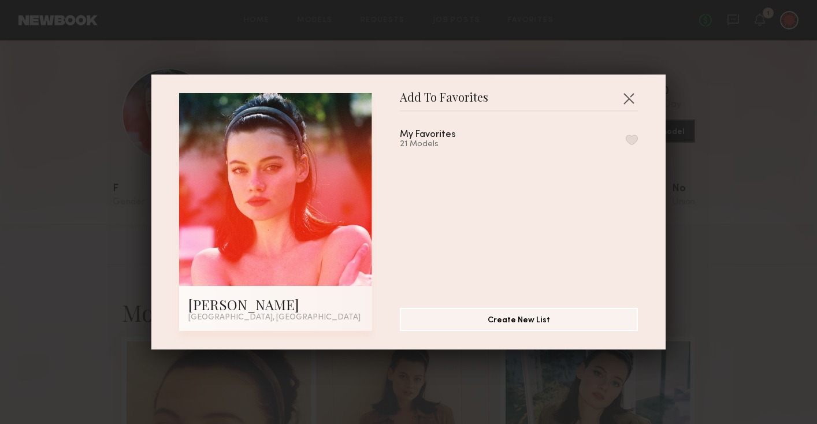
click at [634, 139] on button "button" at bounding box center [632, 140] width 12 height 10
click at [80, 338] on div "Add To Favorites [PERSON_NAME] [GEOGRAPHIC_DATA], [GEOGRAPHIC_DATA] Add To Favo…" at bounding box center [408, 212] width 817 height 424
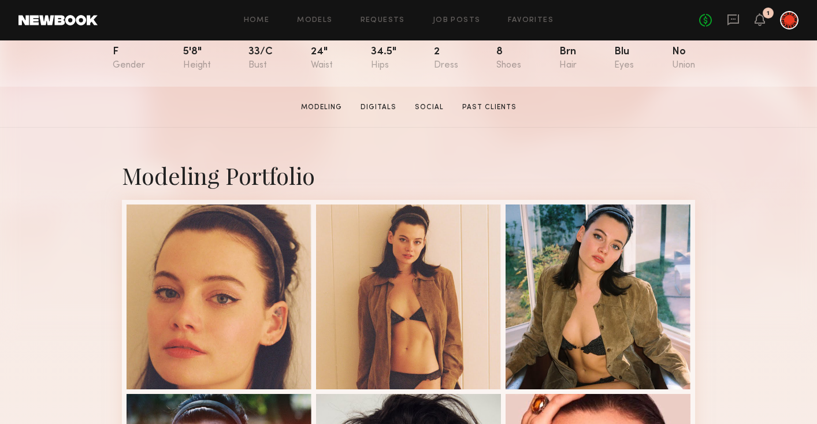
scroll to position [295, 0]
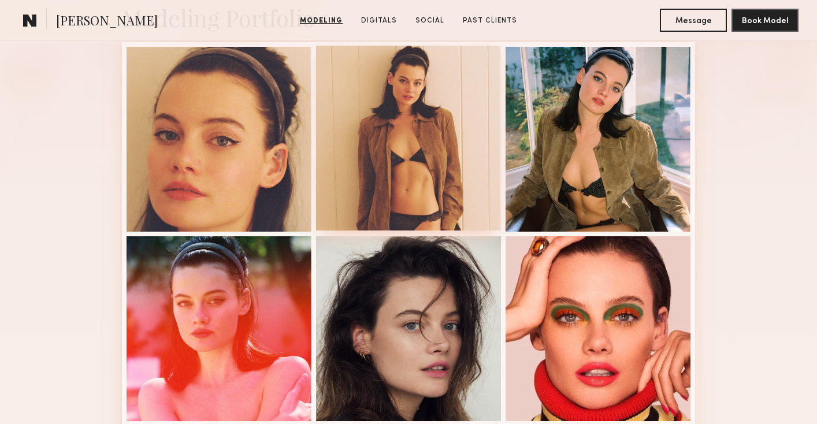
click at [380, 140] on div at bounding box center [408, 138] width 185 height 185
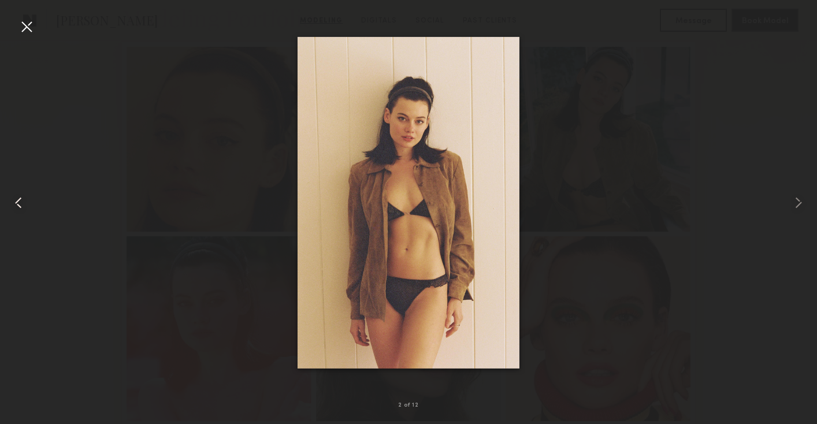
click at [21, 206] on common-icon at bounding box center [18, 203] width 18 height 18
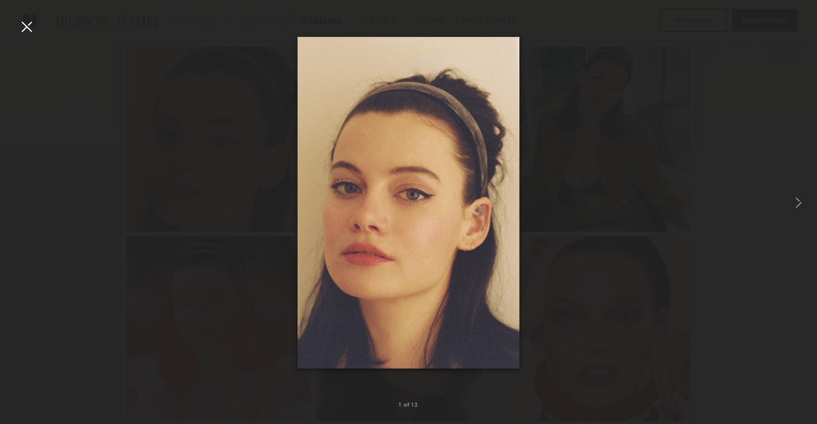
click at [32, 23] on div at bounding box center [26, 26] width 18 height 18
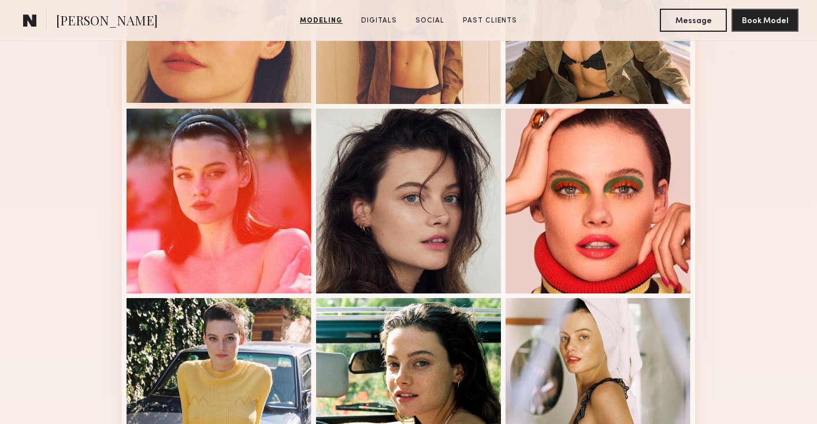
scroll to position [580, 0]
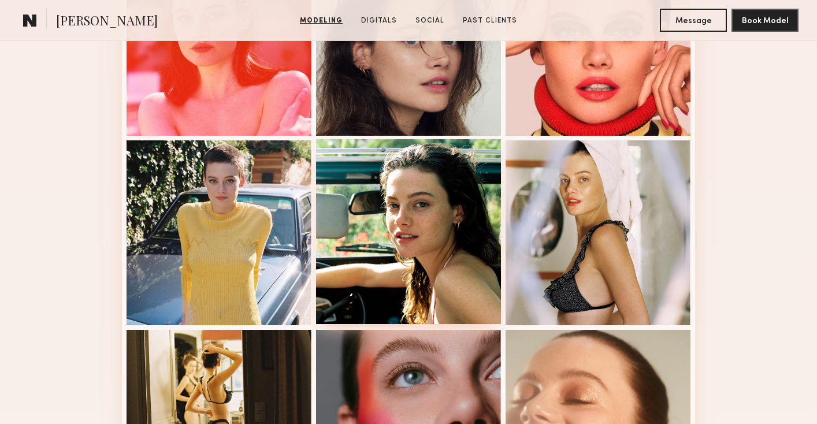
click at [343, 246] on div at bounding box center [408, 231] width 185 height 185
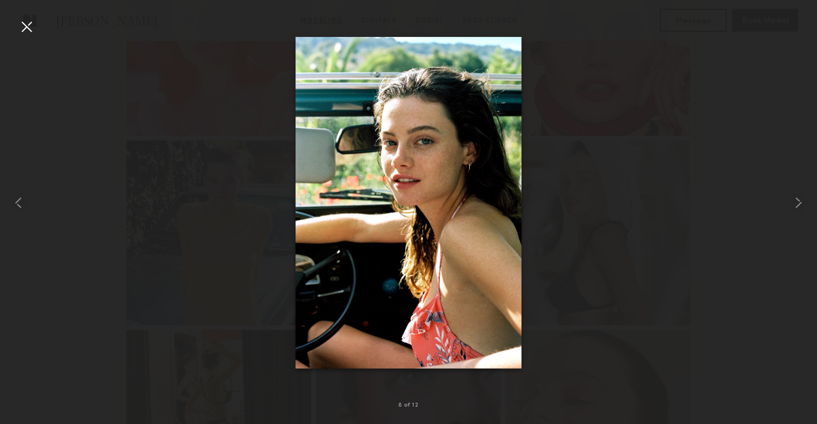
click at [32, 28] on div at bounding box center [26, 26] width 18 height 18
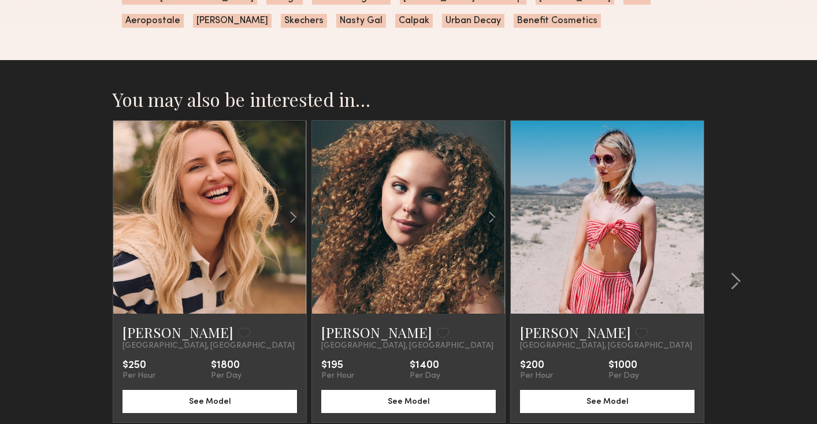
scroll to position [1331, 0]
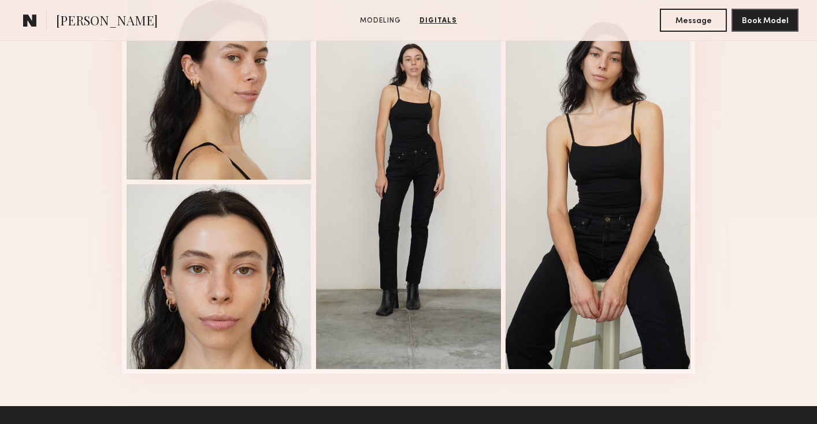
scroll to position [1572, 0]
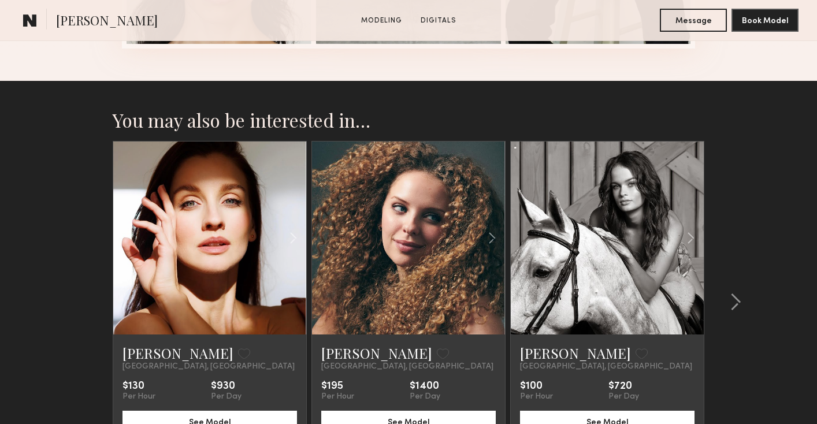
click at [91, 283] on section "You may also be interested in… [PERSON_NAME] Favorite [GEOGRAPHIC_DATA], [GEOGR…" at bounding box center [408, 315] width 817 height 468
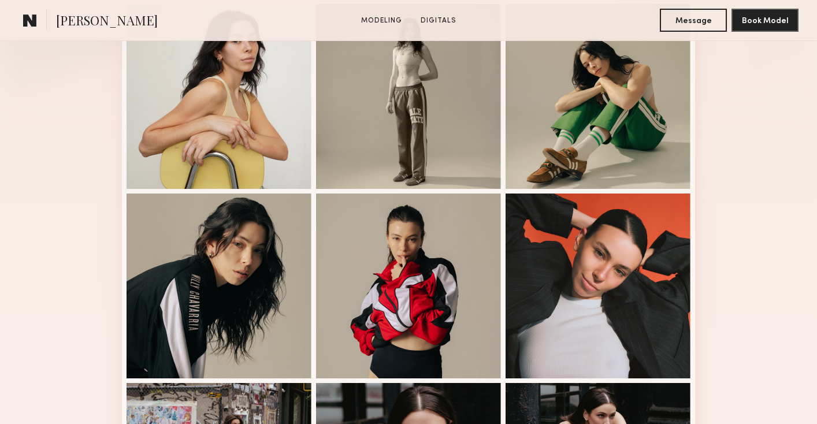
scroll to position [1041, 0]
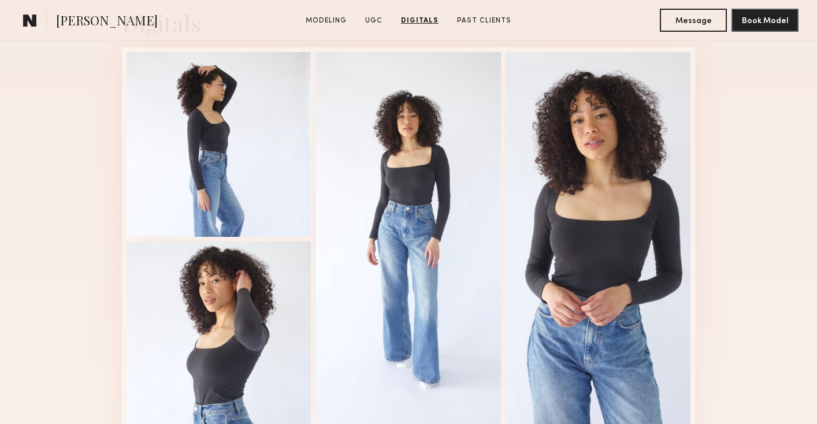
scroll to position [1635, 0]
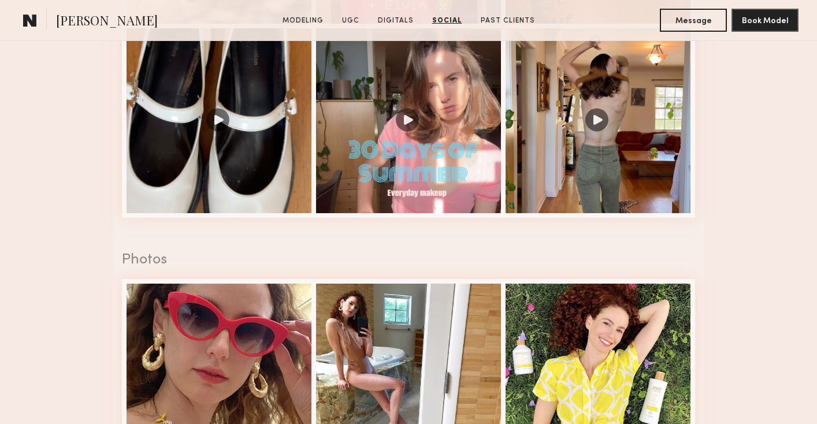
scroll to position [1234, 0]
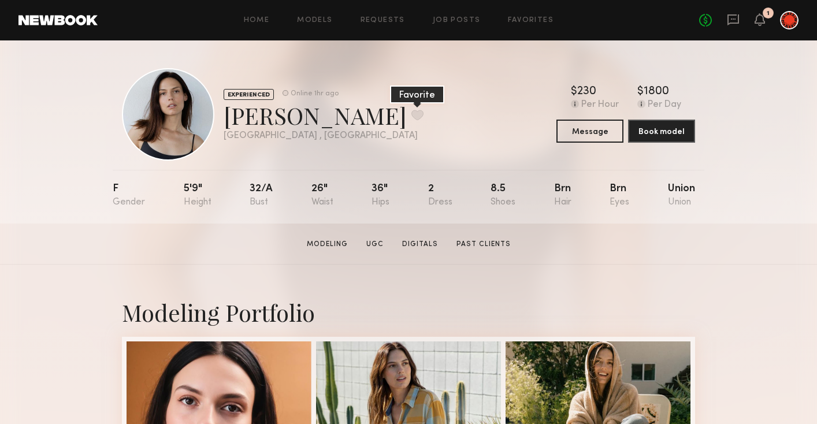
click at [412, 120] on button at bounding box center [418, 115] width 12 height 10
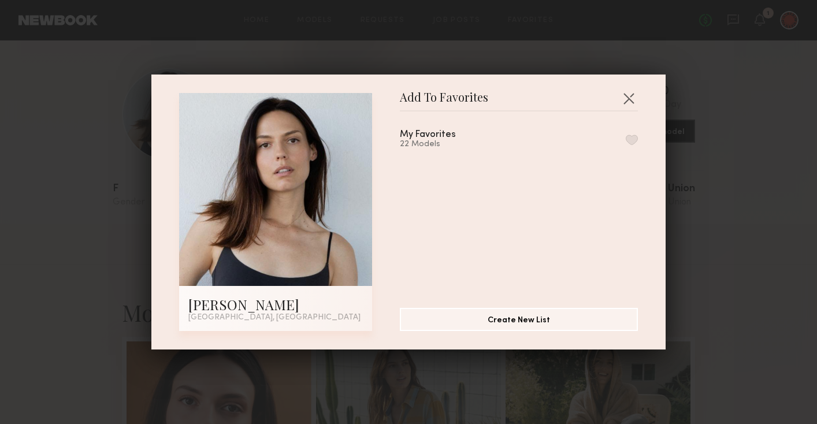
click at [629, 136] on button "button" at bounding box center [632, 140] width 12 height 10
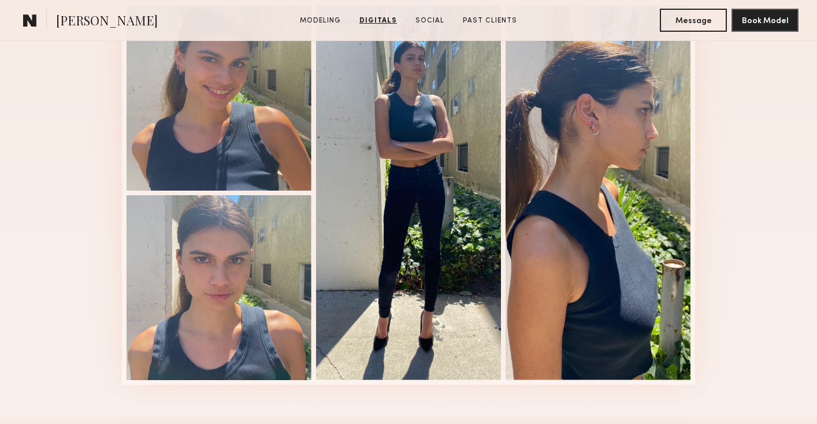
scroll to position [986, 0]
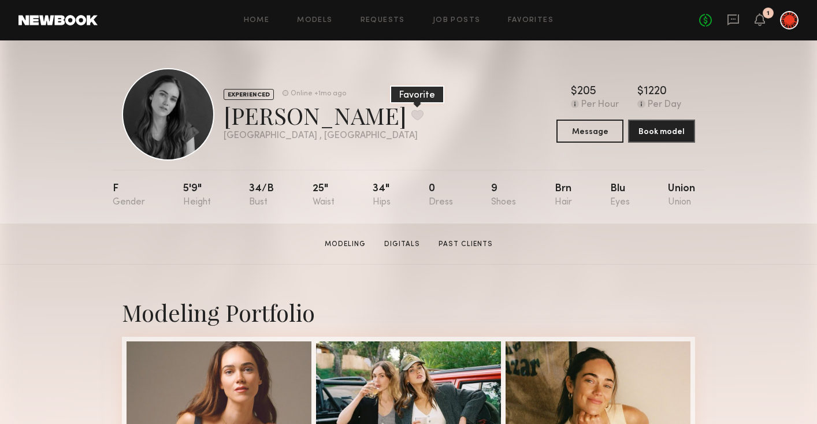
click at [412, 113] on button at bounding box center [418, 115] width 12 height 10
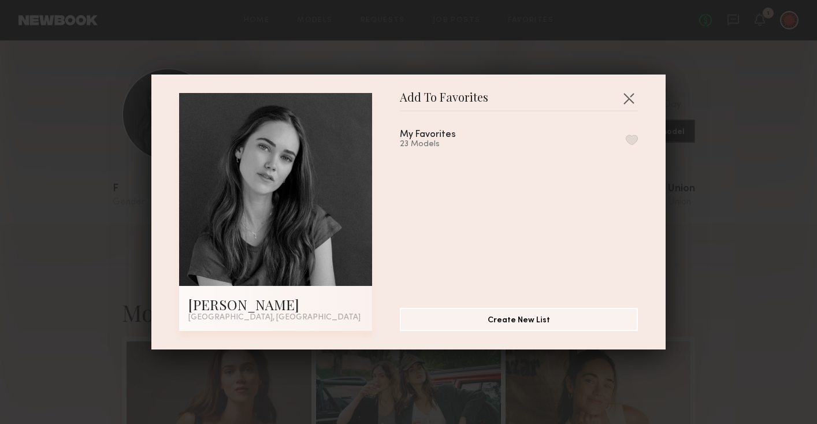
click at [631, 141] on button "button" at bounding box center [632, 140] width 12 height 10
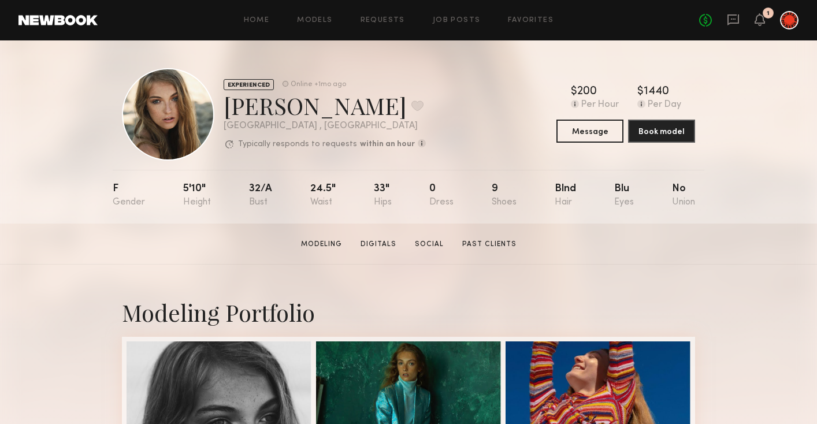
scroll to position [212, 0]
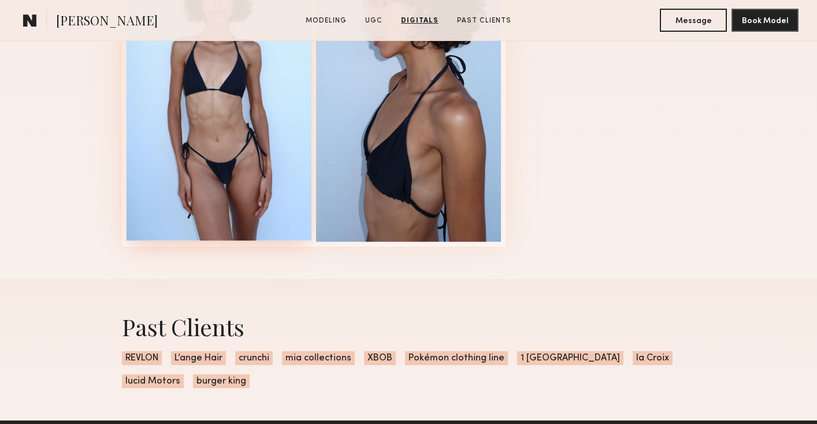
scroll to position [1232, 0]
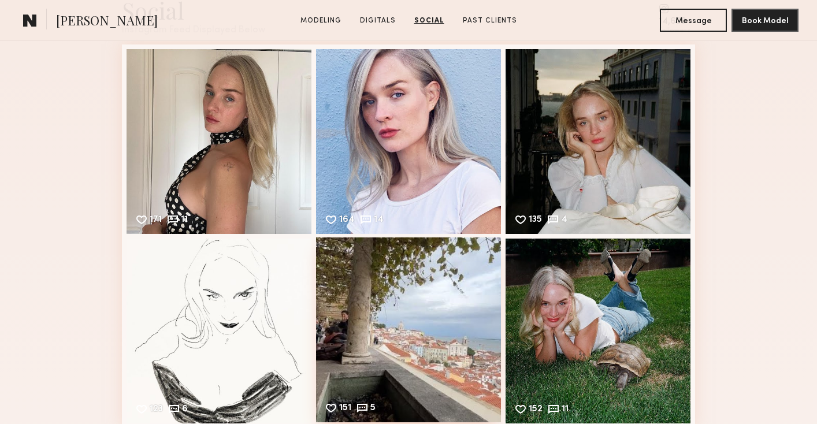
scroll to position [1467, 0]
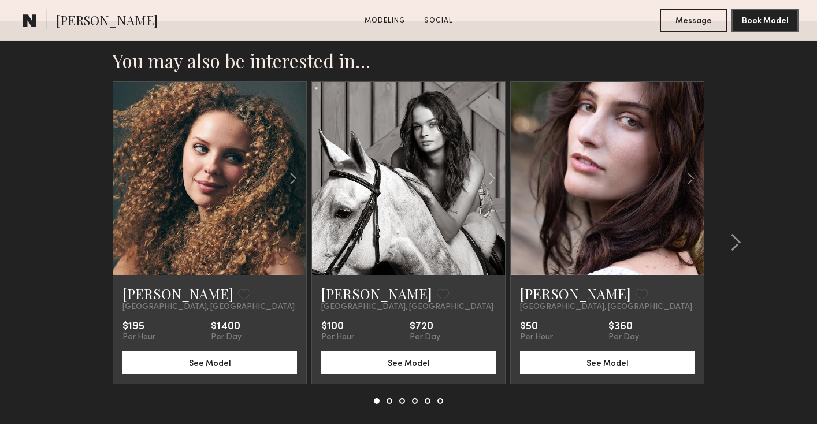
scroll to position [902, 0]
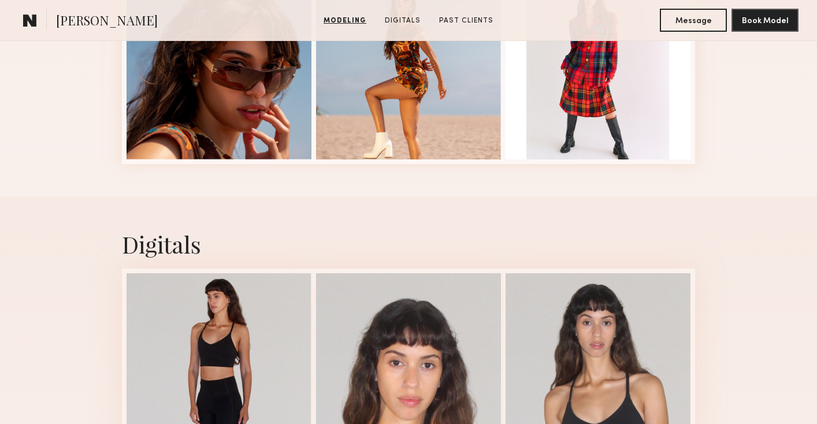
scroll to position [959, 0]
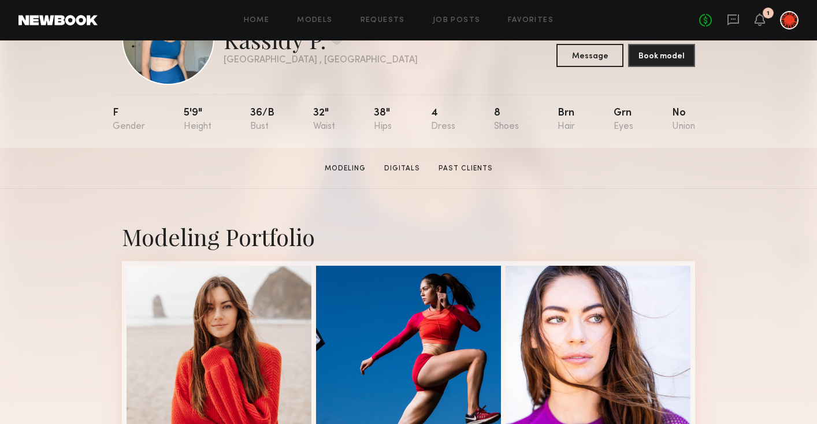
scroll to position [77, 0]
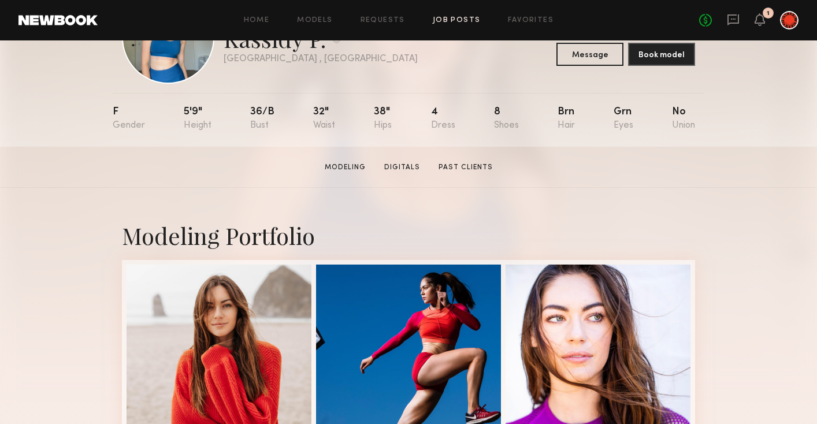
click at [443, 20] on link "Job Posts" at bounding box center [457, 21] width 48 height 8
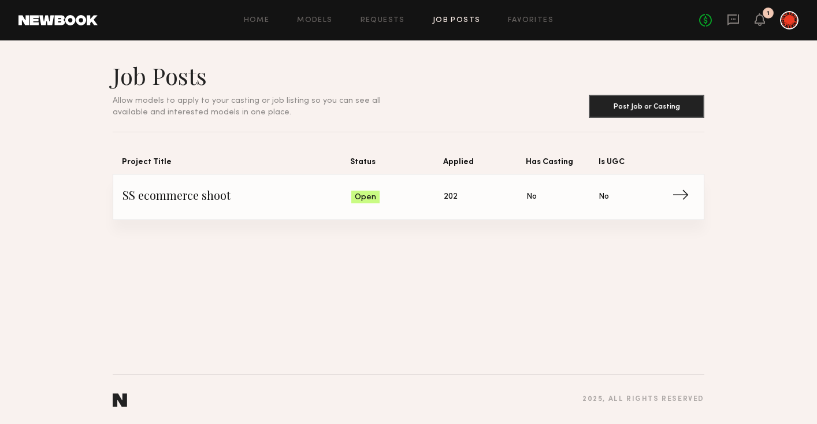
click at [679, 198] on span "→" at bounding box center [684, 196] width 24 height 17
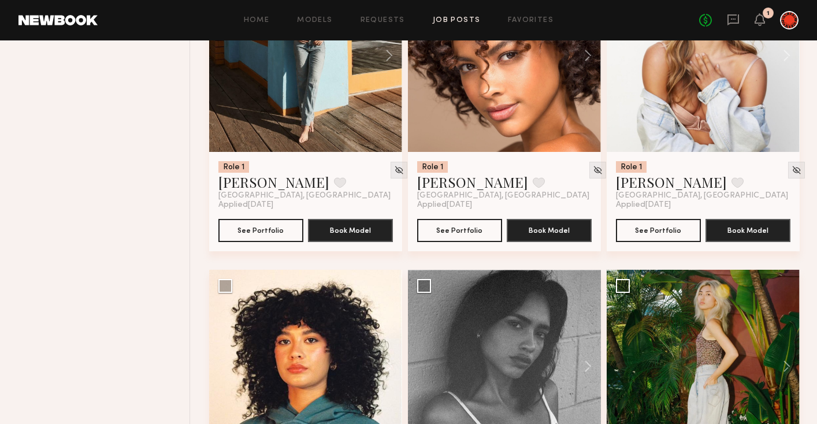
scroll to position [3578, 0]
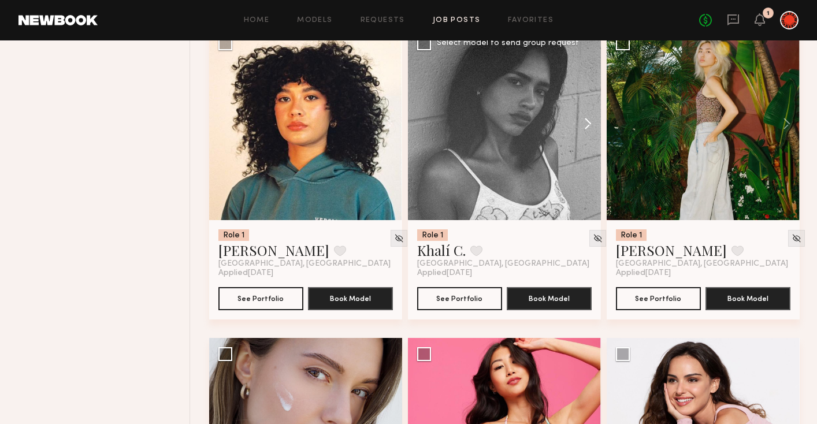
click at [584, 127] on button at bounding box center [582, 123] width 37 height 193
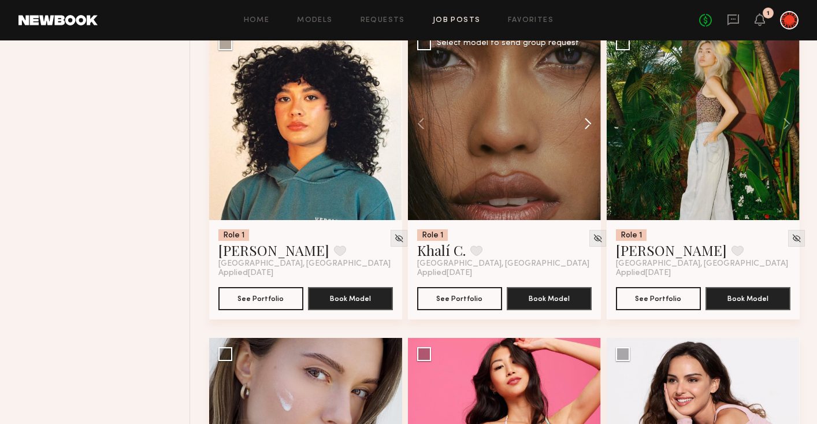
click at [584, 127] on button at bounding box center [582, 123] width 37 height 193
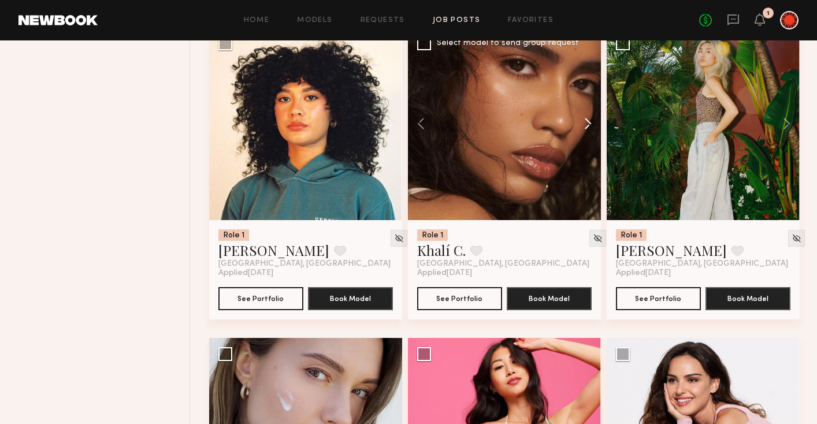
click at [584, 127] on button at bounding box center [582, 123] width 37 height 193
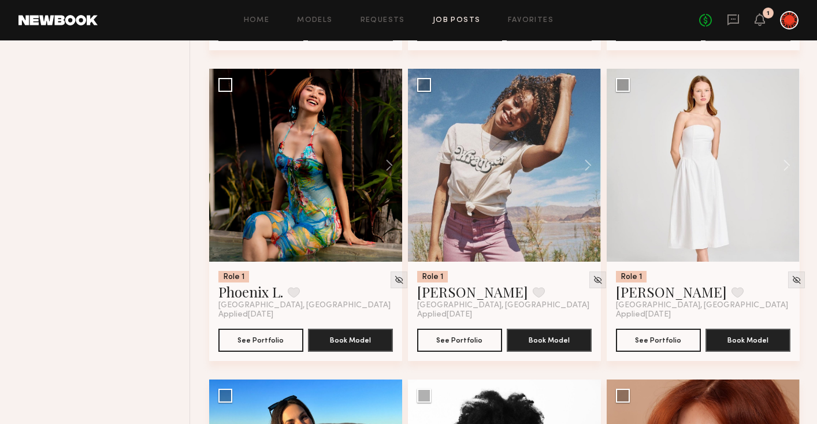
scroll to position [6342, 0]
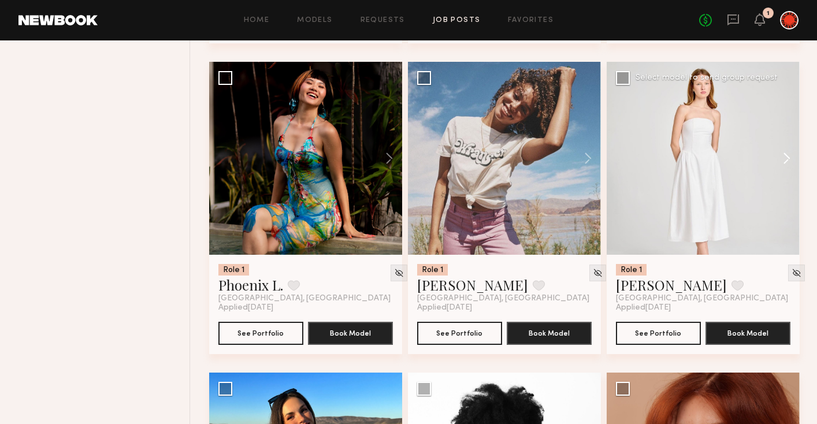
click at [786, 166] on button at bounding box center [781, 158] width 37 height 193
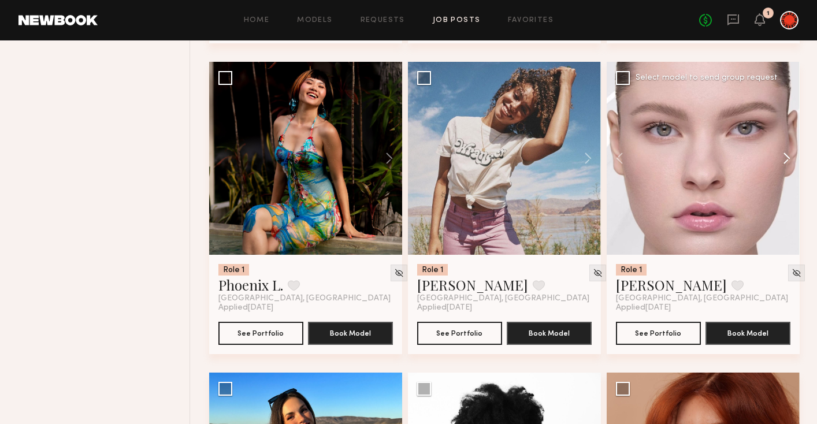
click at [786, 166] on button at bounding box center [781, 158] width 37 height 193
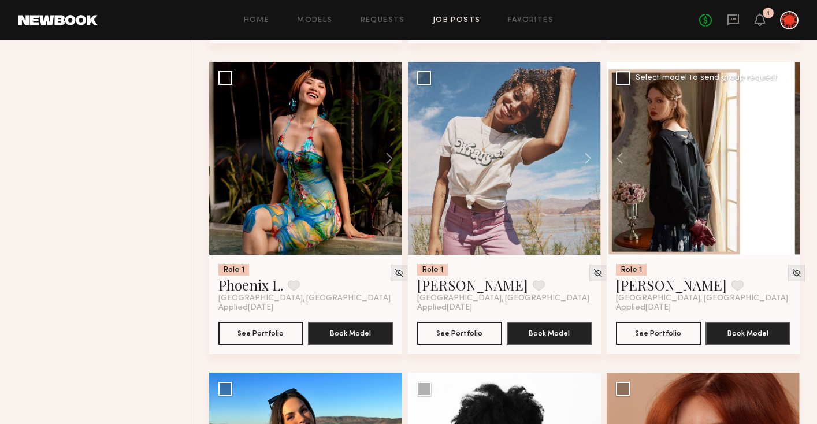
click at [786, 166] on button at bounding box center [781, 158] width 37 height 193
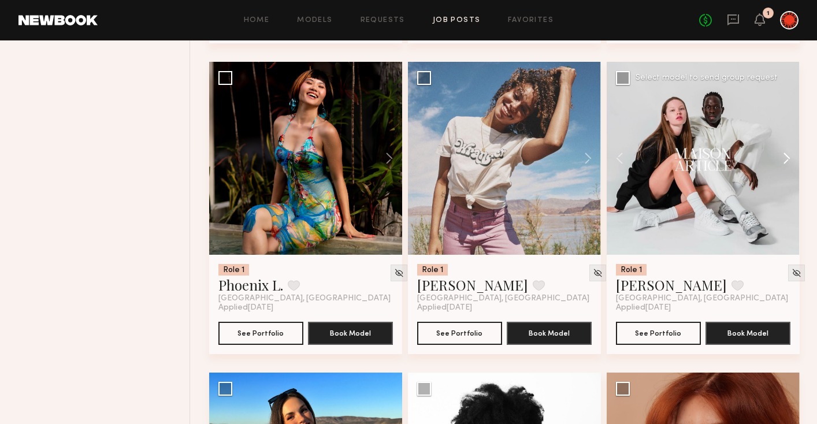
click at [786, 166] on button at bounding box center [781, 158] width 37 height 193
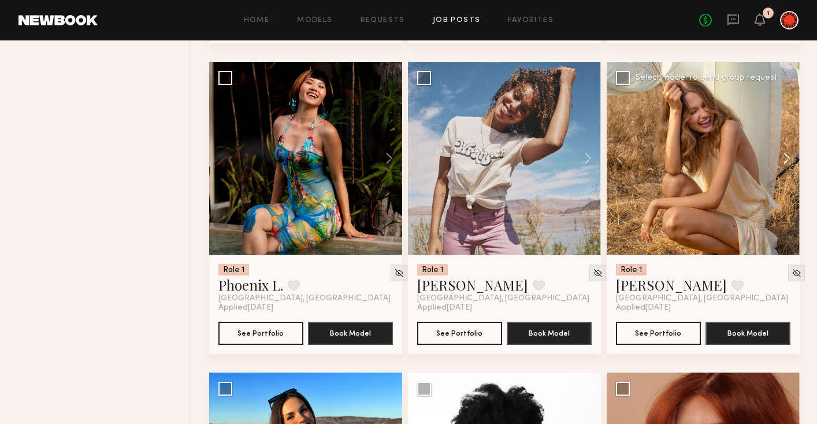
click at [786, 166] on button at bounding box center [781, 158] width 37 height 193
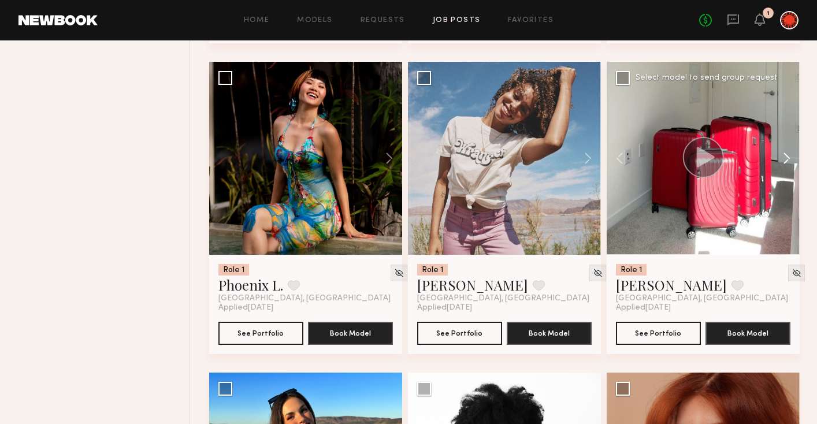
click at [786, 166] on button at bounding box center [781, 158] width 37 height 193
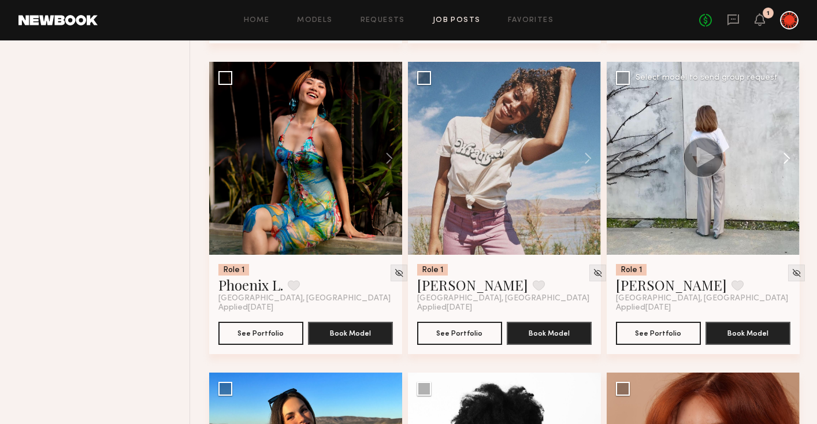
click at [786, 166] on button at bounding box center [781, 158] width 37 height 193
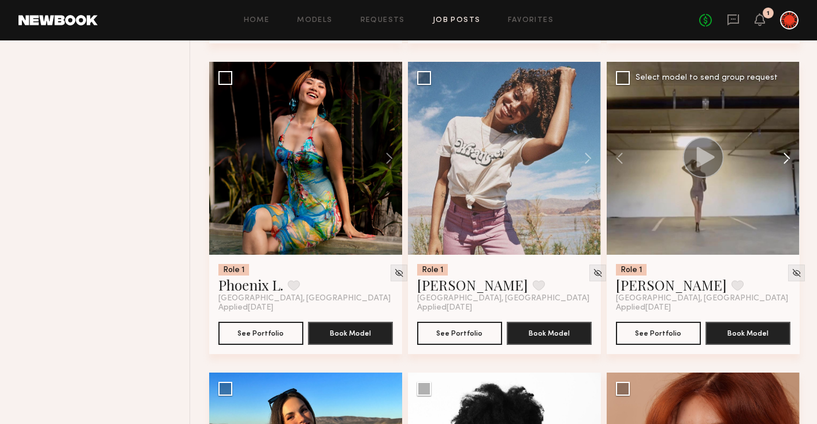
click at [786, 166] on button at bounding box center [781, 158] width 37 height 193
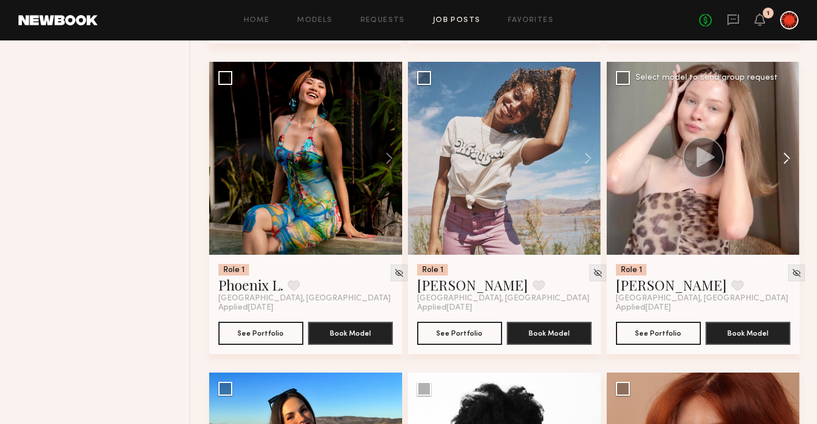
click at [786, 166] on button at bounding box center [781, 158] width 37 height 193
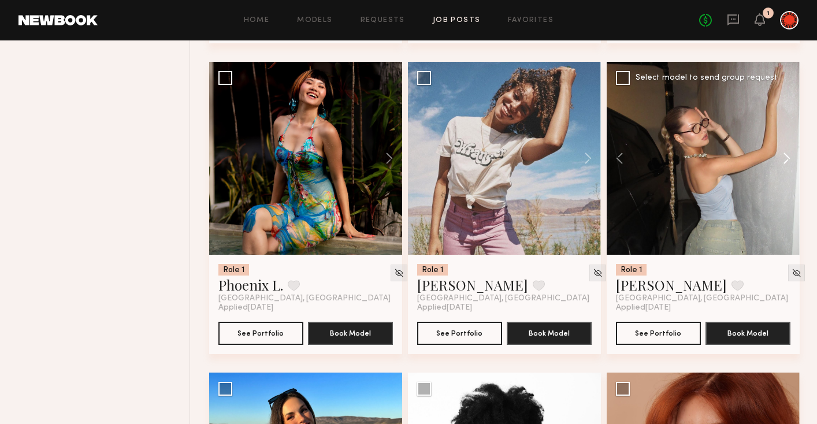
click at [786, 166] on button at bounding box center [781, 158] width 37 height 193
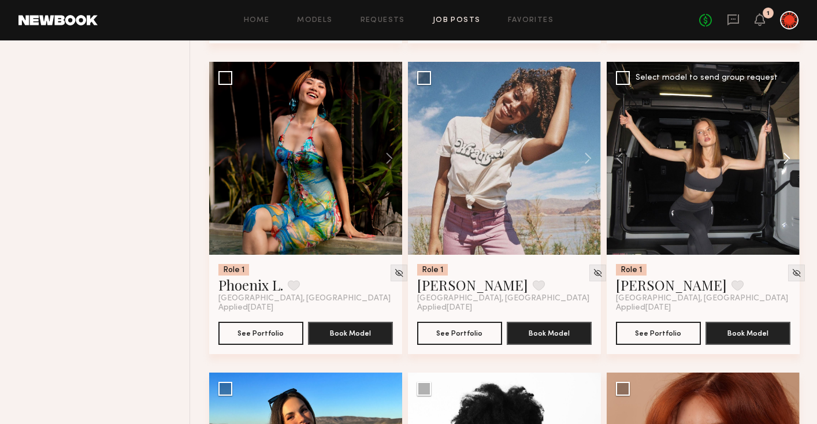
click at [786, 166] on button at bounding box center [781, 158] width 37 height 193
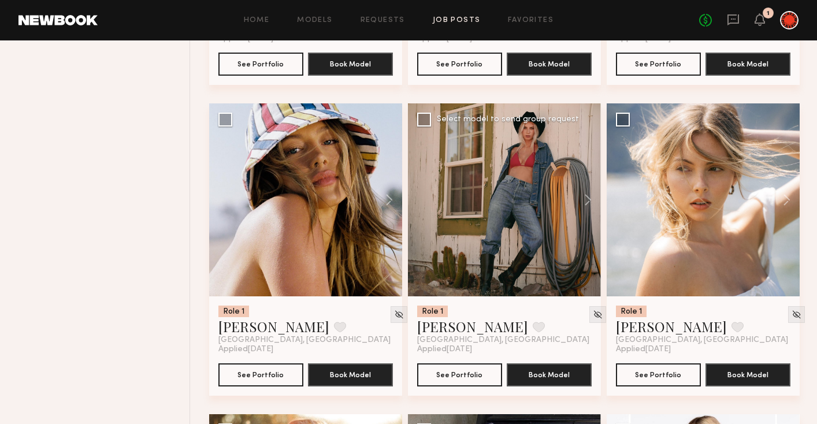
scroll to position [7561, 0]
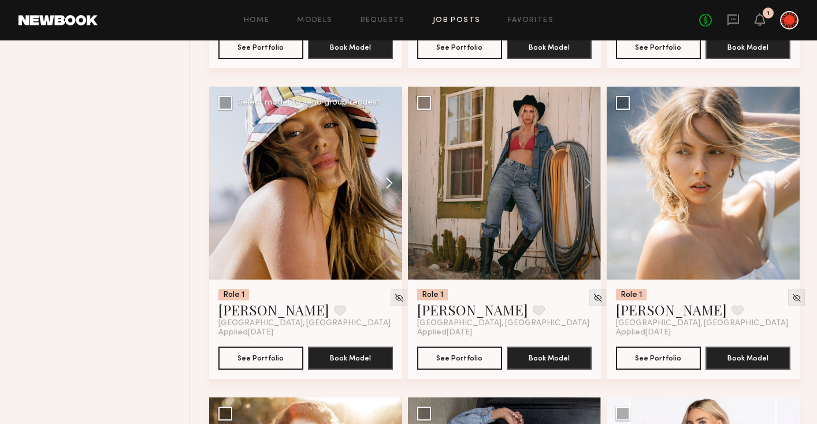
click at [387, 196] on button at bounding box center [383, 183] width 37 height 193
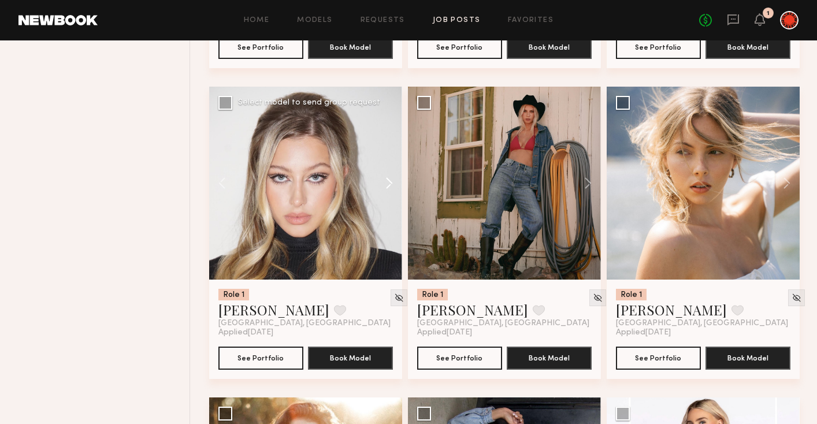
click at [387, 196] on button at bounding box center [383, 183] width 37 height 193
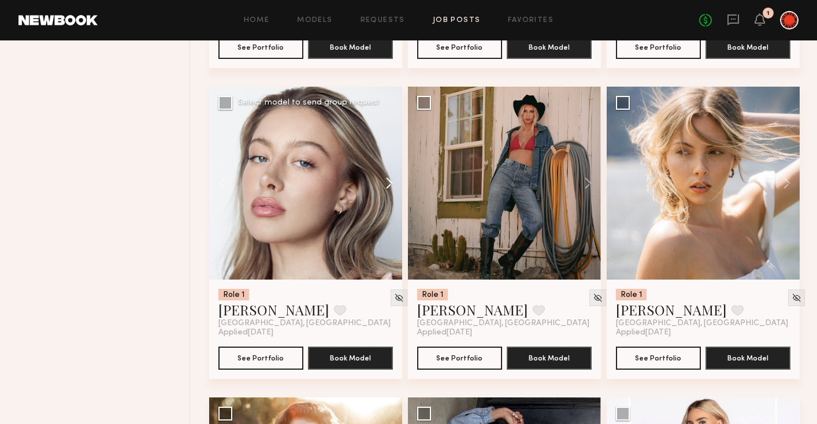
click at [387, 196] on button at bounding box center [383, 183] width 37 height 193
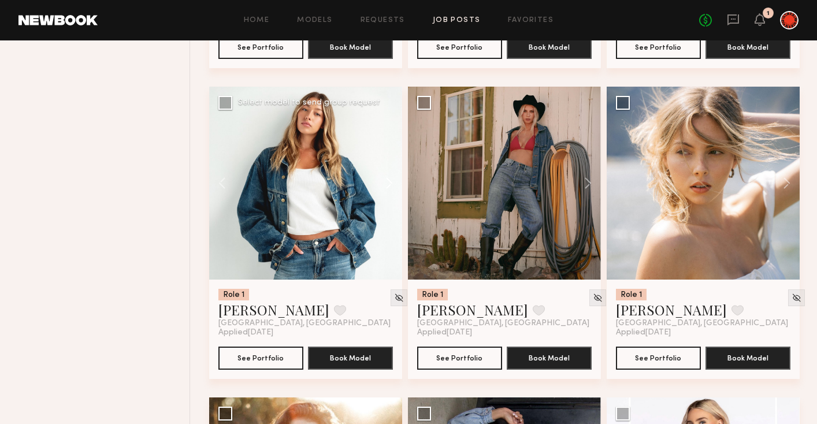
click at [387, 196] on button at bounding box center [383, 183] width 37 height 193
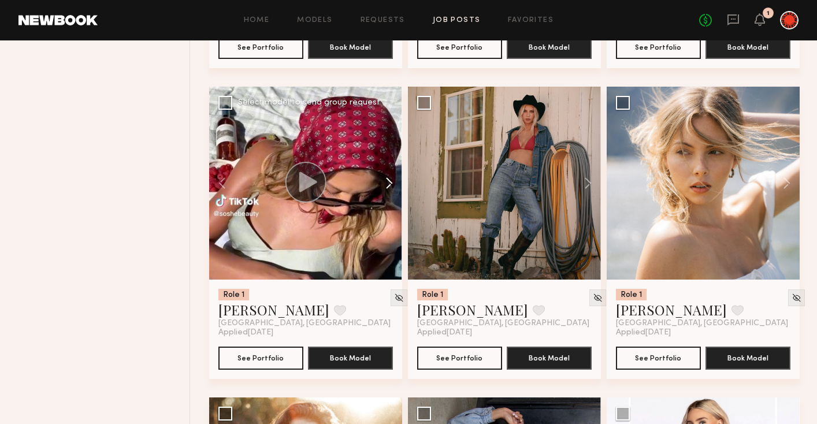
click at [387, 196] on button at bounding box center [383, 183] width 37 height 193
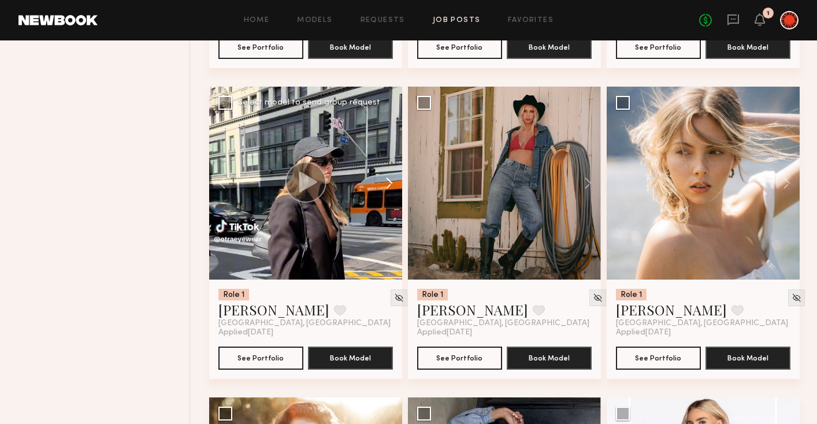
click at [387, 196] on button at bounding box center [383, 183] width 37 height 193
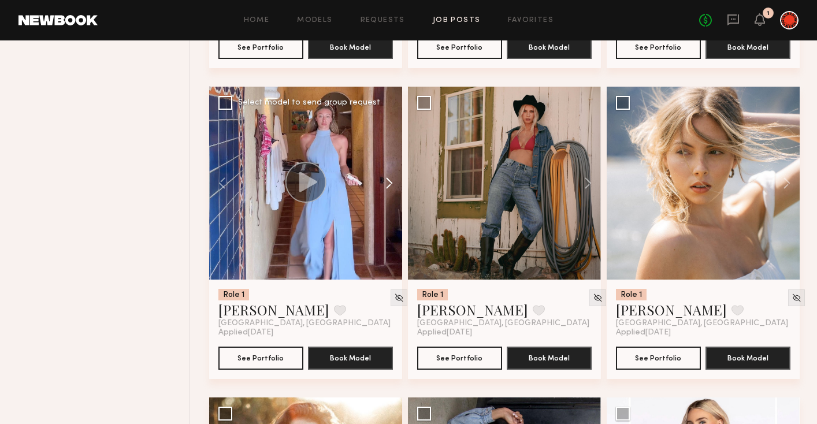
click at [387, 196] on button at bounding box center [383, 183] width 37 height 193
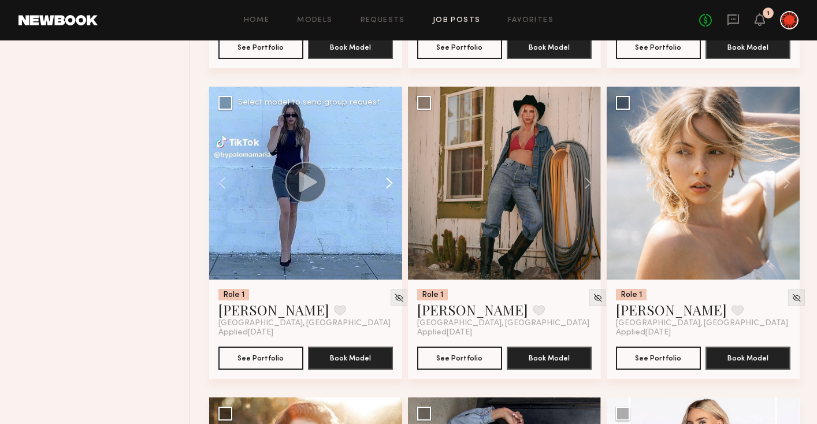
click at [387, 196] on button at bounding box center [383, 183] width 37 height 193
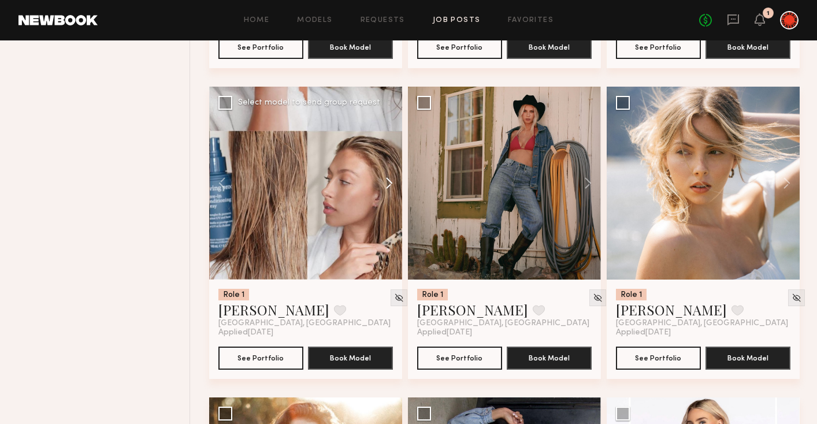
click at [387, 196] on button at bounding box center [383, 183] width 37 height 193
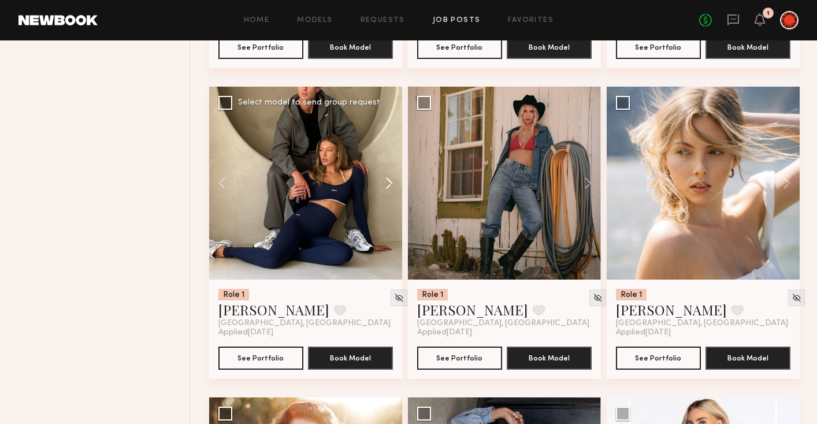
click at [387, 196] on button at bounding box center [383, 183] width 37 height 193
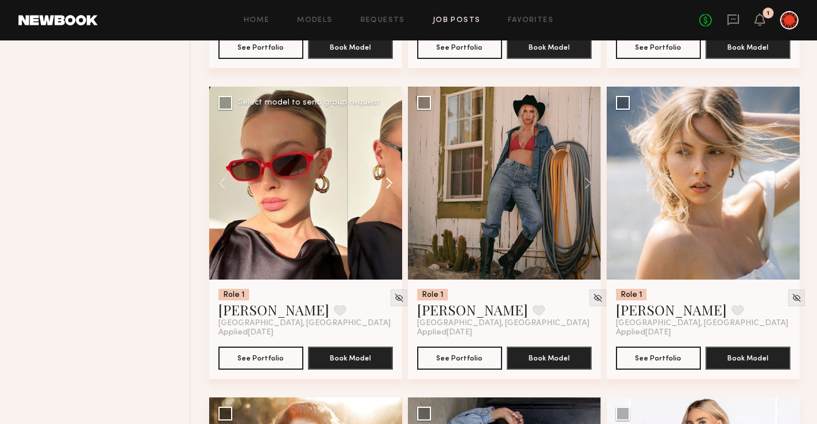
click at [387, 196] on button at bounding box center [383, 183] width 37 height 193
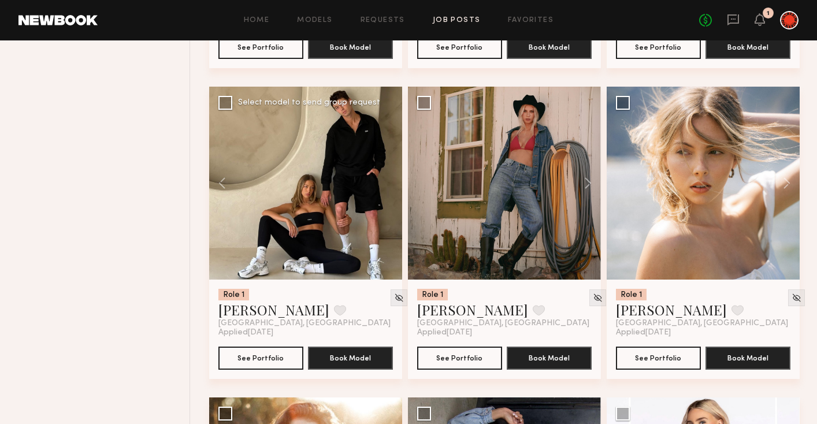
click at [387, 196] on div at bounding box center [305, 183] width 193 height 193
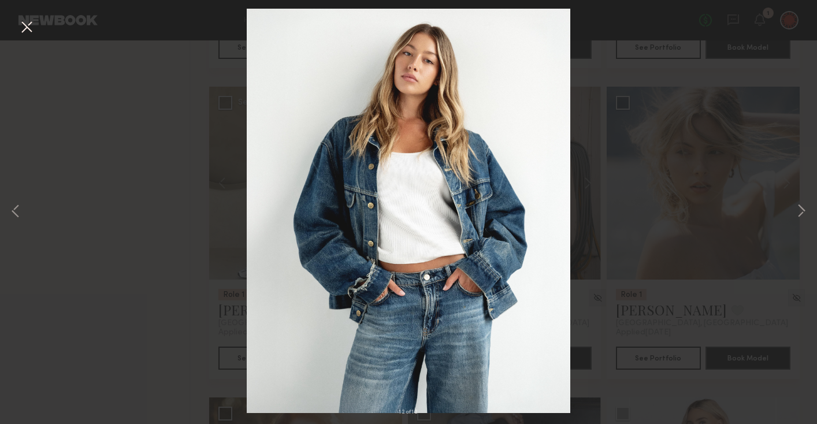
click at [30, 33] on button at bounding box center [26, 27] width 18 height 21
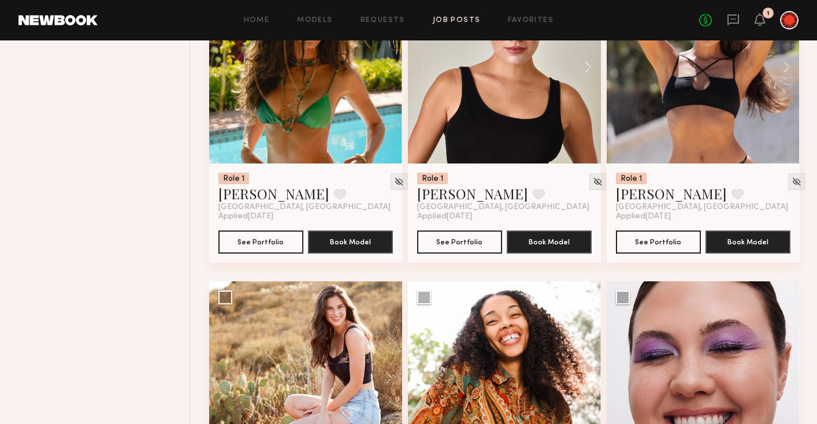
scroll to position [6731, 0]
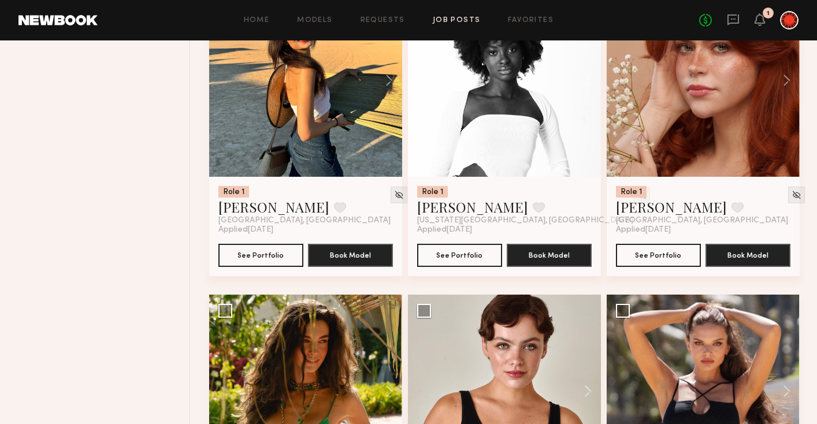
click at [538, 8] on header "Home Models Requests Job Posts Favorites Sign Out No fees up to $5,000 1" at bounding box center [408, 20] width 817 height 40
click at [534, 17] on link "Favorites" at bounding box center [531, 21] width 46 height 8
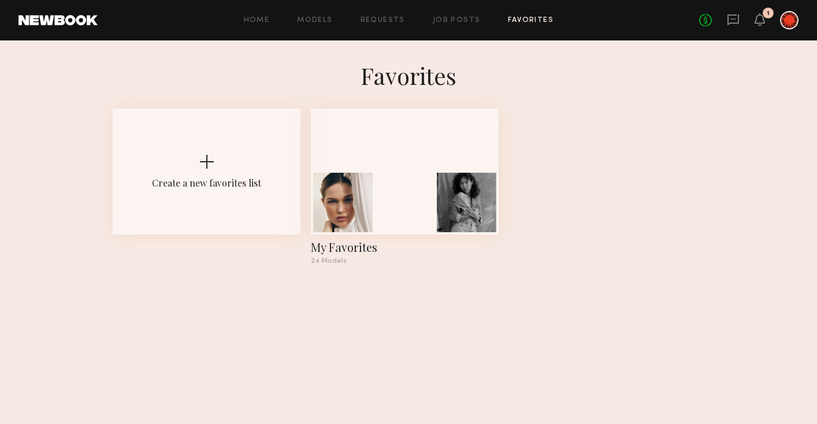
click at [534, 17] on link "Favorites" at bounding box center [531, 21] width 46 height 8
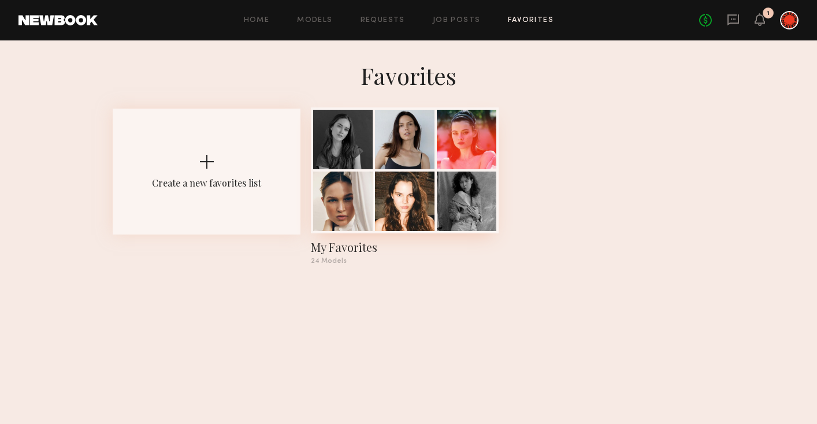
click at [451, 216] on div at bounding box center [467, 202] width 60 height 60
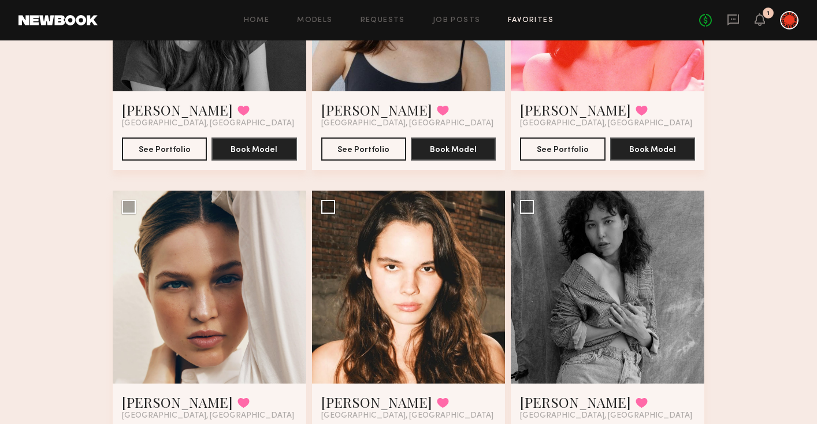
scroll to position [376, 0]
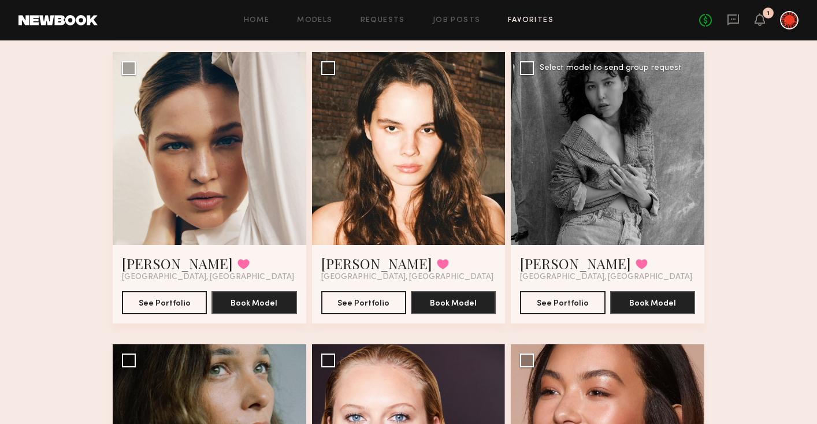
click at [584, 203] on div at bounding box center [608, 149] width 194 height 194
click at [549, 265] on link "[PERSON_NAME]" at bounding box center [575, 263] width 111 height 18
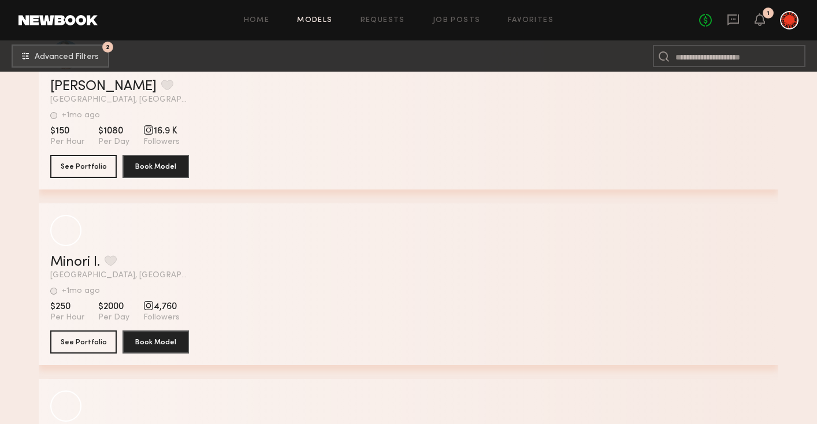
scroll to position [144714, 0]
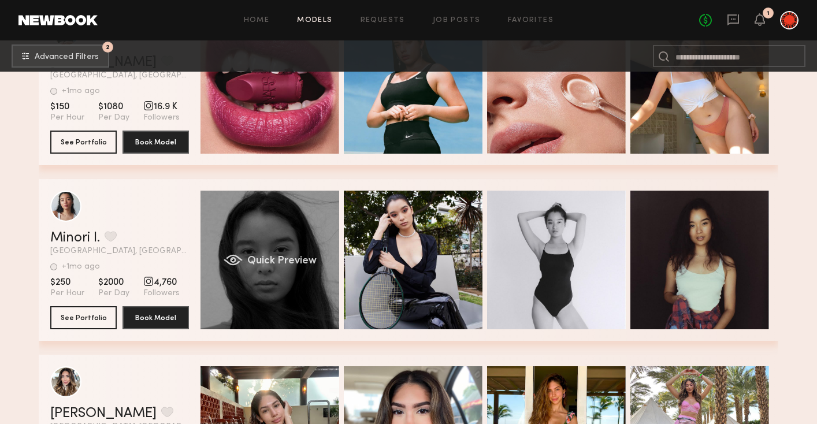
click at [288, 269] on div "Quick Preview" at bounding box center [270, 260] width 139 height 139
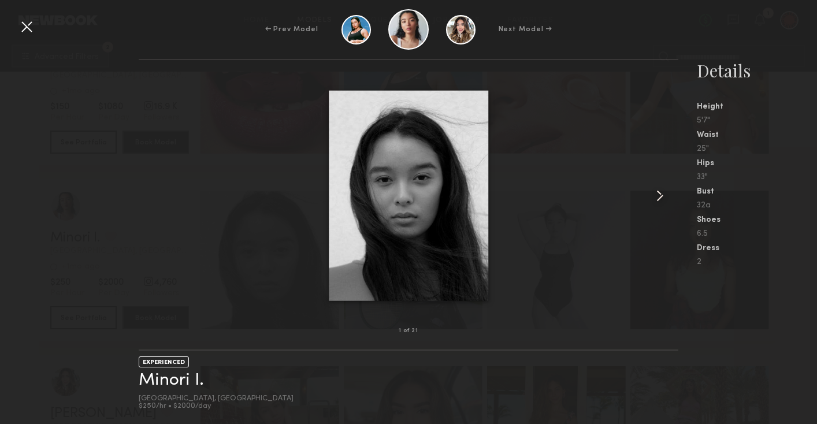
click at [657, 198] on common-icon at bounding box center [660, 196] width 18 height 18
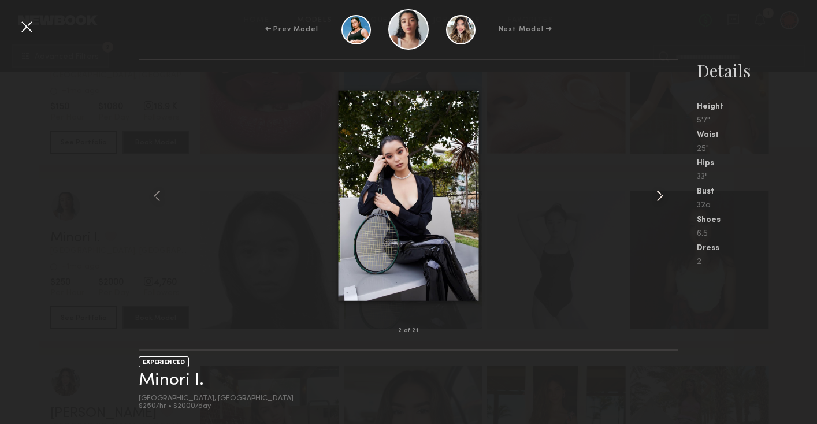
click at [657, 198] on common-icon at bounding box center [660, 196] width 18 height 18
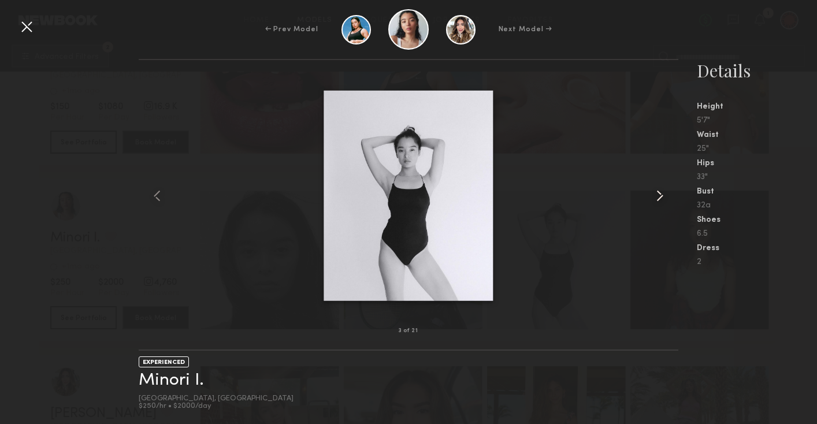
click at [657, 198] on common-icon at bounding box center [660, 196] width 18 height 18
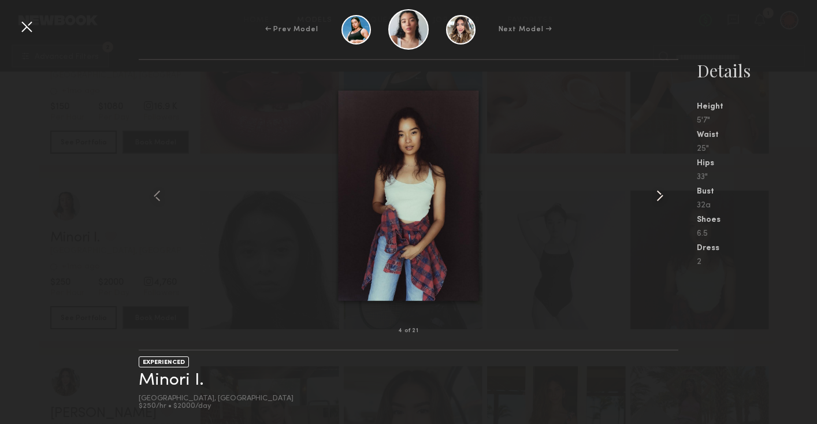
click at [657, 198] on common-icon at bounding box center [660, 196] width 18 height 18
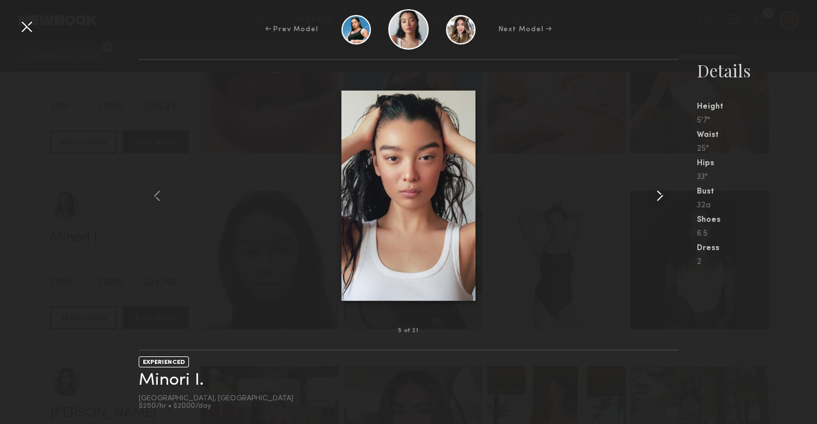
click at [657, 198] on common-icon at bounding box center [660, 196] width 18 height 18
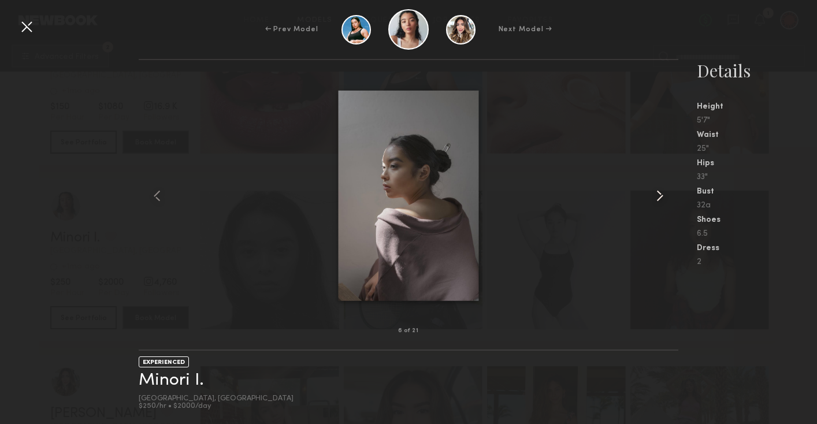
click at [657, 198] on common-icon at bounding box center [660, 196] width 18 height 18
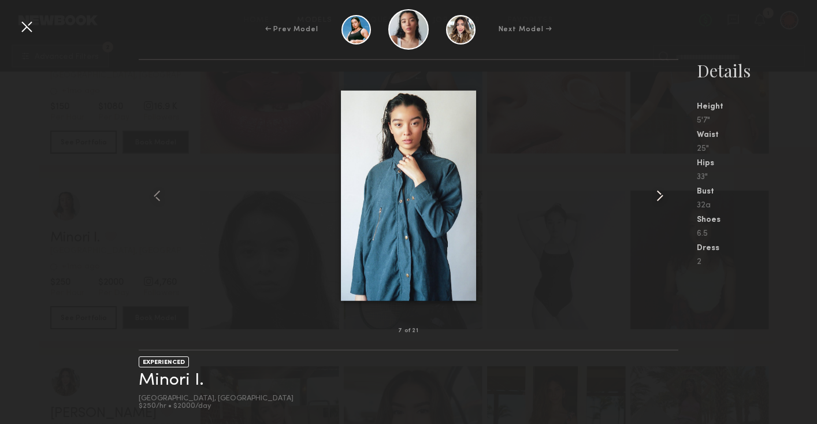
click at [657, 198] on common-icon at bounding box center [660, 196] width 18 height 18
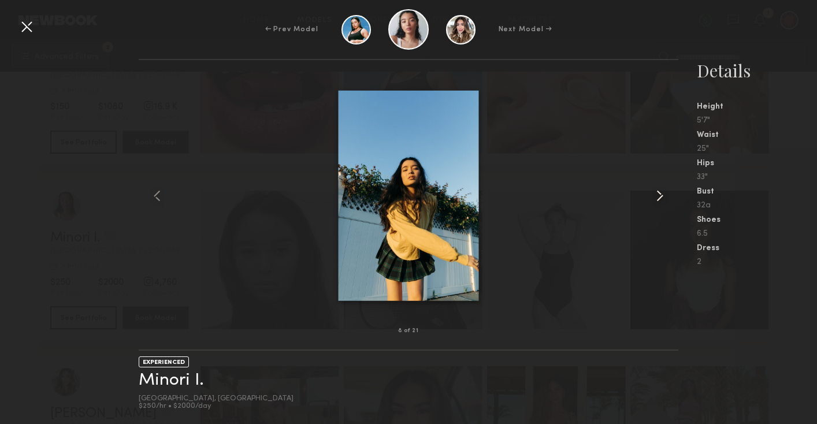
click at [657, 198] on common-icon at bounding box center [660, 196] width 18 height 18
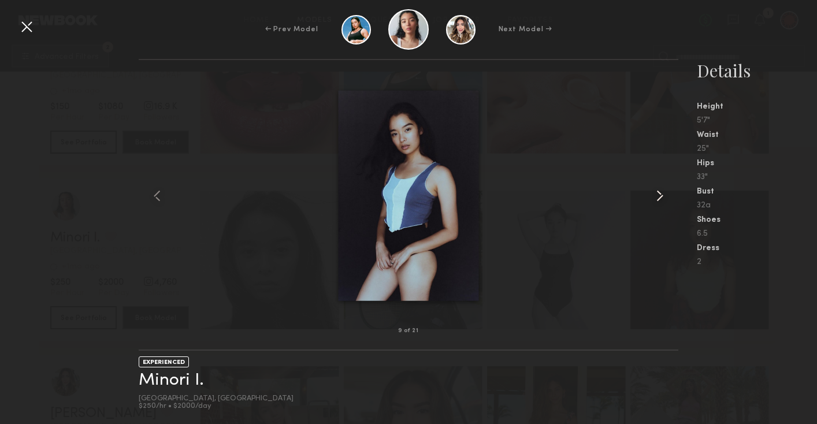
click at [657, 198] on common-icon at bounding box center [660, 196] width 18 height 18
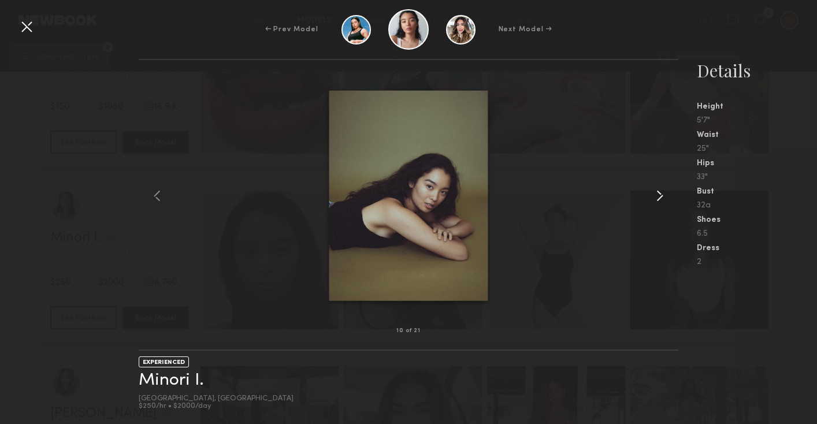
click at [657, 198] on common-icon at bounding box center [660, 196] width 18 height 18
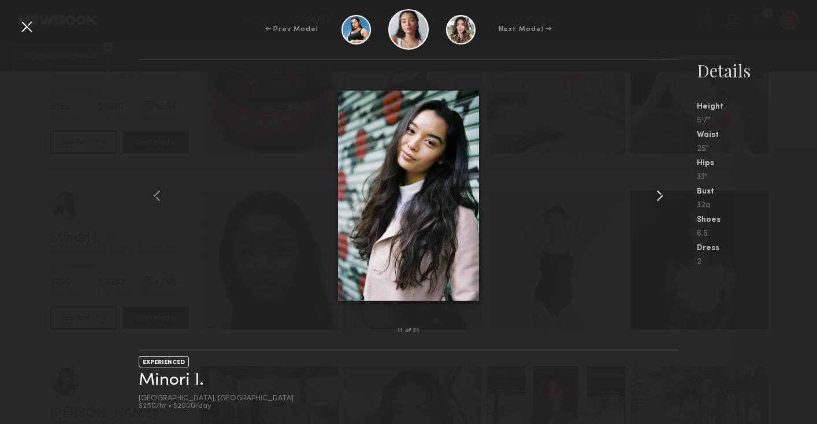
click at [657, 198] on common-icon at bounding box center [660, 196] width 18 height 18
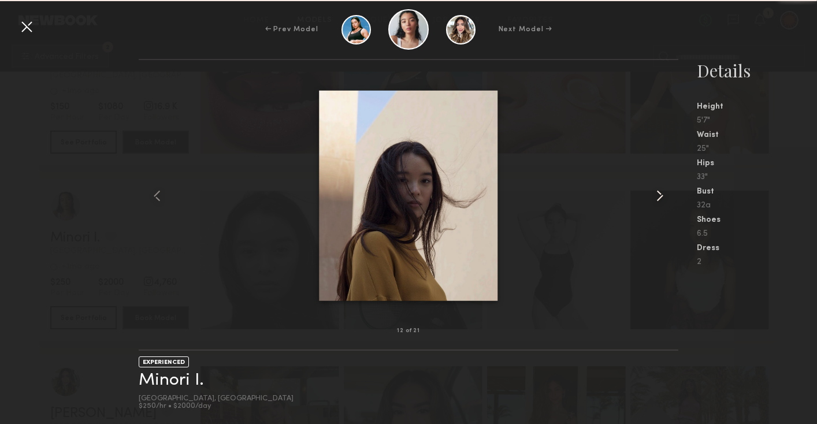
click at [657, 198] on common-icon at bounding box center [660, 196] width 18 height 18
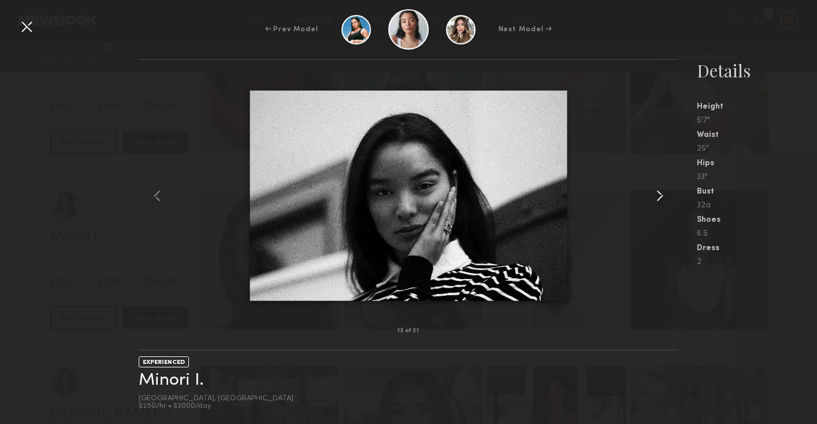
click at [657, 198] on common-icon at bounding box center [660, 196] width 18 height 18
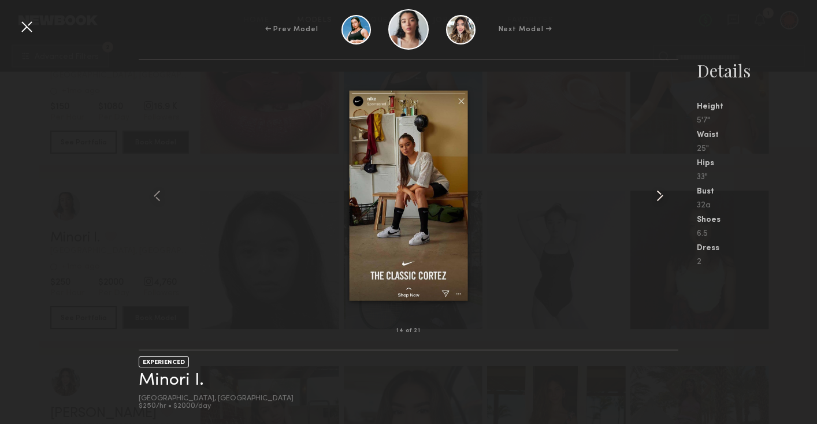
click at [657, 198] on common-icon at bounding box center [660, 196] width 18 height 18
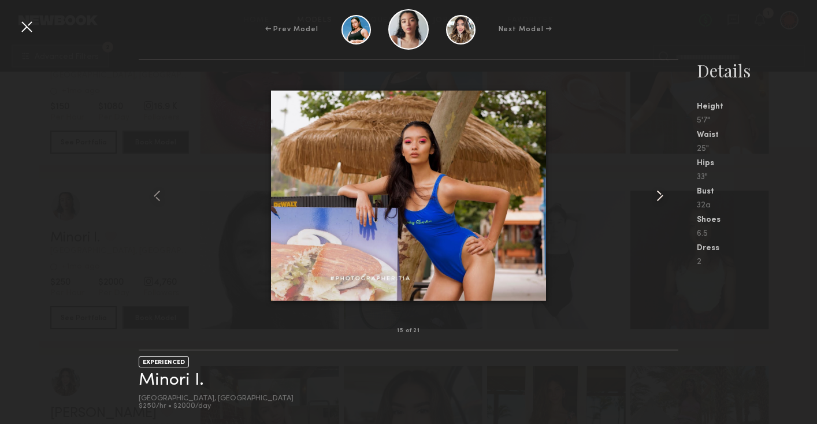
click at [657, 198] on common-icon at bounding box center [660, 196] width 18 height 18
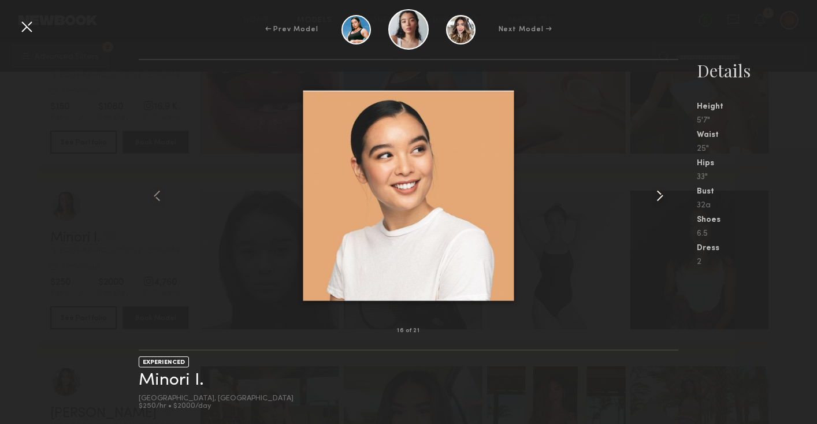
click at [657, 198] on common-icon at bounding box center [660, 196] width 18 height 18
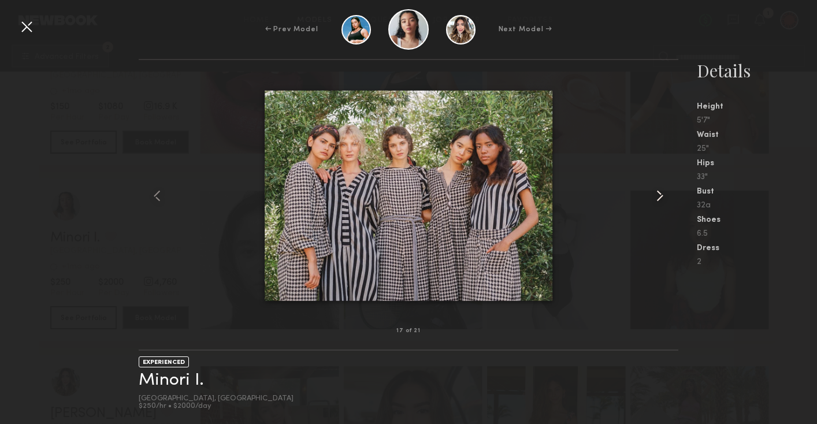
click at [654, 192] on common-icon at bounding box center [660, 196] width 18 height 18
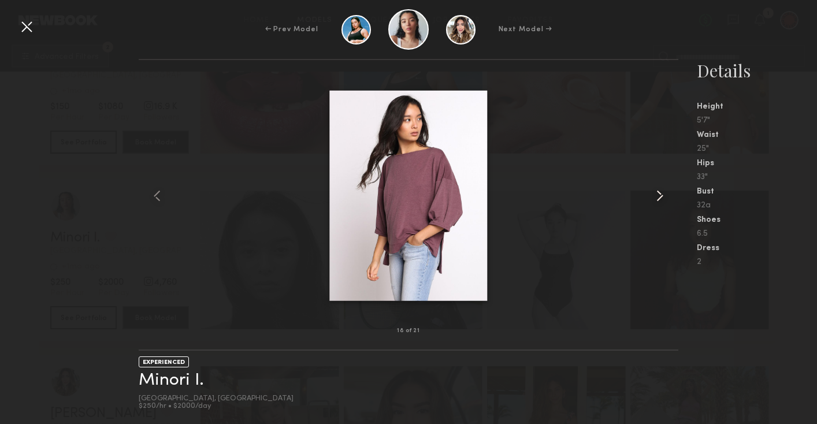
click at [654, 192] on common-icon at bounding box center [660, 196] width 18 height 18
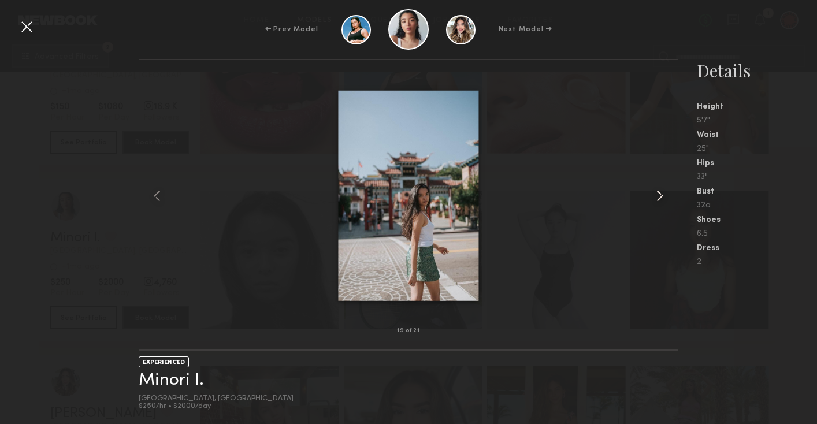
click at [654, 192] on common-icon at bounding box center [660, 196] width 18 height 18
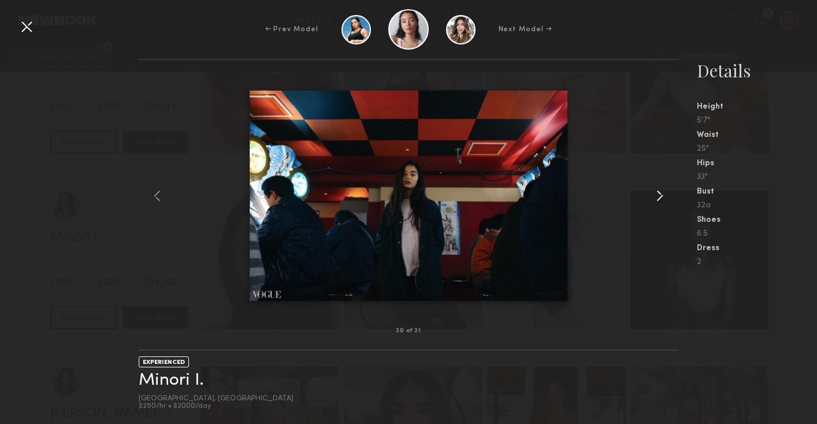
click at [654, 192] on common-icon at bounding box center [660, 196] width 18 height 18
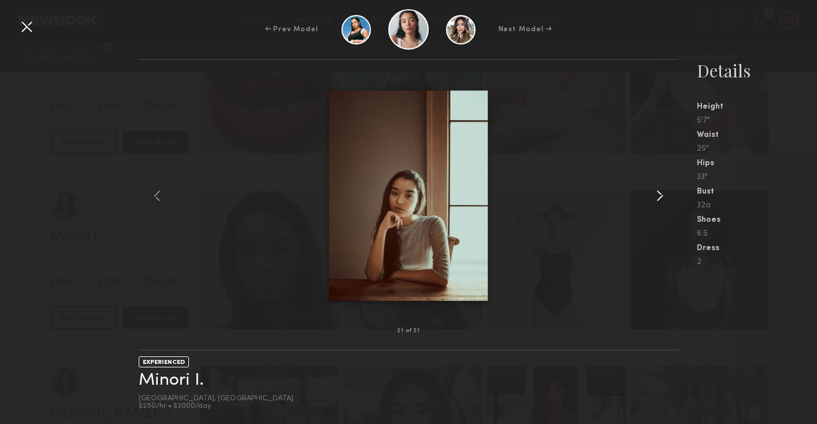
click at [654, 192] on common-icon at bounding box center [660, 196] width 18 height 18
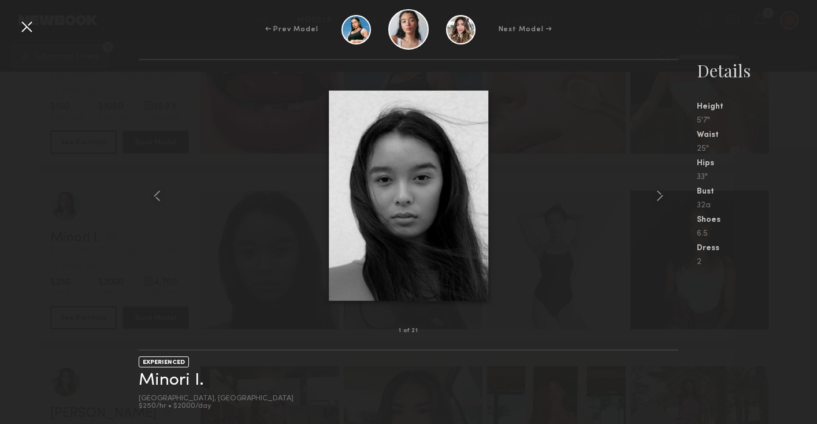
click at [31, 29] on div at bounding box center [26, 26] width 18 height 18
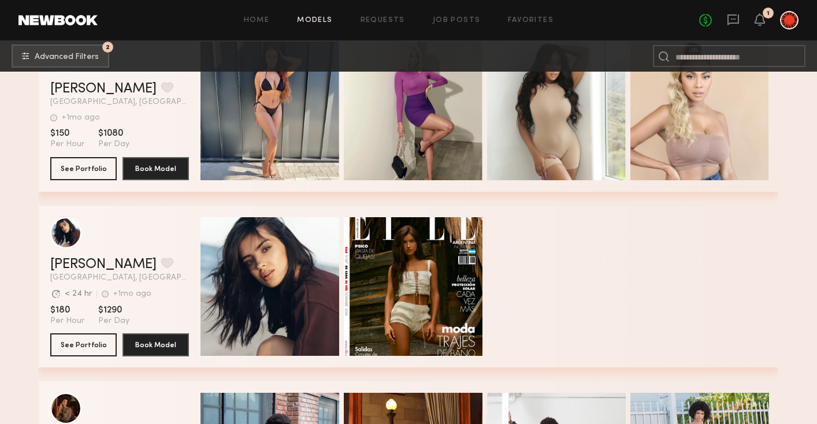
scroll to position [161146, 0]
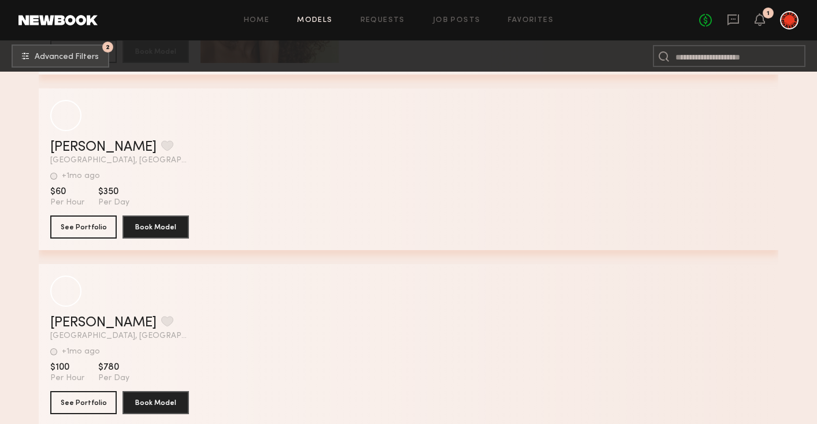
scroll to position [165925, 0]
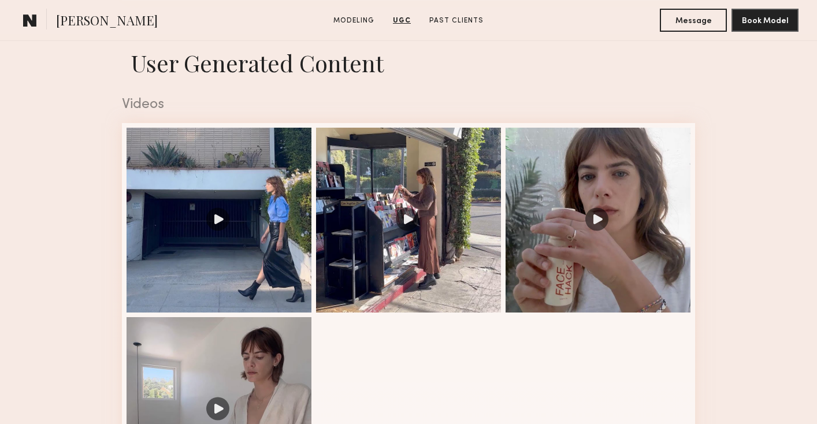
scroll to position [892, 0]
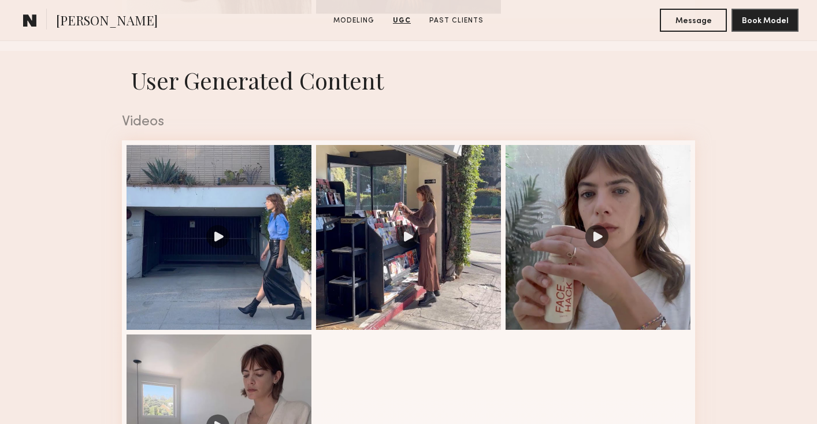
click at [366, 312] on div at bounding box center [408, 237] width 185 height 185
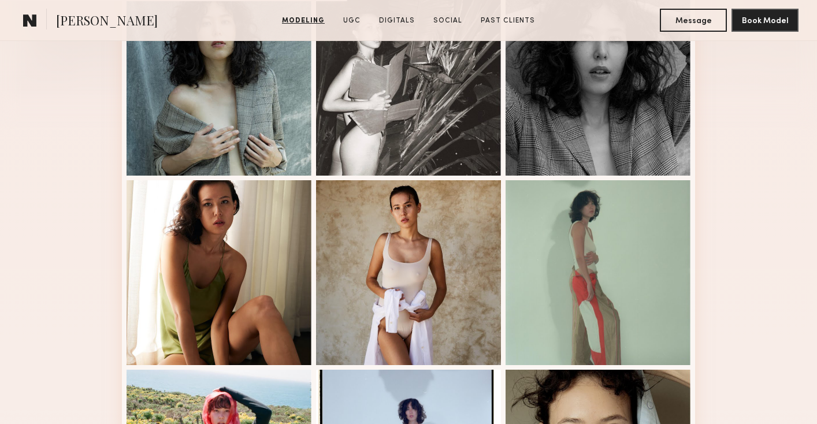
scroll to position [432, 0]
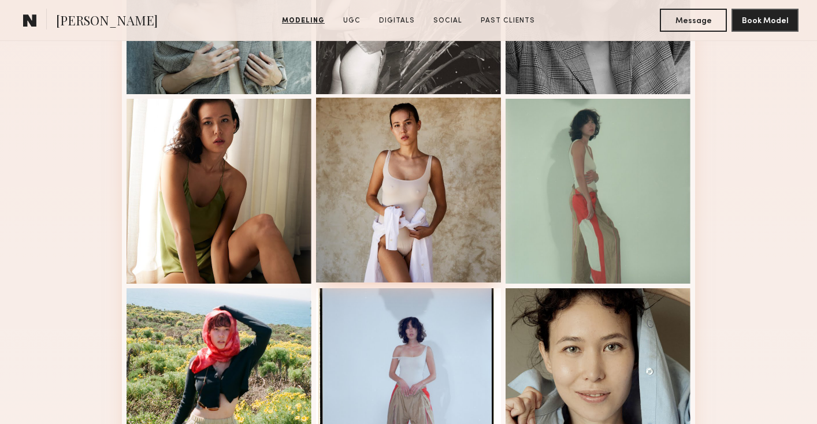
click at [355, 248] on div at bounding box center [408, 190] width 185 height 185
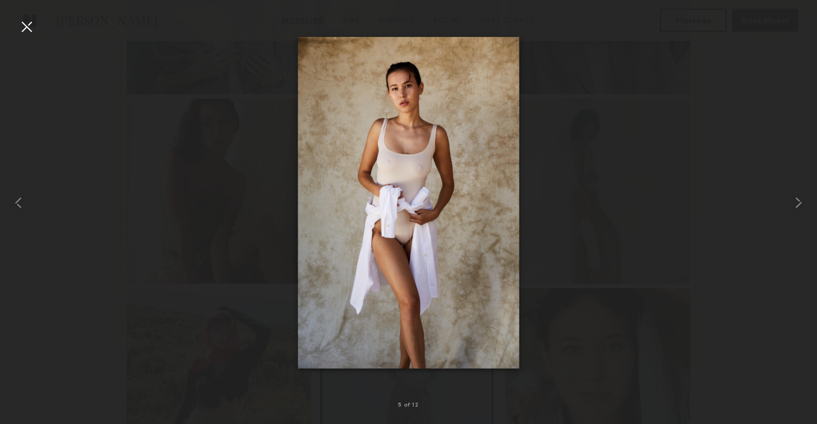
click at [30, 29] on div at bounding box center [26, 26] width 18 height 18
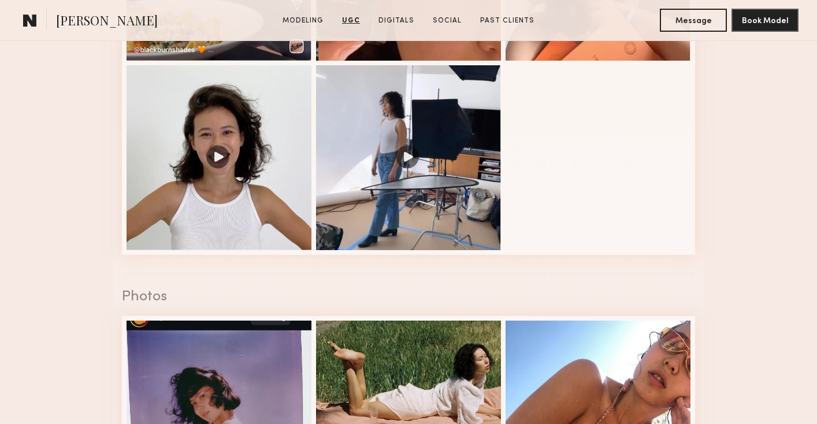
scroll to position [1466, 0]
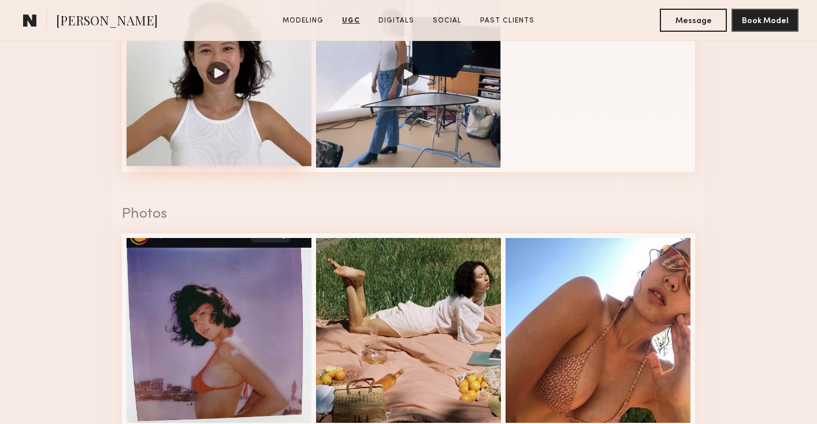
click at [258, 104] on div at bounding box center [219, 74] width 185 height 185
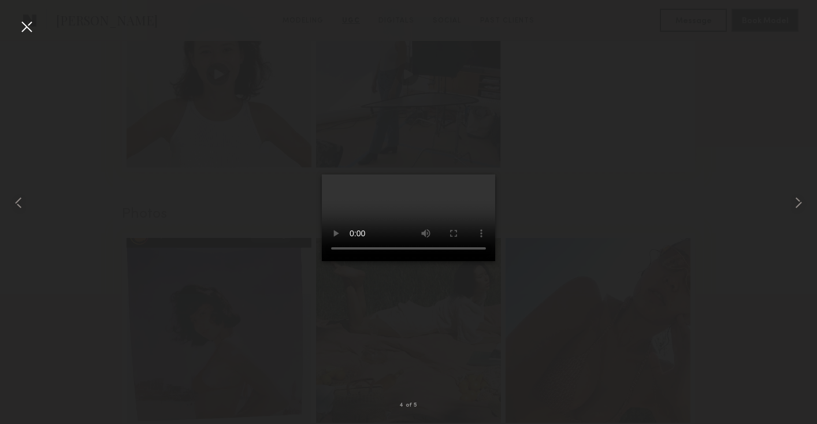
click at [29, 27] on div at bounding box center [26, 26] width 18 height 18
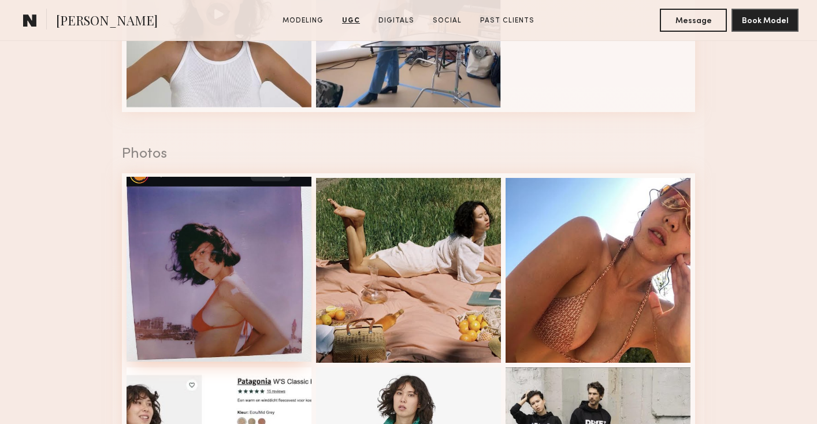
scroll to position [1586, 0]
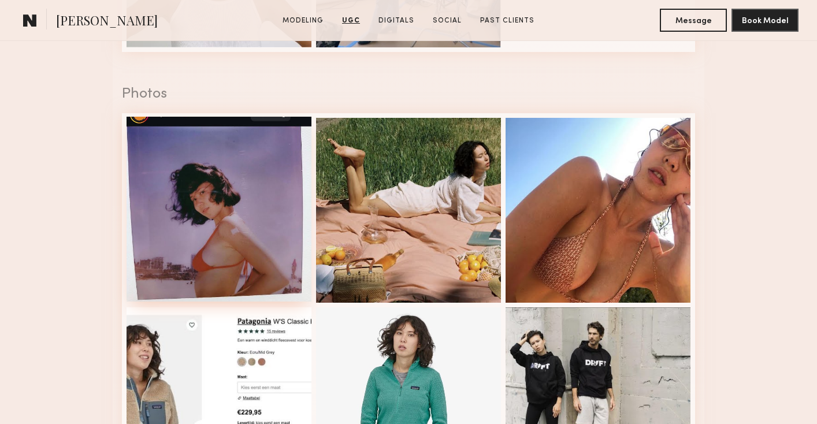
click at [250, 206] on div at bounding box center [219, 209] width 185 height 185
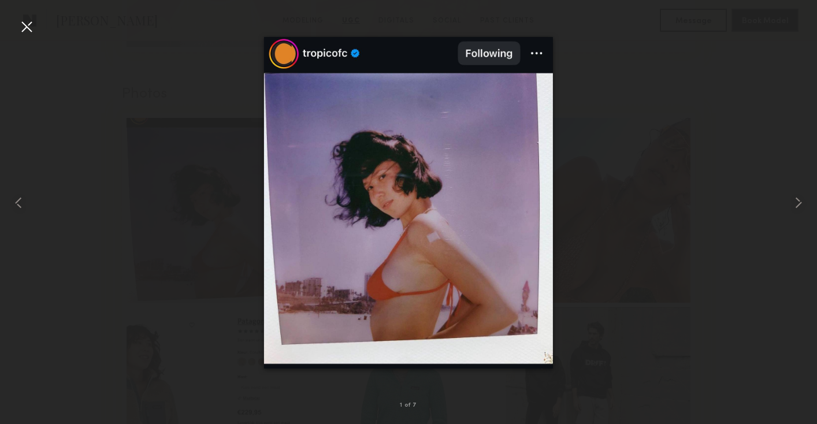
click at [22, 26] on div at bounding box center [26, 26] width 18 height 18
